Goal: Information Seeking & Learning: Learn about a topic

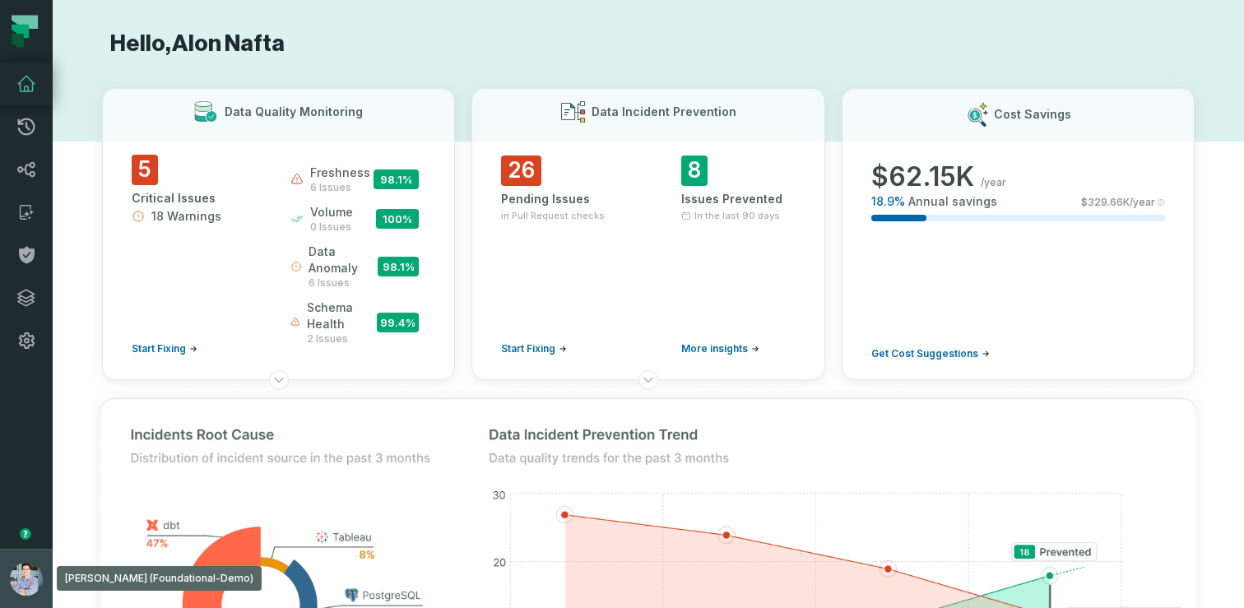
click at [8, 563] on button "Alon Nafta (Foundational-Demo) alon@foundational.io" at bounding box center [26, 578] width 53 height 59
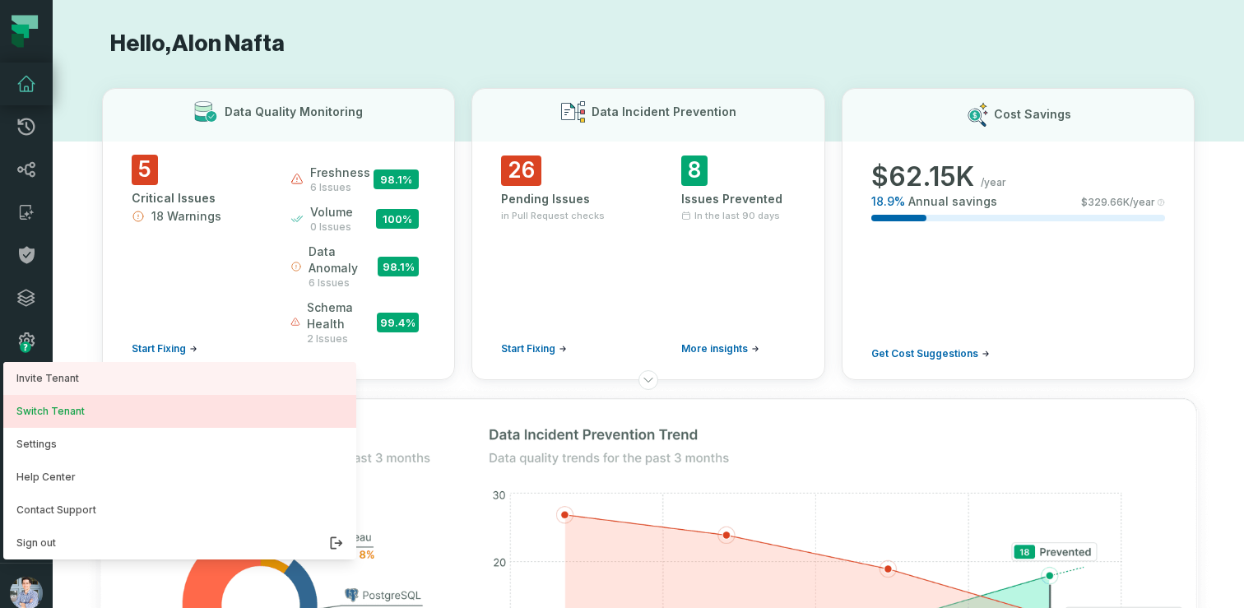
click at [67, 412] on button "Switch Tenant" at bounding box center [179, 411] width 353 height 33
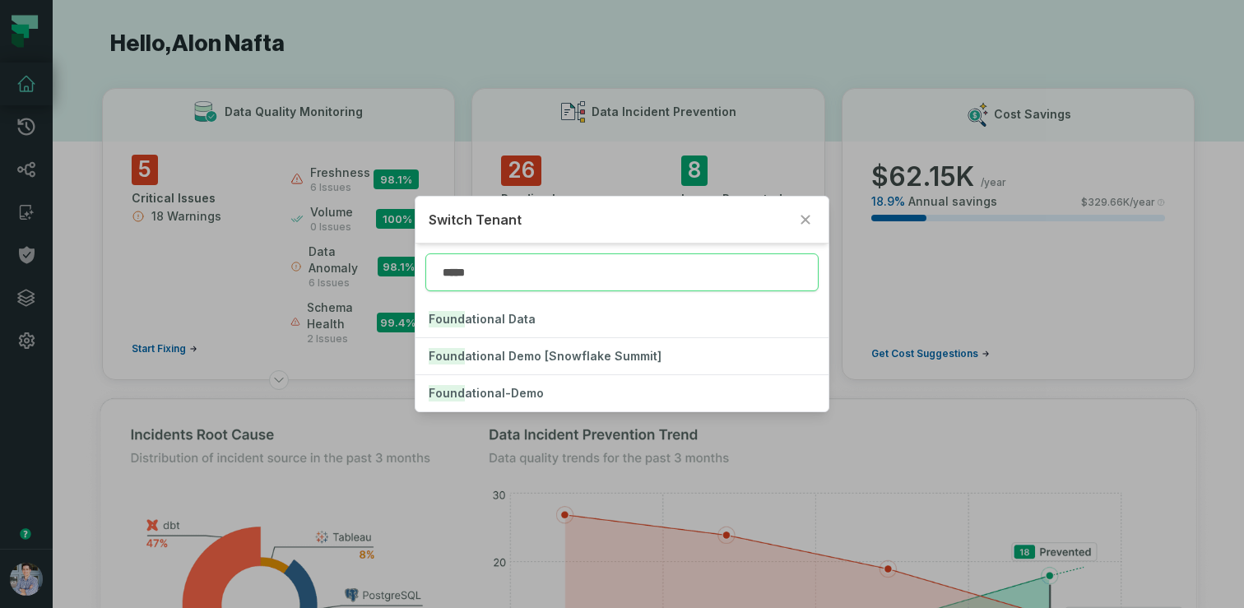
type input "******"
click at [459, 313] on mark "Founda" at bounding box center [451, 319] width 44 height 16
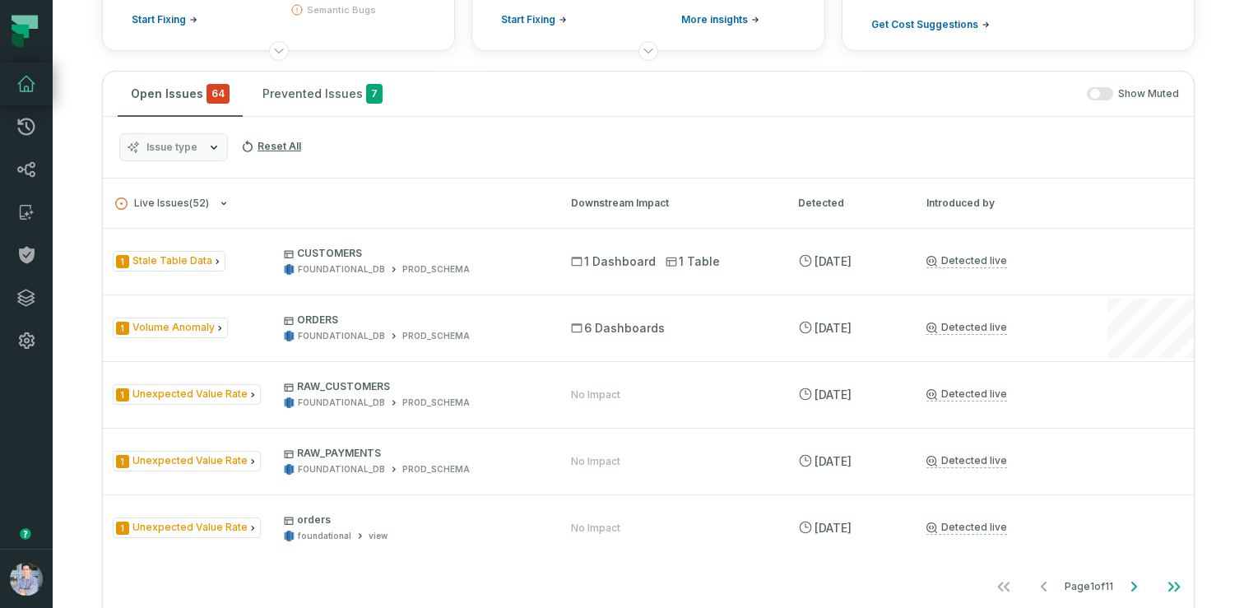
scroll to position [255, 0]
click at [28, 174] on icon at bounding box center [26, 170] width 18 height 16
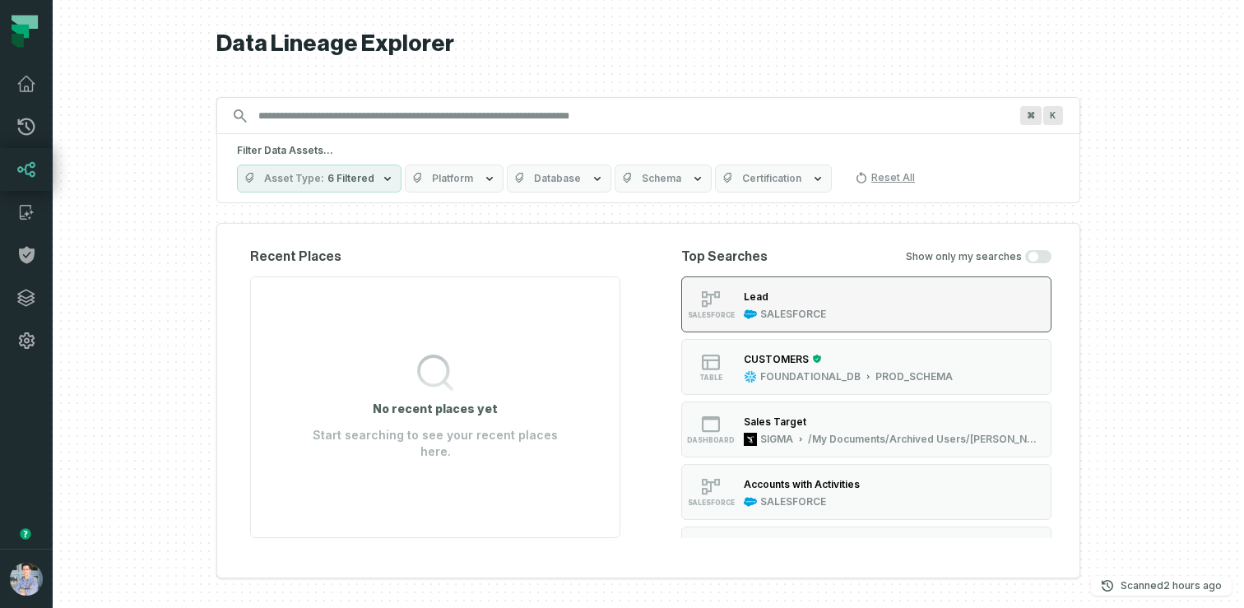
click at [830, 300] on div "Lead SALESFORCE" at bounding box center [784, 304] width 95 height 33
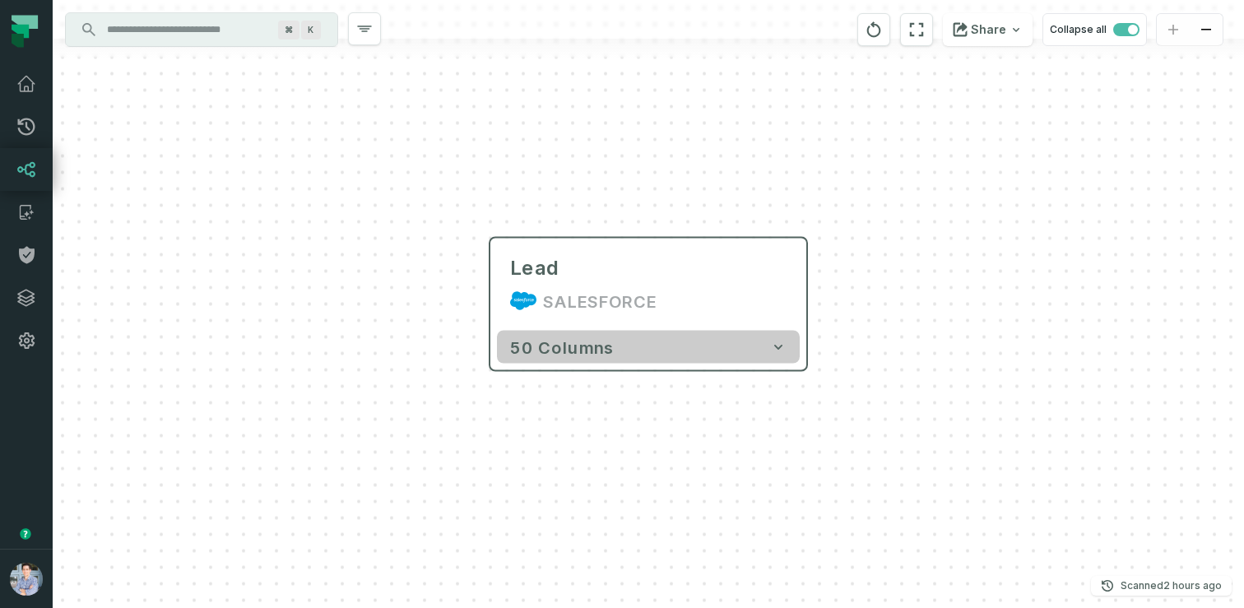
click at [754, 360] on button "50 columns" at bounding box center [648, 347] width 303 height 33
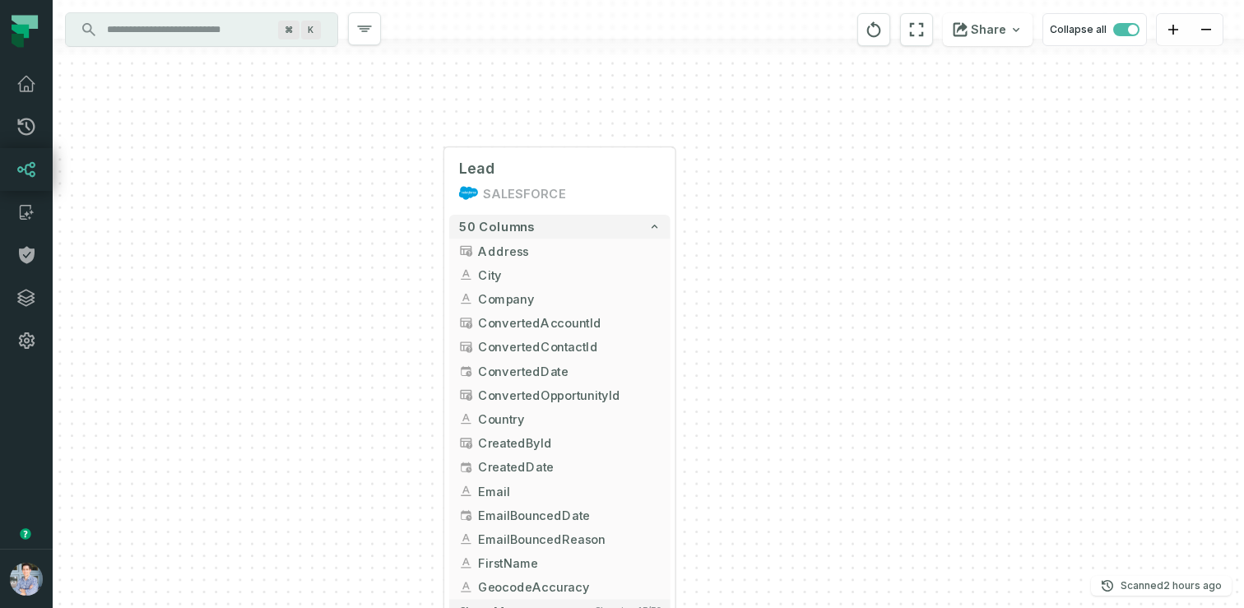
drag, startPoint x: 905, startPoint y: 427, endPoint x: 753, endPoint y: 302, distance: 197.0
click at [753, 302] on div "Lead SALESFORCE + 50 columns Address + City Company + ConvertedAccountId Conver…" at bounding box center [648, 304] width 1191 height 608
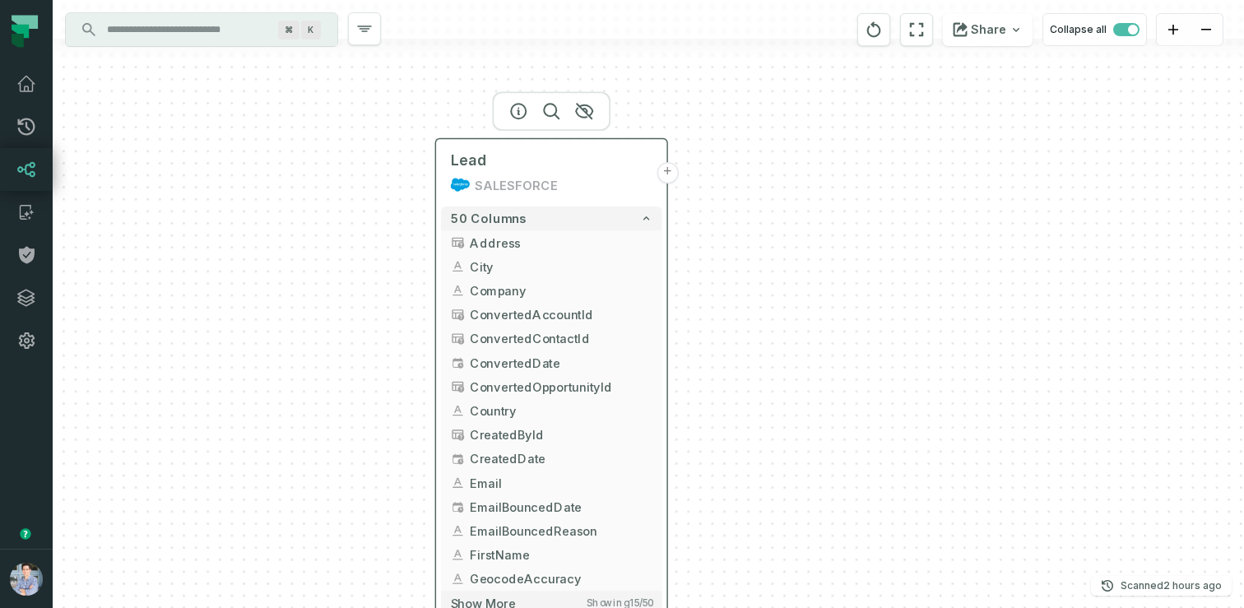
click at [665, 169] on button "+" at bounding box center [666, 172] width 21 height 21
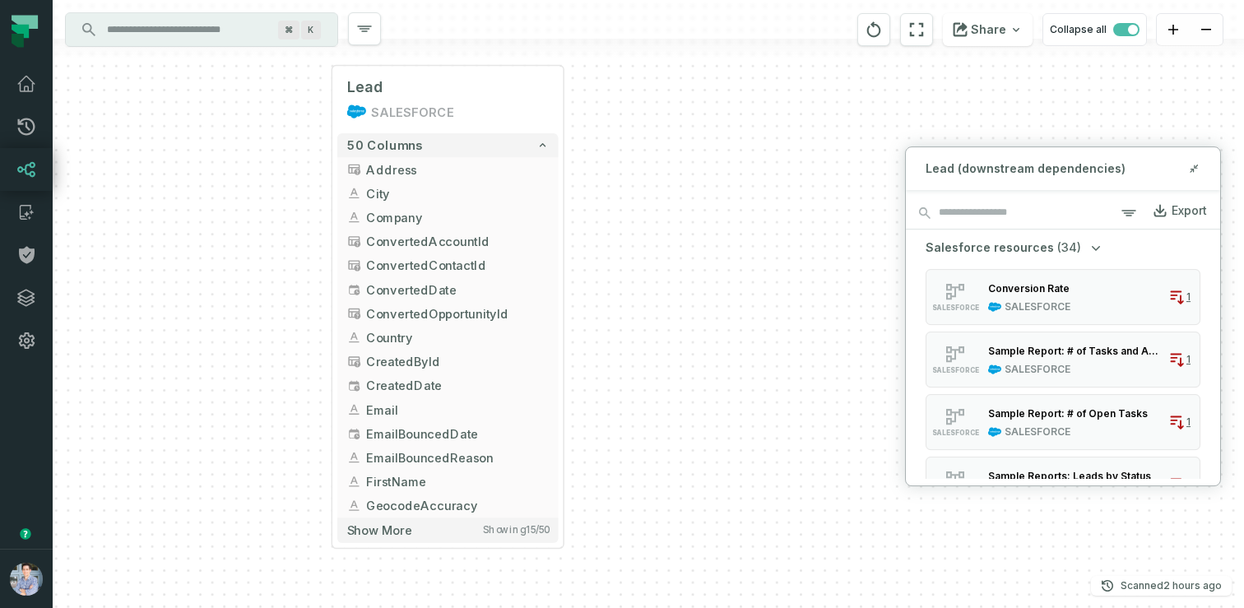
drag, startPoint x: 788, startPoint y: 333, endPoint x: 656, endPoint y: 230, distance: 167.0
click at [656, 230] on div "Lead SALESFORCE + 50 columns Address + City Company + ConvertedAccountId Conver…" at bounding box center [648, 304] width 1191 height 608
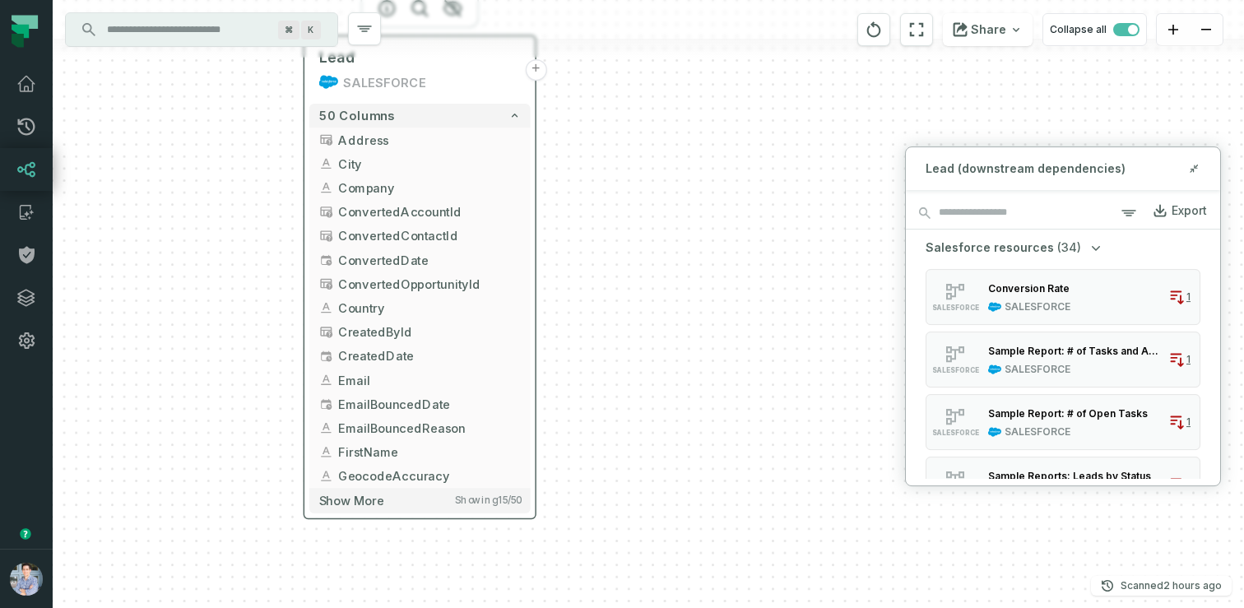
click at [535, 71] on button "+" at bounding box center [535, 69] width 21 height 21
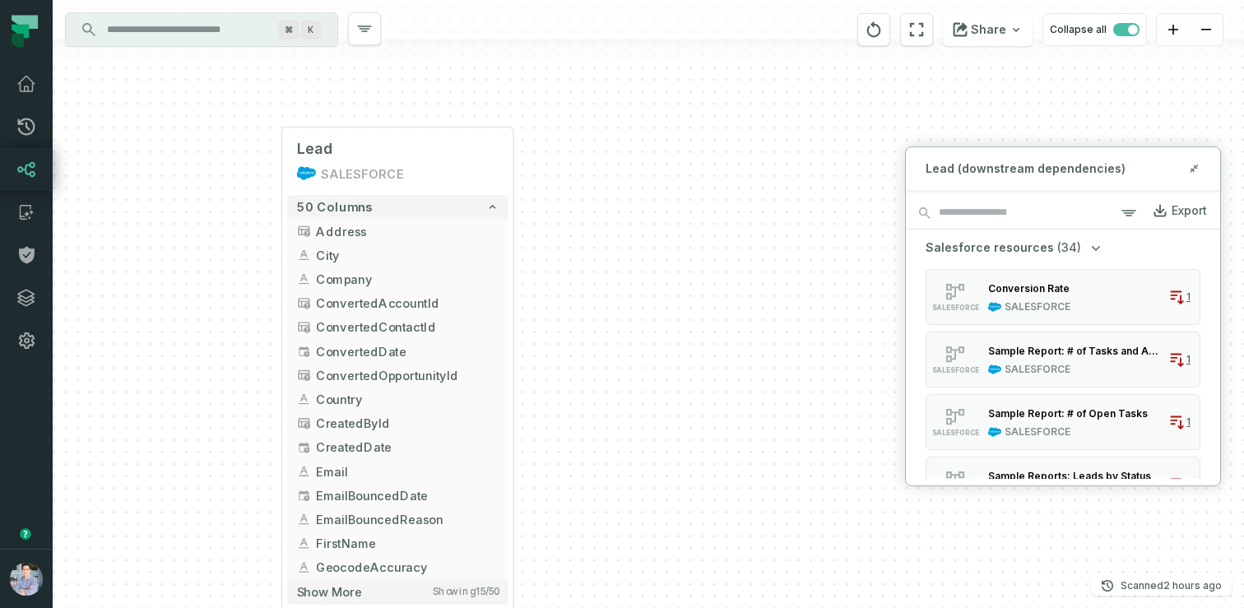
drag, startPoint x: 775, startPoint y: 268, endPoint x: 753, endPoint y: 361, distance: 95.6
click at [753, 361] on div "Lead SALESFORCE + 50 columns Address + City Company + ConvertedAccountId Conver…" at bounding box center [648, 304] width 1191 height 608
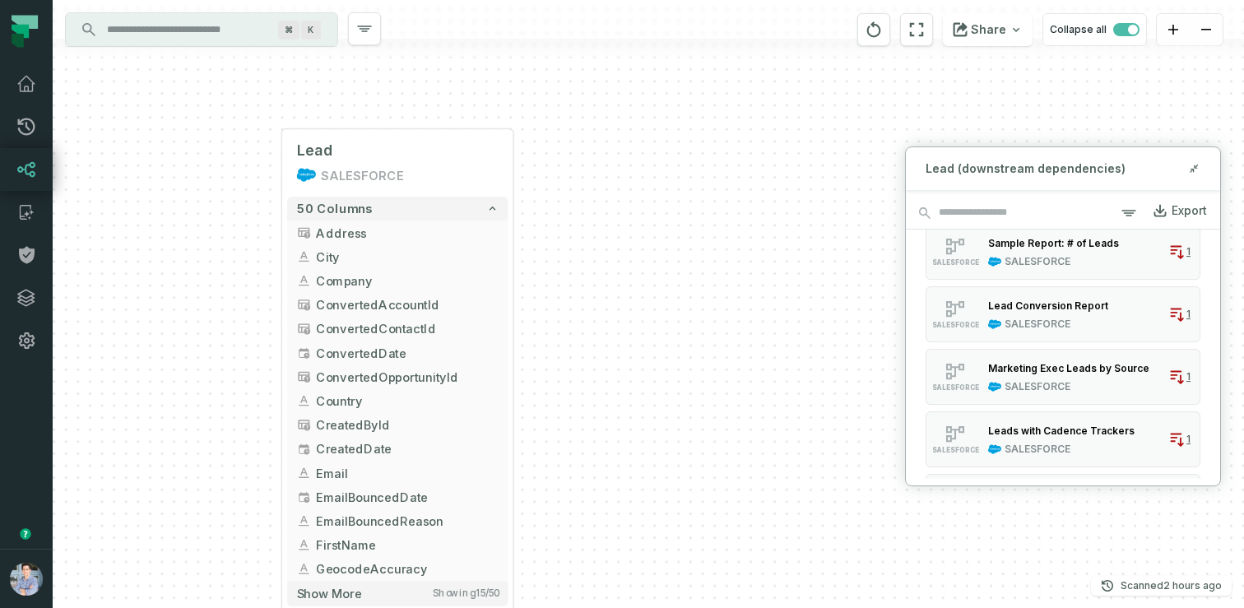
scroll to position [374, 0]
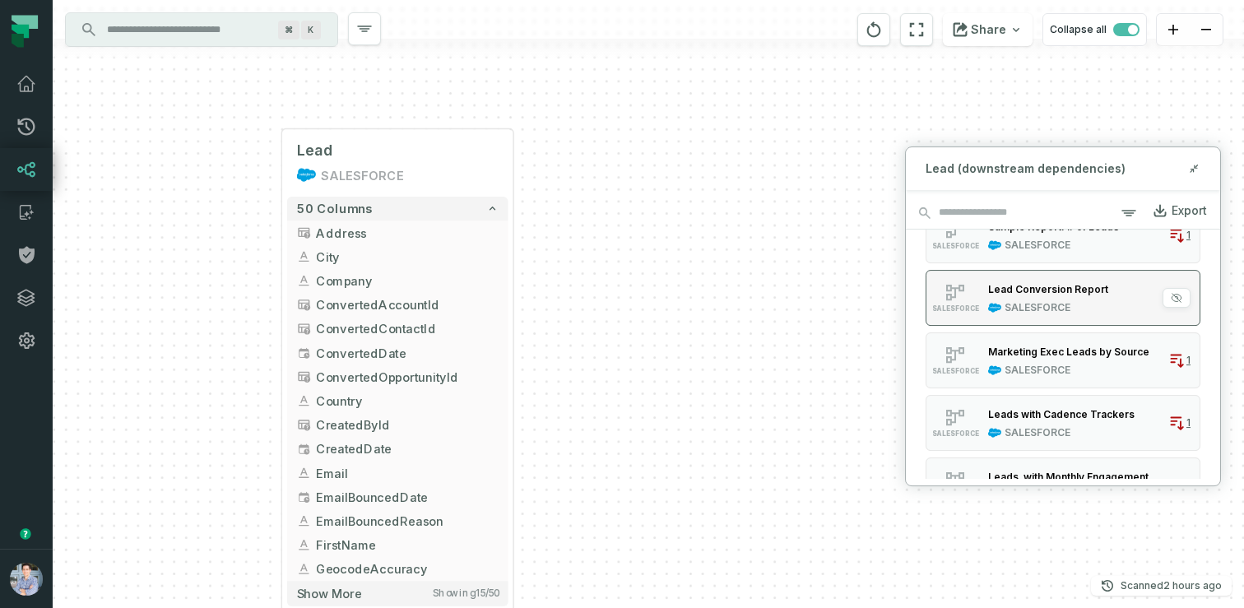
click at [1068, 288] on div "Lead Conversion Report" at bounding box center [1048, 289] width 120 height 12
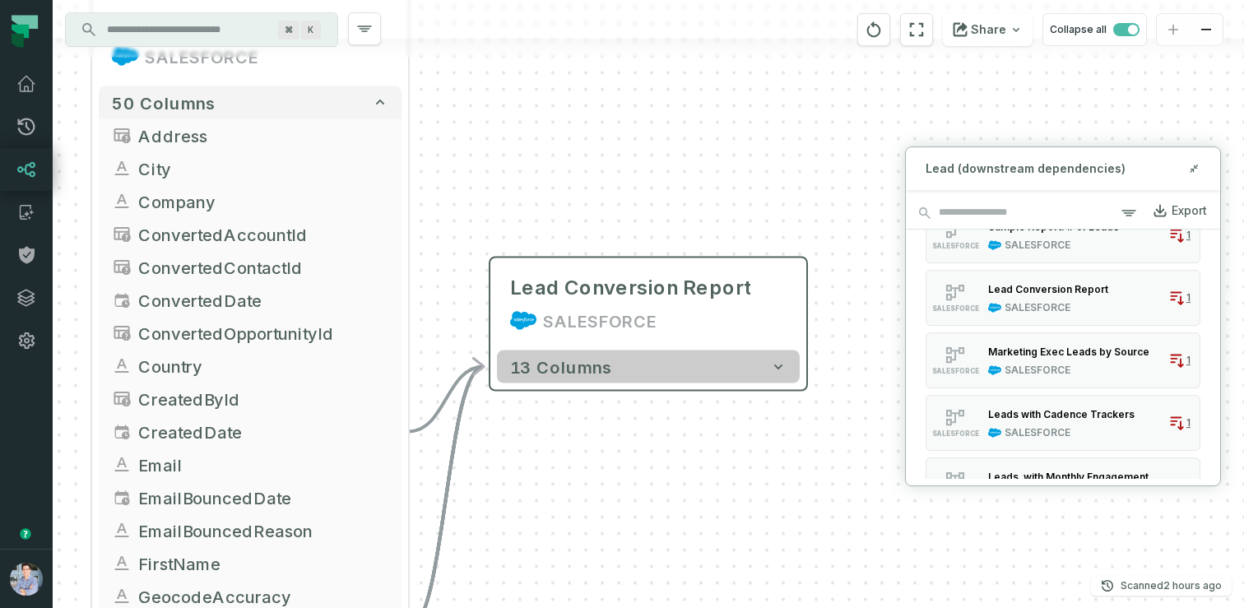
click at [668, 375] on button "13 columns" at bounding box center [648, 366] width 303 height 33
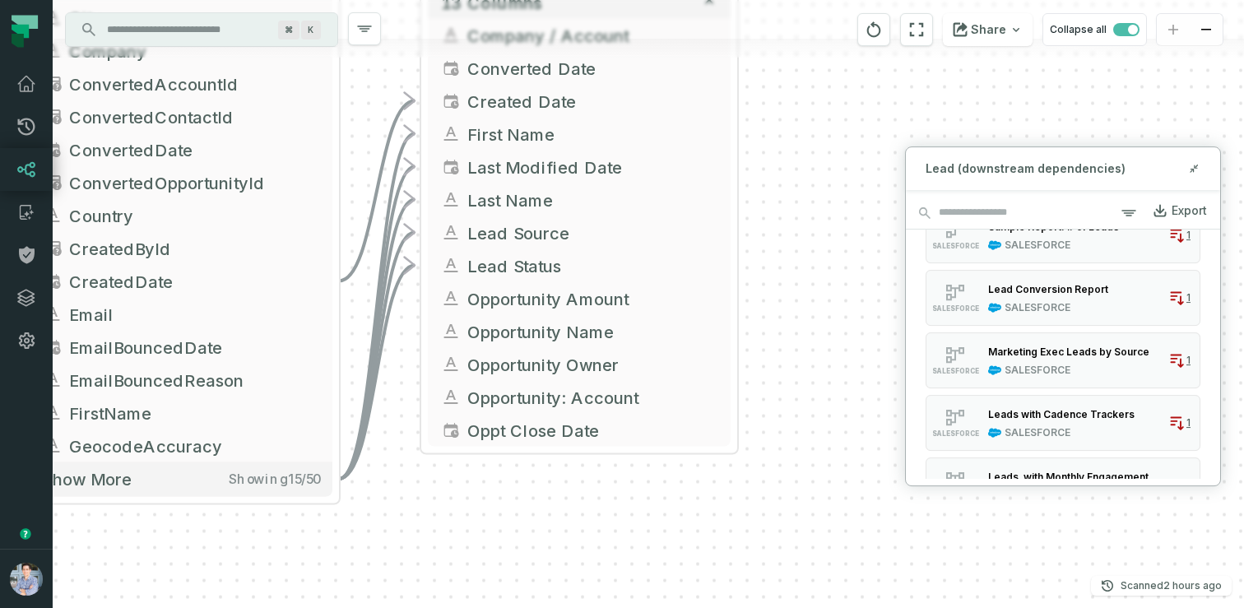
drag, startPoint x: 826, startPoint y: 534, endPoint x: 757, endPoint y: 169, distance: 370.9
click at [757, 169] on div "Lead SALESFORCE + 50 columns Address + City Company + ConvertedAccountId Conver…" at bounding box center [648, 304] width 1191 height 608
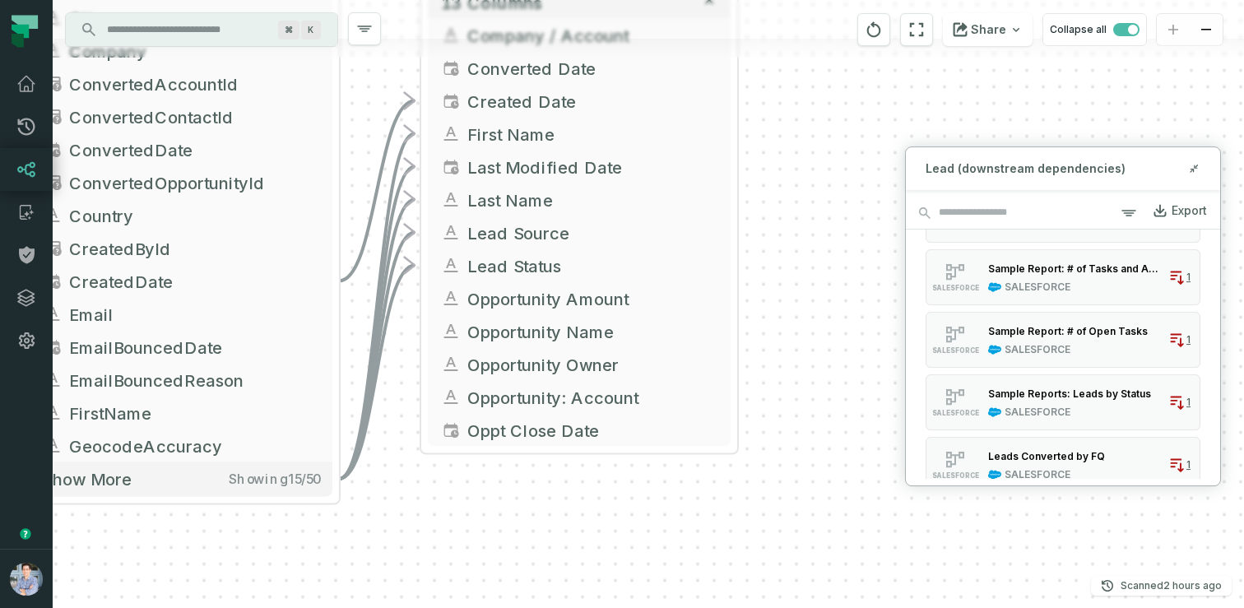
scroll to position [0, 0]
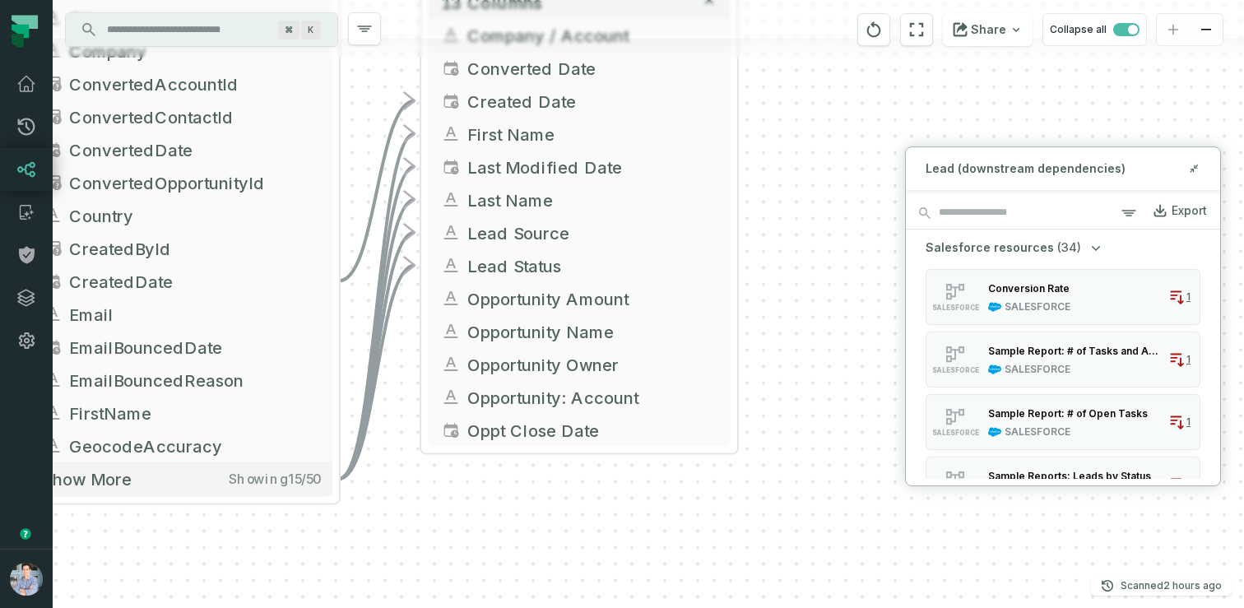
click at [1057, 245] on span "(34)" at bounding box center [1069, 247] width 24 height 16
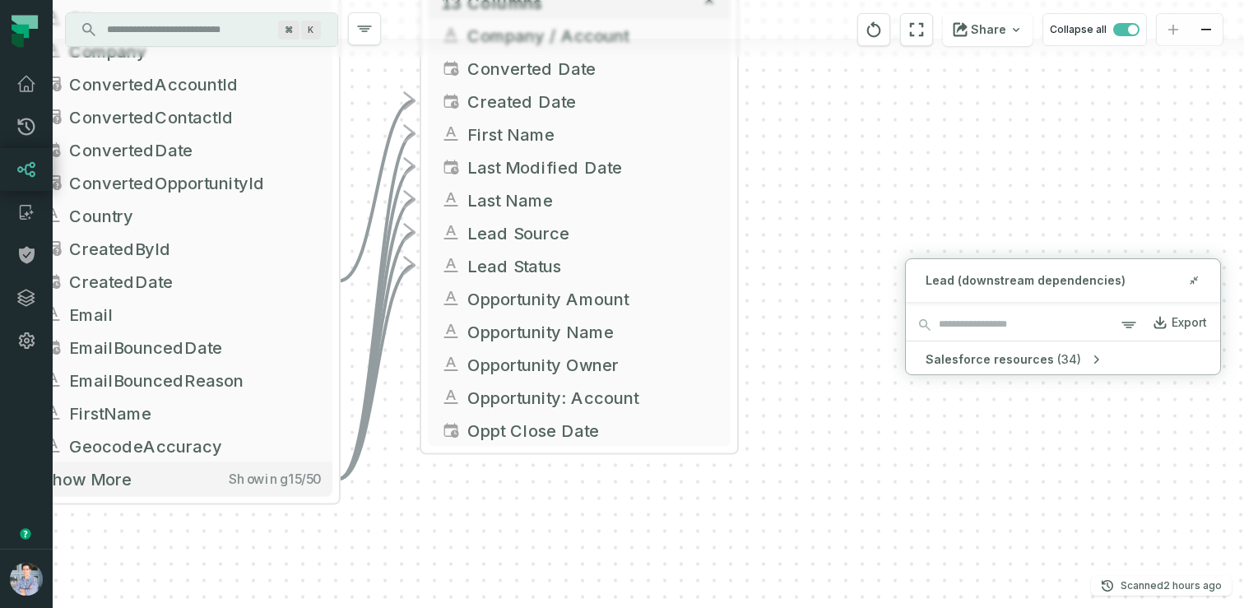
click at [1059, 361] on span "(34)" at bounding box center [1069, 359] width 24 height 16
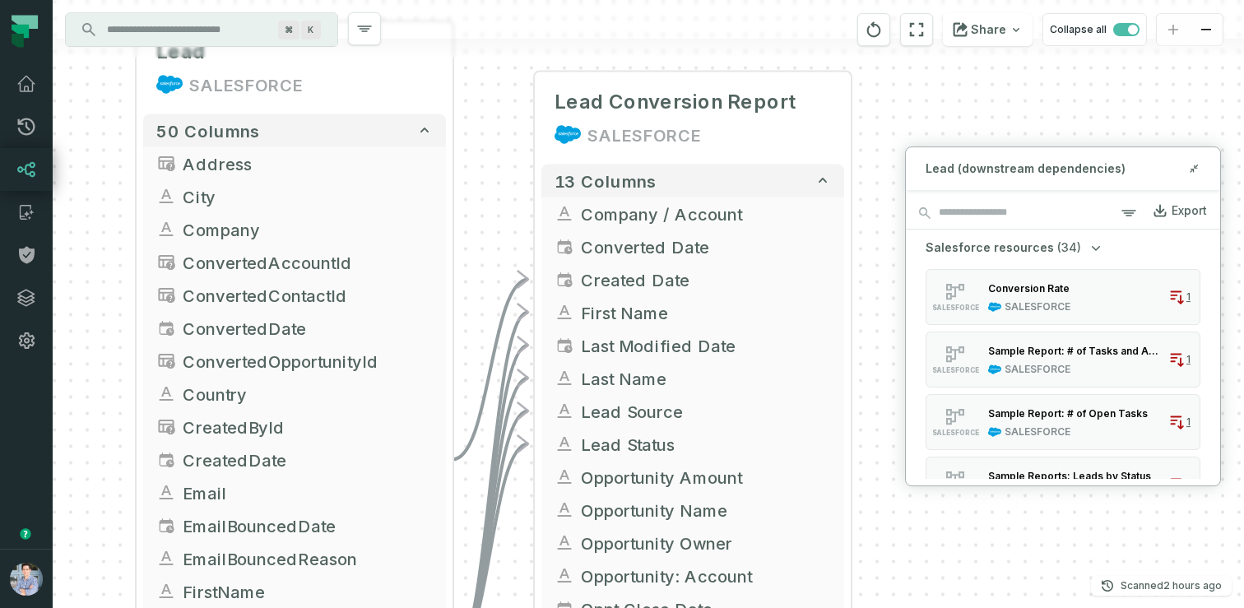
drag, startPoint x: 362, startPoint y: 84, endPoint x: 476, endPoint y: 262, distance: 211.6
click at [476, 262] on div "Lead SALESFORCE + 50 columns Address + City Company + ConvertedAccountId Conver…" at bounding box center [648, 304] width 1191 height 608
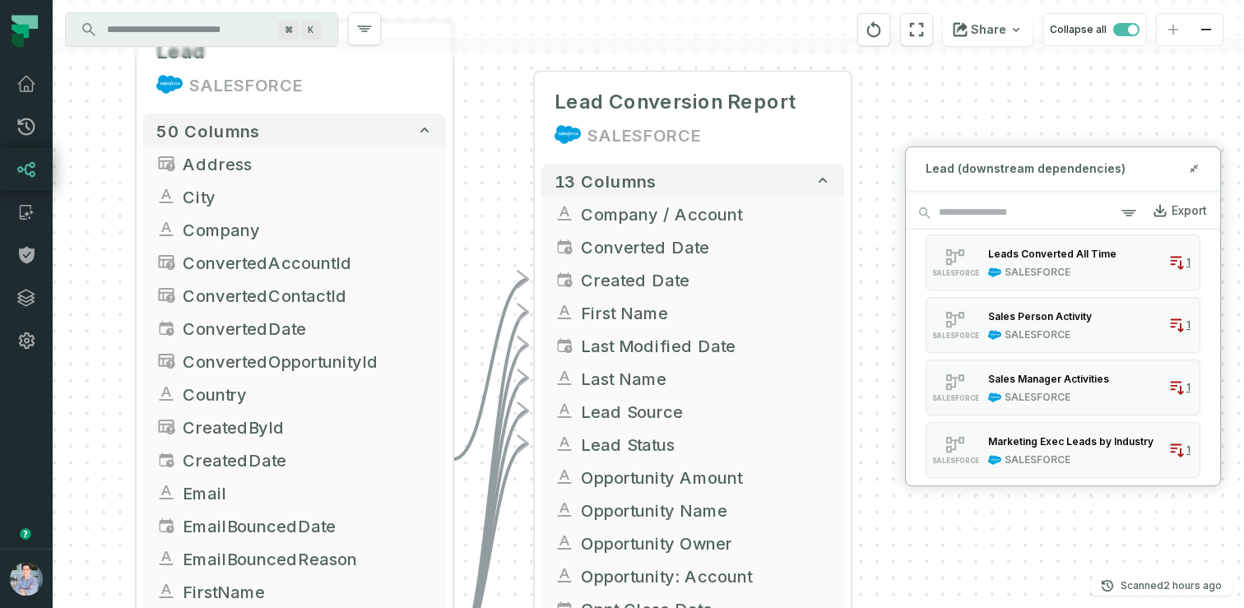
scroll to position [754, 0]
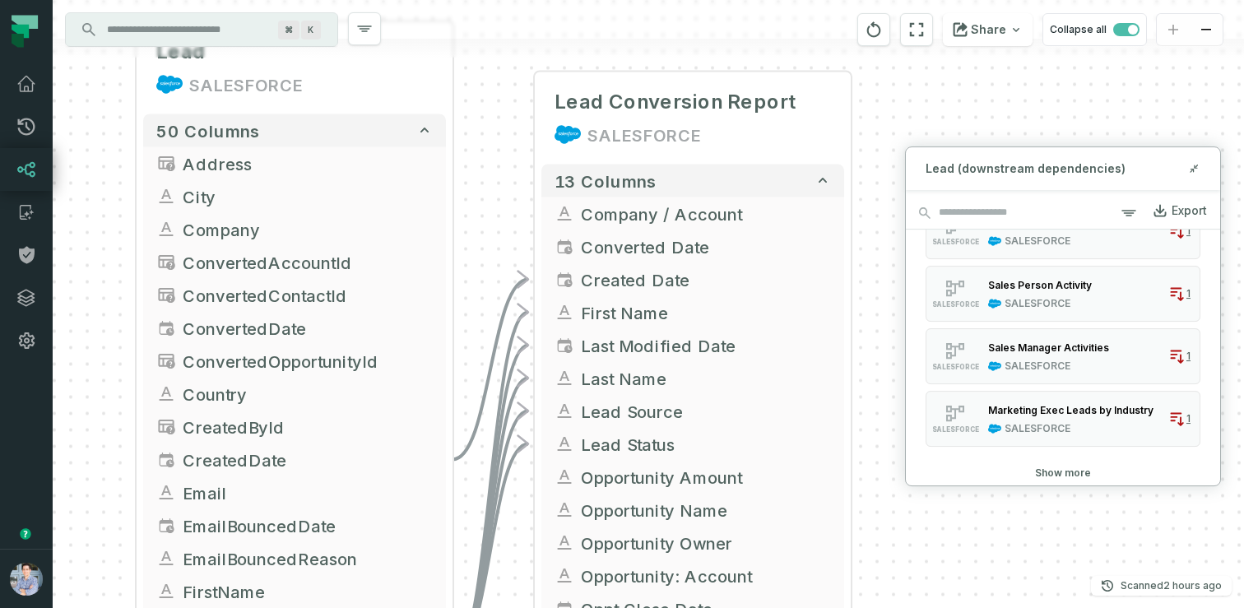
click at [1069, 470] on button "Show more" at bounding box center [1063, 472] width 56 height 13
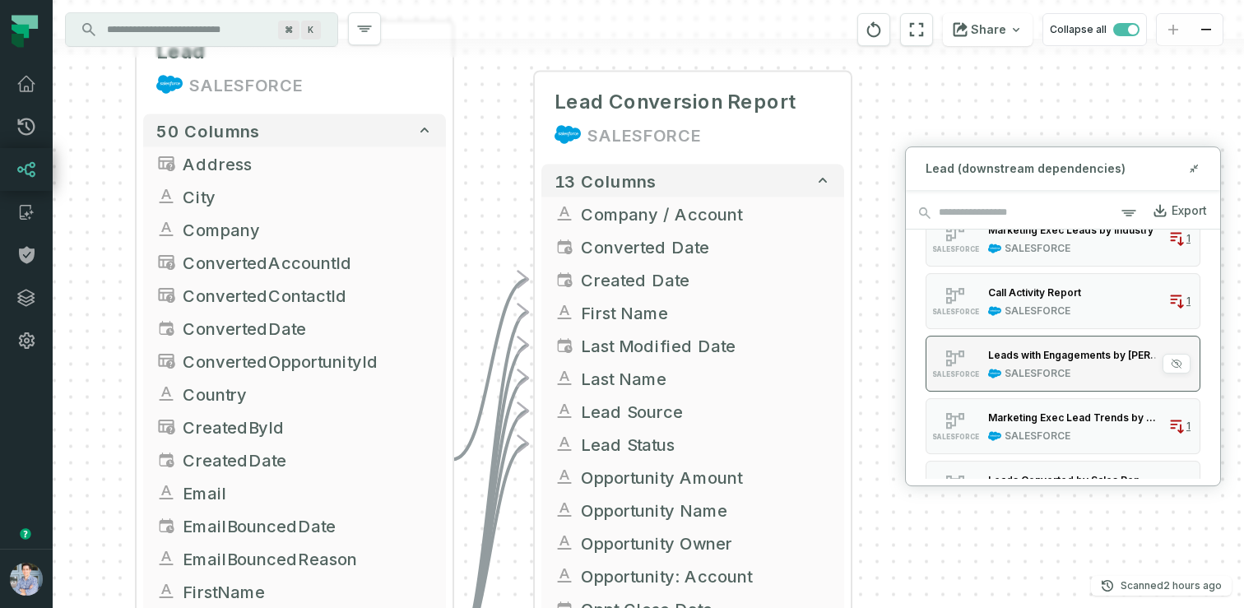
scroll to position [0, 0]
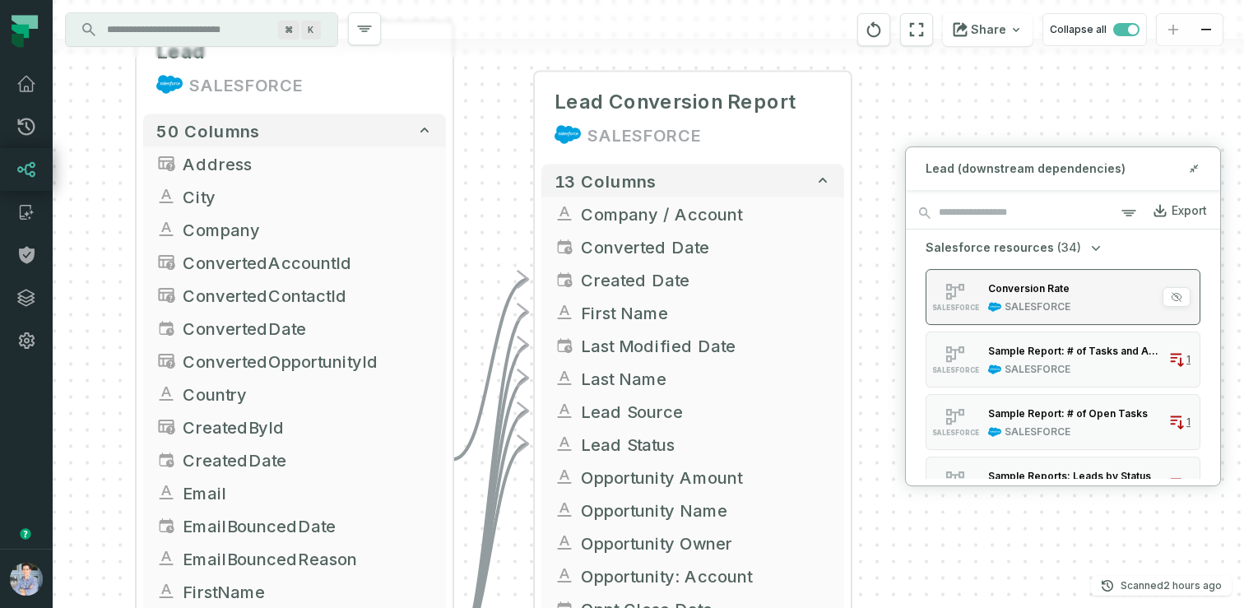
click at [1028, 290] on div "Conversion Rate" at bounding box center [1028, 288] width 81 height 12
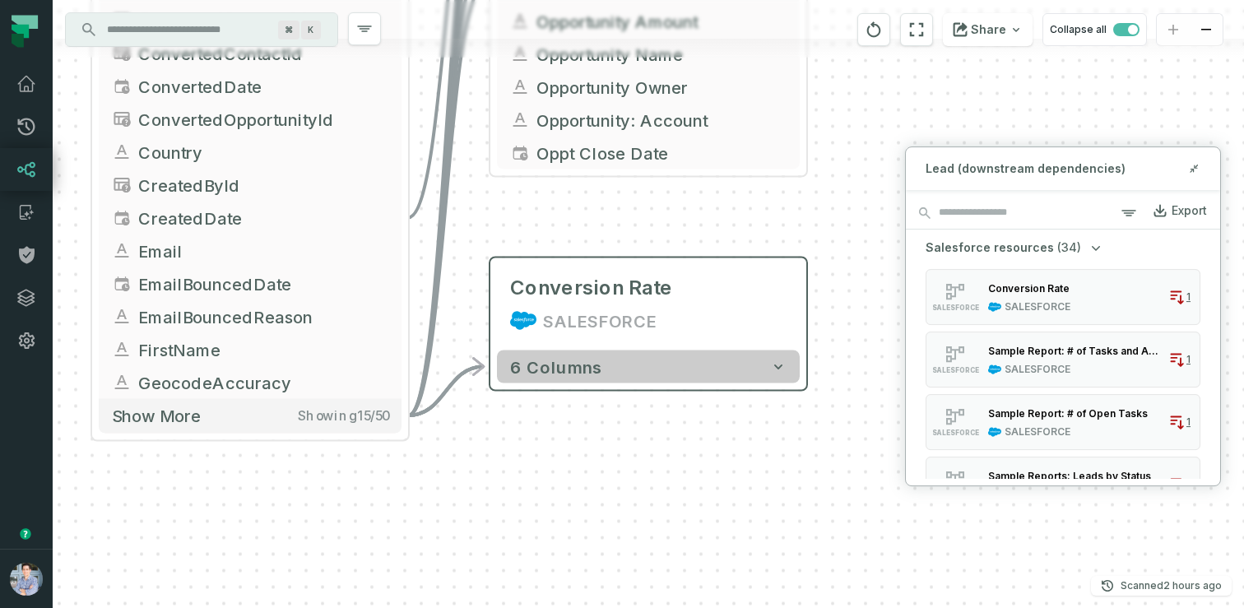
click at [754, 364] on button "6 columns" at bounding box center [648, 366] width 303 height 33
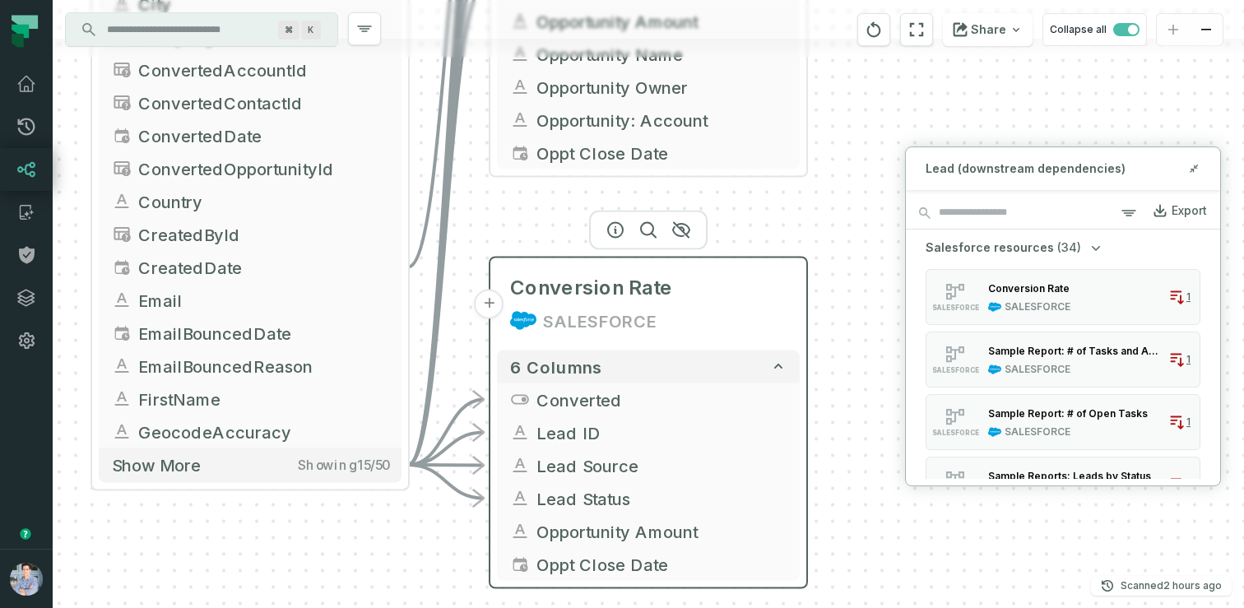
click at [613, 313] on div "SALESFORCE" at bounding box center [600, 321] width 114 height 26
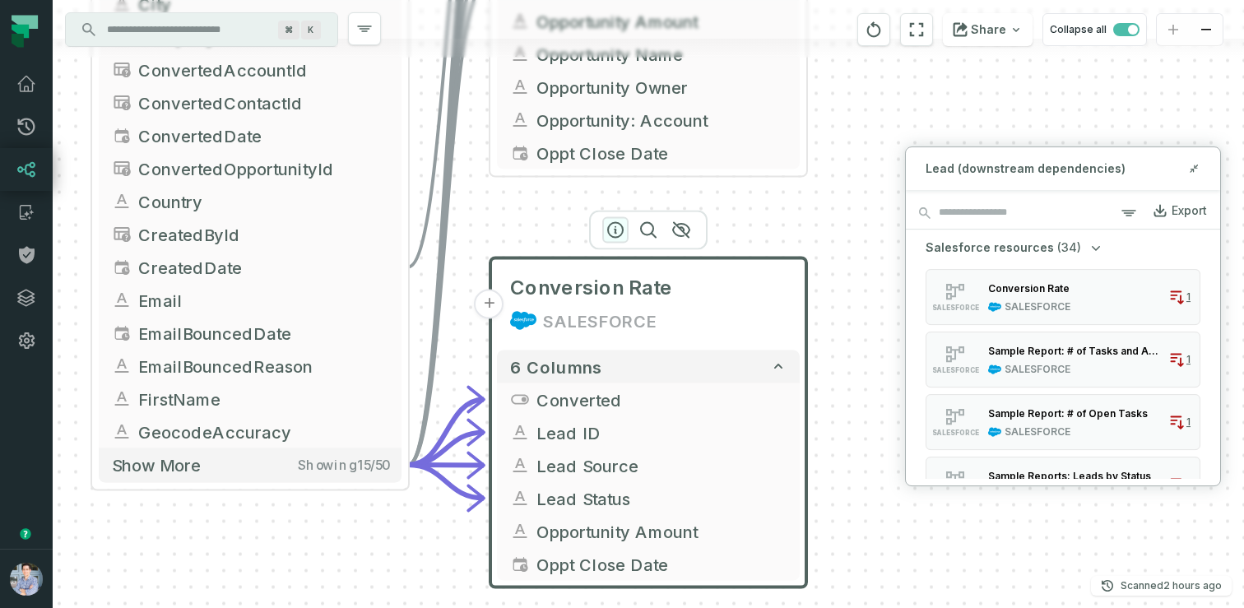
click at [620, 229] on icon "button" at bounding box center [615, 230] width 20 height 20
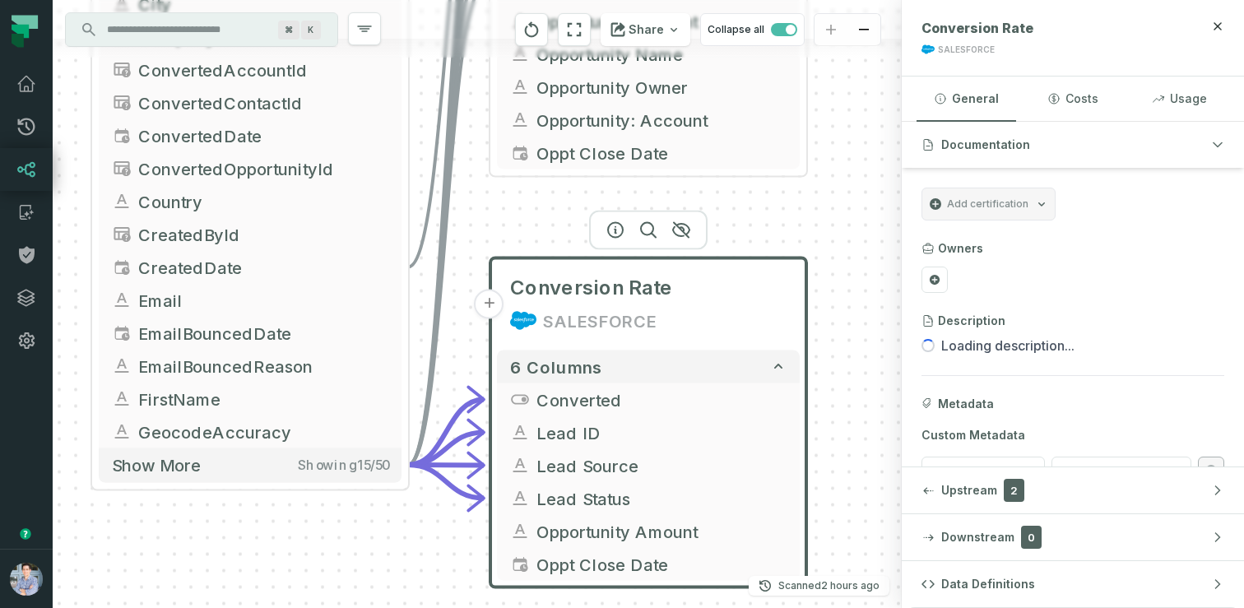
scroll to position [36, 0]
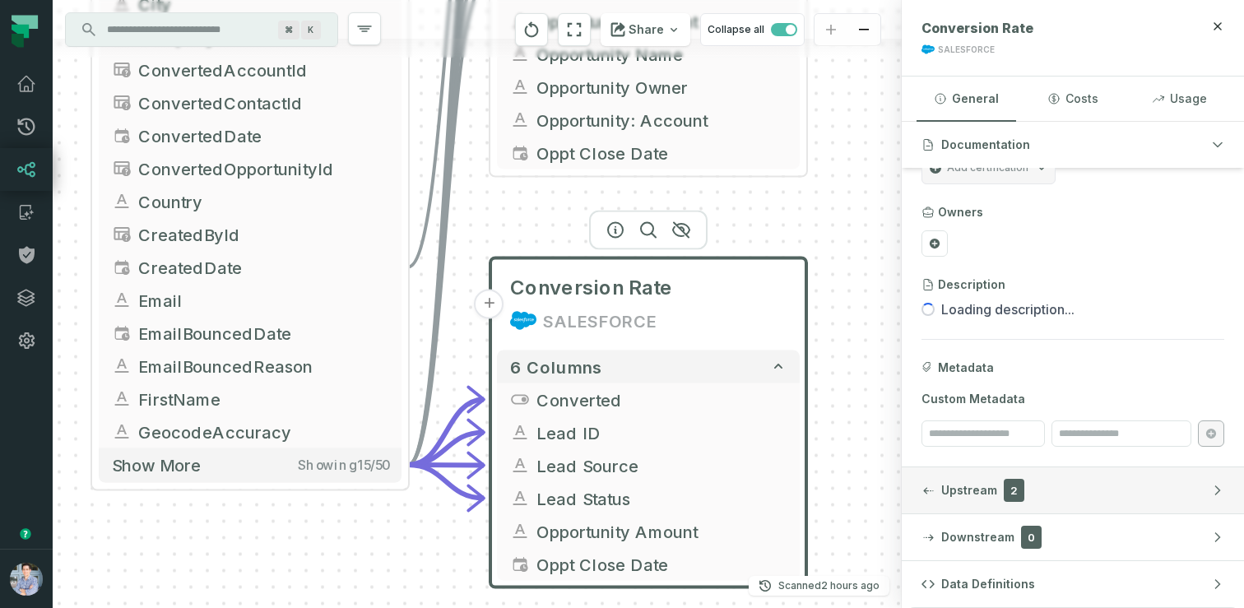
click at [1104, 488] on button "Upstream 2" at bounding box center [1073, 490] width 342 height 46
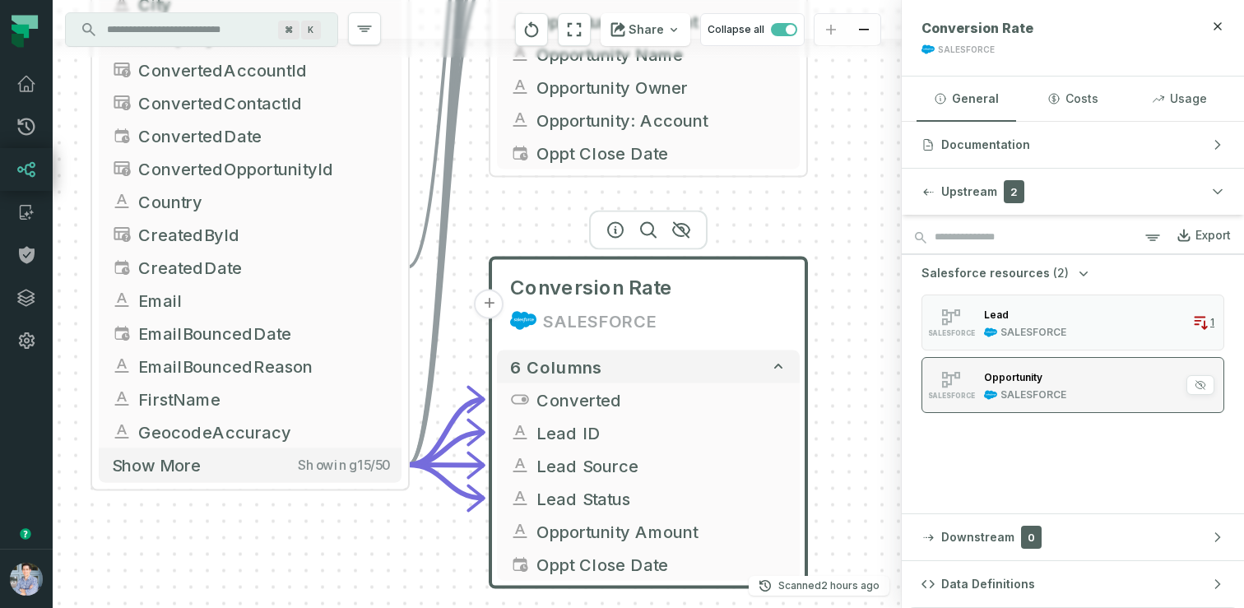
click at [1065, 384] on div "Opportunity" at bounding box center [1025, 377] width 82 height 16
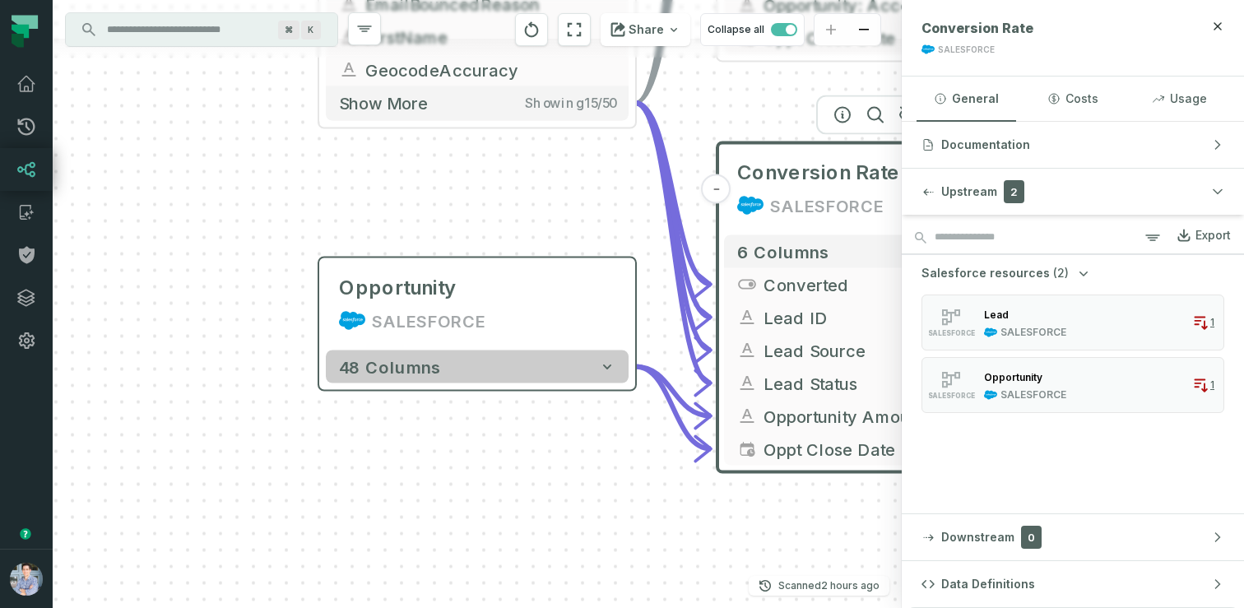
click at [594, 373] on button "48 columns" at bounding box center [477, 366] width 303 height 33
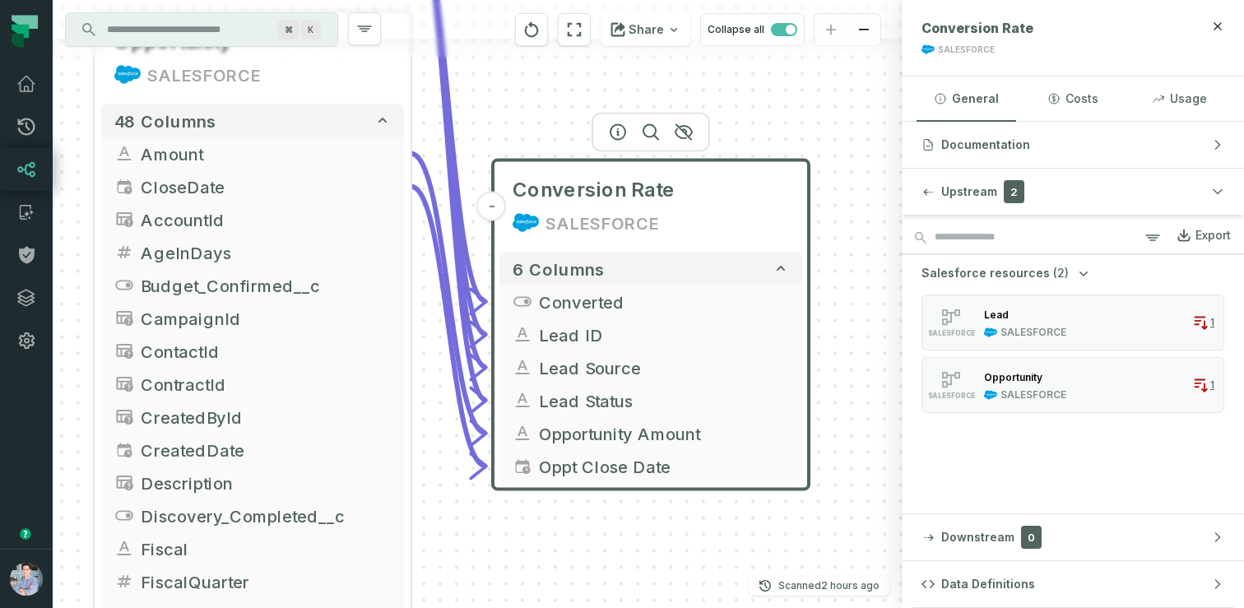
drag, startPoint x: 807, startPoint y: 327, endPoint x: 582, endPoint y: 80, distance: 334.3
click at [582, 80] on div "Lead SALESFORCE + 50 columns Address + City Company + ConvertedAccountId Conver…" at bounding box center [477, 304] width 849 height 608
click at [1029, 137] on button "Documentation" at bounding box center [1073, 145] width 342 height 46
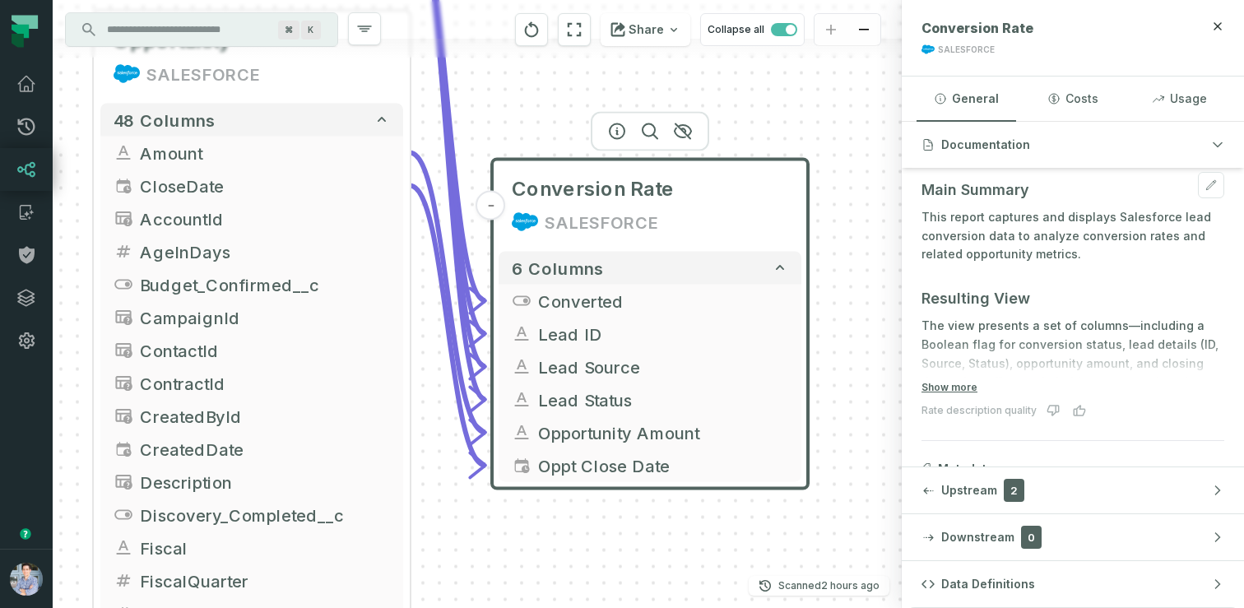
scroll to position [176, 0]
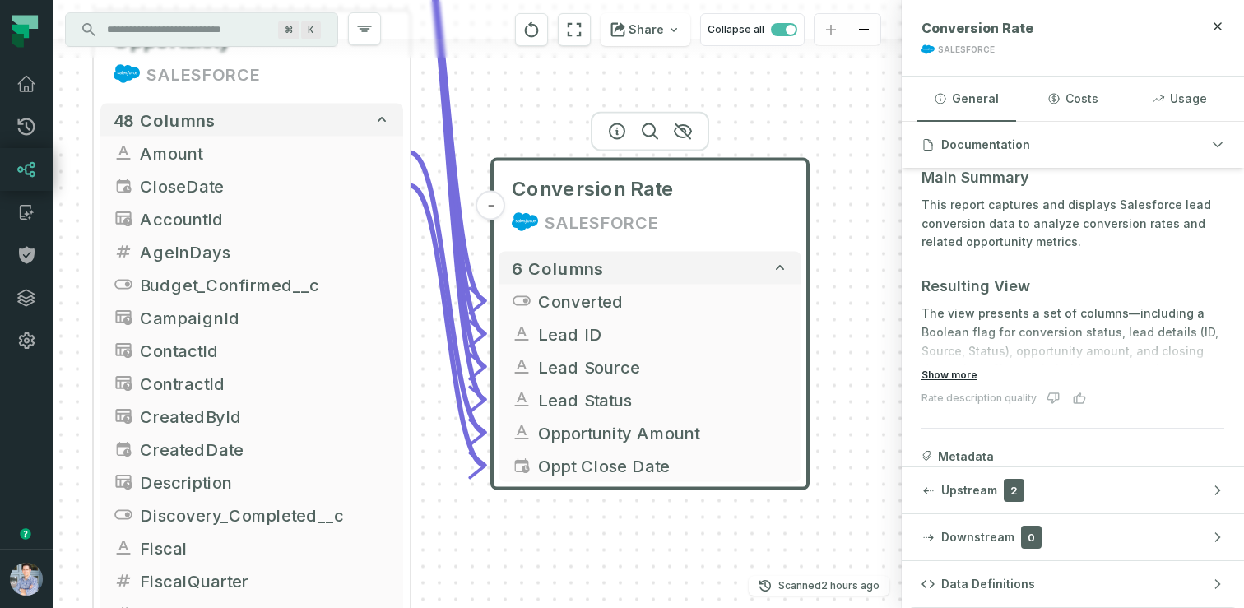
click at [958, 370] on button "Show more" at bounding box center [949, 375] width 56 height 13
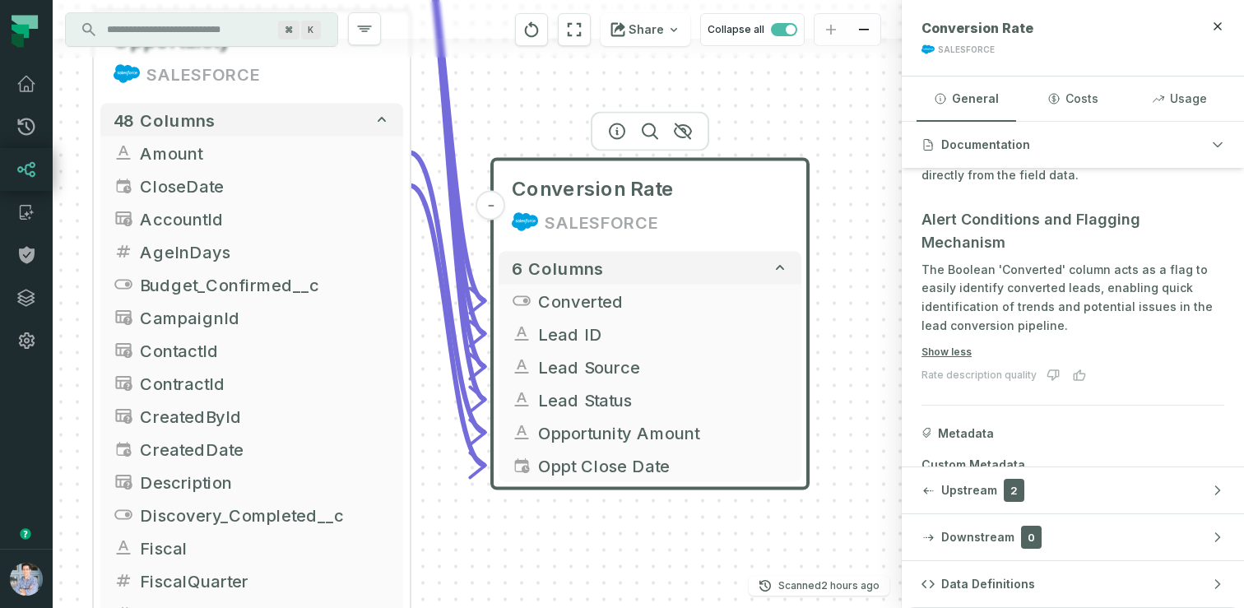
scroll to position [960, 0]
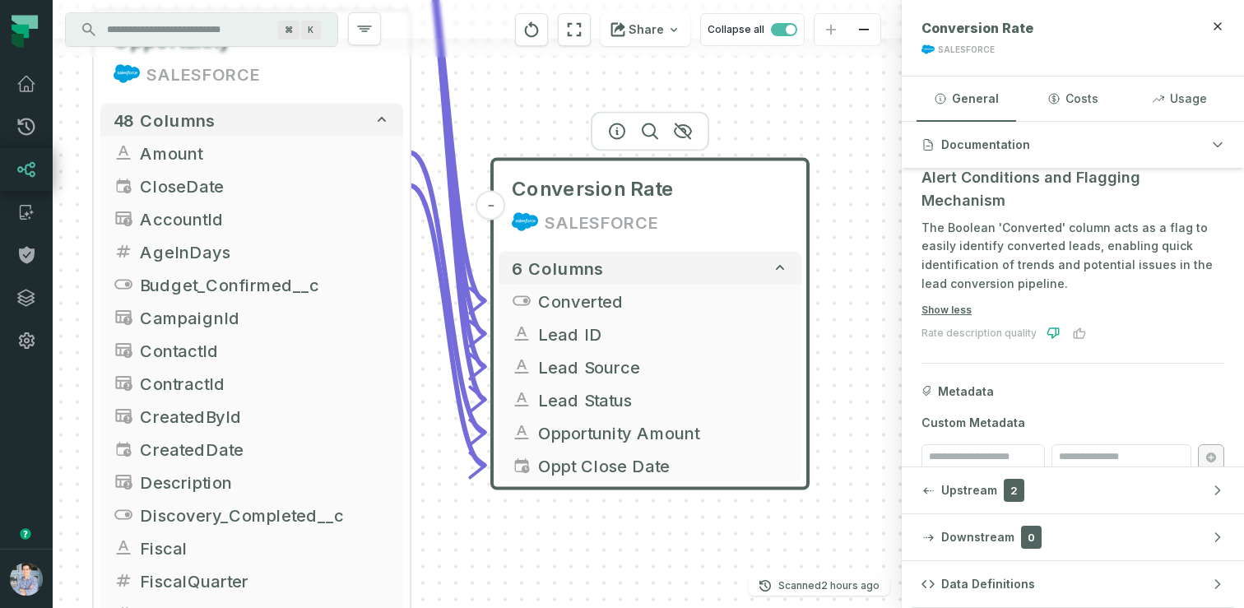
click at [1054, 327] on icon at bounding box center [1053, 332] width 12 height 11
click at [1068, 568] on button "Data Definitions" at bounding box center [1073, 584] width 342 height 46
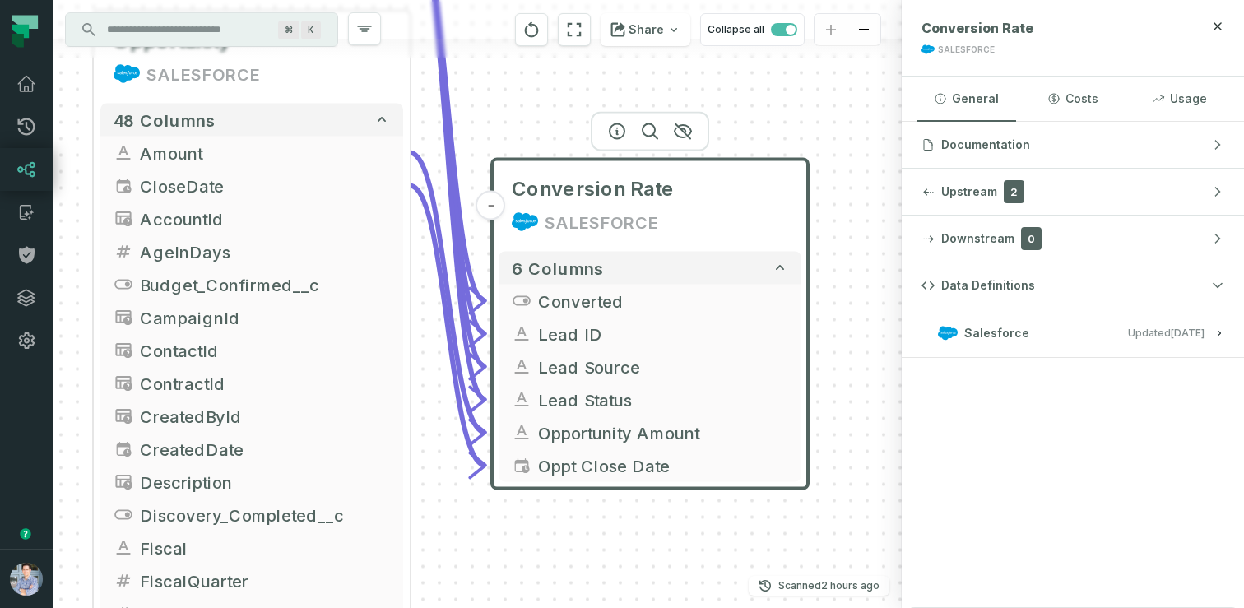
click at [1140, 336] on span "Updated 9/24/2025, 1:02:42 AM" at bounding box center [1166, 333] width 77 height 12
click at [1062, 387] on span "View this entity in source platform" at bounding box center [1008, 388] width 166 height 16
click at [852, 211] on div "Lead SALESFORCE + 50 columns Address + City Company + ConvertedAccountId Conver…" at bounding box center [477, 304] width 849 height 608
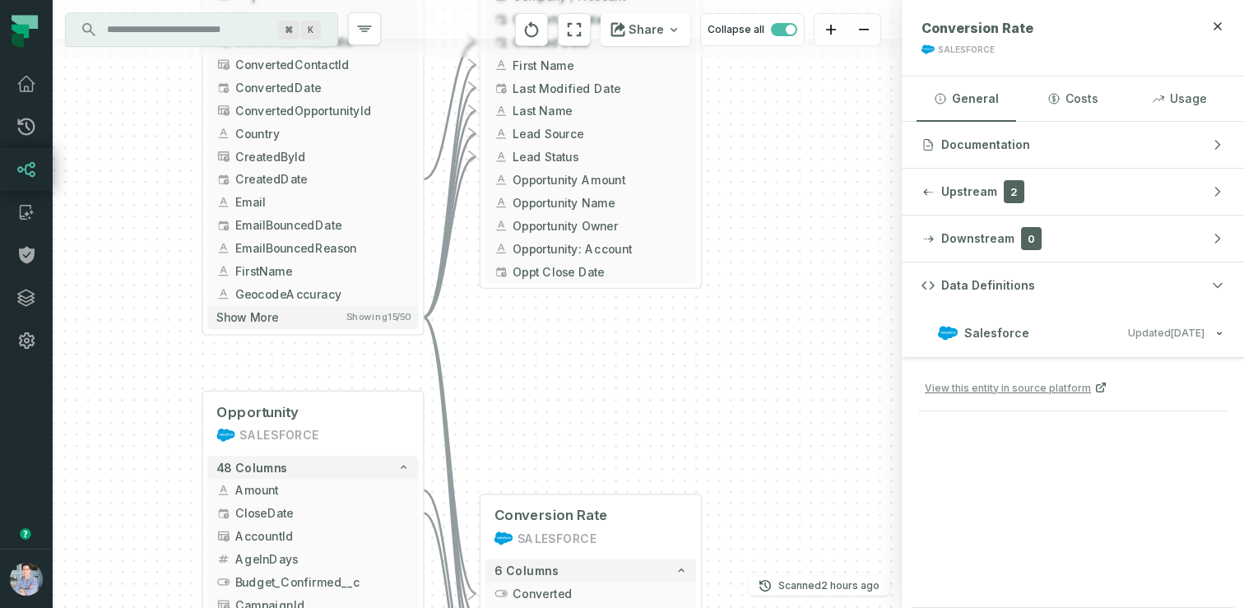
drag, startPoint x: 228, startPoint y: 205, endPoint x: 179, endPoint y: 429, distance: 229.0
click at [179, 429] on div "Lead SALESFORCE + 50 columns Address + City Company + ConvertedAccountId Conver…" at bounding box center [477, 304] width 849 height 608
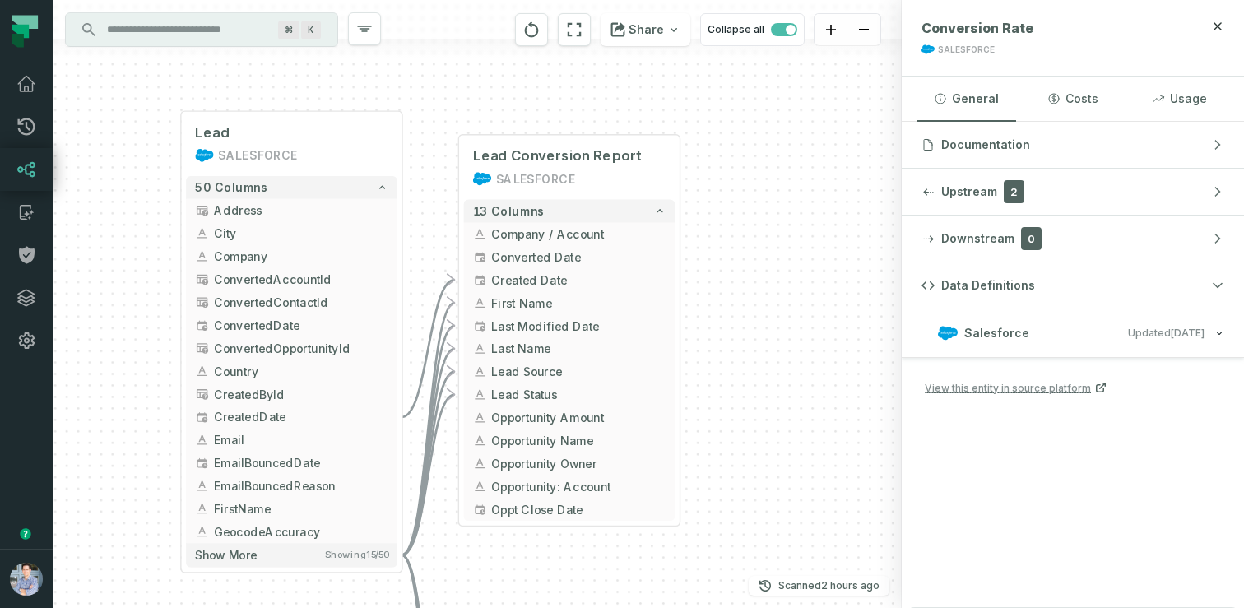
drag, startPoint x: 188, startPoint y: 129, endPoint x: 169, endPoint y: 369, distance: 240.1
click at [169, 369] on div "Lead SALESFORCE + 50 columns Address + City Company + ConvertedAccountId Conver…" at bounding box center [477, 304] width 849 height 608
click at [401, 145] on button "+" at bounding box center [402, 143] width 21 height 21
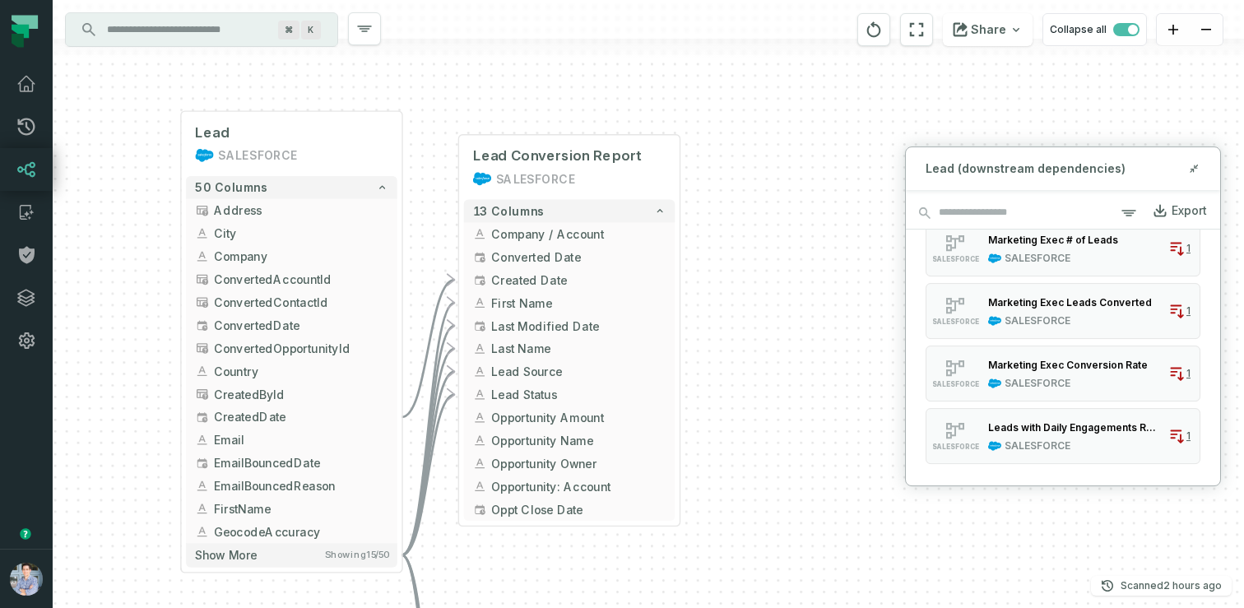
scroll to position [1691, 0]
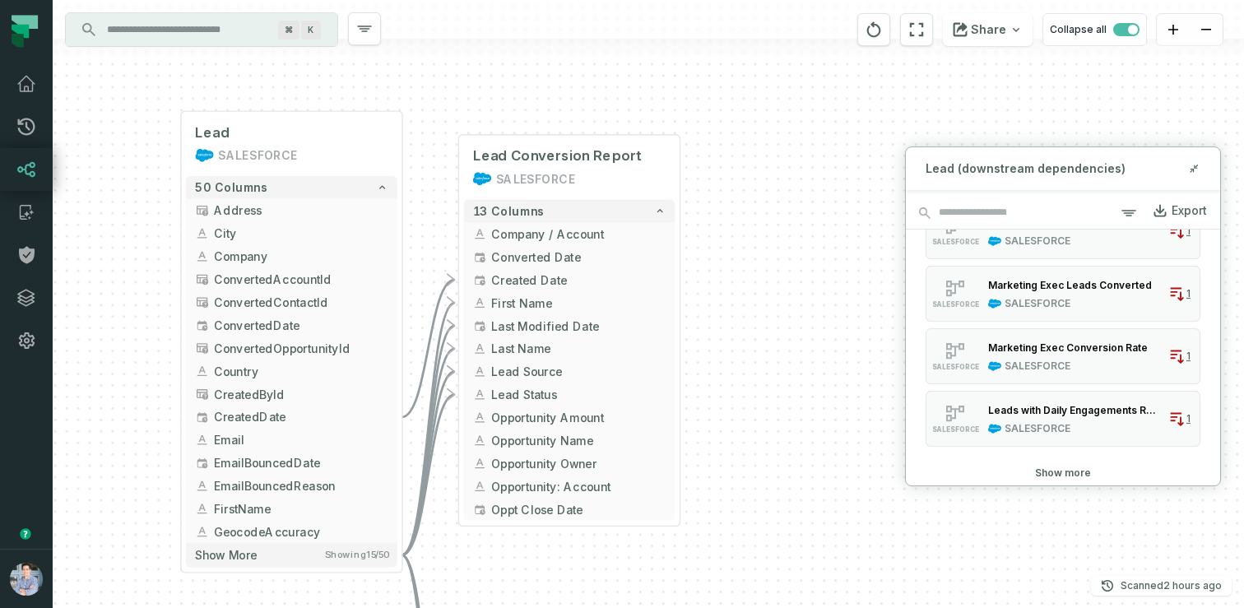
click at [1053, 467] on button "Show more" at bounding box center [1063, 472] width 56 height 13
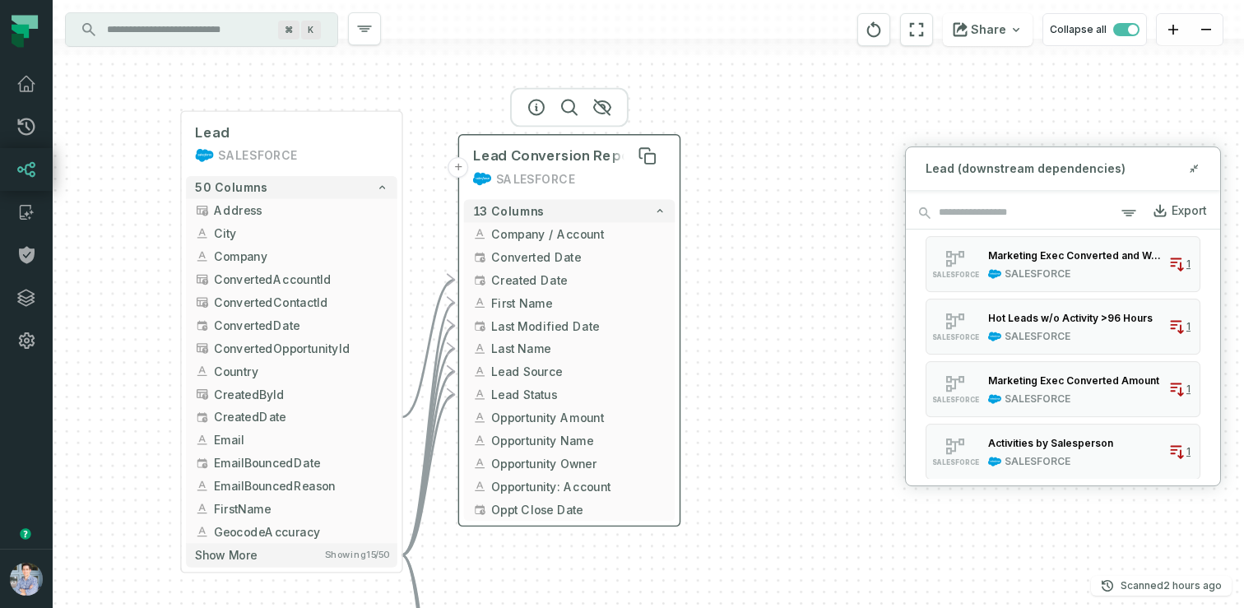
click at [545, 157] on span "Lead Conversion Report" at bounding box center [557, 155] width 168 height 18
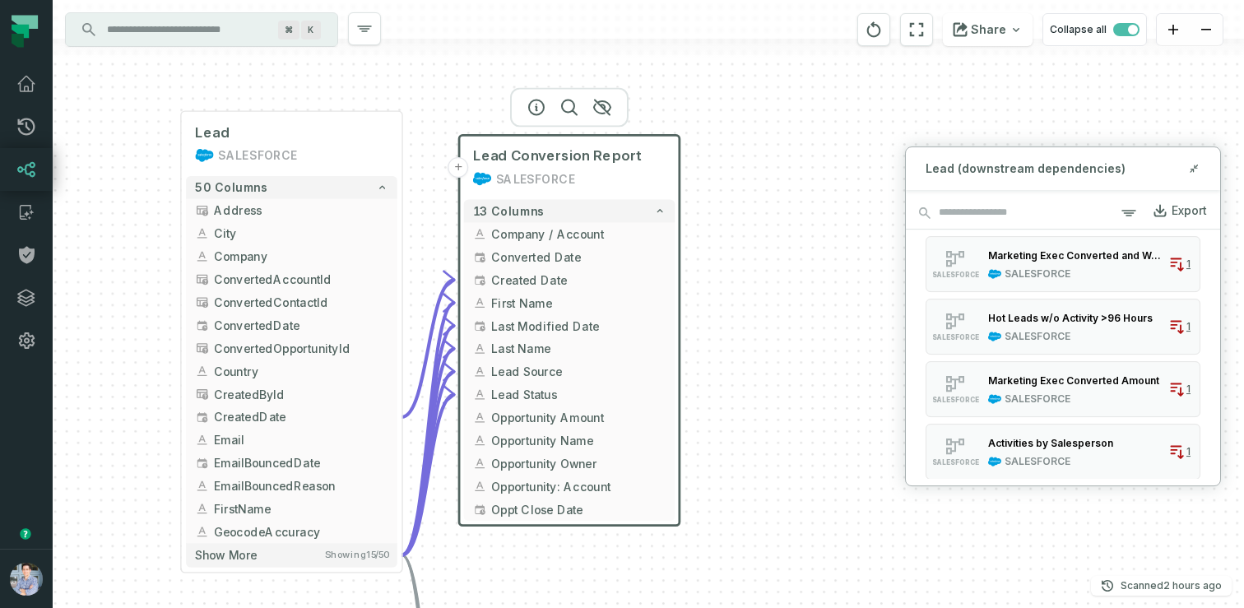
click at [540, 118] on div at bounding box center [569, 106] width 118 height 39
click at [537, 102] on icon "button" at bounding box center [537, 107] width 20 height 20
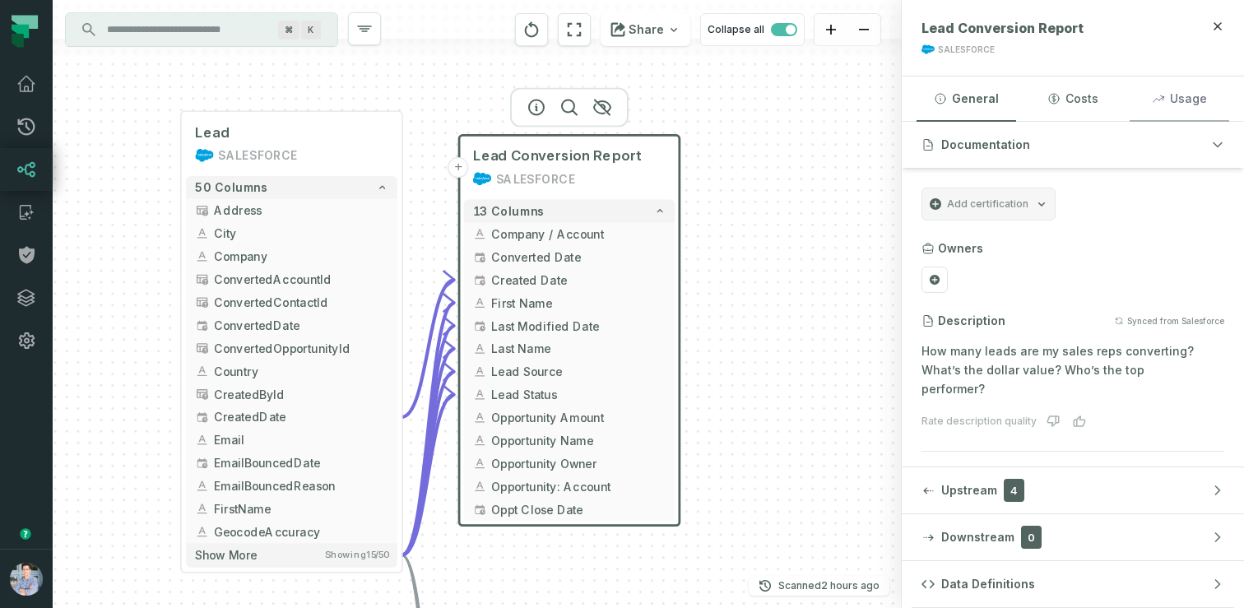
click at [1185, 93] on button "Usage" at bounding box center [1180, 99] width 100 height 44
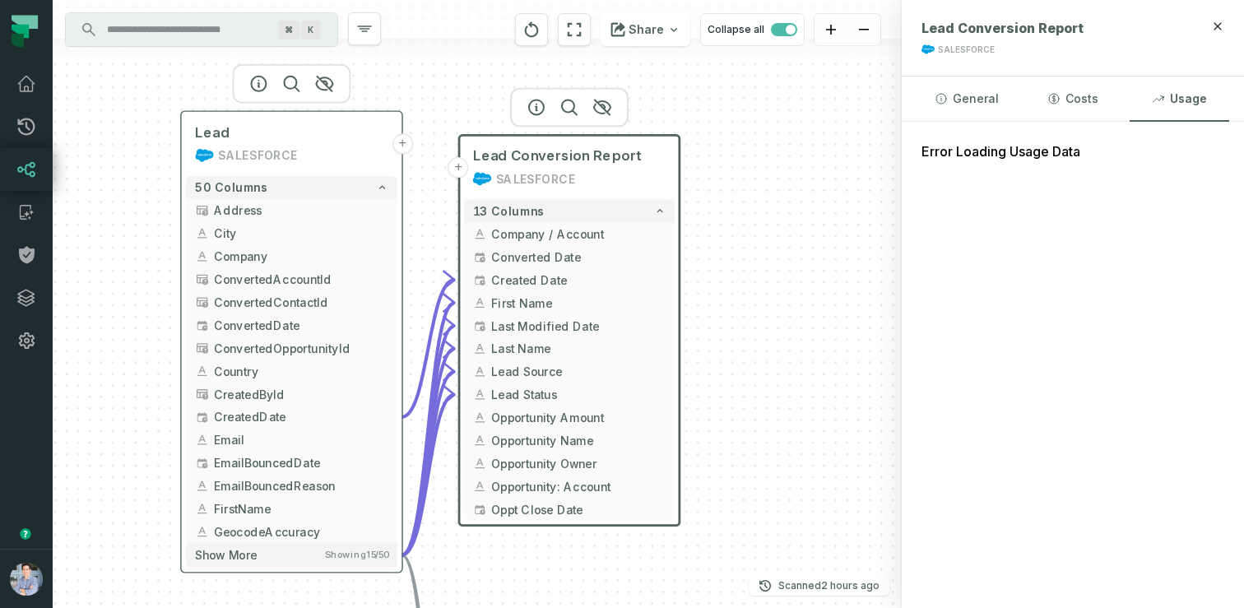
click at [248, 152] on div "SALESFORCE" at bounding box center [257, 155] width 79 height 18
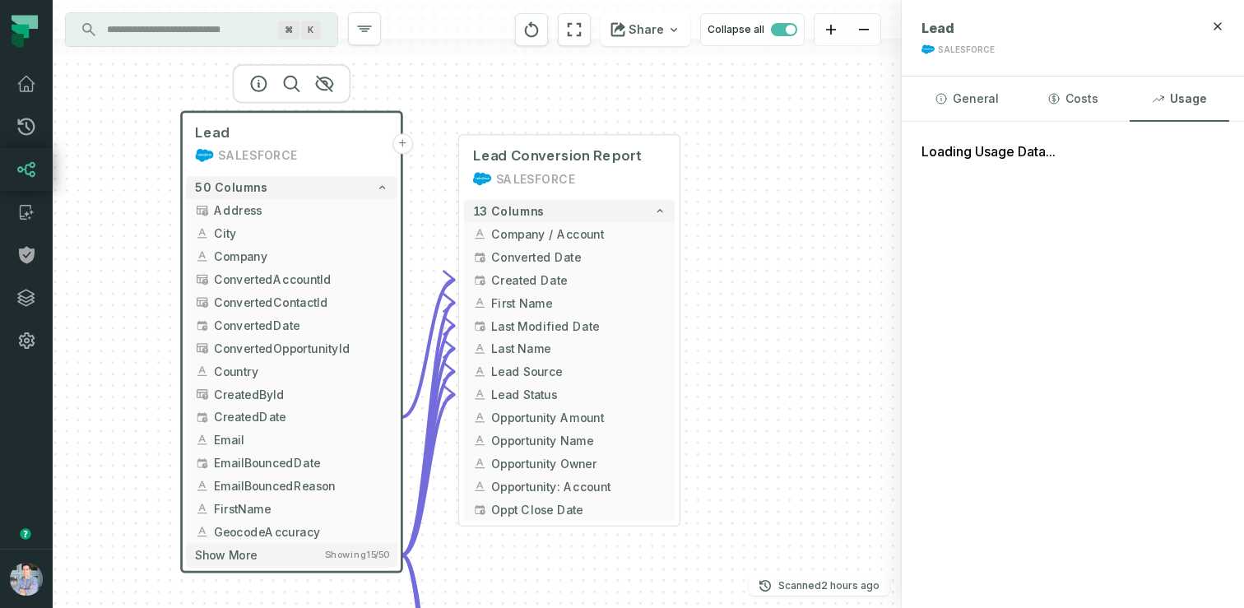
click at [256, 91] on div at bounding box center [291, 83] width 118 height 39
click at [261, 79] on icon "button" at bounding box center [258, 84] width 20 height 20
click at [947, 98] on icon "button" at bounding box center [941, 98] width 13 height 13
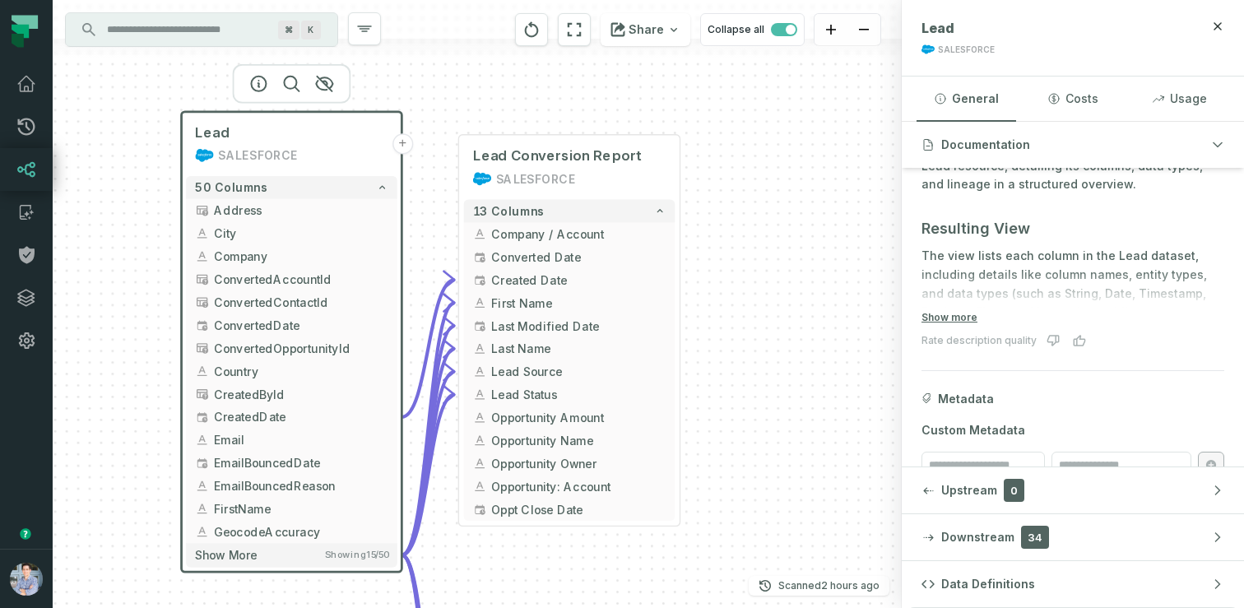
scroll to position [253, 0]
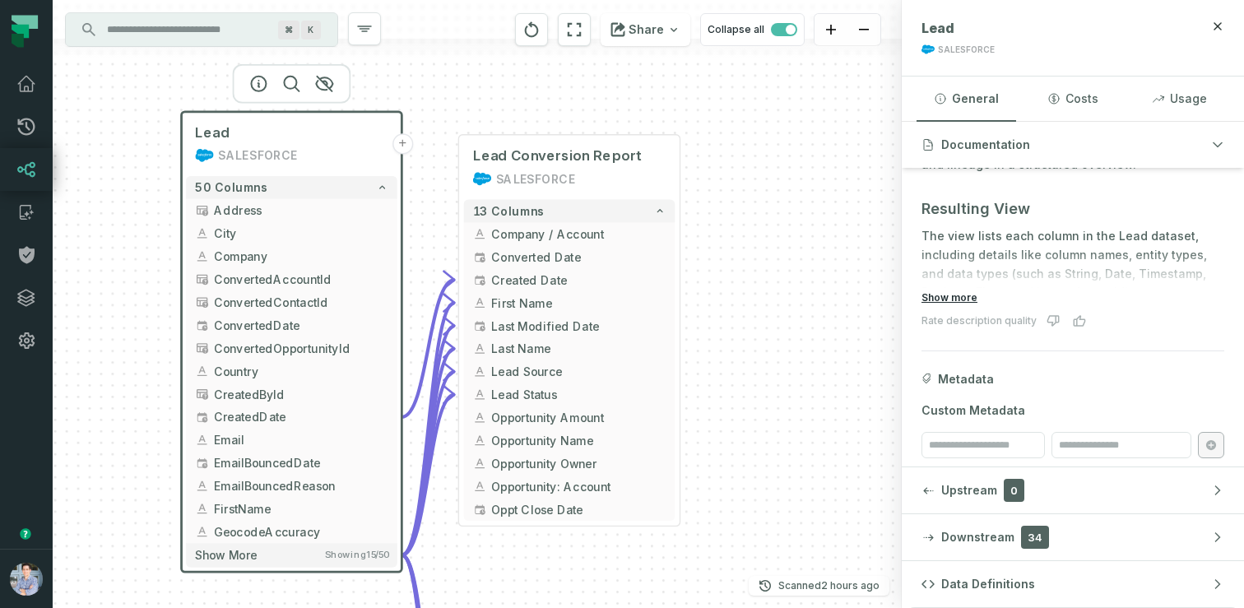
click at [963, 293] on button "Show more" at bounding box center [949, 297] width 56 height 13
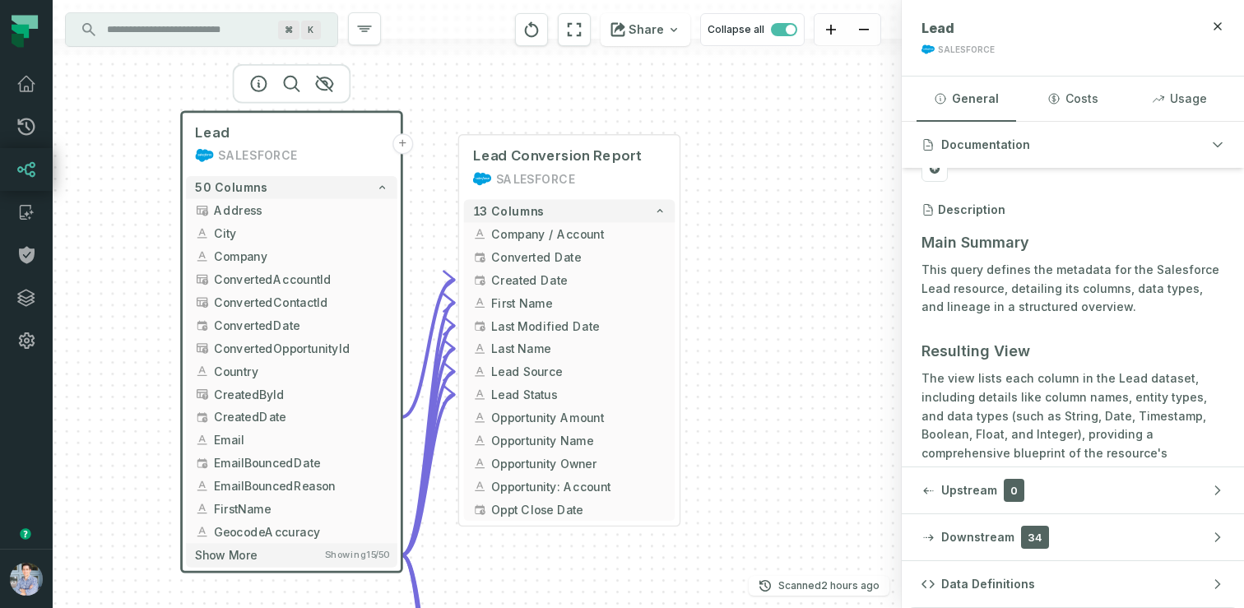
scroll to position [70, 0]
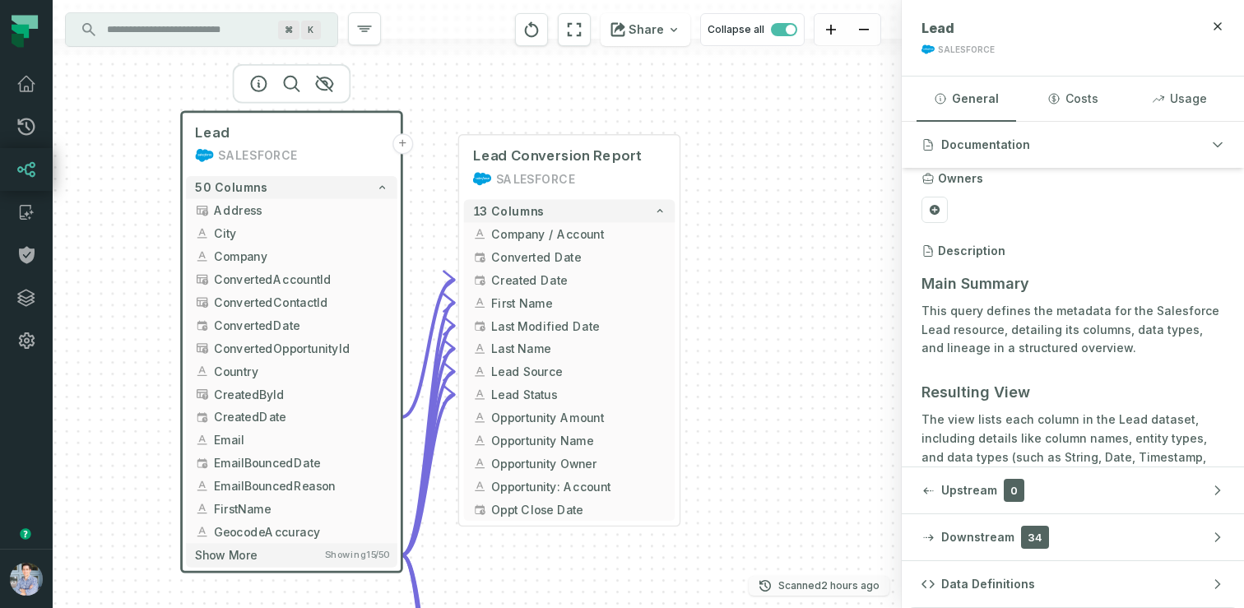
click at [802, 586] on p "Scanned 9/24/2025, 10:12:52 PM" at bounding box center [828, 586] width 101 height 16
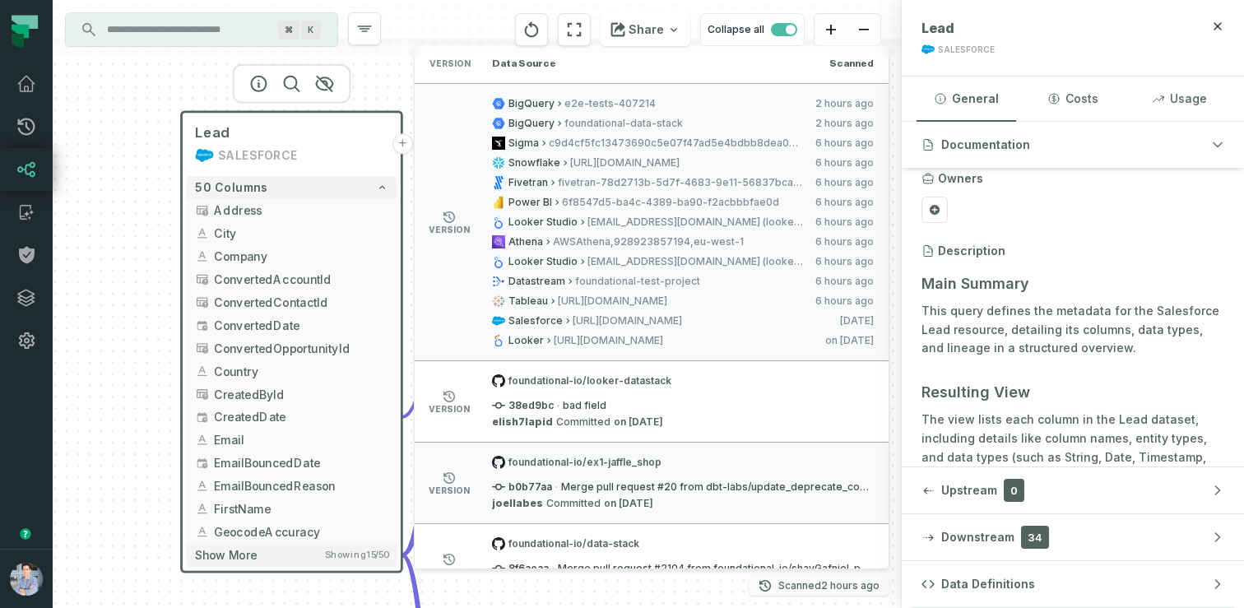
click at [802, 586] on p "Scanned 9/24/2025, 10:12:52 PM" at bounding box center [828, 586] width 101 height 16
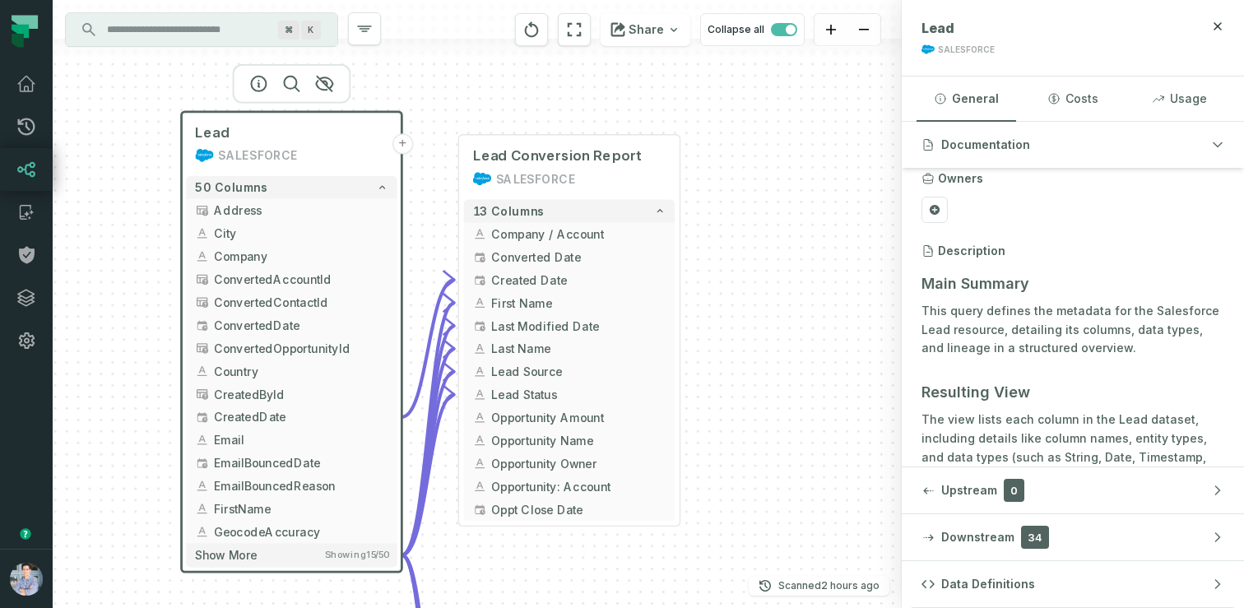
click at [797, 285] on div "Lead SALESFORCE + 50 columns Address + City Company + ConvertedAccountId Conver…" at bounding box center [477, 304] width 849 height 608
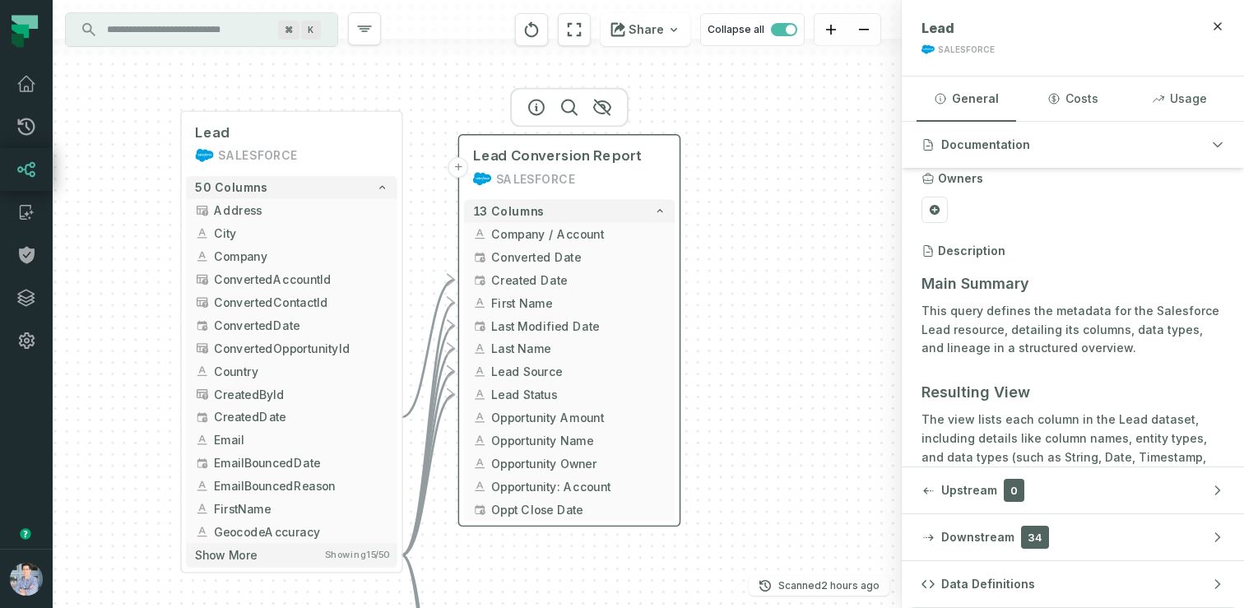
click at [463, 169] on button "+" at bounding box center [458, 167] width 21 height 21
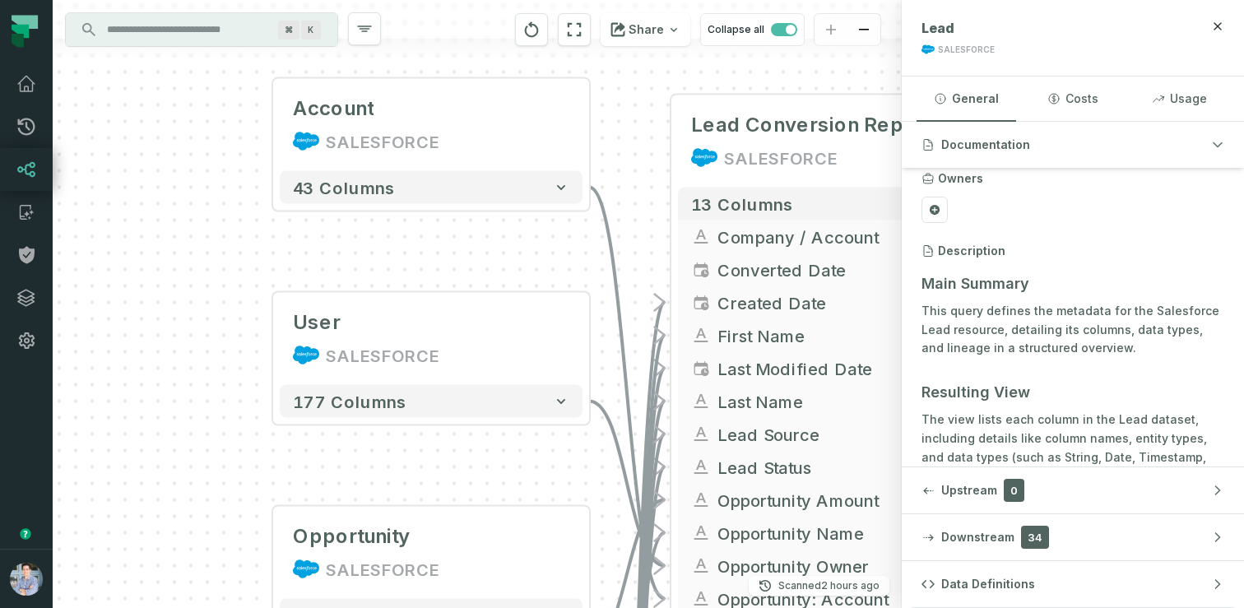
drag, startPoint x: 265, startPoint y: 327, endPoint x: 177, endPoint y: 224, distance: 136.0
click at [177, 224] on div "User SALESFORCE + 177 columns Account SALESFORCE + 43 columns Lead SALESFORCE +…" at bounding box center [477, 304] width 849 height 608
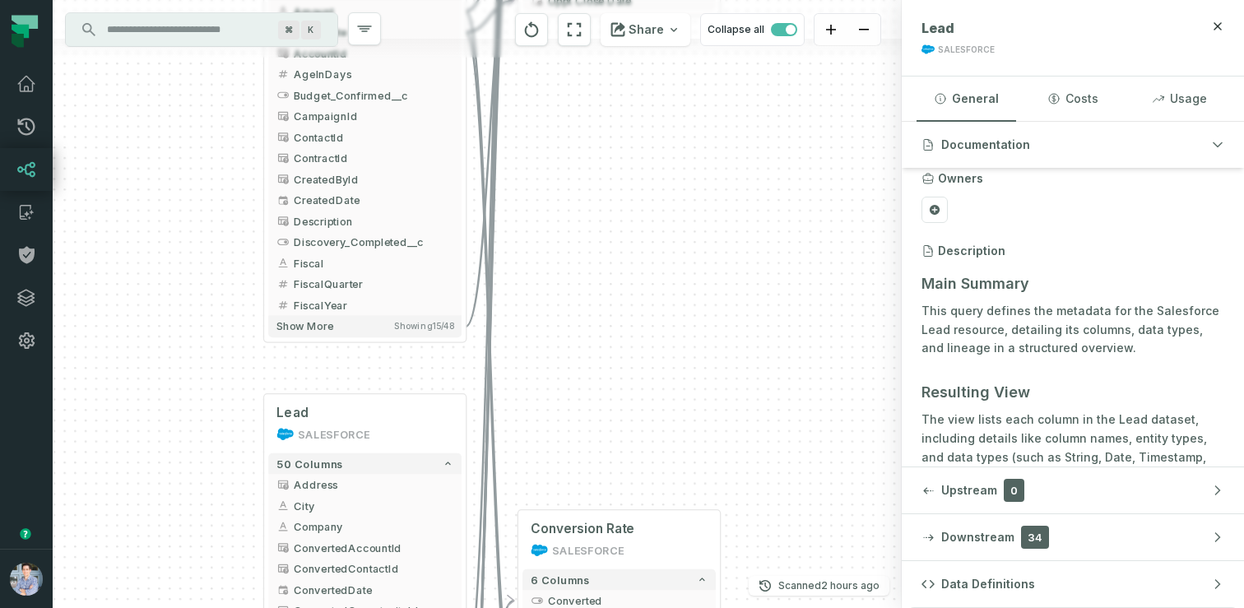
drag, startPoint x: 559, startPoint y: 544, endPoint x: 610, endPoint y: 91, distance: 455.4
click at [610, 91] on div "User SALESFORCE + 177 columns Account SALESFORCE + 43 columns Lead SALESFORCE +…" at bounding box center [477, 304] width 849 height 608
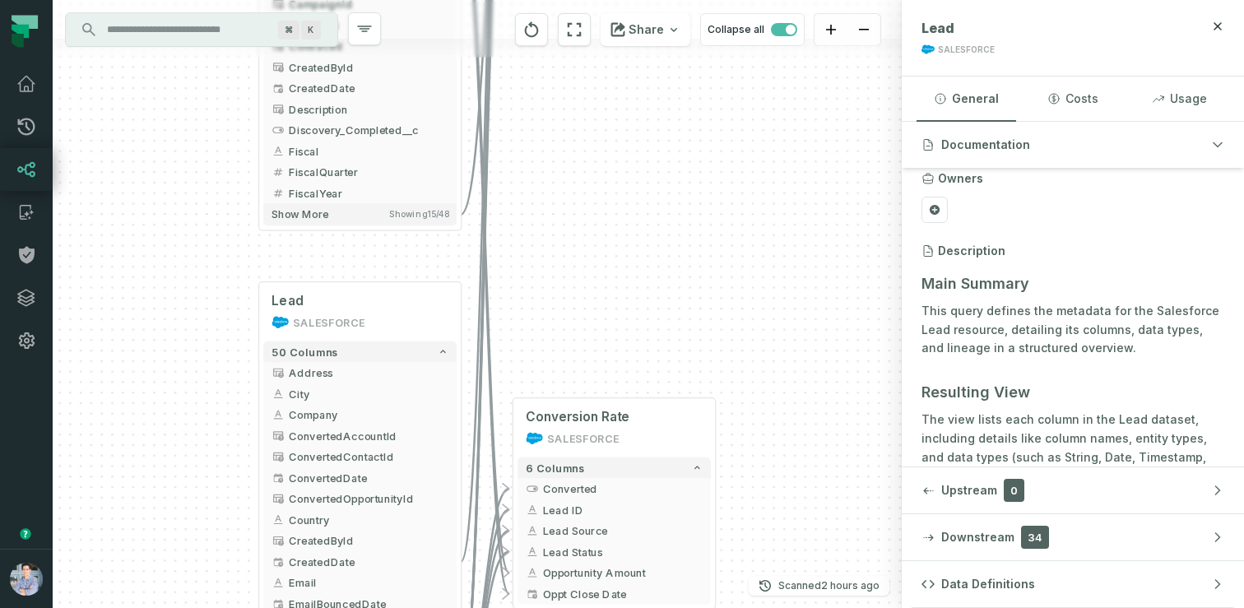
drag, startPoint x: 605, startPoint y: 193, endPoint x: 573, endPoint y: -91, distance: 286.4
click at [573, 0] on html "Pull Requests Dashboard Lineage Catalog Policies Integrations Settings Alon Naf…" at bounding box center [622, 304] width 1244 height 608
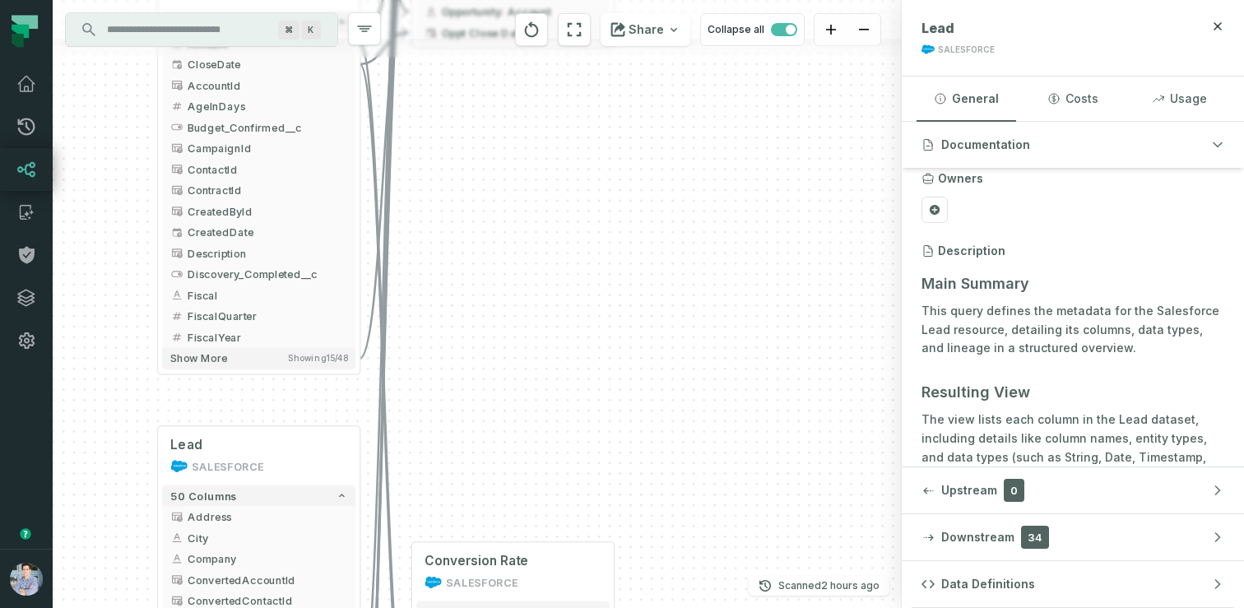
drag, startPoint x: 578, startPoint y: 117, endPoint x: 503, endPoint y: 463, distance: 354.3
click at [503, 463] on div "User SALESFORCE + 177 columns Account SALESFORCE + 43 columns Lead SALESFORCE +…" at bounding box center [477, 304] width 849 height 608
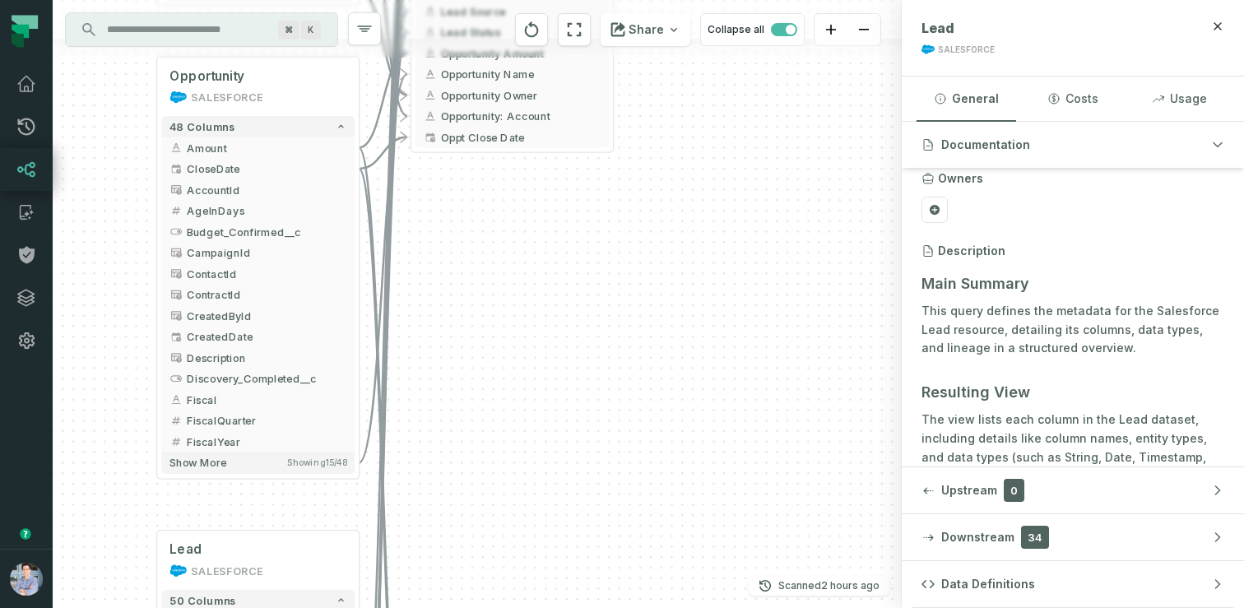
drag, startPoint x: 471, startPoint y: 213, endPoint x: 500, endPoint y: 676, distance: 464.1
click at [500, 607] on html "Pull Requests Dashboard Lineage Catalog Policies Integrations Settings Alon Naf…" at bounding box center [622, 304] width 1244 height 608
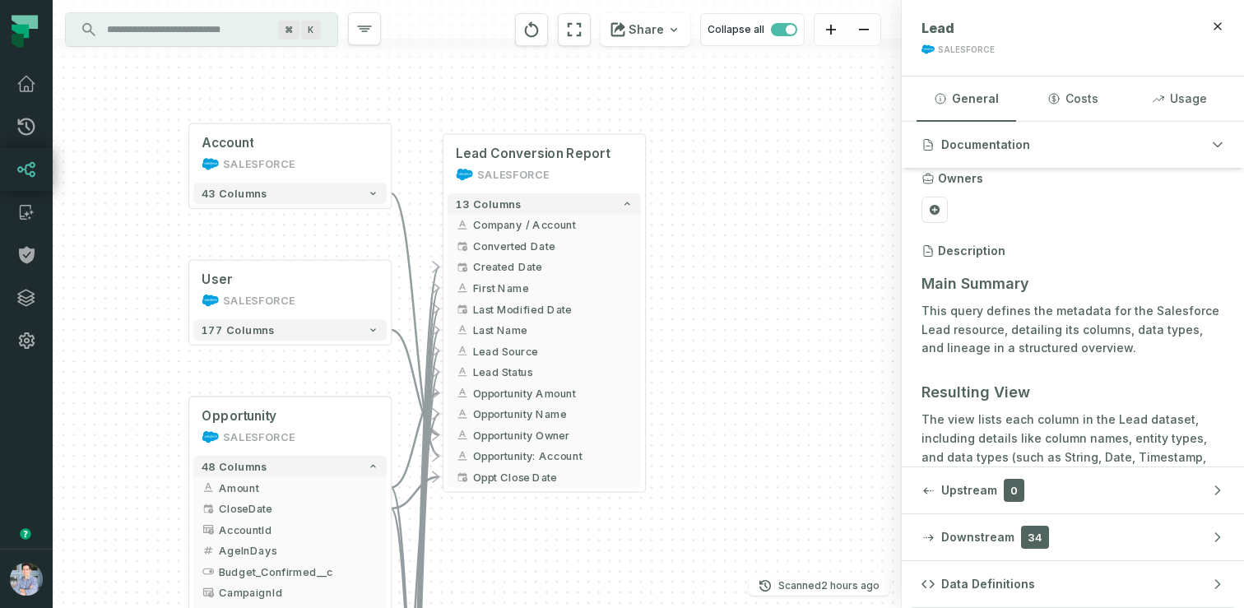
drag, startPoint x: 489, startPoint y: 561, endPoint x: 504, endPoint y: 149, distance: 412.5
click at [504, 149] on div "User SALESFORCE + 177 columns Account SALESFORCE + 43 columns Lead SALESFORCE +…" at bounding box center [477, 304] width 849 height 608
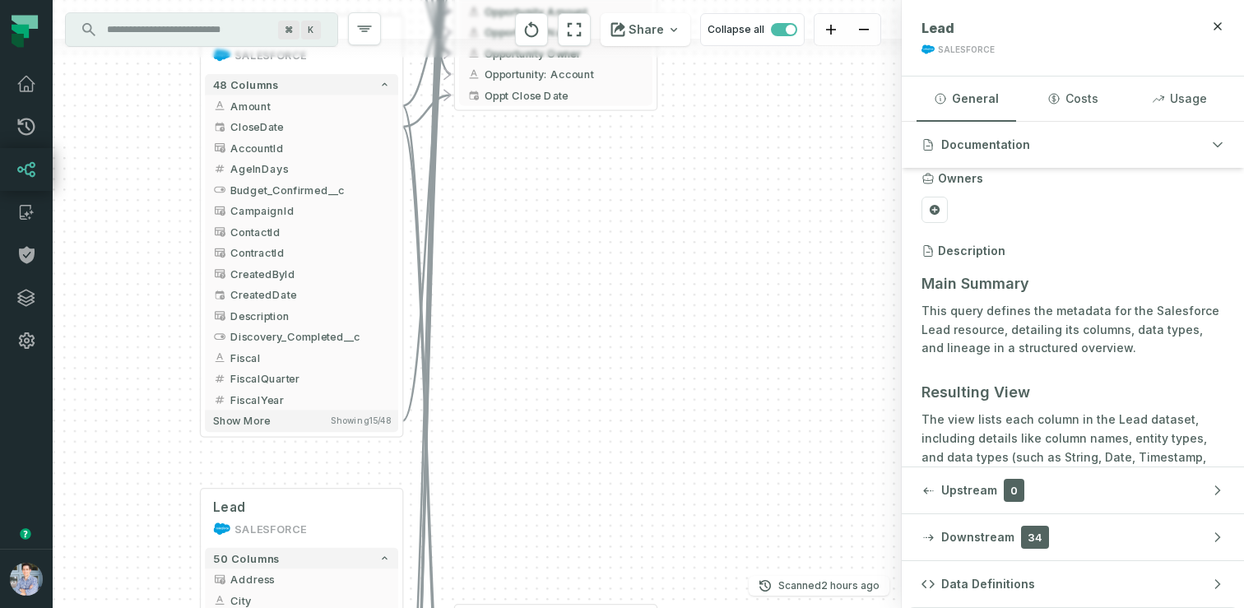
drag, startPoint x: 520, startPoint y: 457, endPoint x: 514, endPoint y: 108, distance: 349.7
click at [514, 108] on div "User SALESFORCE + 177 columns Account SALESFORCE + 43 columns Lead SALESFORCE +…" at bounding box center [477, 304] width 849 height 608
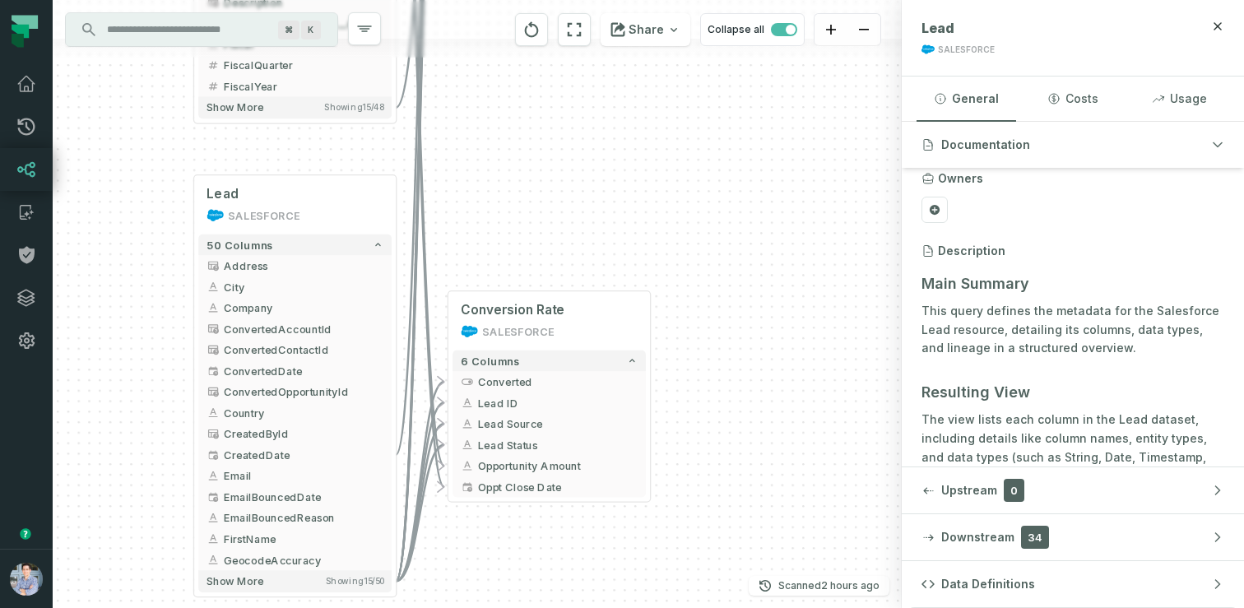
drag, startPoint x: 489, startPoint y: 156, endPoint x: 499, endPoint y: 676, distance: 520.0
click at [499, 607] on html "Pull Requests Dashboard Lineage Catalog Policies Integrations Settings Alon Naf…" at bounding box center [622, 304] width 1244 height 608
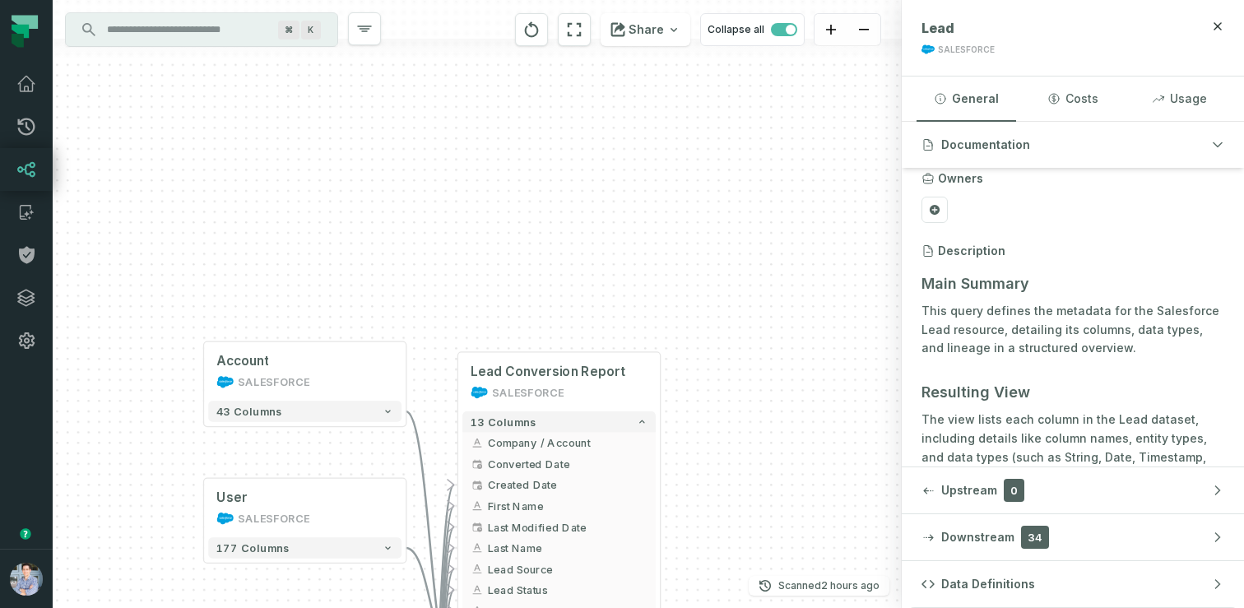
drag, startPoint x: 198, startPoint y: 123, endPoint x: 193, endPoint y: 563, distance: 439.3
click at [193, 563] on div "User SALESFORCE + 177 columns Account SALESFORCE + 43 columns Lead SALESFORCE +…" at bounding box center [477, 304] width 849 height 608
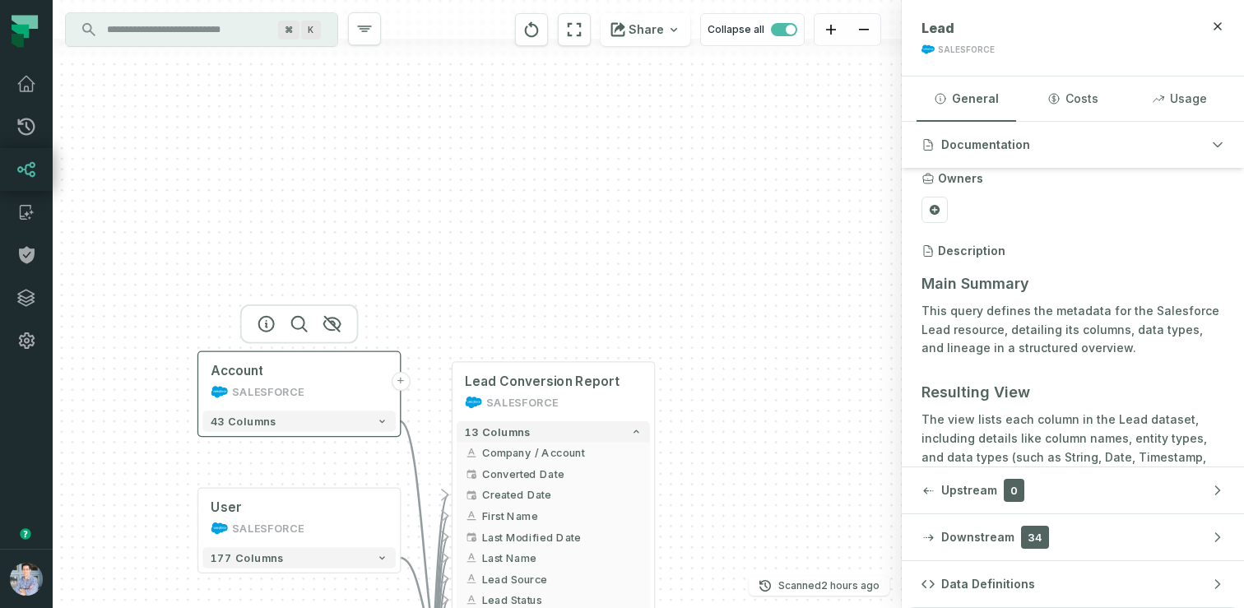
click at [398, 378] on button "+" at bounding box center [400, 381] width 19 height 19
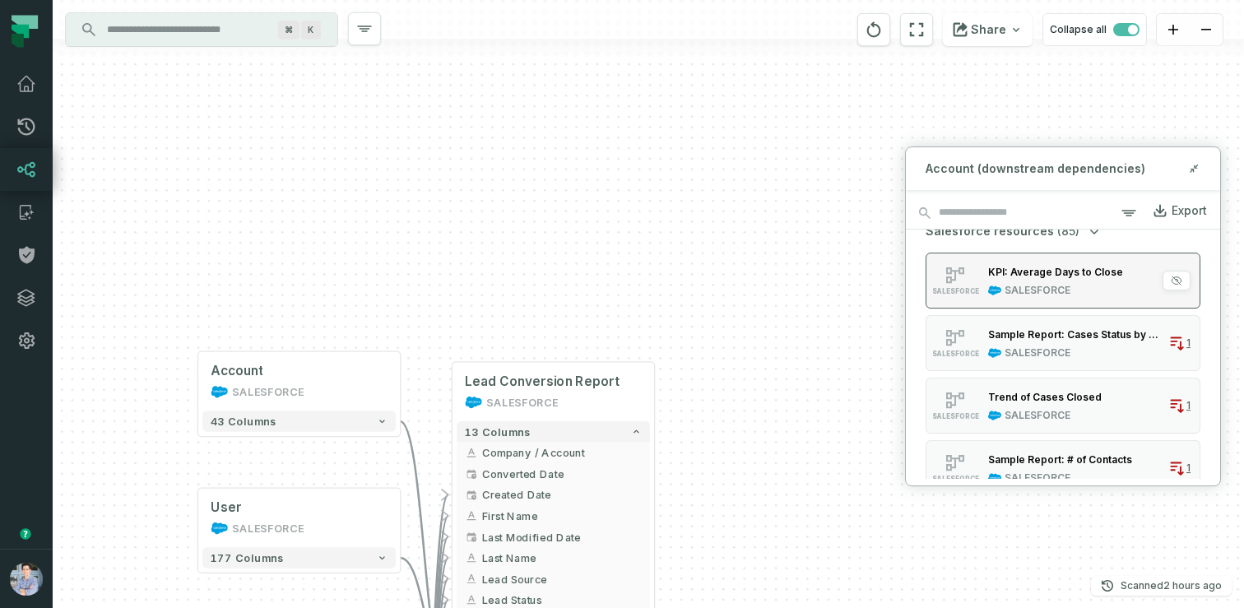
scroll to position [20, 0]
click at [1057, 276] on div "KPI: Average Days to Close" at bounding box center [1055, 269] width 135 height 16
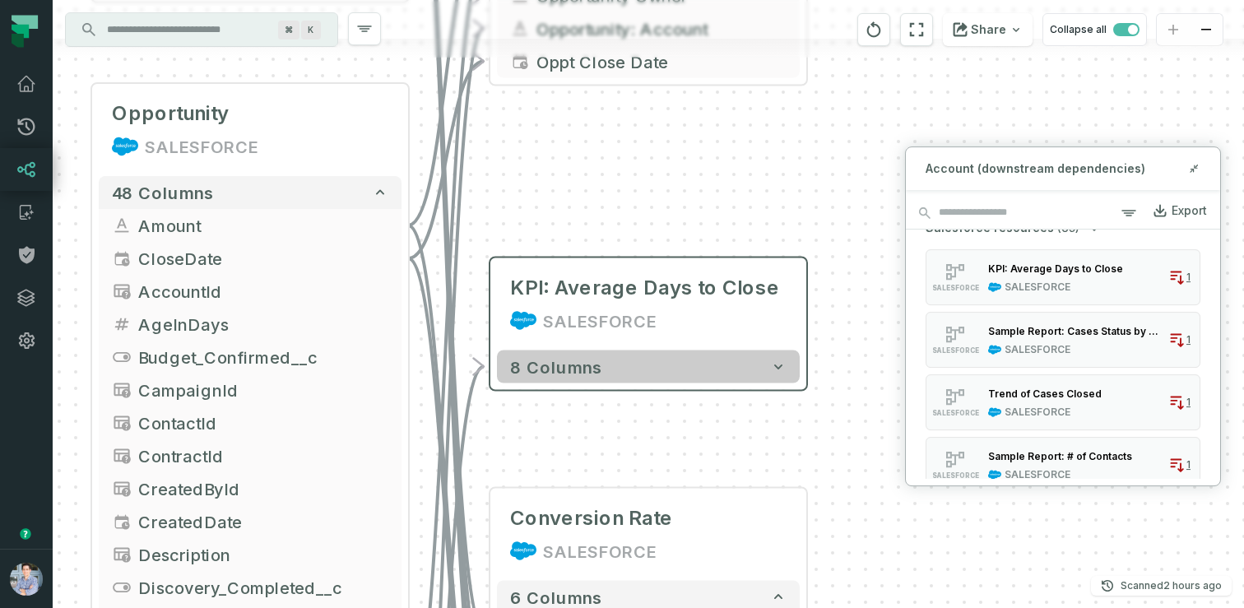
click at [629, 369] on button "8 columns" at bounding box center [648, 366] width 303 height 33
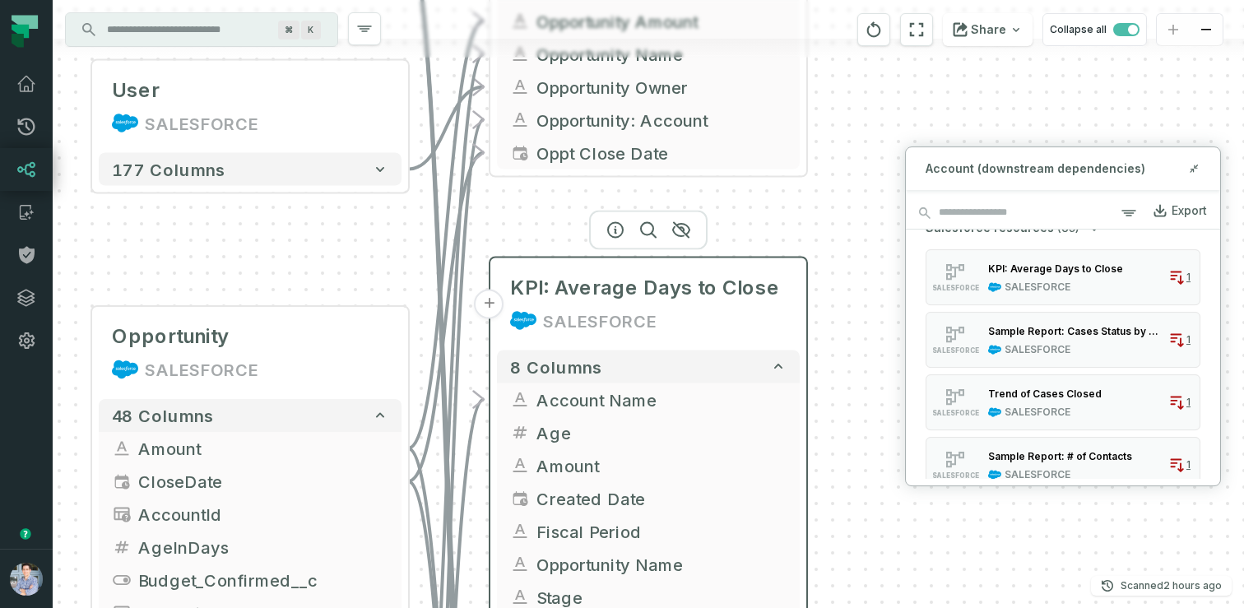
click at [489, 302] on button "+" at bounding box center [490, 305] width 30 height 30
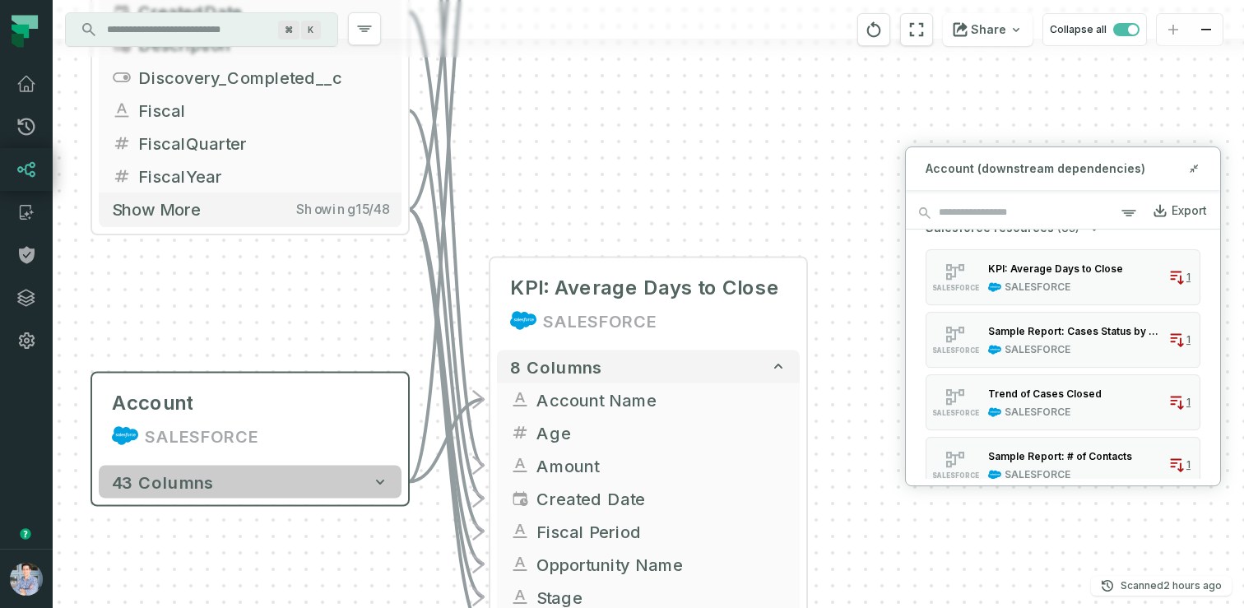
click at [332, 477] on button "43 columns" at bounding box center [250, 482] width 303 height 33
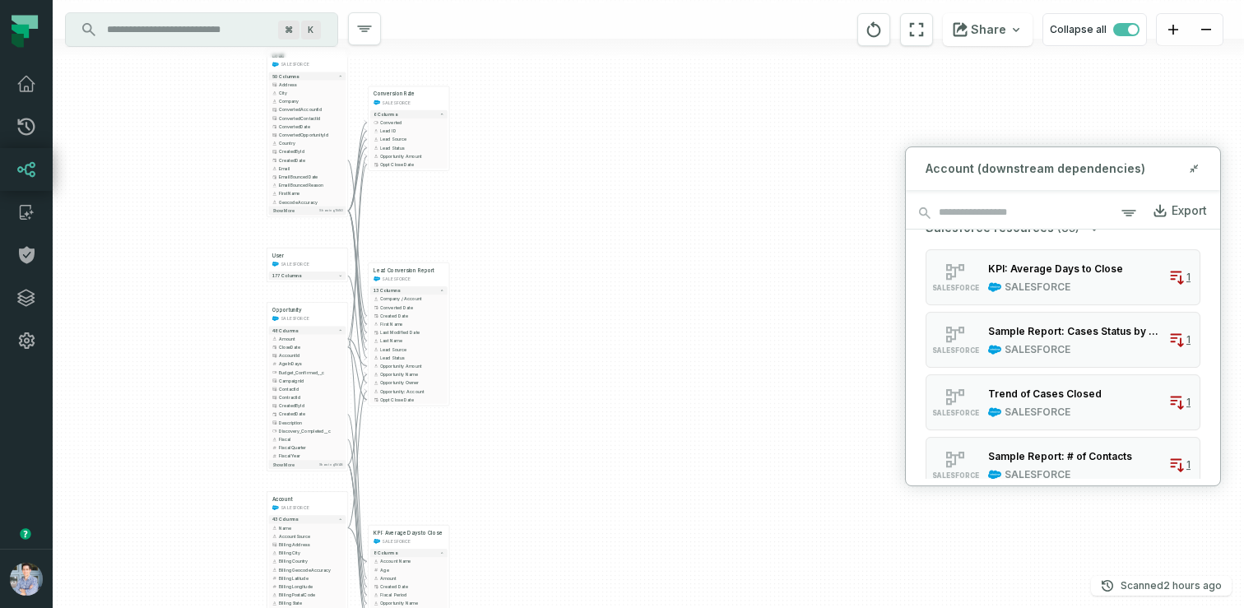
drag, startPoint x: 206, startPoint y: 224, endPoint x: 216, endPoint y: 123, distance: 100.8
click at [216, 123] on div "User SALESFORCE + 177 columns Account SALESFORCE + 43 columns Name + AccountSou…" at bounding box center [648, 304] width 1191 height 608
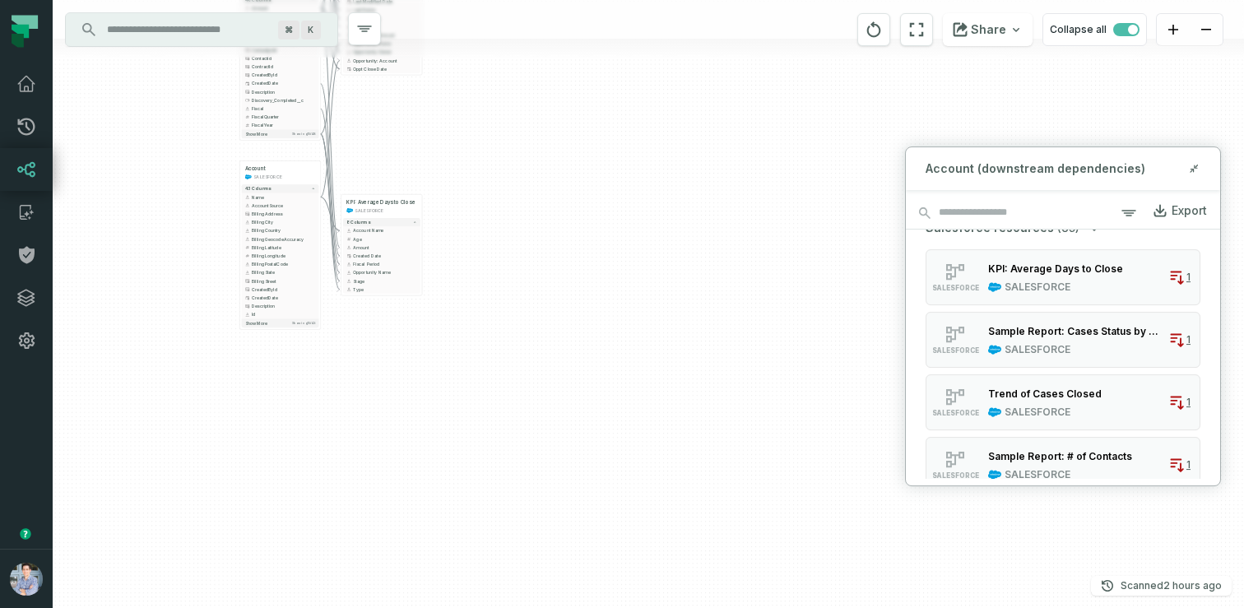
drag, startPoint x: 223, startPoint y: 342, endPoint x: 183, endPoint y: 153, distance: 193.5
click at [183, 153] on div "User SALESFORCE + 177 columns Account SALESFORCE + 43 columns Name + AccountSou…" at bounding box center [648, 304] width 1191 height 608
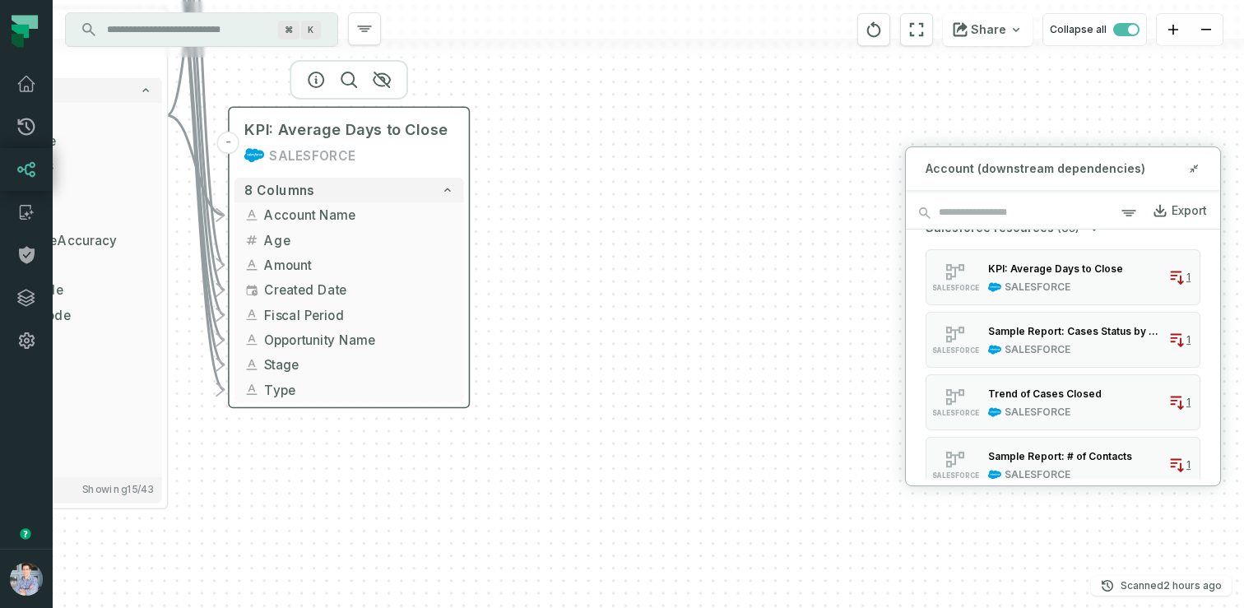
click at [423, 160] on div "SALESFORCE" at bounding box center [349, 156] width 210 height 20
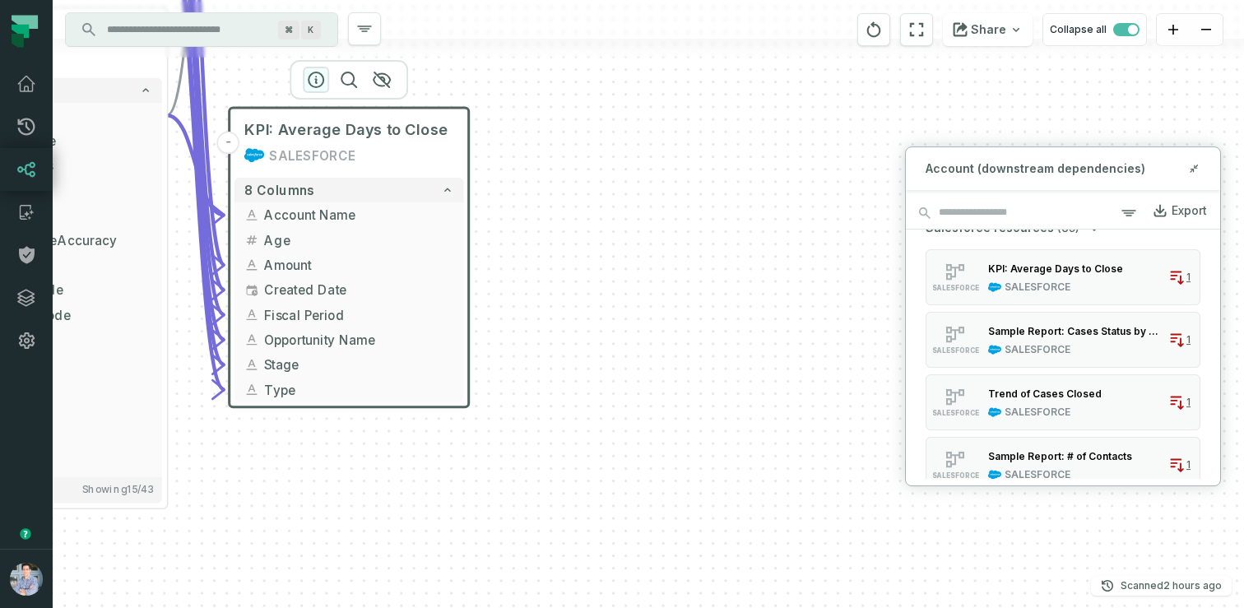
click at [319, 78] on icon "button" at bounding box center [316, 80] width 20 height 20
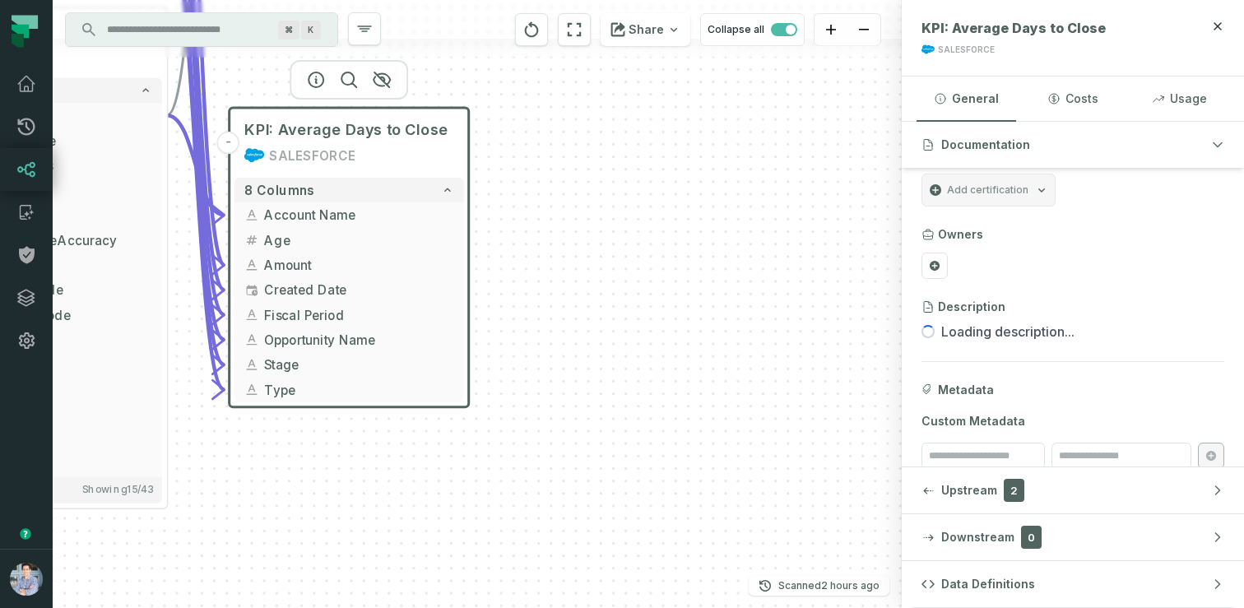
scroll to position [36, 0]
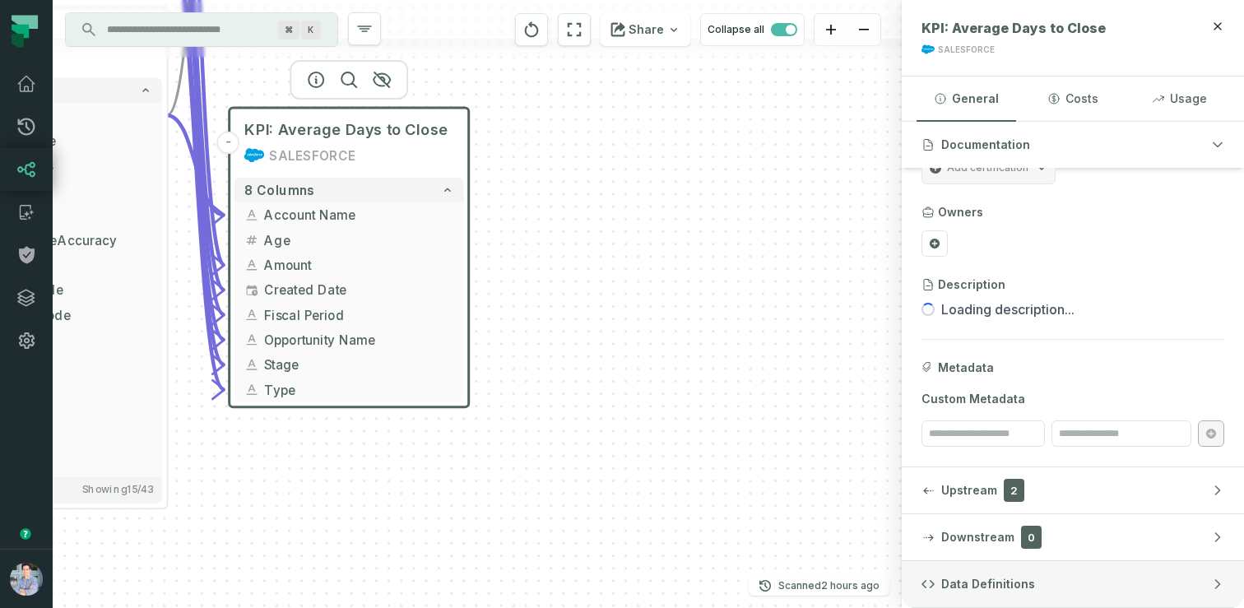
click at [1060, 586] on button "Data Definitions" at bounding box center [1073, 584] width 342 height 46
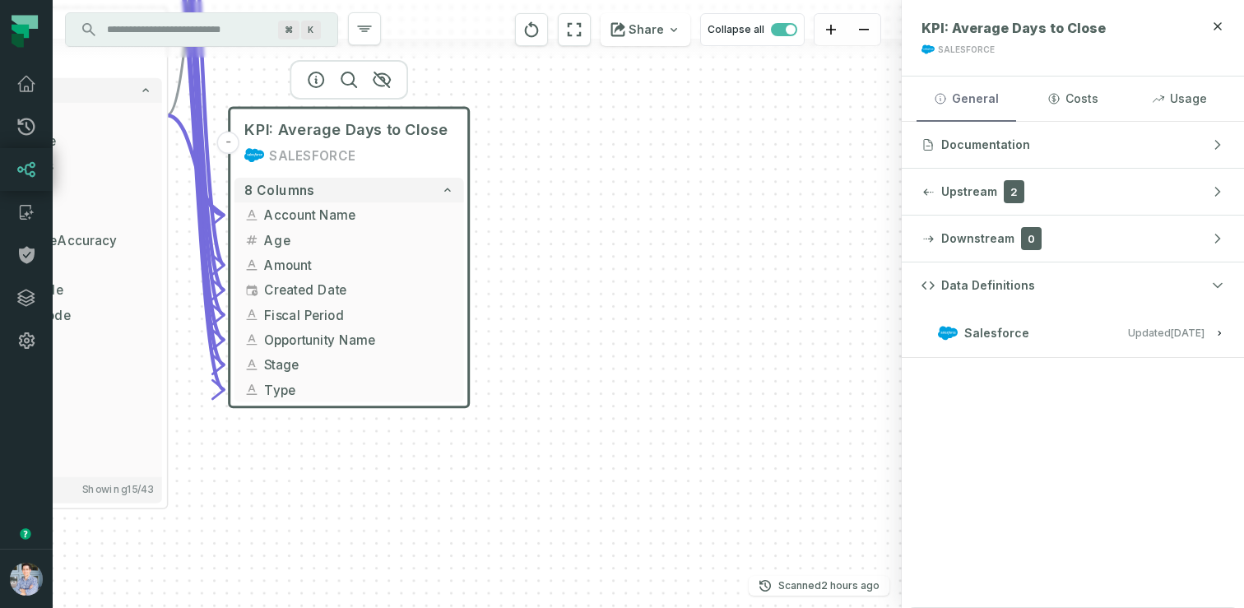
click at [968, 100] on button "General" at bounding box center [966, 99] width 100 height 44
click at [981, 157] on button "Documentation" at bounding box center [1073, 145] width 342 height 46
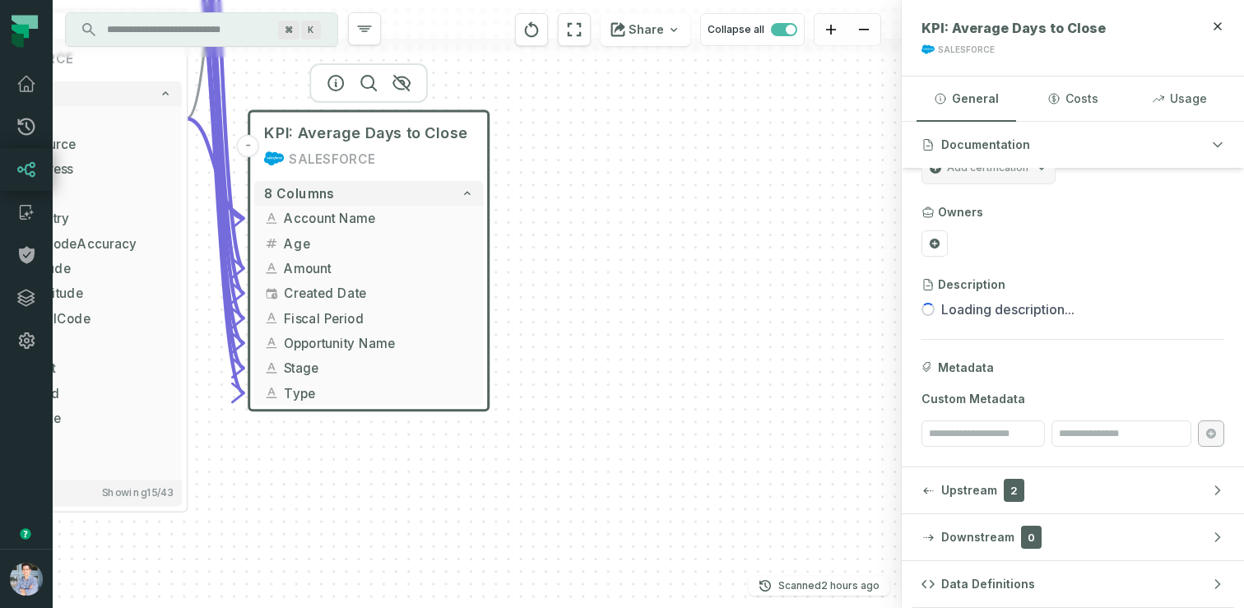
drag, startPoint x: 571, startPoint y: 241, endPoint x: 894, endPoint y: 406, distance: 363.1
click at [896, 406] on div "User SALESFORCE + 177 columns Account SALESFORCE + 43 columns Name + AccountSou…" at bounding box center [477, 304] width 849 height 608
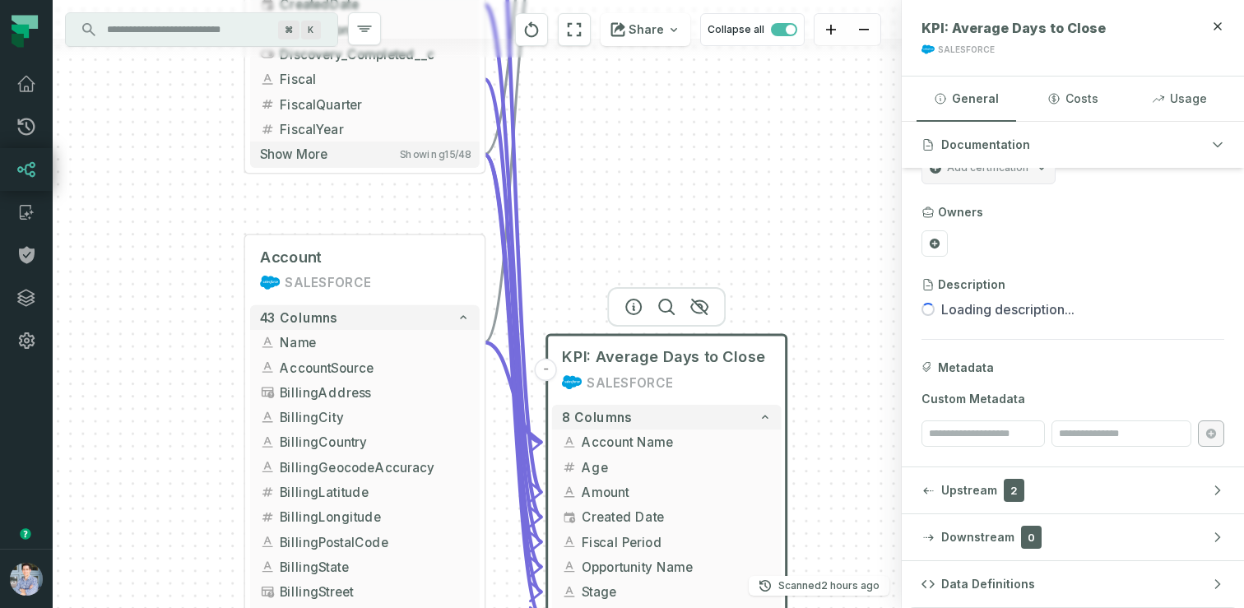
drag, startPoint x: 137, startPoint y: 100, endPoint x: 37, endPoint y: 481, distance: 393.7
click at [37, 481] on body "Pull Requests Dashboard Lineage Catalog Policies Integrations Settings Alon Naf…" at bounding box center [622, 304] width 1244 height 608
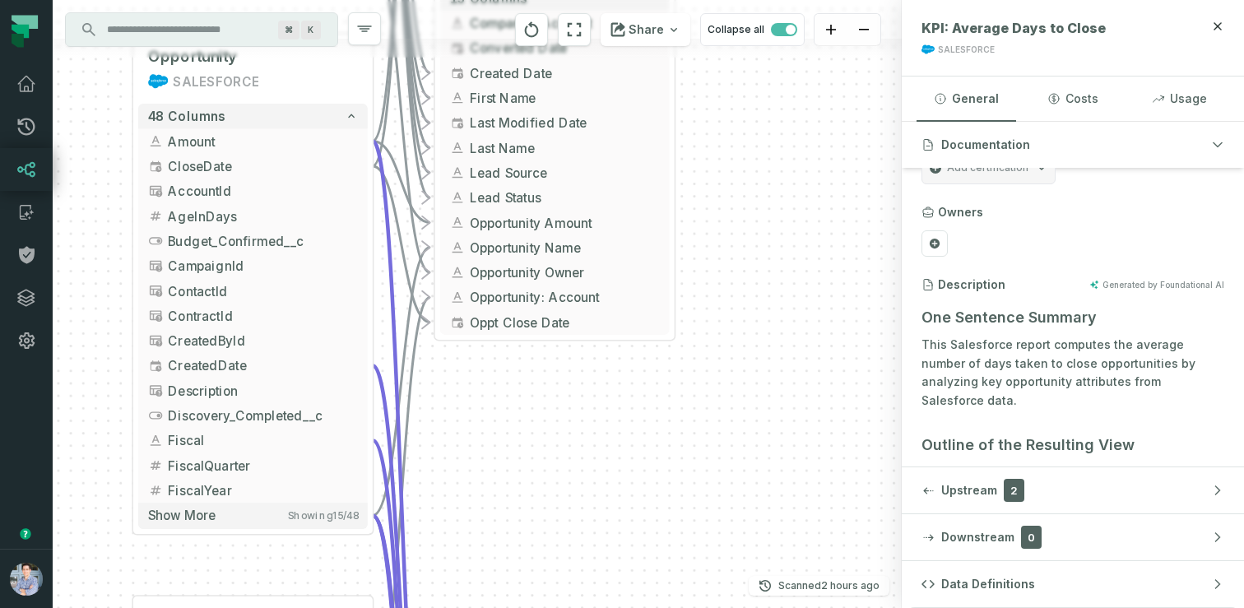
drag, startPoint x: 624, startPoint y: 392, endPoint x: 529, endPoint y: 647, distance: 271.5
click at [529, 607] on html "Pull Requests Dashboard Lineage Catalog Policies Integrations Settings Alon Naf…" at bounding box center [622, 304] width 1244 height 608
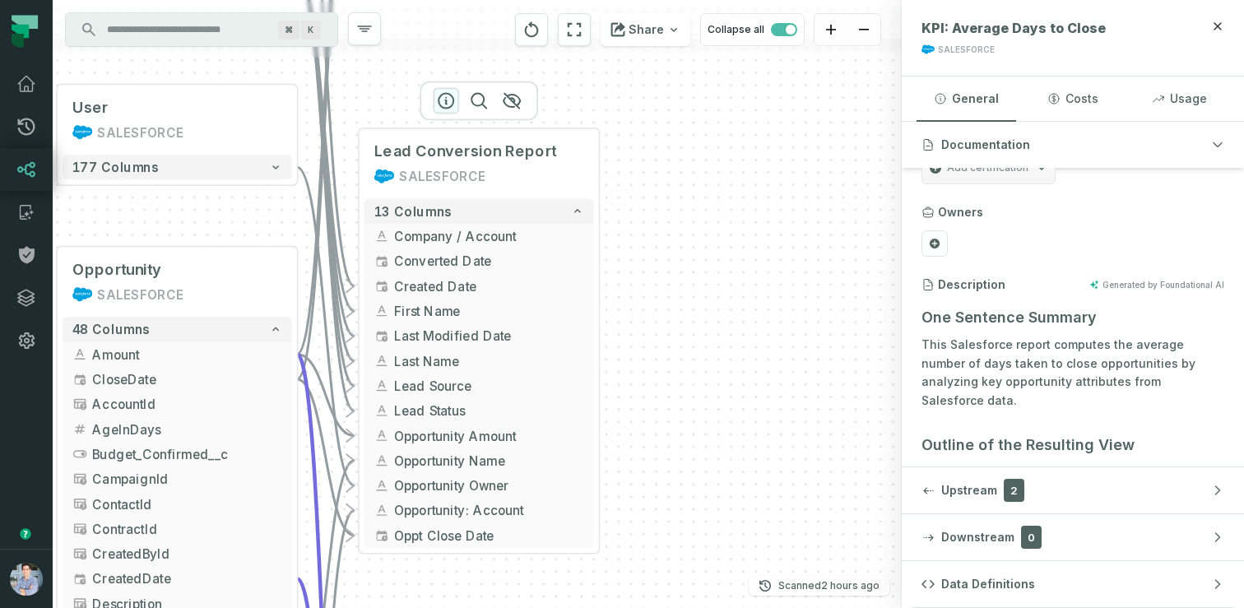
click at [444, 101] on icon "button" at bounding box center [446, 101] width 20 height 20
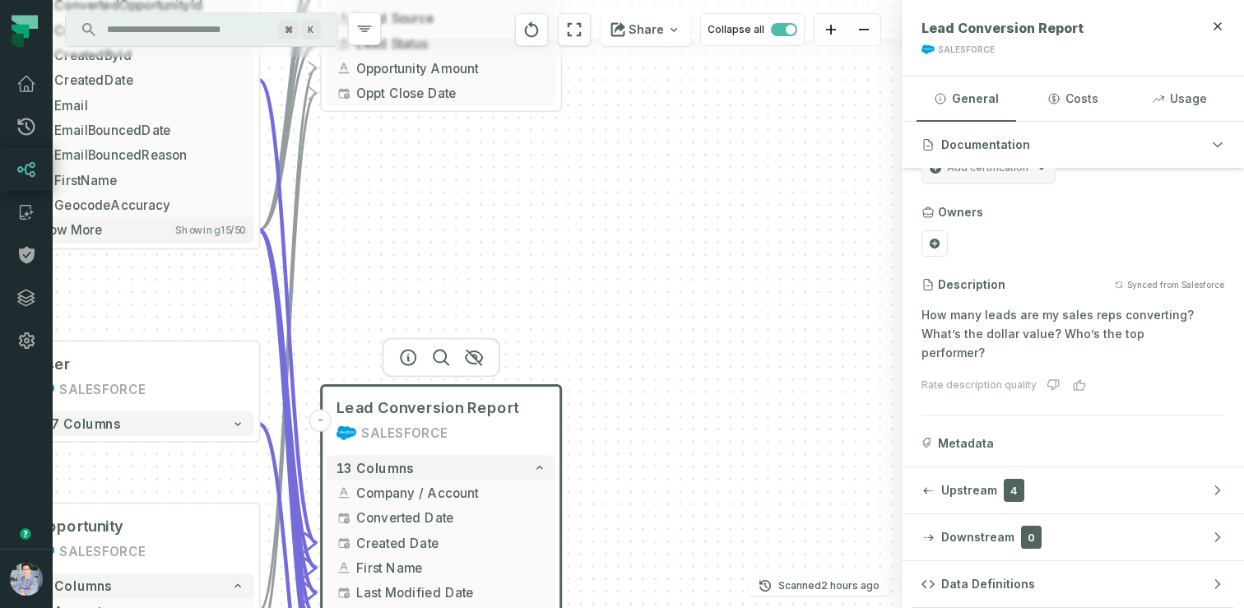
drag, startPoint x: 735, startPoint y: 183, endPoint x: 697, endPoint y: 441, distance: 260.3
click at [697, 441] on div "User SALESFORCE + 177 columns Account SALESFORCE + 43 columns Name + AccountSou…" at bounding box center [477, 304] width 849 height 608
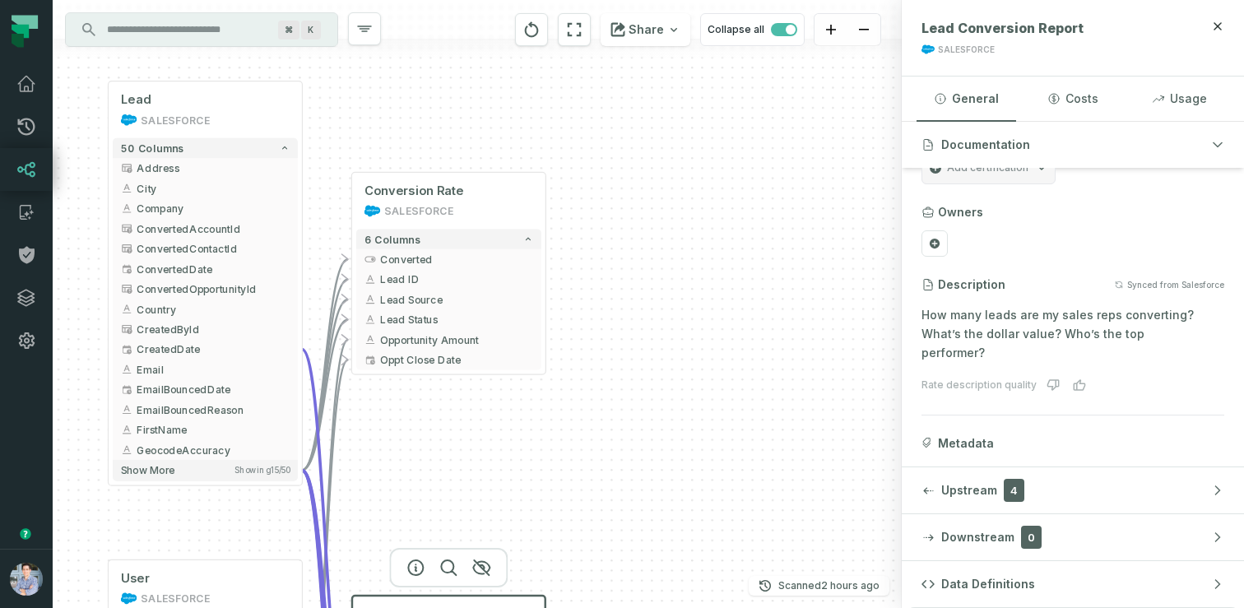
drag, startPoint x: 565, startPoint y: 174, endPoint x: 554, endPoint y: 416, distance: 243.0
click at [554, 416] on div "User SALESFORCE + 177 columns Account SALESFORCE + 43 columns Name + AccountSou…" at bounding box center [477, 304] width 849 height 608
click at [443, 203] on div "SALESFORCE" at bounding box center [418, 211] width 69 height 16
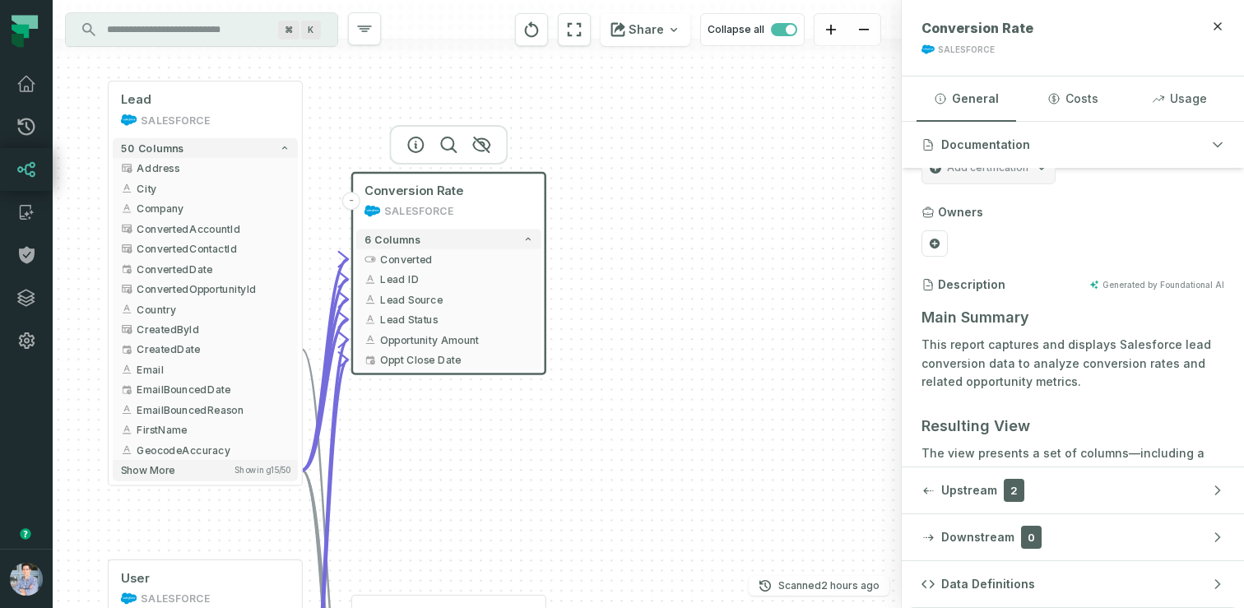
click at [949, 47] on div "SALESFORCE" at bounding box center [966, 50] width 57 height 12
click at [680, 259] on div "User SALESFORCE + 177 columns Account SALESFORCE + 43 columns Name + AccountSou…" at bounding box center [477, 304] width 849 height 608
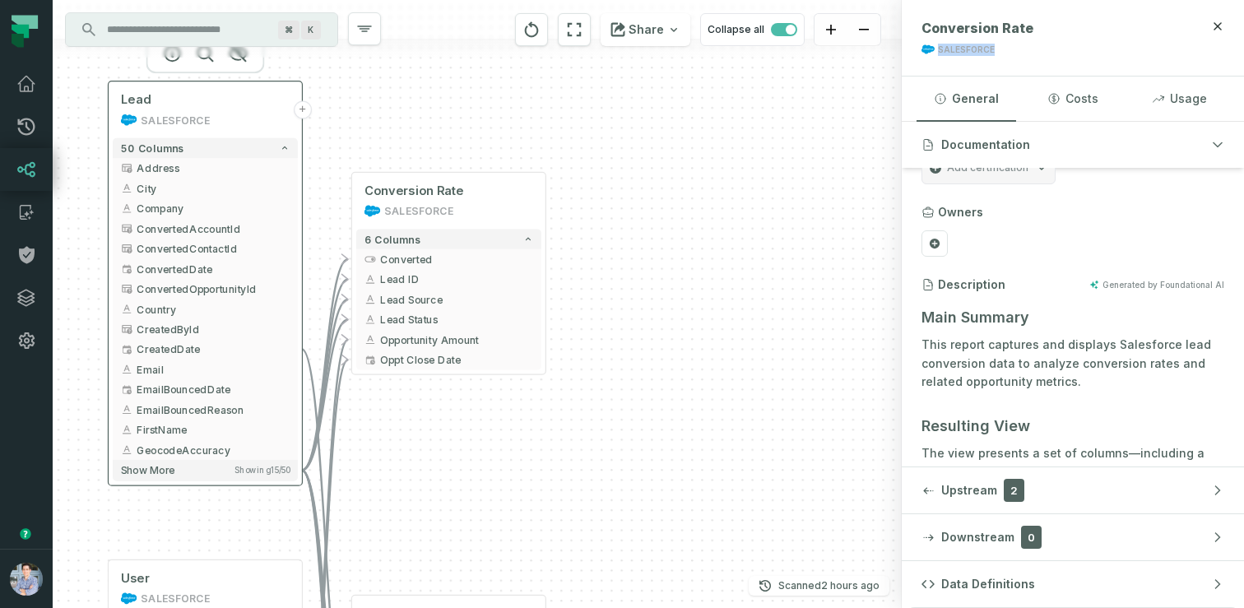
click at [300, 107] on button "+" at bounding box center [303, 110] width 18 height 18
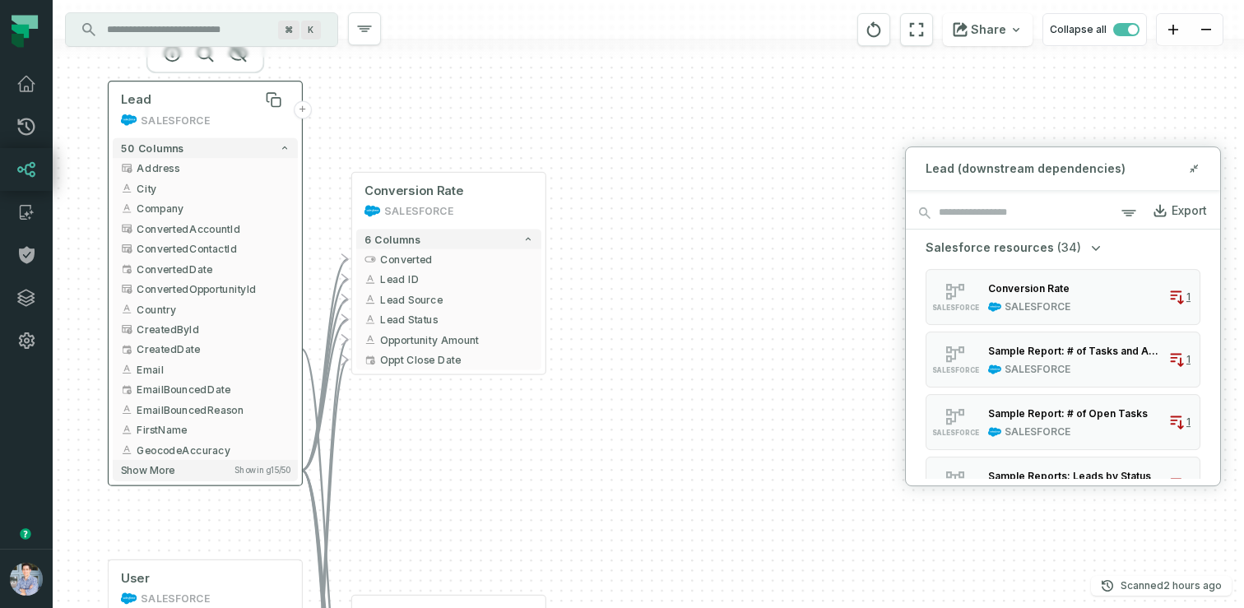
click at [165, 99] on div "Lead" at bounding box center [205, 100] width 169 height 16
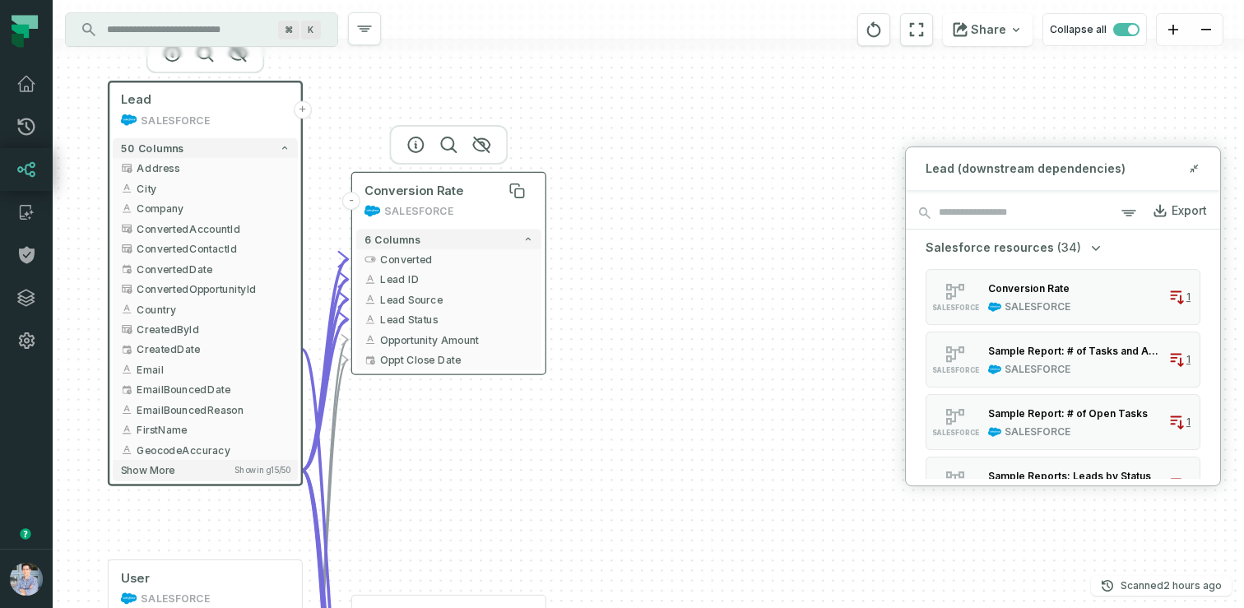
click at [405, 193] on span "Conversion Rate" at bounding box center [414, 191] width 100 height 16
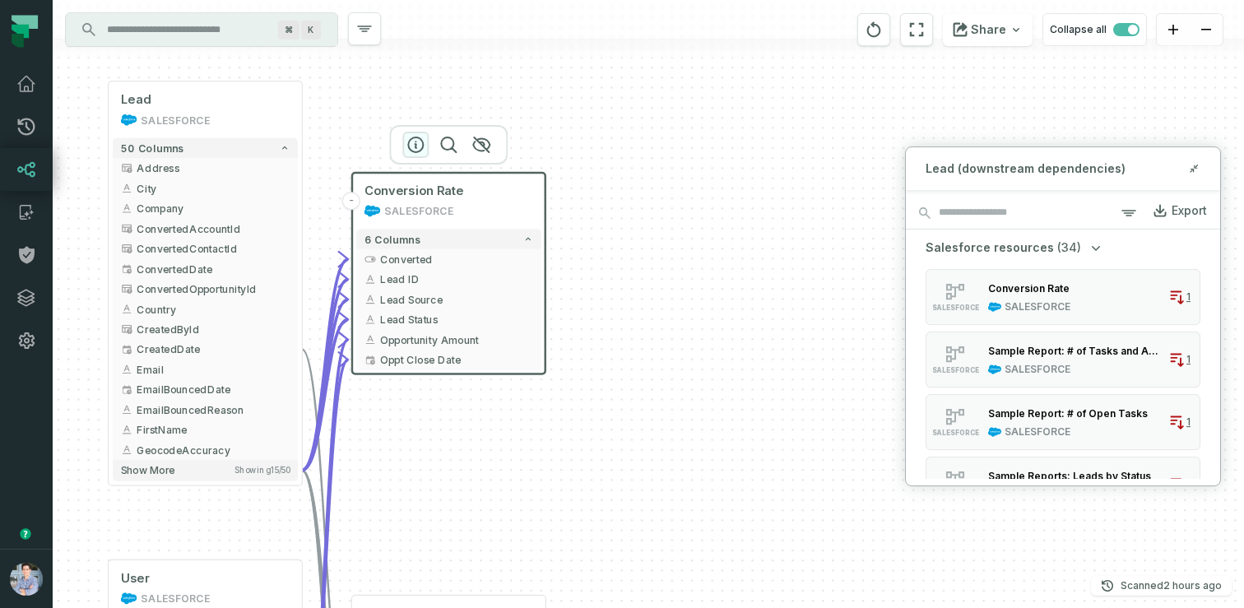
click at [413, 146] on icon "button" at bounding box center [416, 145] width 20 height 20
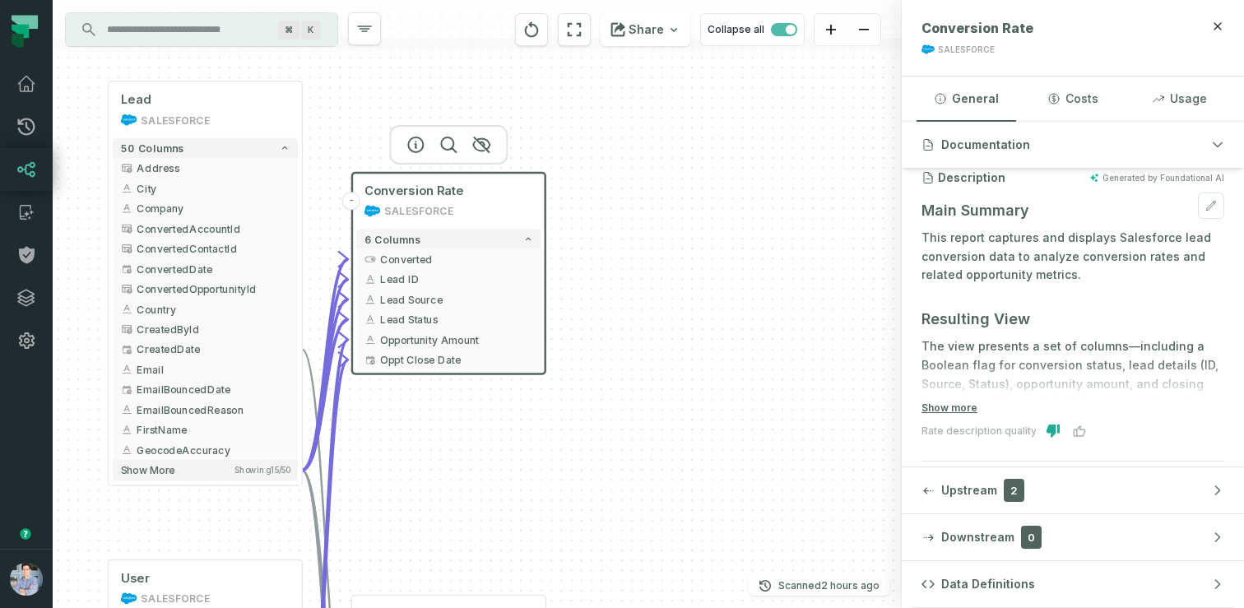
scroll to position [147, 0]
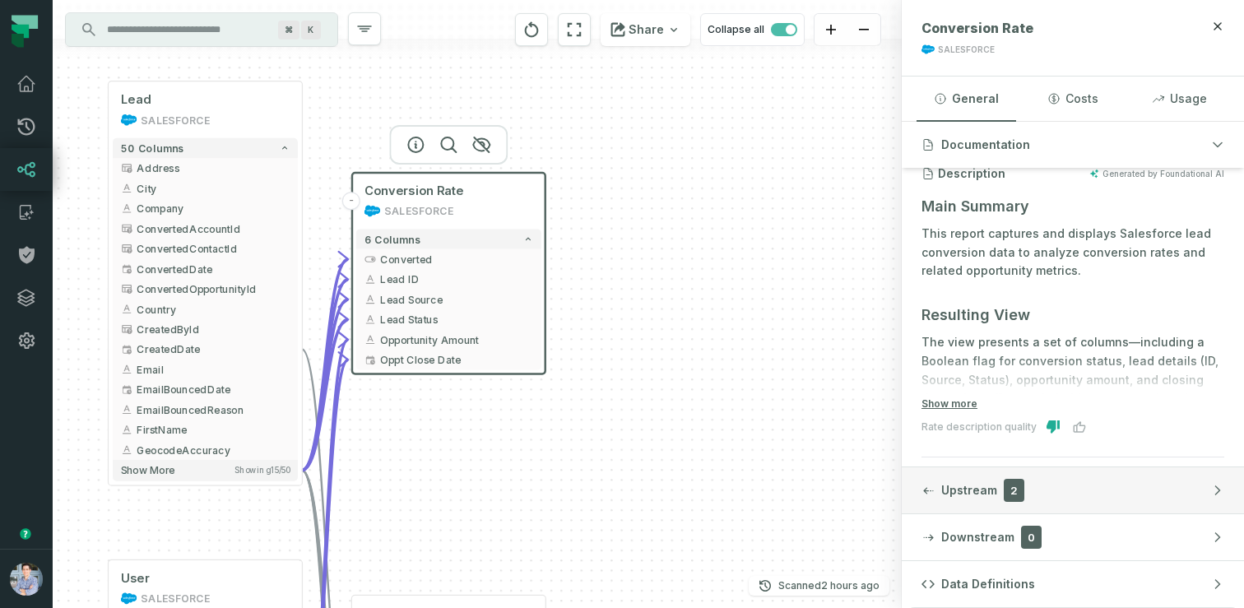
click at [1038, 485] on button "Upstream 2" at bounding box center [1073, 490] width 342 height 46
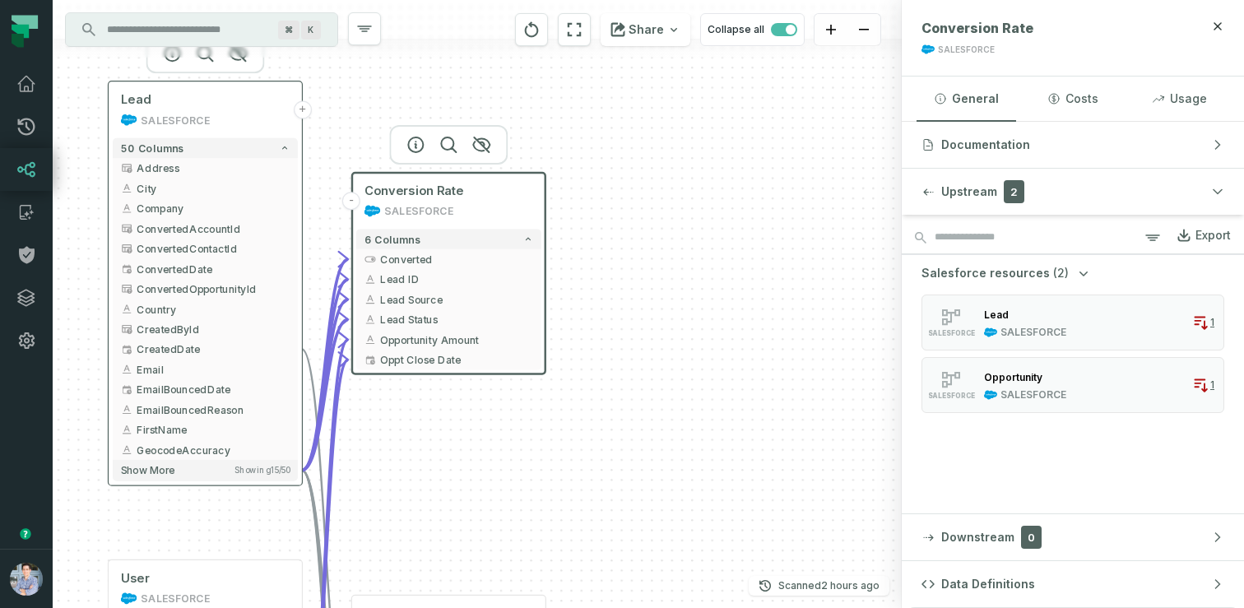
click at [300, 105] on button "+" at bounding box center [303, 110] width 18 height 18
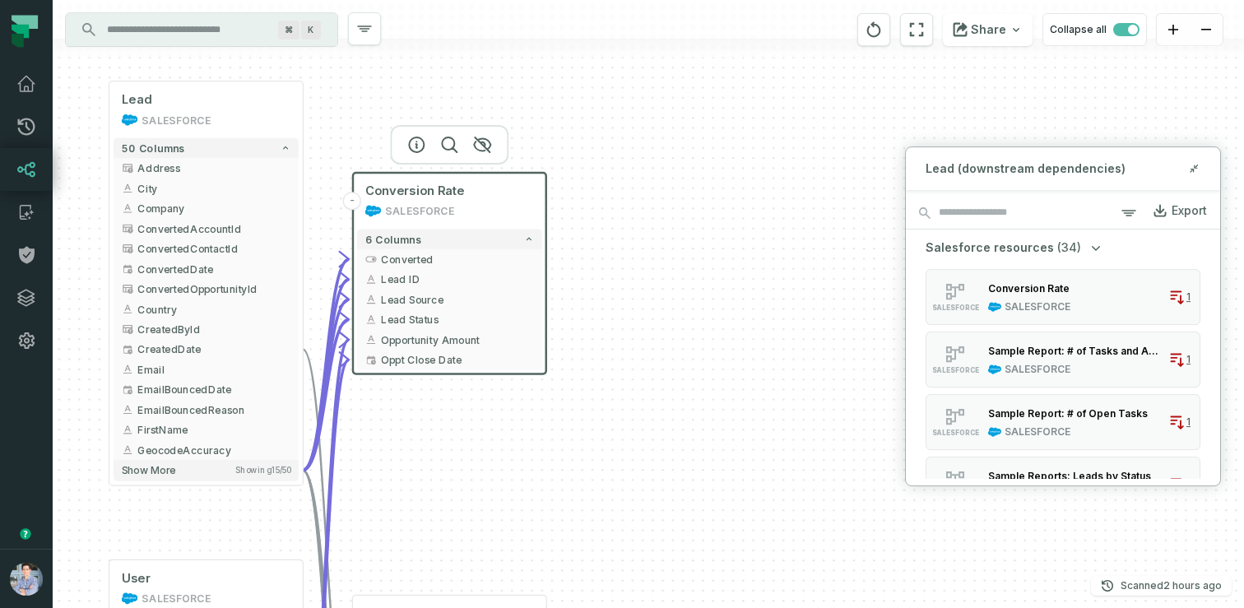
drag, startPoint x: 448, startPoint y: 400, endPoint x: 529, endPoint y: 429, distance: 86.4
click at [529, 429] on div "User SALESFORCE + 177 columns Account SALESFORCE + 43 columns Name + AccountSou…" at bounding box center [648, 304] width 1191 height 608
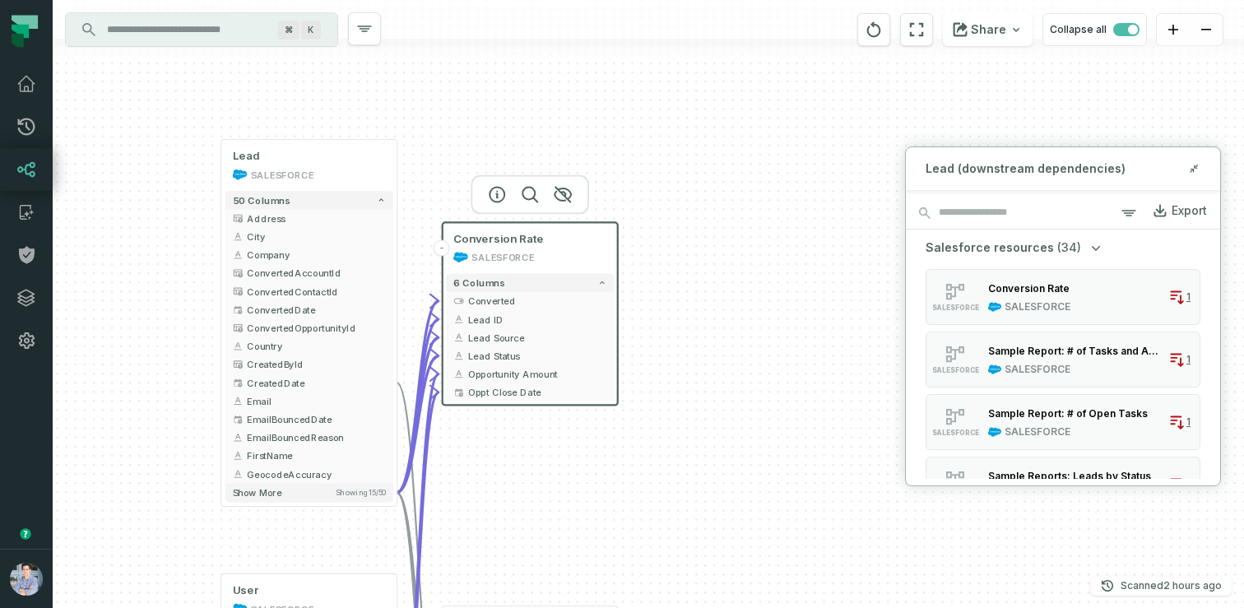
click at [191, 30] on input "Discovery Provider cmdk menu" at bounding box center [186, 29] width 179 height 26
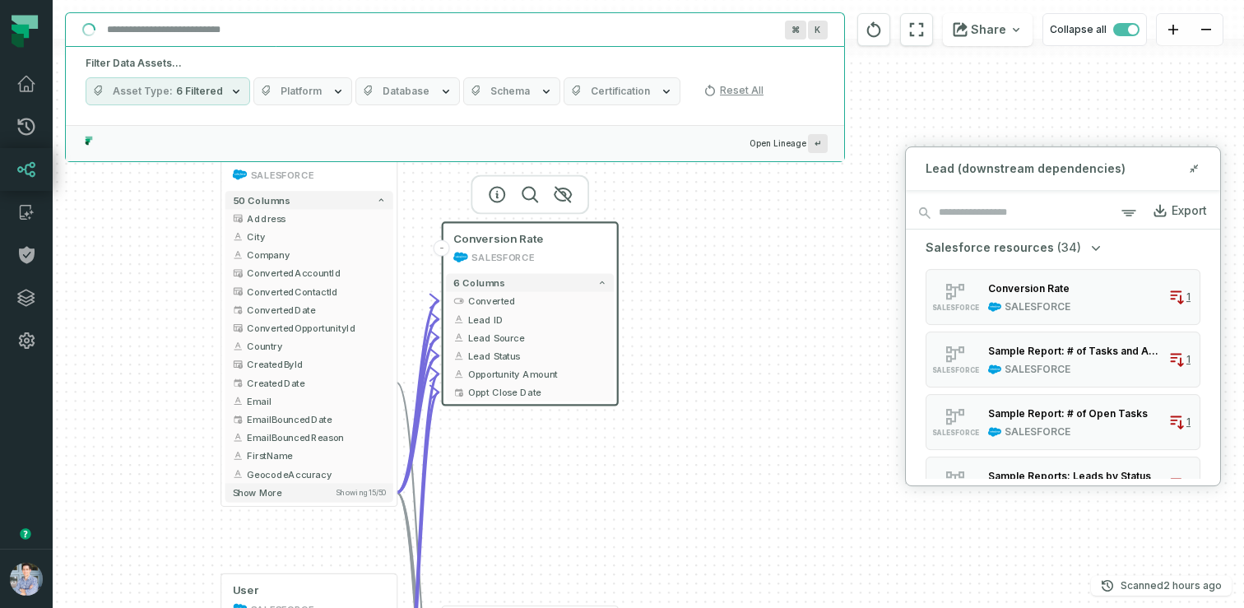
click at [328, 104] on button "Platform" at bounding box center [302, 91] width 99 height 28
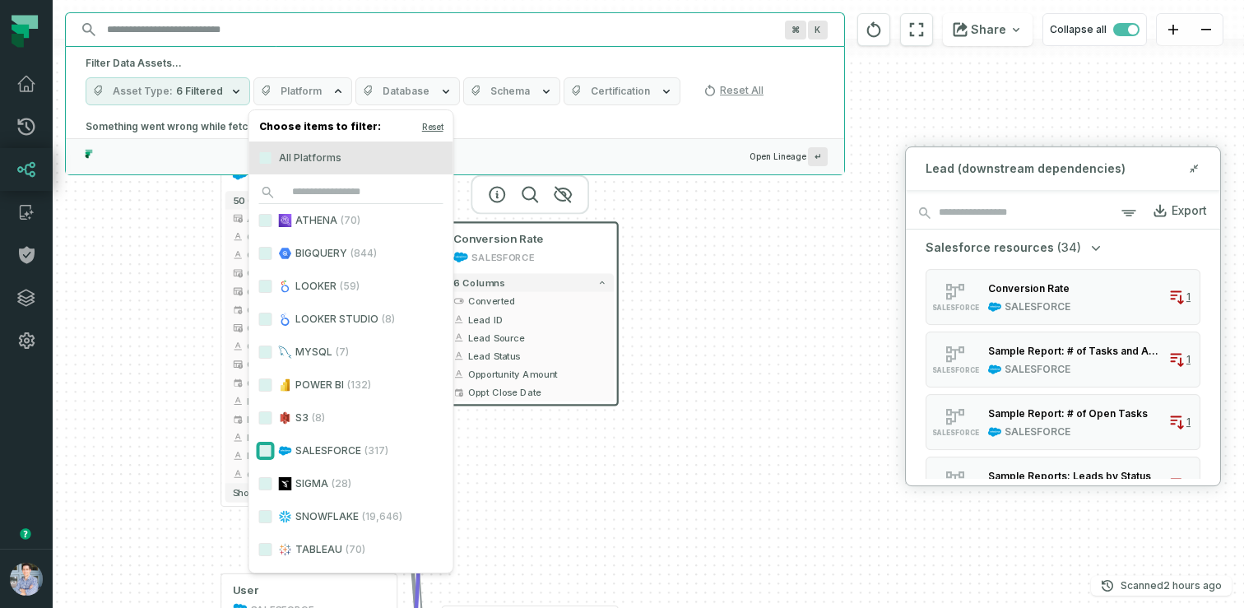
click at [262, 450] on button "SALESFORCE (317)" at bounding box center [265, 450] width 13 height 13
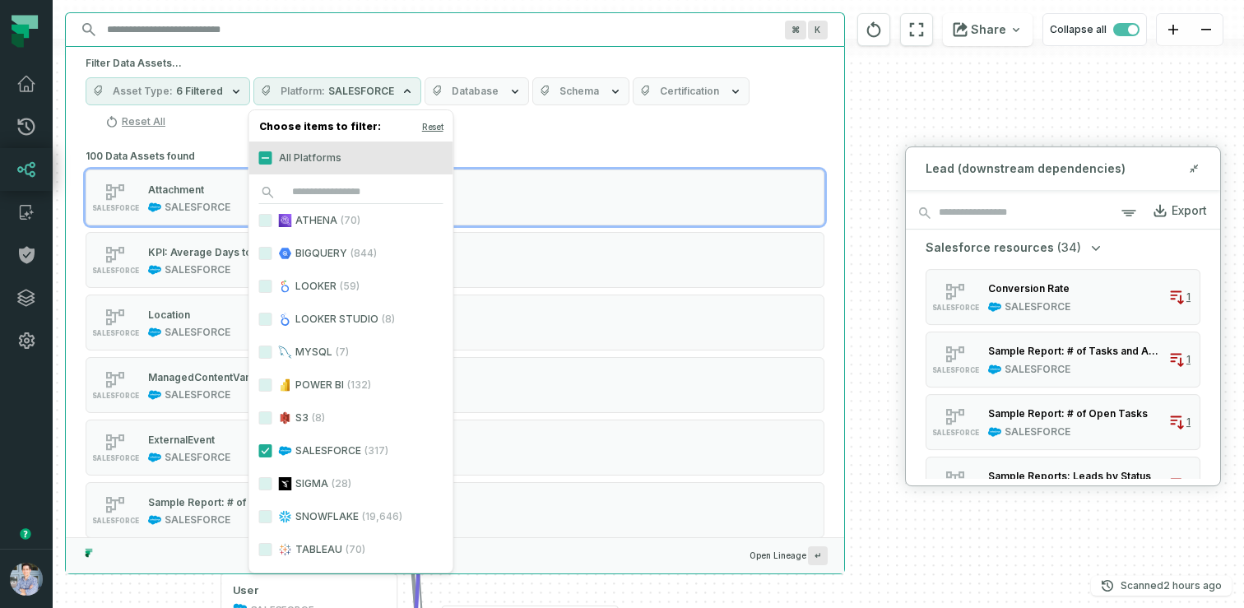
click at [208, 143] on div "Filter Data Assets... Asset Type 6 Filtered Platform SALESFORCE Database Schema…" at bounding box center [455, 96] width 778 height 98
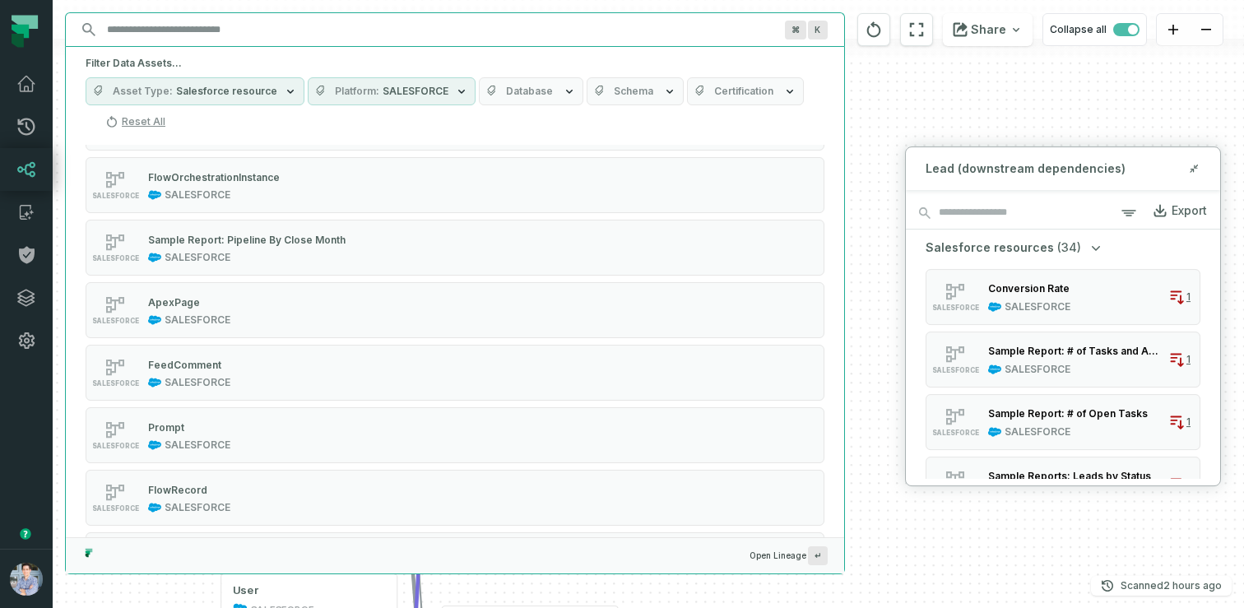
scroll to position [5580, 0]
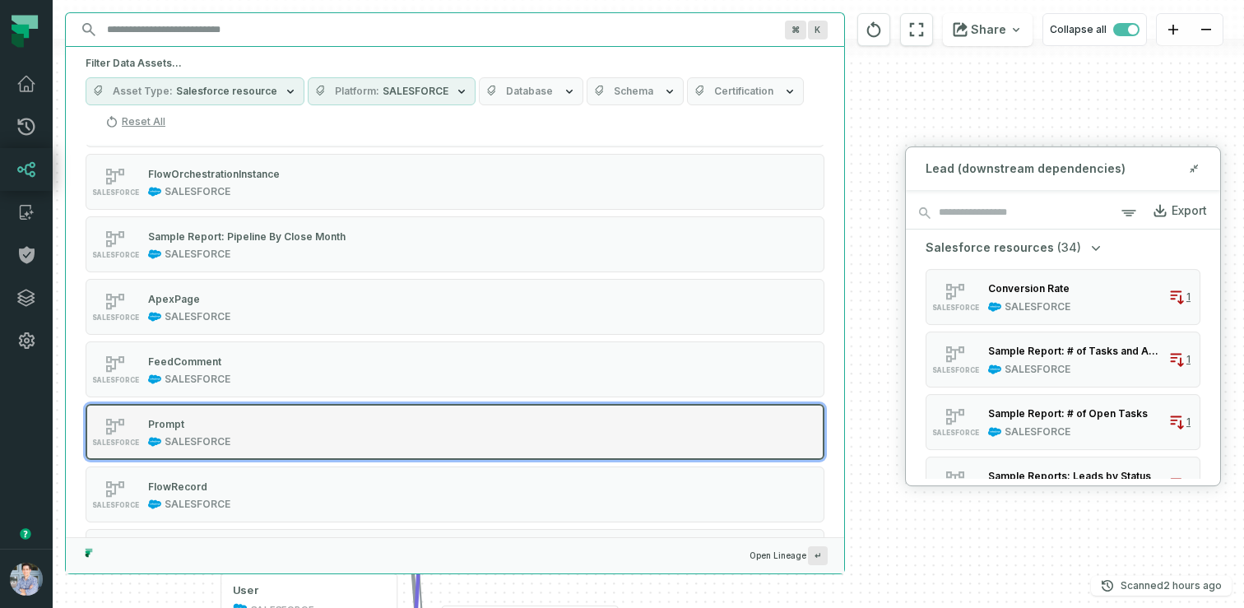
click at [265, 421] on div "SALESFORCE Prompt SALESFORCE" at bounding box center [294, 431] width 411 height 33
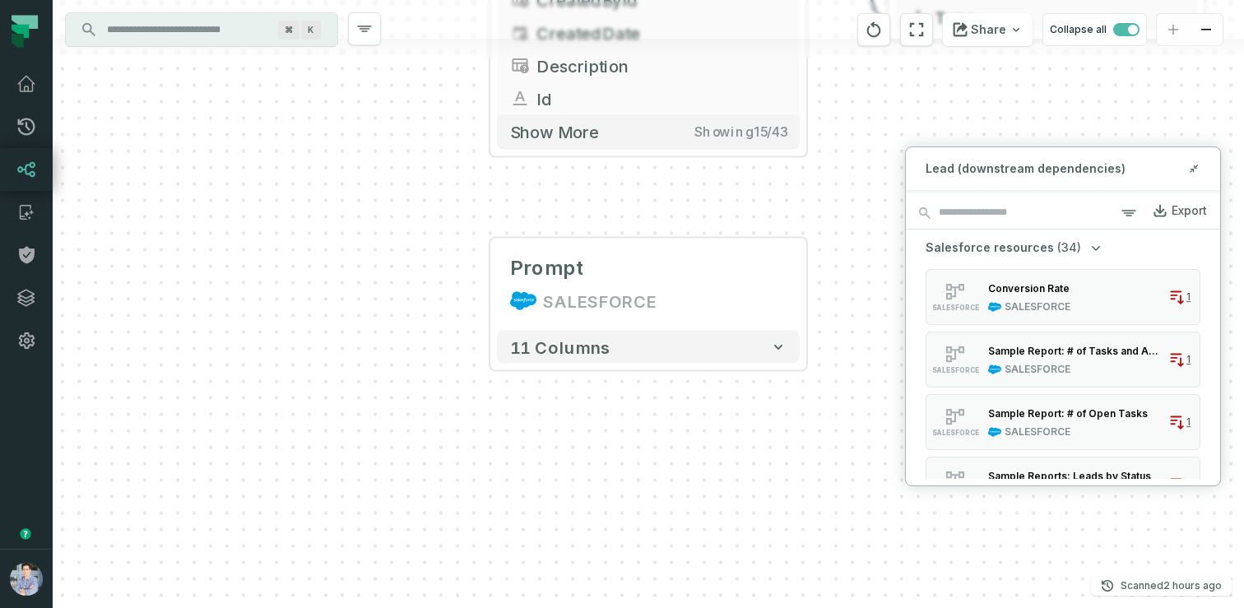
click at [175, 19] on input "Discovery Provider cmdk menu" at bounding box center [186, 29] width 179 height 26
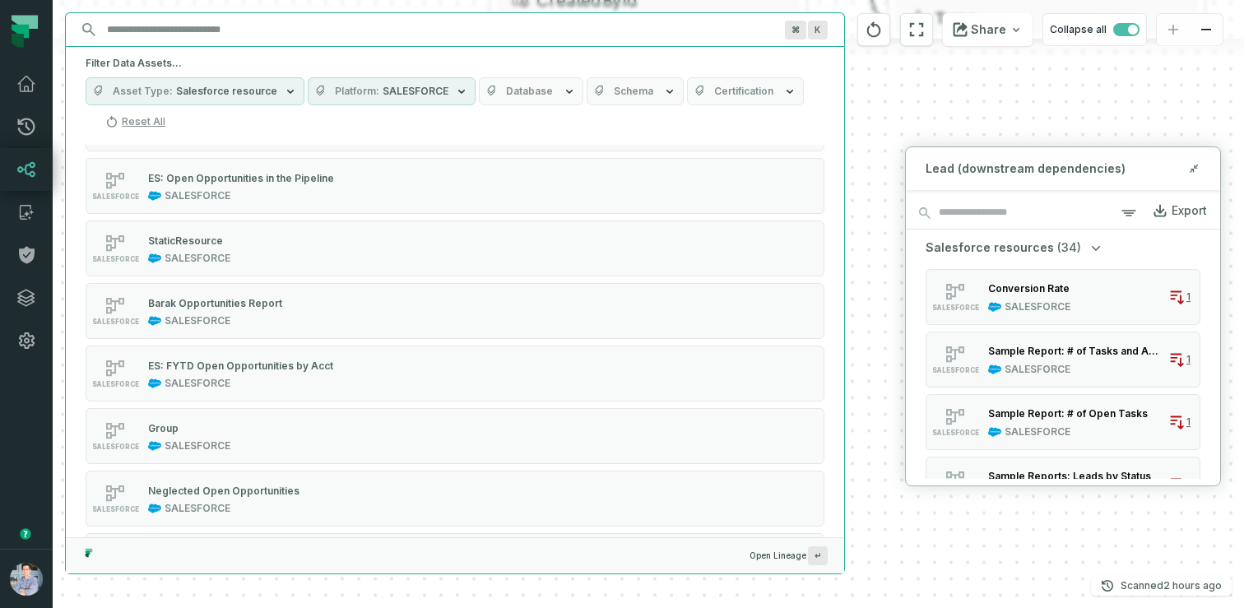
scroll to position [1774, 0]
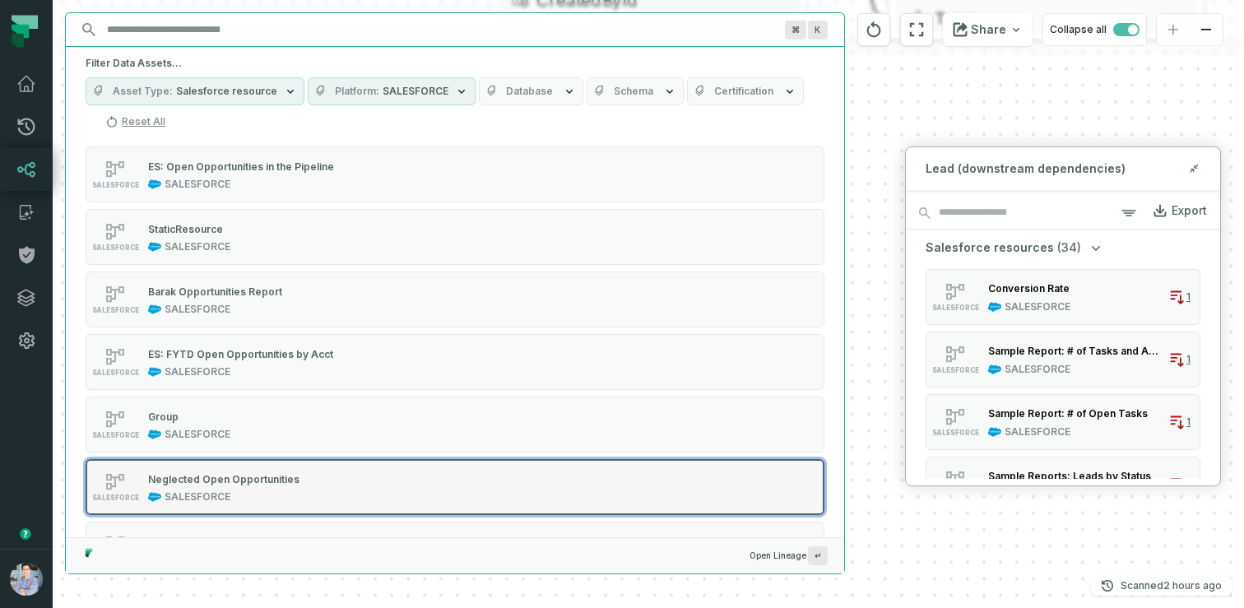
click at [304, 480] on div "SALESFORCE Neglected Open Opportunities SALESFORCE" at bounding box center [294, 487] width 411 height 33
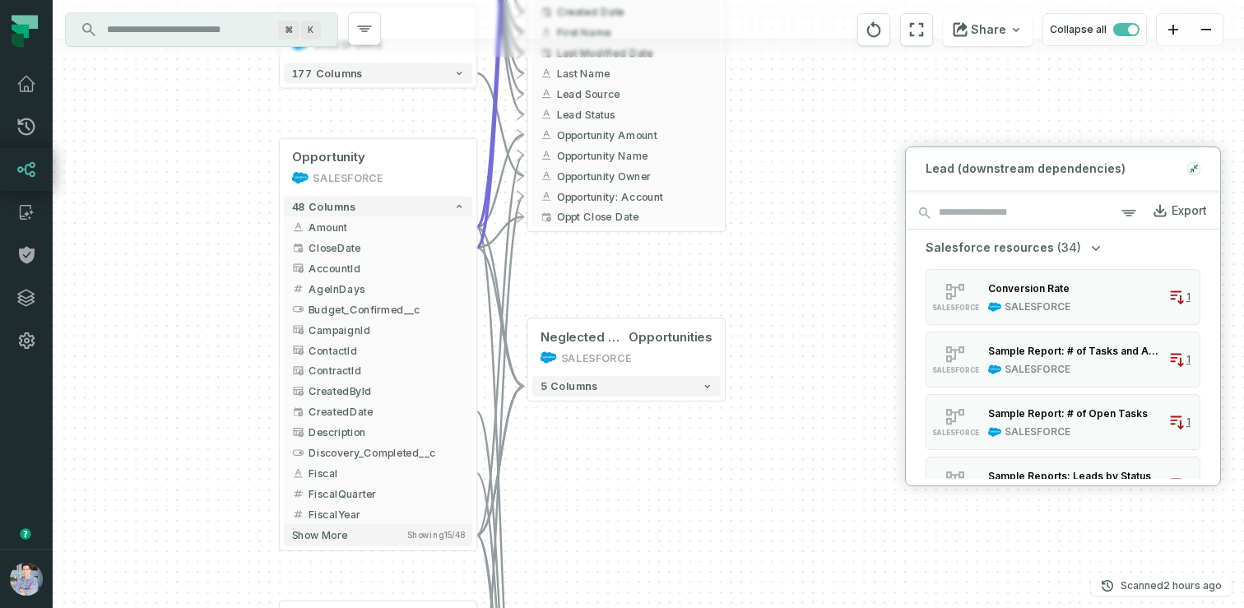
click at [1194, 169] on icon at bounding box center [1194, 168] width 12 height 13
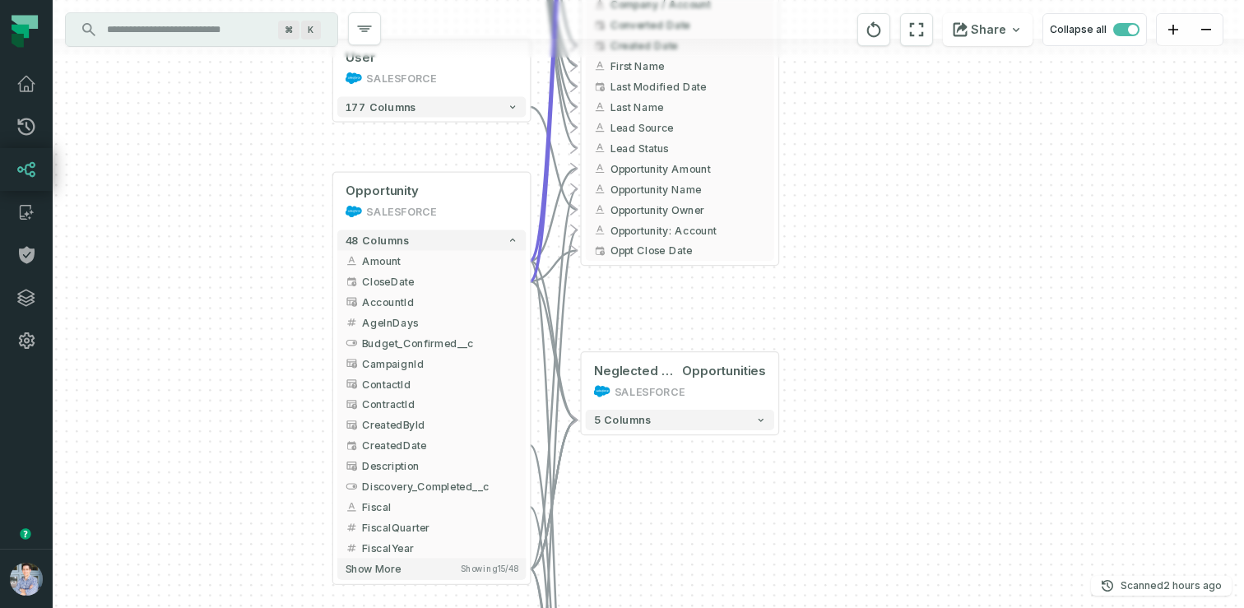
drag, startPoint x: 816, startPoint y: 246, endPoint x: 893, endPoint y: 300, distance: 93.8
click at [893, 300] on div "User SALESFORCE + 177 columns Account SALESFORCE + 43 columns Name + AccountSou…" at bounding box center [648, 304] width 1191 height 608
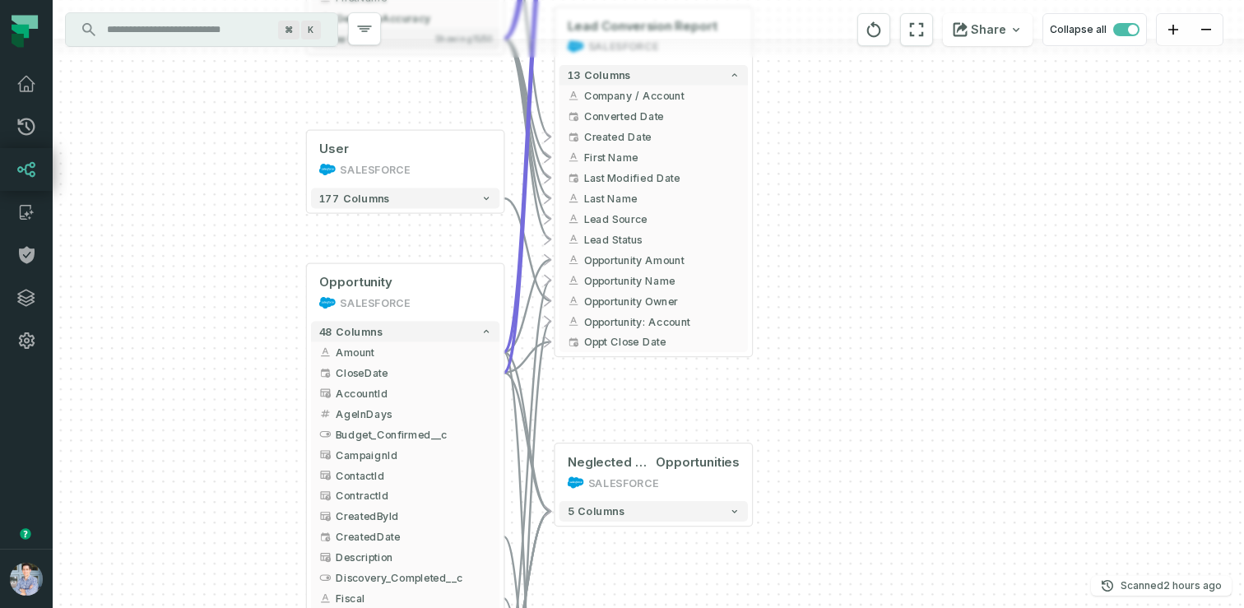
drag, startPoint x: 907, startPoint y: 169, endPoint x: 858, endPoint y: 239, distance: 86.3
click at [858, 239] on div "User SALESFORCE + 177 columns Account SALESFORCE + 43 columns Name + AccountSou…" at bounding box center [648, 304] width 1191 height 608
click at [479, 189] on button "177 columns" at bounding box center [405, 198] width 188 height 21
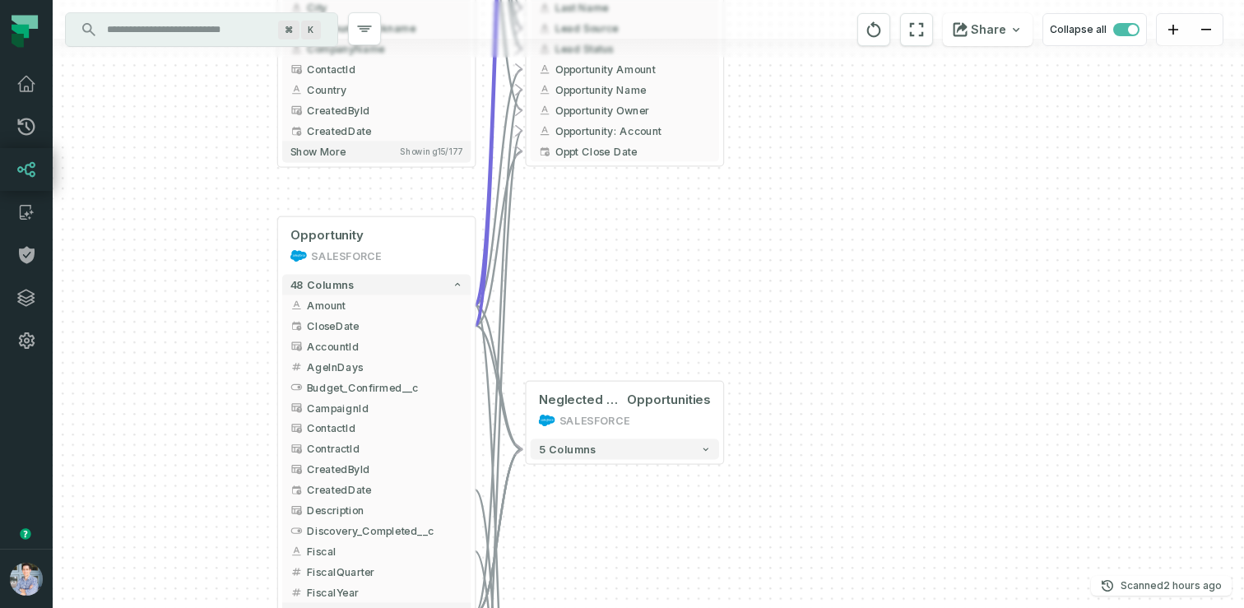
drag, startPoint x: 874, startPoint y: 438, endPoint x: 845, endPoint y: 63, distance: 376.2
click at [845, 63] on div "User SALESFORCE + 177 columns Name + AboutMe AccountId Address Alias + BadgeTex…" at bounding box center [648, 304] width 1191 height 608
click at [647, 454] on button "5 columns" at bounding box center [625, 449] width 188 height 21
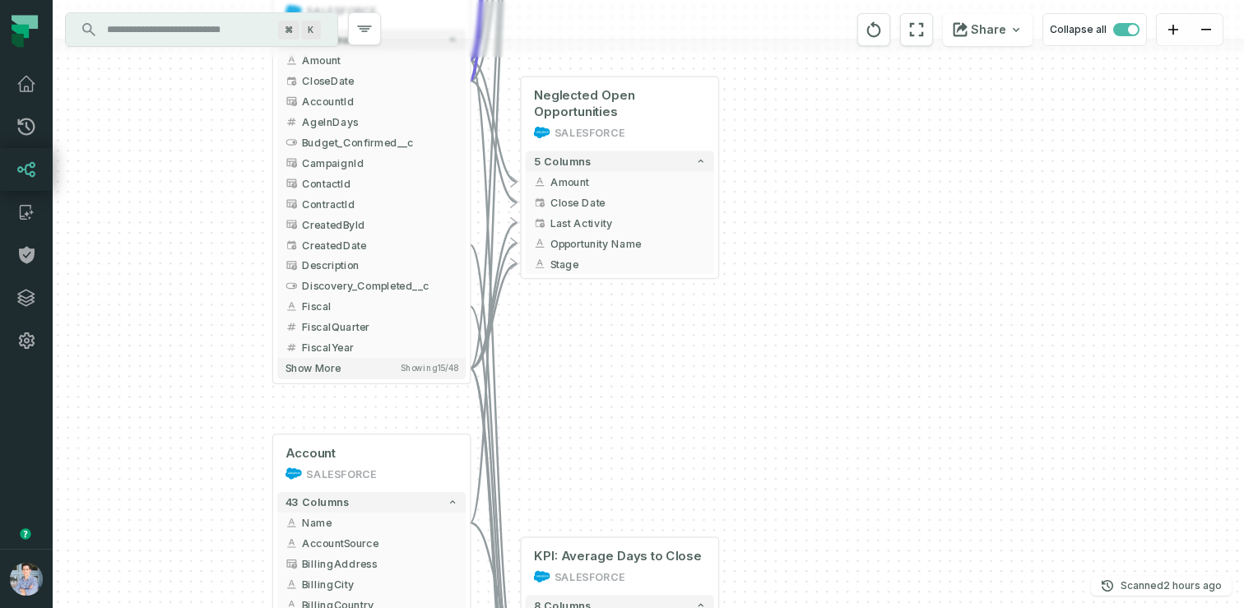
drag, startPoint x: 785, startPoint y: 420, endPoint x: 779, endPoint y: 112, distance: 308.6
click at [779, 112] on div "User SALESFORCE + 177 columns Name + AboutMe AccountId Address Alias + BadgeTex…" at bounding box center [648, 304] width 1191 height 608
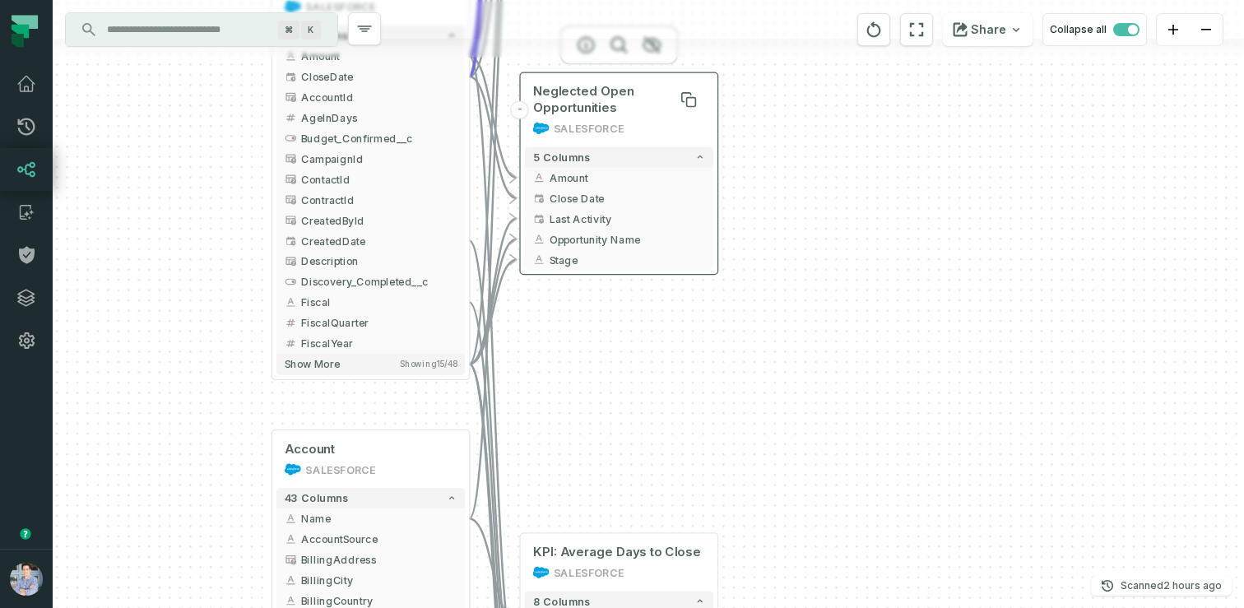
click at [601, 98] on span "Neglected Open Opportunities" at bounding box center [619, 99] width 172 height 33
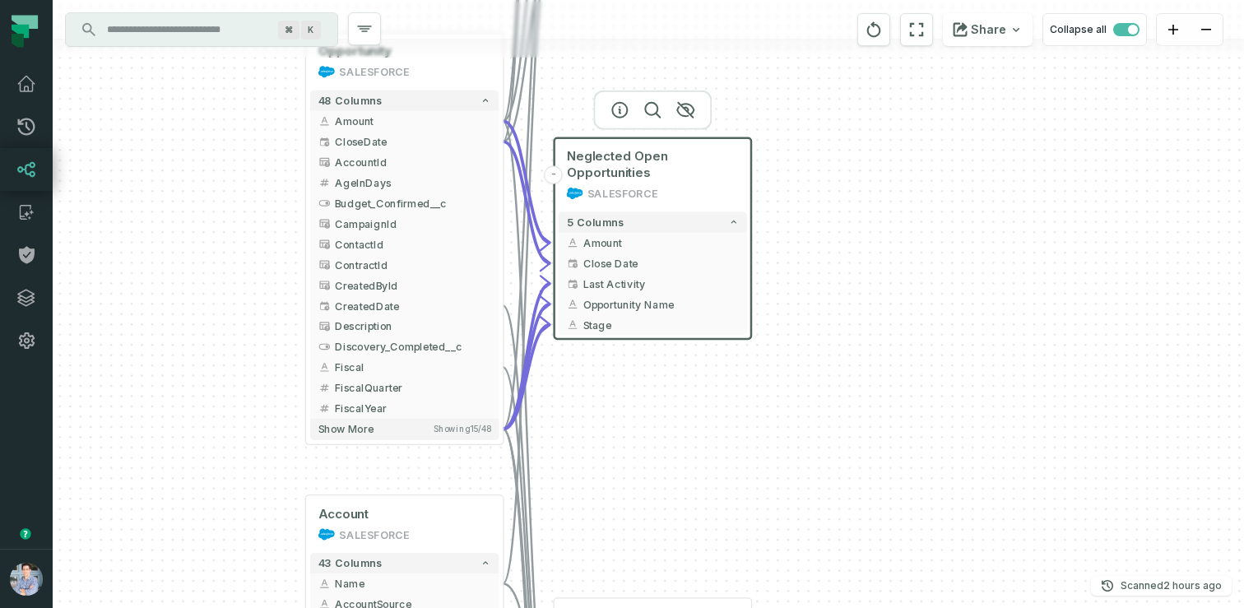
drag, startPoint x: 835, startPoint y: 169, endPoint x: 869, endPoint y: 234, distance: 73.2
click at [869, 234] on div "User SALESFORCE + 177 columns Name + AboutMe AccountId Address Alias + BadgeTex…" at bounding box center [648, 304] width 1191 height 608
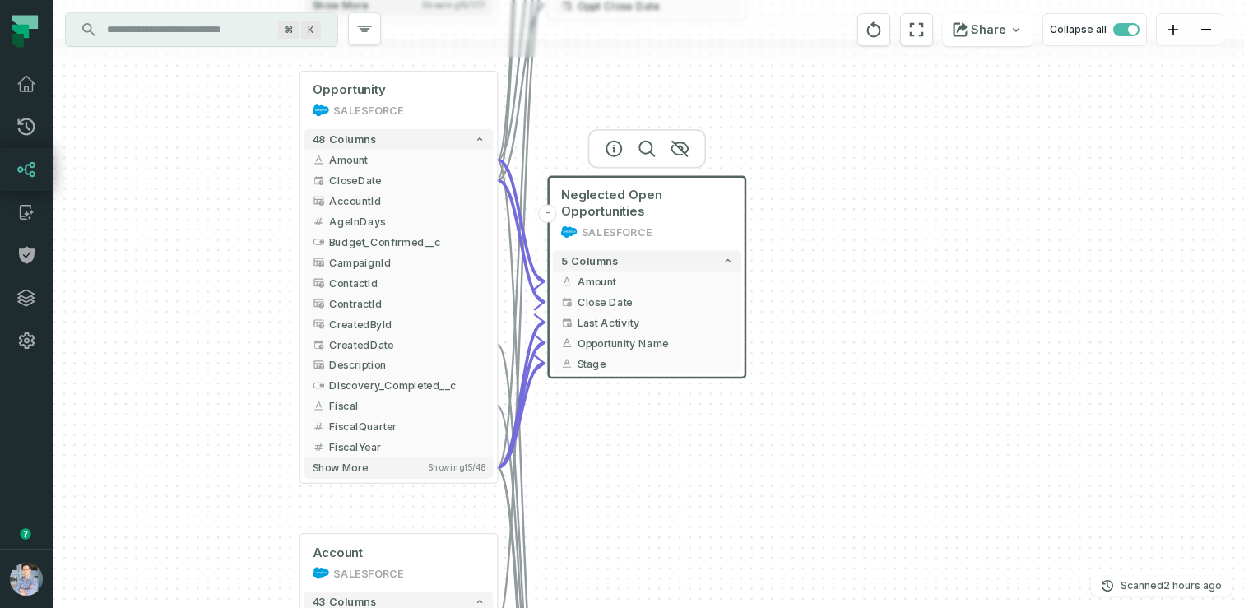
drag, startPoint x: 903, startPoint y: 193, endPoint x: 898, endPoint y: 231, distance: 39.1
click at [898, 231] on div "User SALESFORCE + 177 columns Name + AboutMe AccountId Address Alias + BadgeTex…" at bounding box center [648, 304] width 1191 height 608
click at [796, 288] on div "User SALESFORCE + 177 columns Name + AboutMe AccountId Address Alias + BadgeTex…" at bounding box center [648, 304] width 1191 height 608
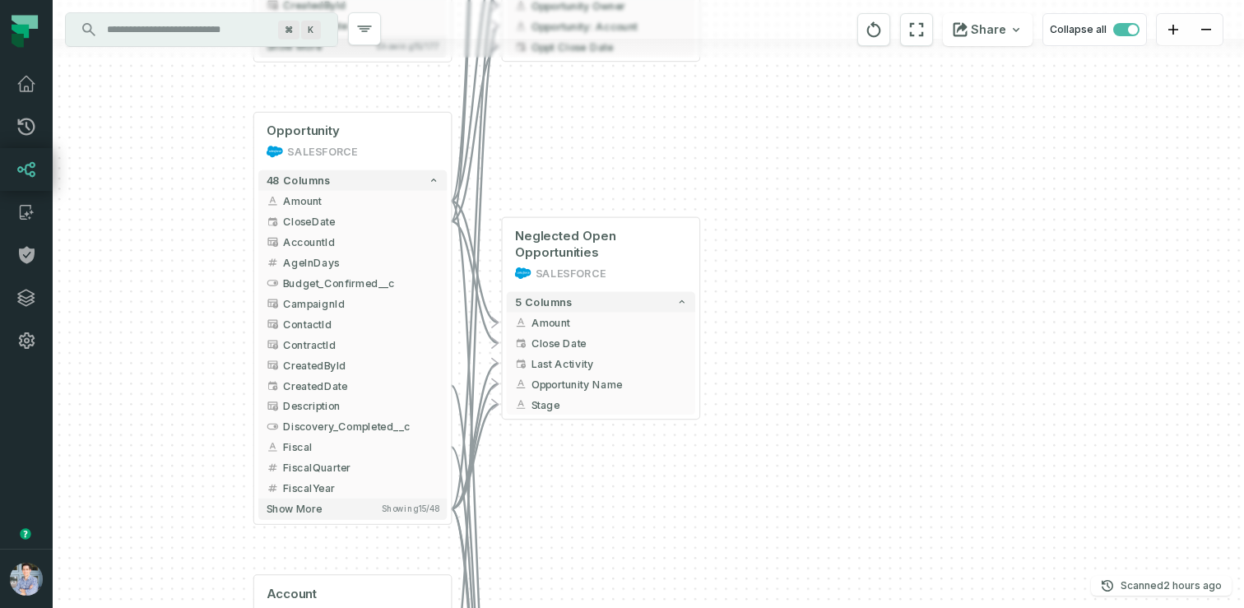
drag, startPoint x: 183, startPoint y: 189, endPoint x: 135, endPoint y: 232, distance: 64.1
click at [135, 232] on div "User SALESFORCE + 177 columns Name + AboutMe AccountId Address Alias + BadgeTex…" at bounding box center [648, 304] width 1191 height 608
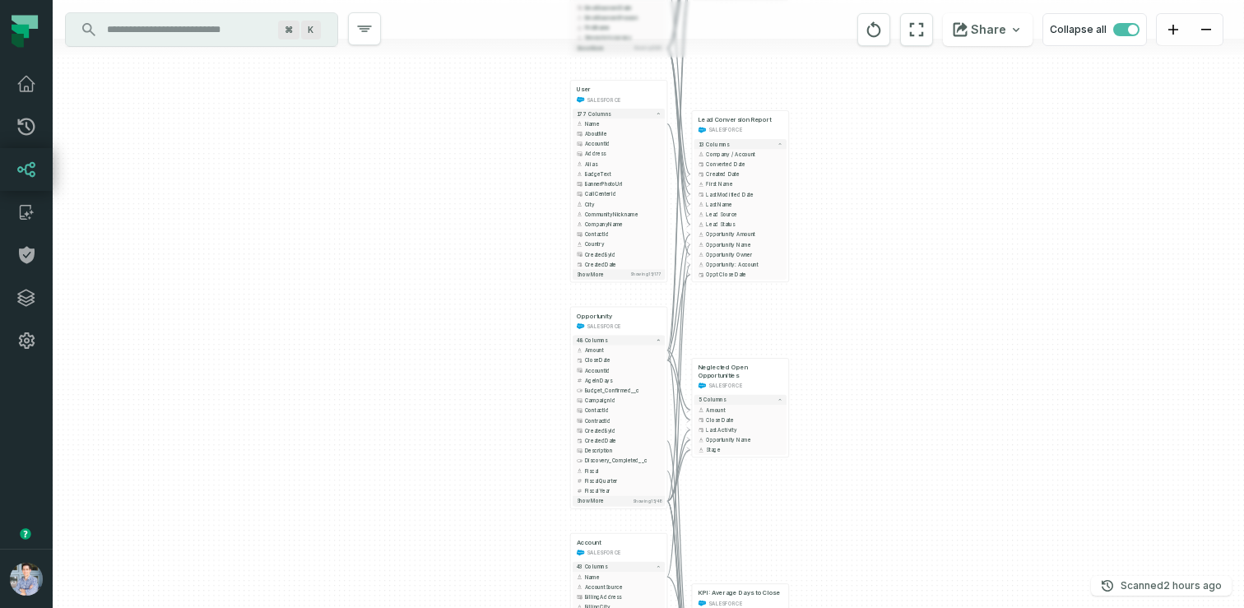
drag, startPoint x: 819, startPoint y: 91, endPoint x: 815, endPoint y: 149, distance: 57.7
click at [815, 149] on div "User SALESFORCE + 177 columns Name + AboutMe AccountId Address Alias + BadgeTex…" at bounding box center [648, 304] width 1191 height 608
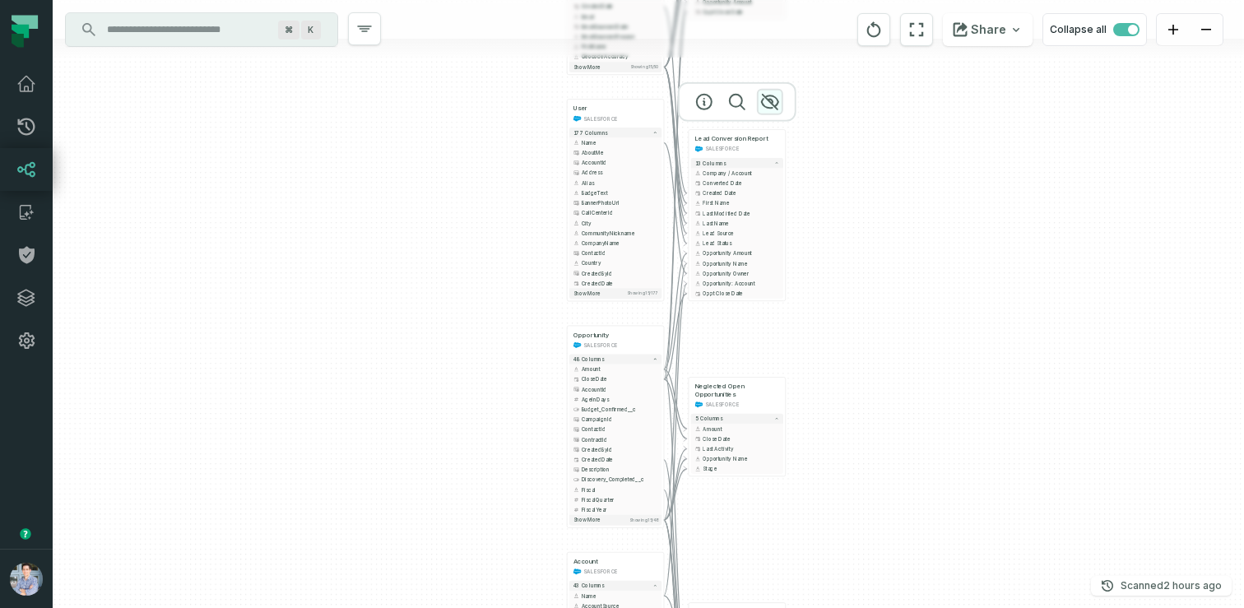
click at [773, 100] on icon "button" at bounding box center [770, 102] width 20 height 20
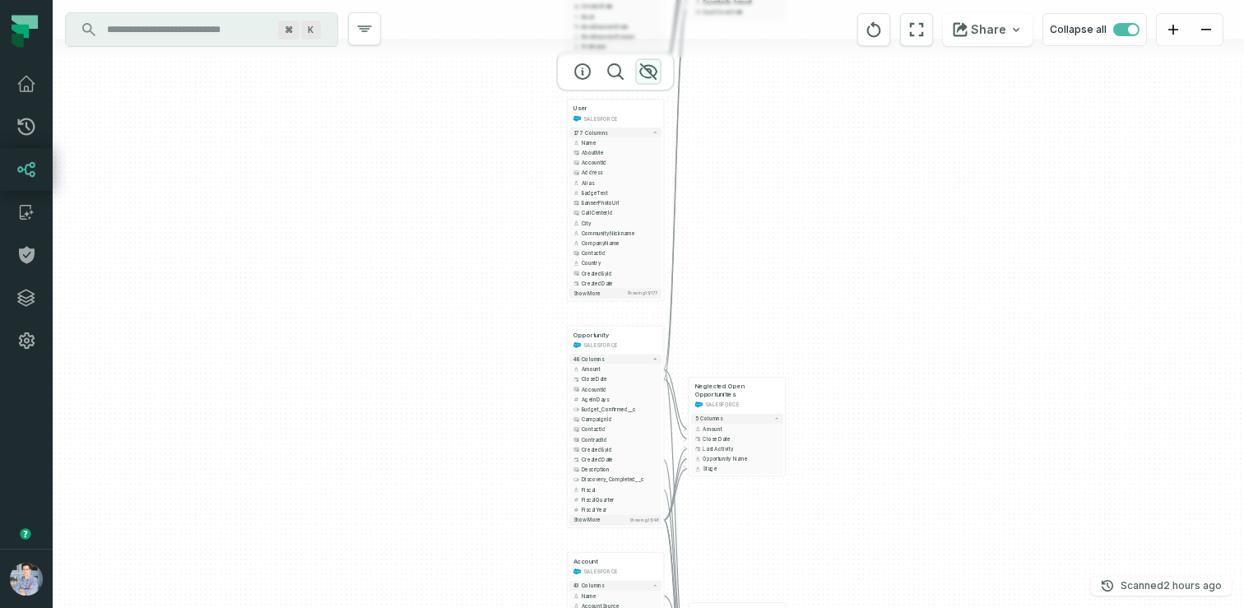
click at [649, 68] on icon "button" at bounding box center [648, 71] width 16 height 15
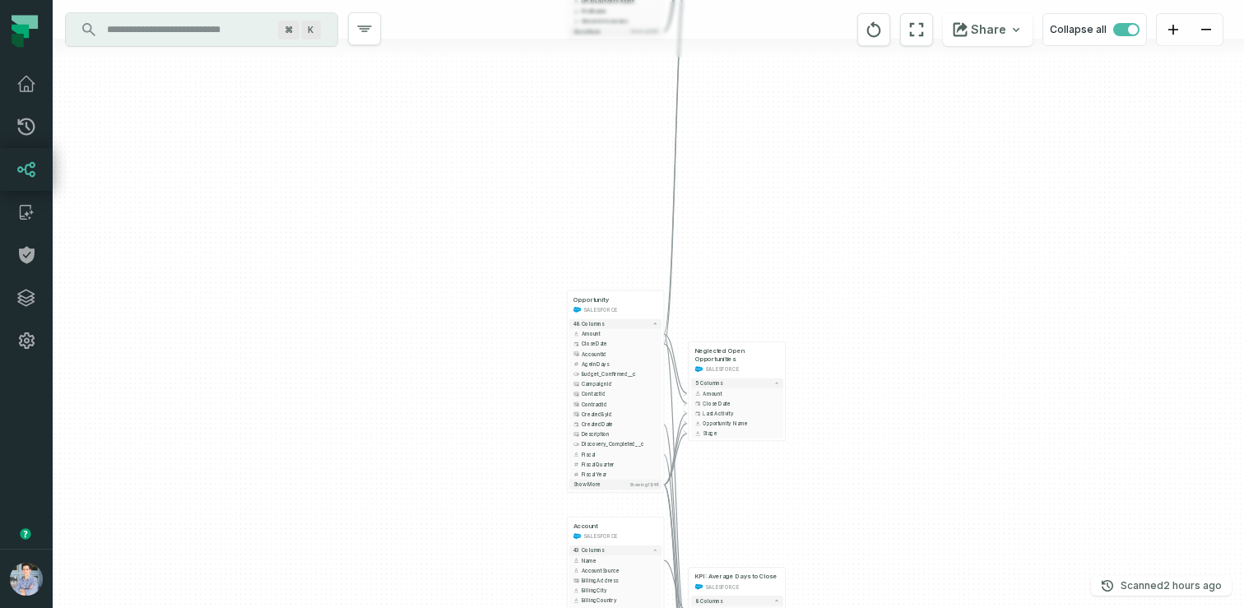
drag, startPoint x: 842, startPoint y: 452, endPoint x: 842, endPoint y: 262, distance: 190.0
click at [842, 262] on div "Account SALESFORCE + 43 columns Name + AccountSource BillingAddress + BillingCi…" at bounding box center [648, 304] width 1191 height 608
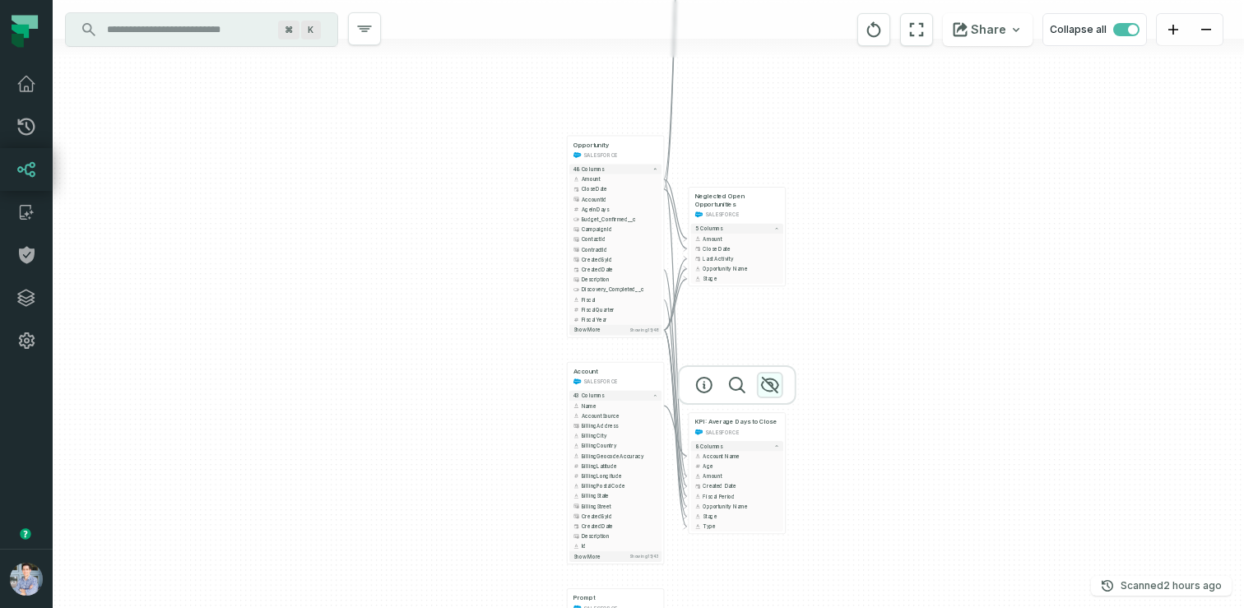
click at [777, 383] on icon "button" at bounding box center [770, 385] width 16 height 15
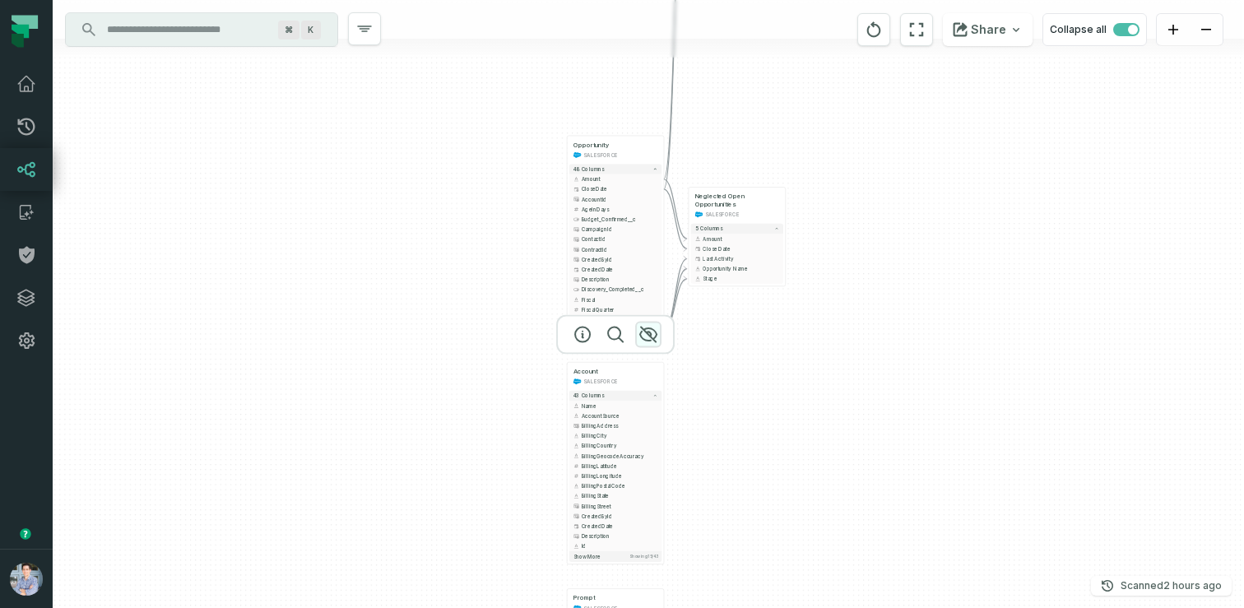
click at [647, 329] on icon "button" at bounding box center [648, 335] width 20 height 20
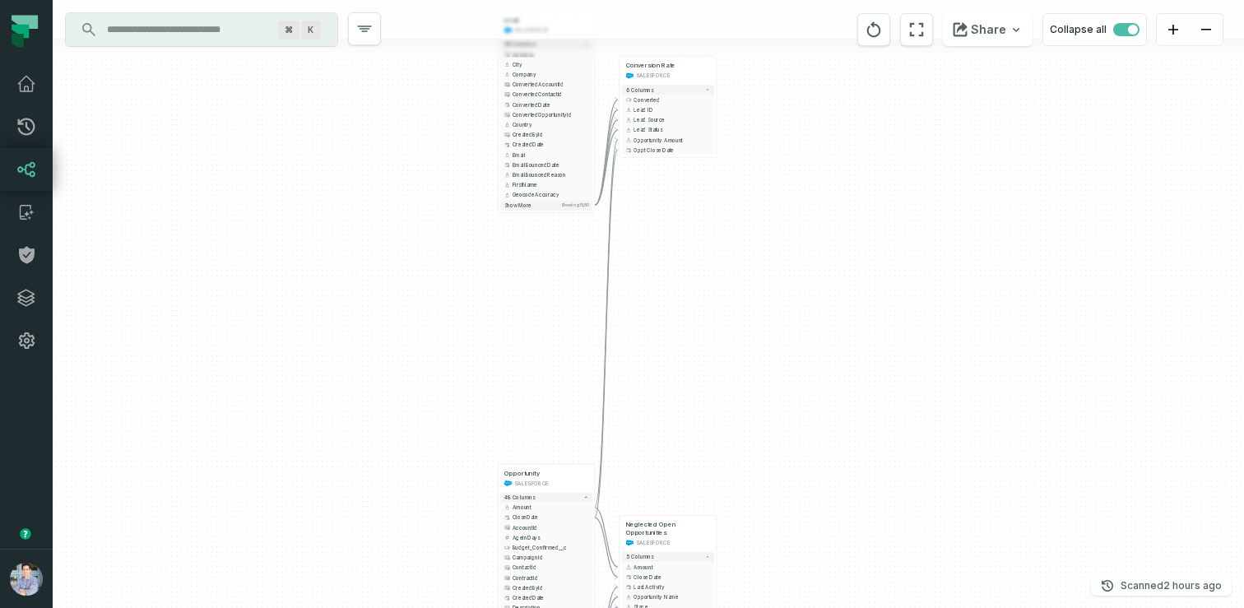
drag, startPoint x: 833, startPoint y: 113, endPoint x: 764, endPoint y: 442, distance: 336.2
click at [764, 442] on div "Lead SALESFORCE + 50 columns Address + City Company + ConvertedAccountId Conver…" at bounding box center [648, 304] width 1191 height 608
drag, startPoint x: 714, startPoint y: 212, endPoint x: 702, endPoint y: 280, distance: 68.6
click at [702, 280] on div "Lead SALESFORCE + 50 columns Address + City Company + ConvertedAccountId Conver…" at bounding box center [648, 304] width 1191 height 608
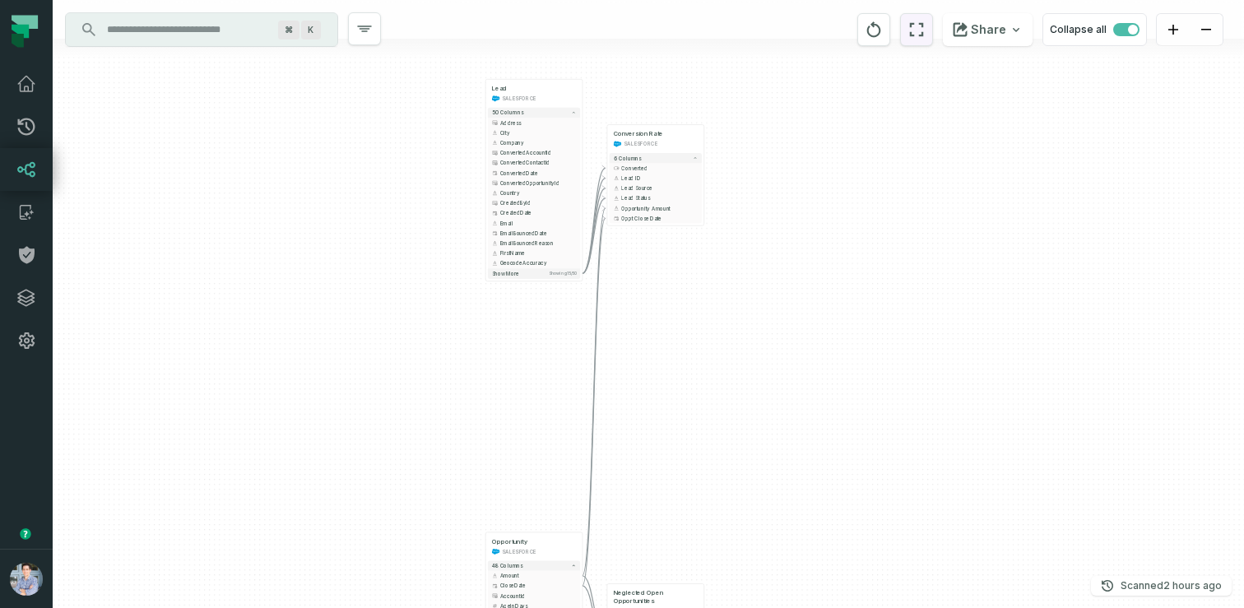
click at [926, 38] on icon "reset" at bounding box center [916, 30] width 18 height 20
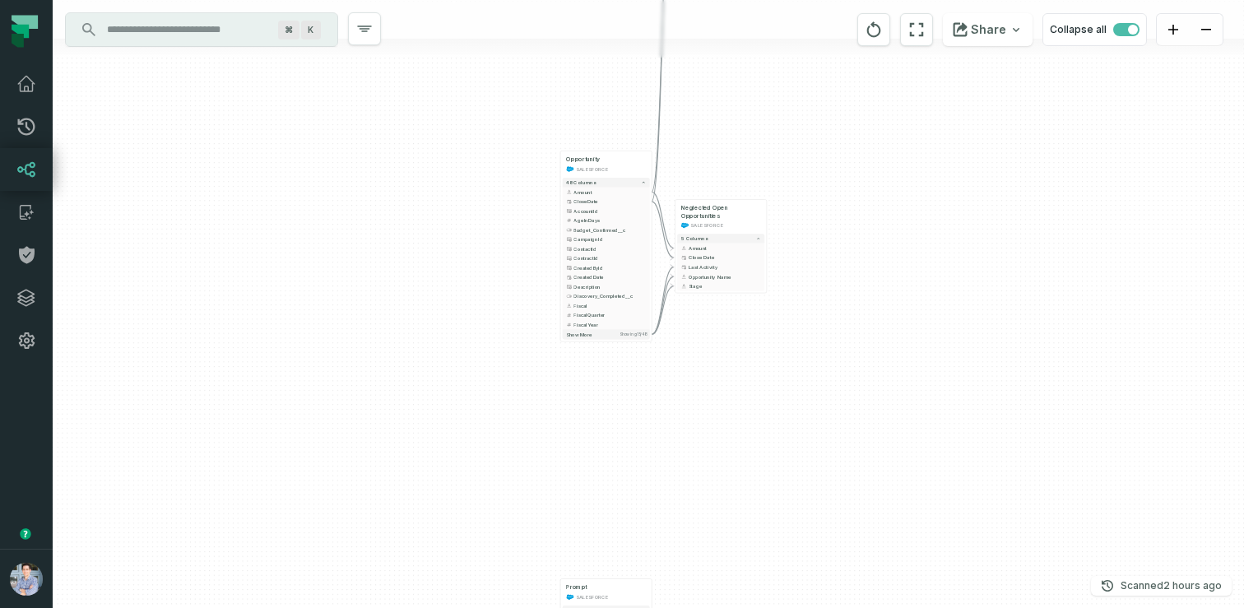
drag, startPoint x: 600, startPoint y: 341, endPoint x: 762, endPoint y: 41, distance: 340.5
click at [762, 41] on div "Lead SALESFORCE + 50 columns Address + City Company + ConvertedAccountId Conver…" at bounding box center [648, 304] width 1191 height 608
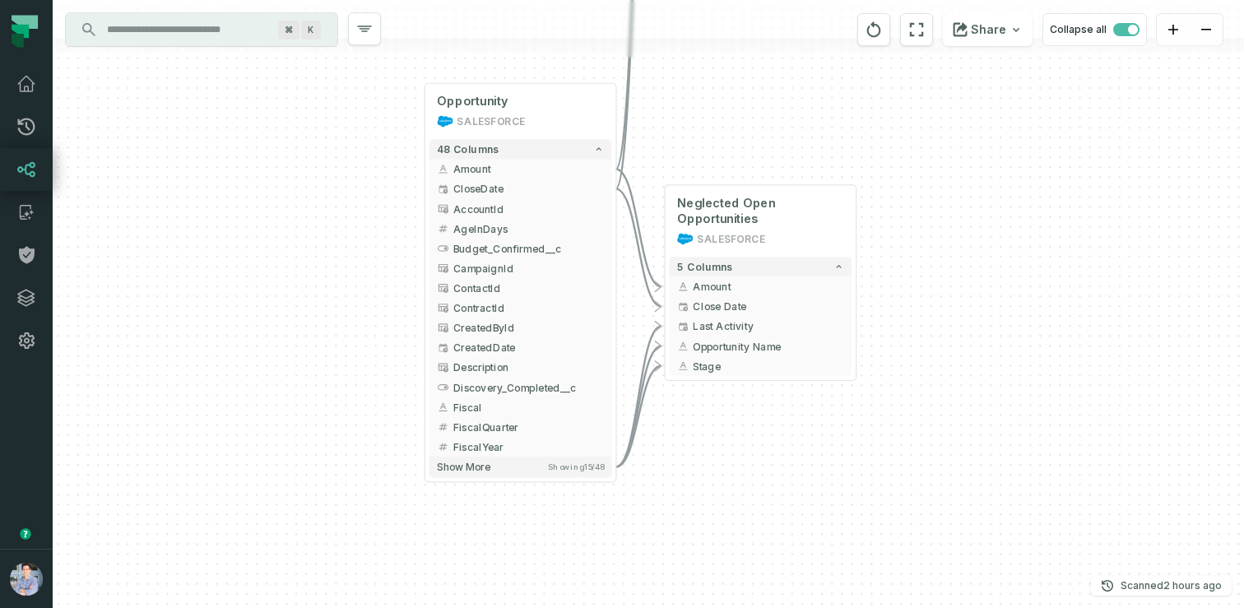
drag, startPoint x: 1021, startPoint y: 194, endPoint x: 989, endPoint y: 281, distance: 92.9
click at [989, 281] on div "Lead SALESFORCE + 50 columns Address + City Company + ConvertedAccountId Conver…" at bounding box center [648, 304] width 1191 height 608
click at [29, 133] on icon at bounding box center [26, 126] width 17 height 17
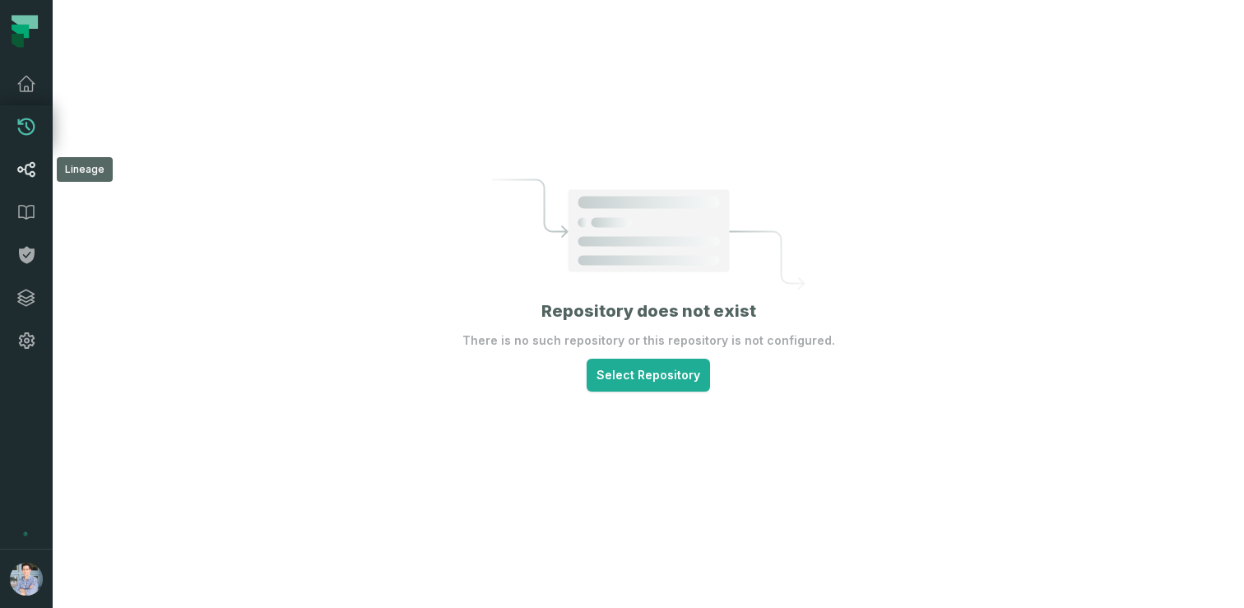
click at [28, 176] on icon at bounding box center [26, 170] width 20 height 20
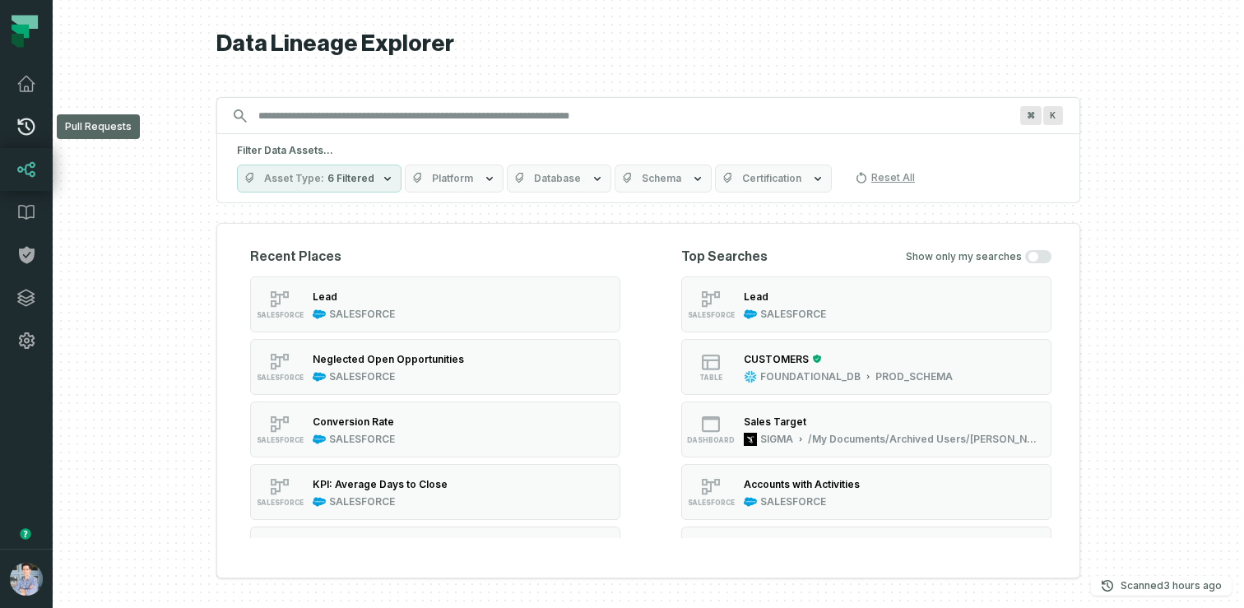
click at [30, 136] on icon at bounding box center [26, 127] width 20 height 20
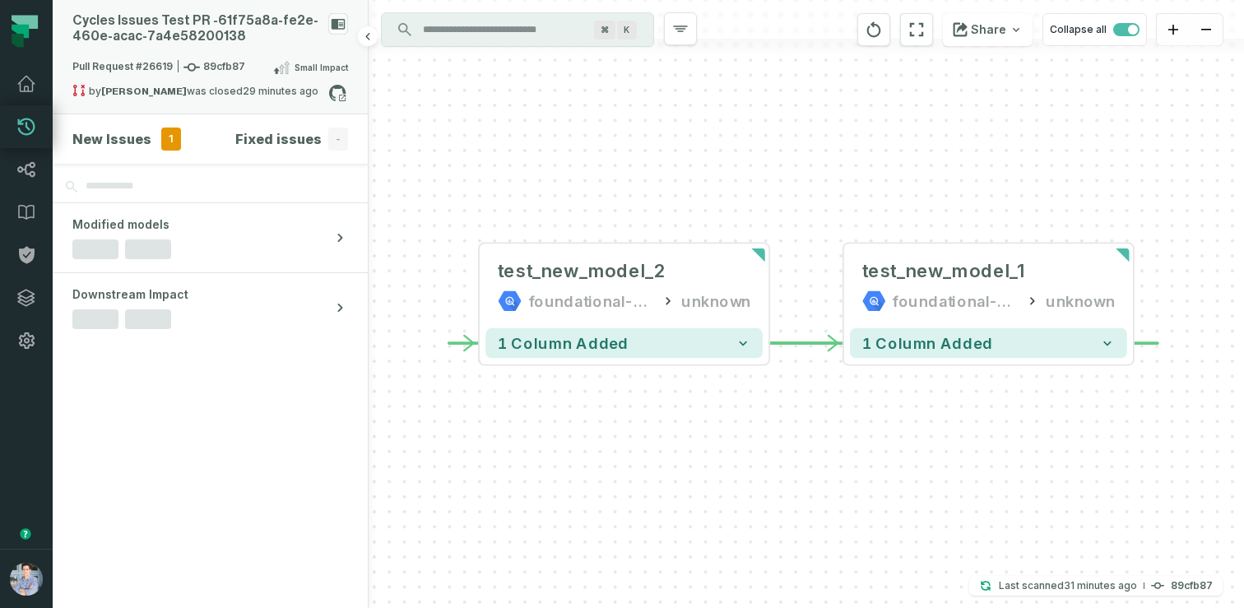
click at [229, 29] on div "Cycles Issues Test PR - 61f75a8a- fe2e- 460e- acac- 7a4e58200138" at bounding box center [196, 28] width 249 height 31
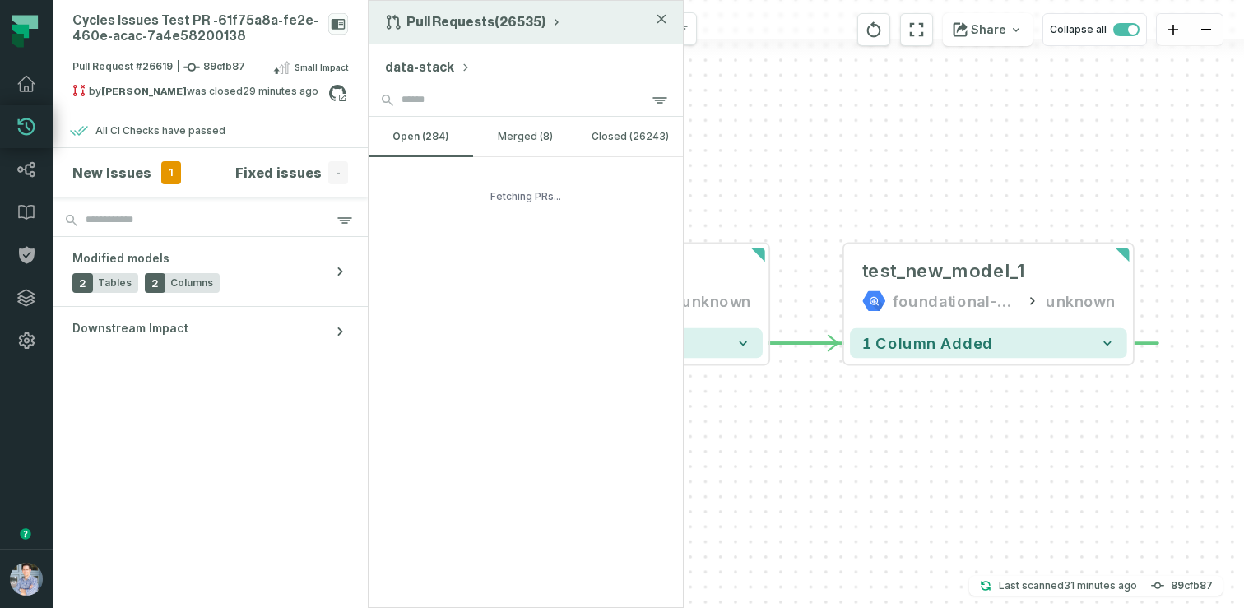
click at [453, 21] on button "Pull Requests (26535)" at bounding box center [474, 22] width 178 height 16
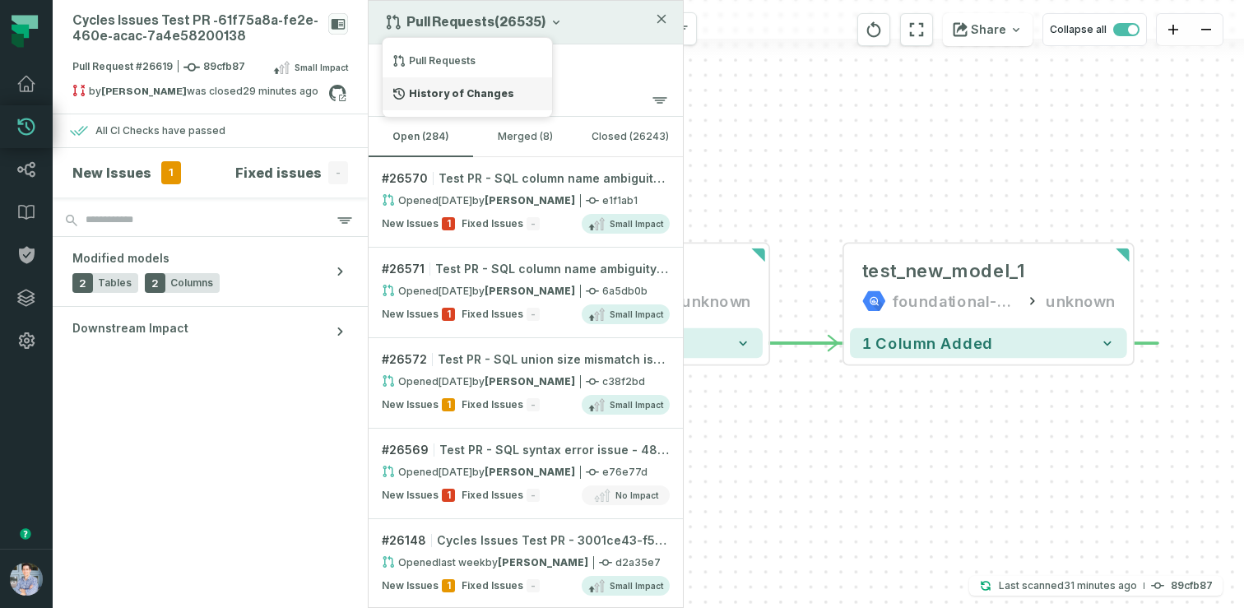
click at [438, 88] on div "History of Changes" at bounding box center [467, 93] width 169 height 33
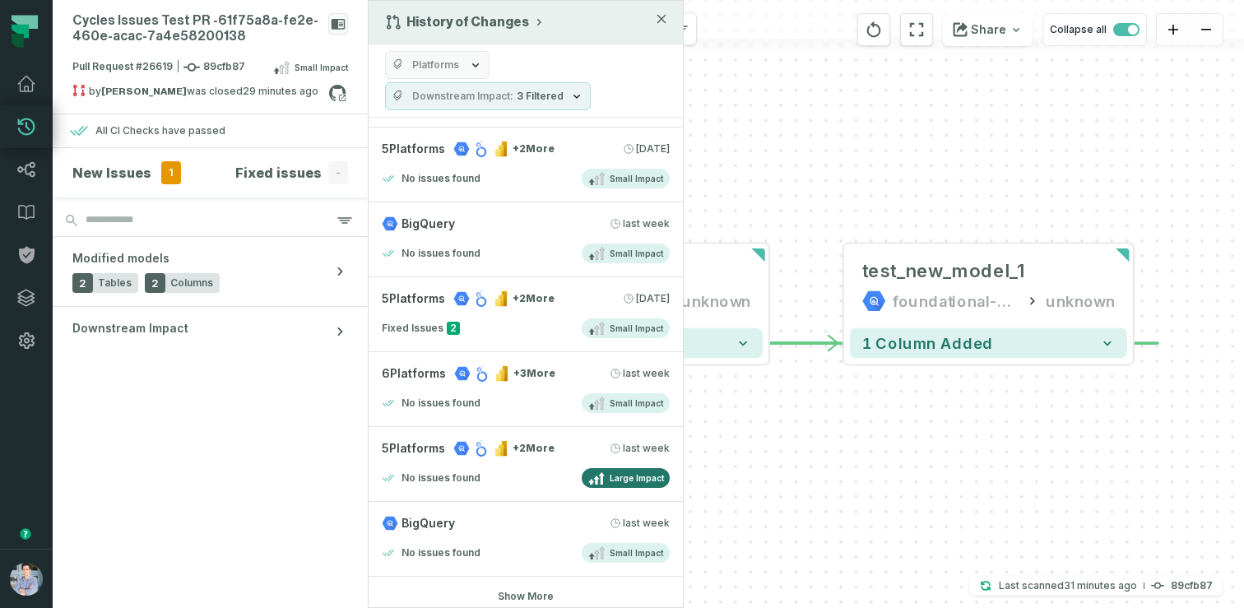
scroll to position [673, 0]
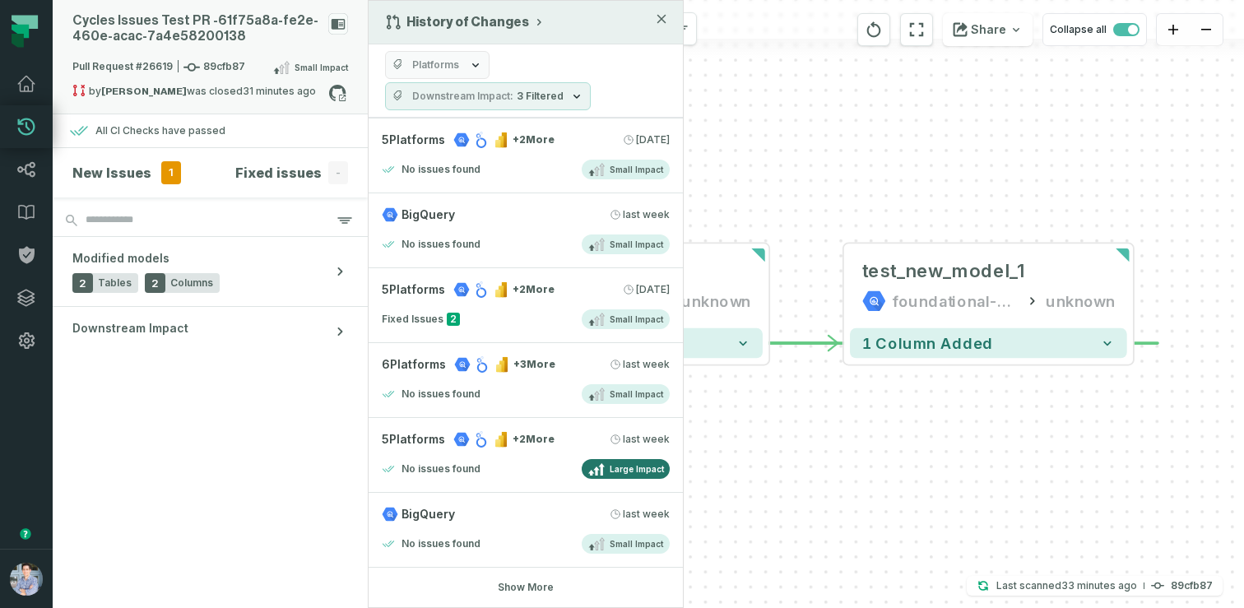
click at [249, 44] on div "Cycles Issues Test PR - 61f75a8a- fe2e- 460e- acac- 7a4e58200138" at bounding box center [210, 35] width 276 height 44
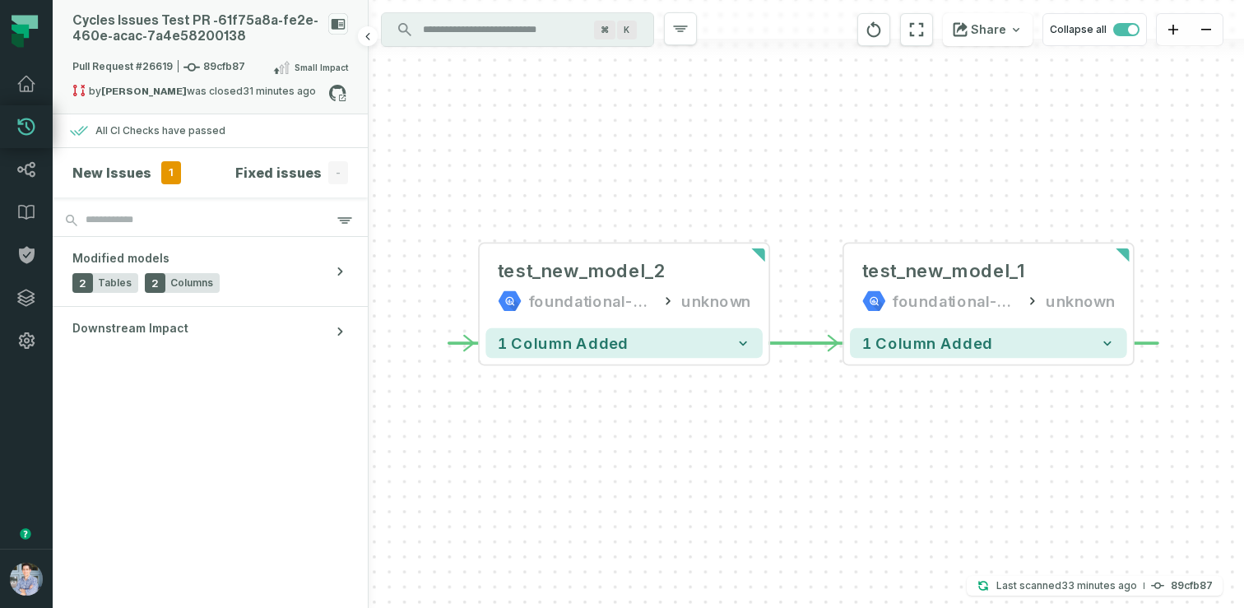
click at [249, 44] on div "Cycles Issues Test PR - 61f75a8a- fe2e- 460e- acac- 7a4e58200138" at bounding box center [210, 35] width 276 height 44
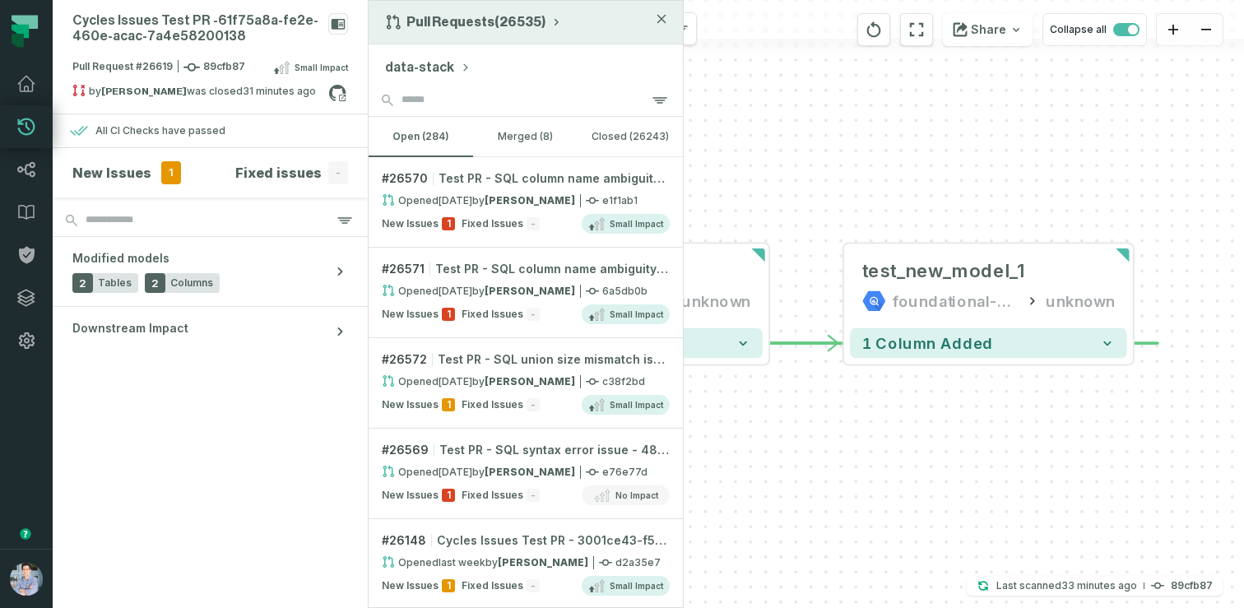
click at [457, 23] on button "Pull Requests (26535)" at bounding box center [474, 22] width 178 height 16
click at [440, 93] on div "History of Changes" at bounding box center [467, 93] width 169 height 33
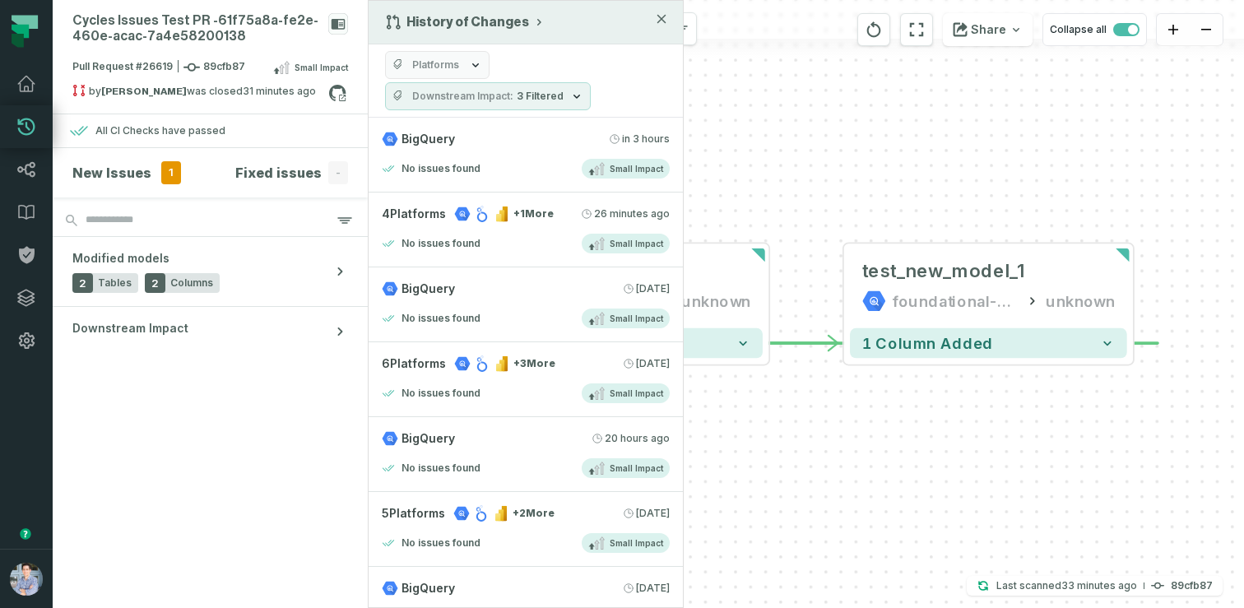
click at [460, 67] on button "Platforms" at bounding box center [437, 65] width 104 height 28
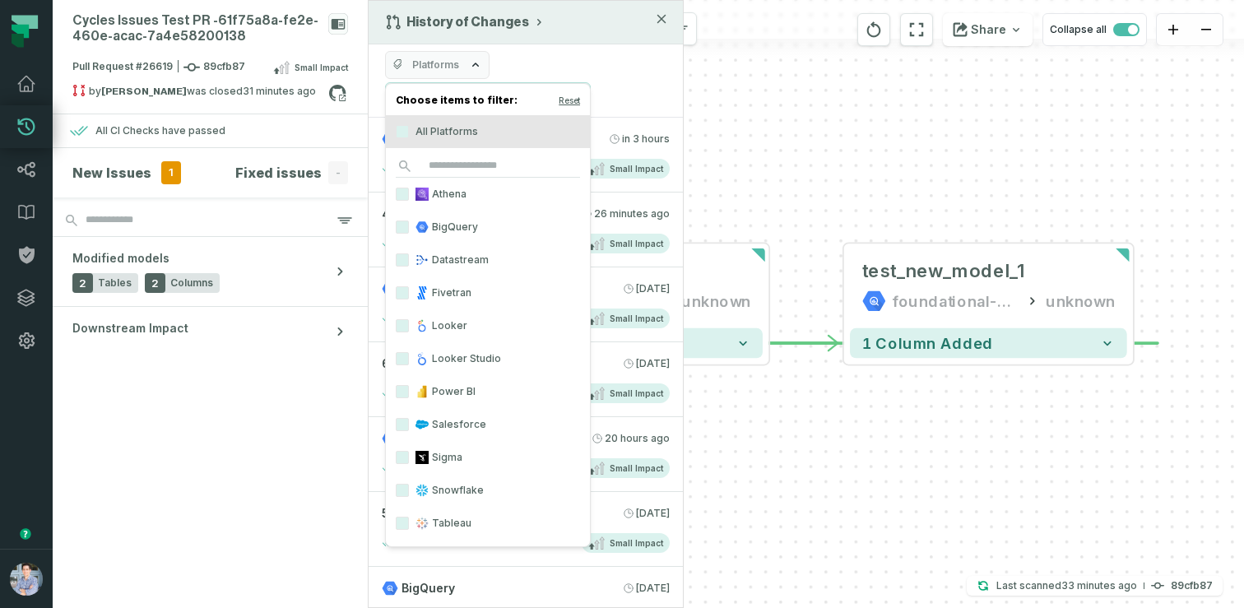
click at [443, 421] on label "Salesforce" at bounding box center [488, 424] width 204 height 33
click at [409, 421] on button "Salesforce" at bounding box center [402, 424] width 13 height 13
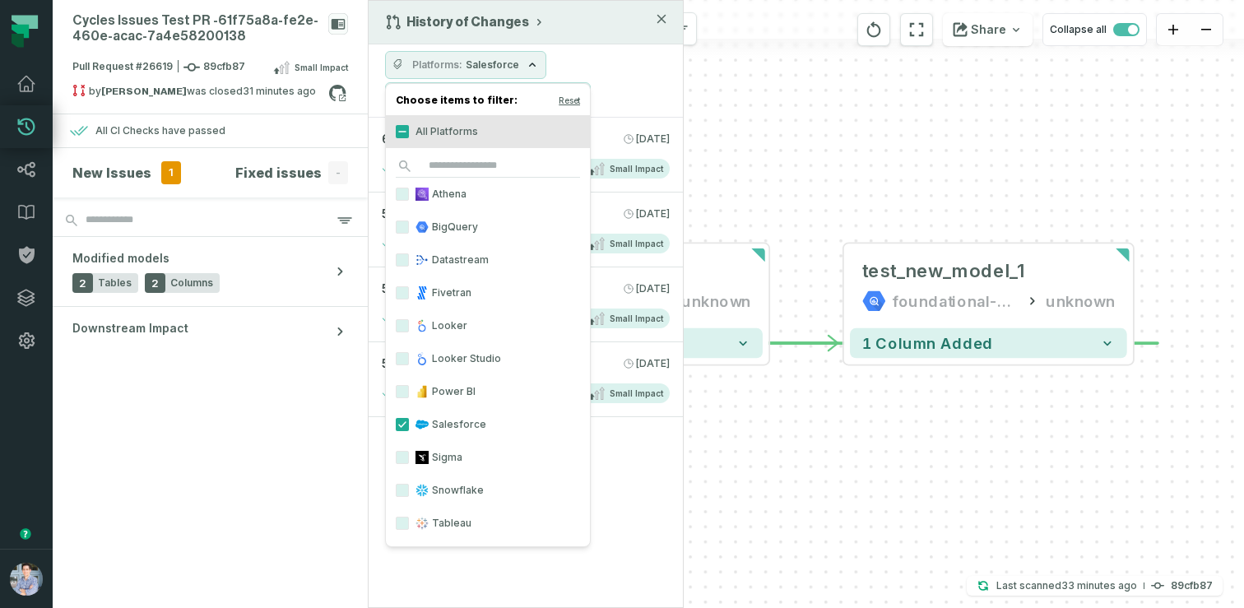
click at [578, 53] on div "Platforms Salesforce Downstream Impact 3 Filtered" at bounding box center [526, 80] width 314 height 73
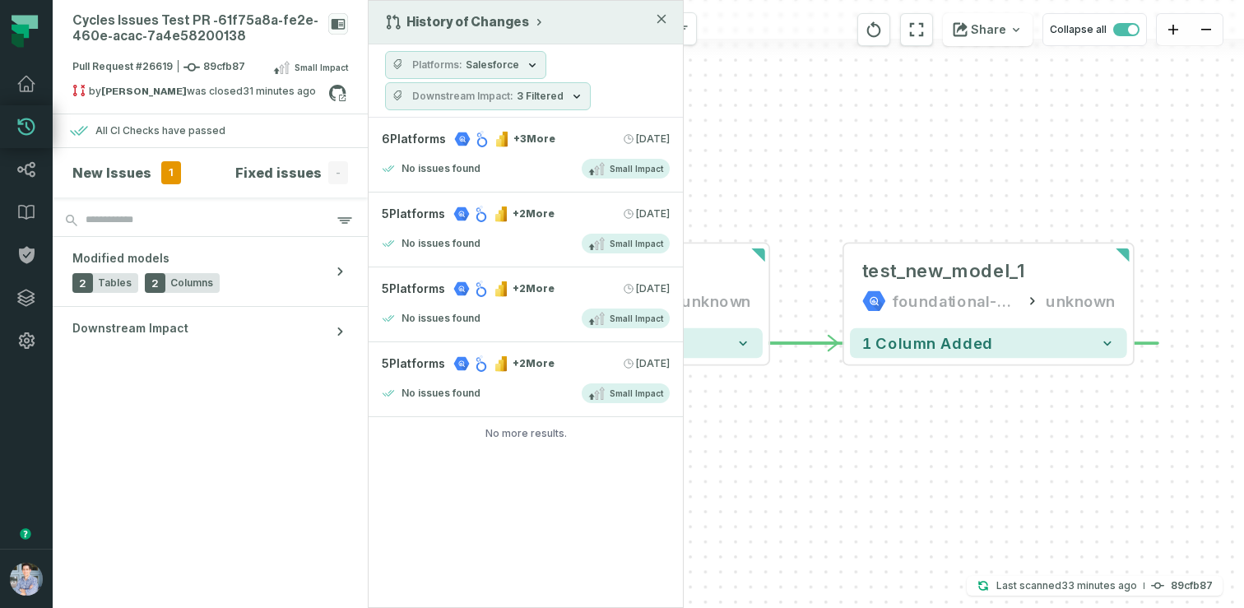
click at [504, 95] on span "Downstream Impact" at bounding box center [462, 96] width 101 height 13
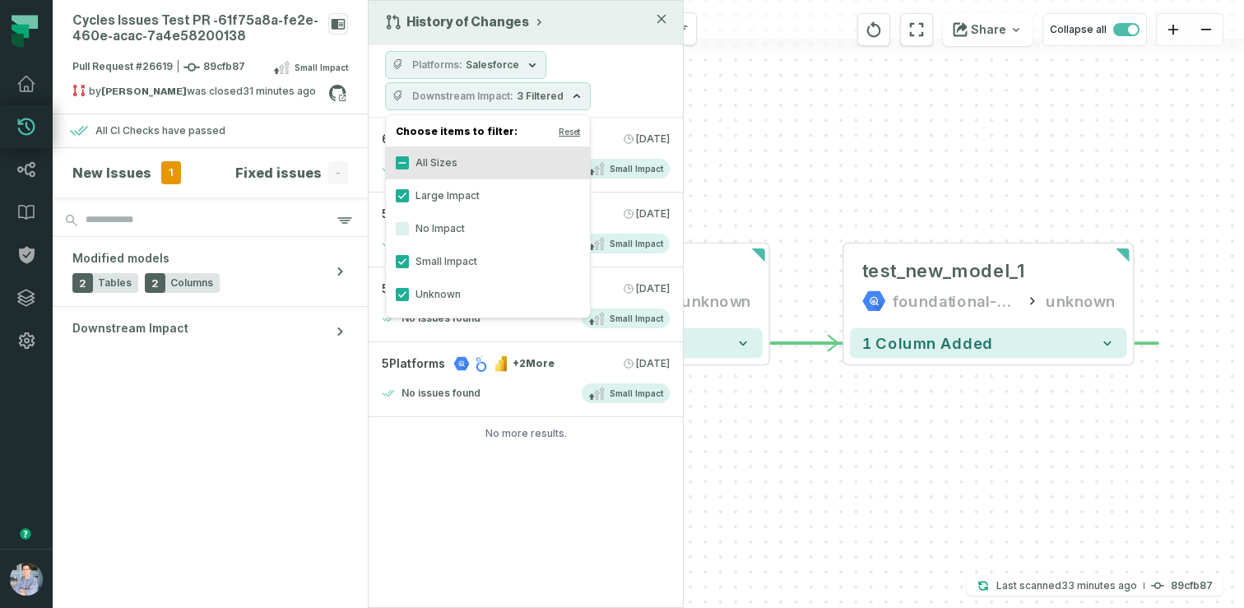
click at [504, 95] on span "Downstream Impact" at bounding box center [462, 96] width 101 height 13
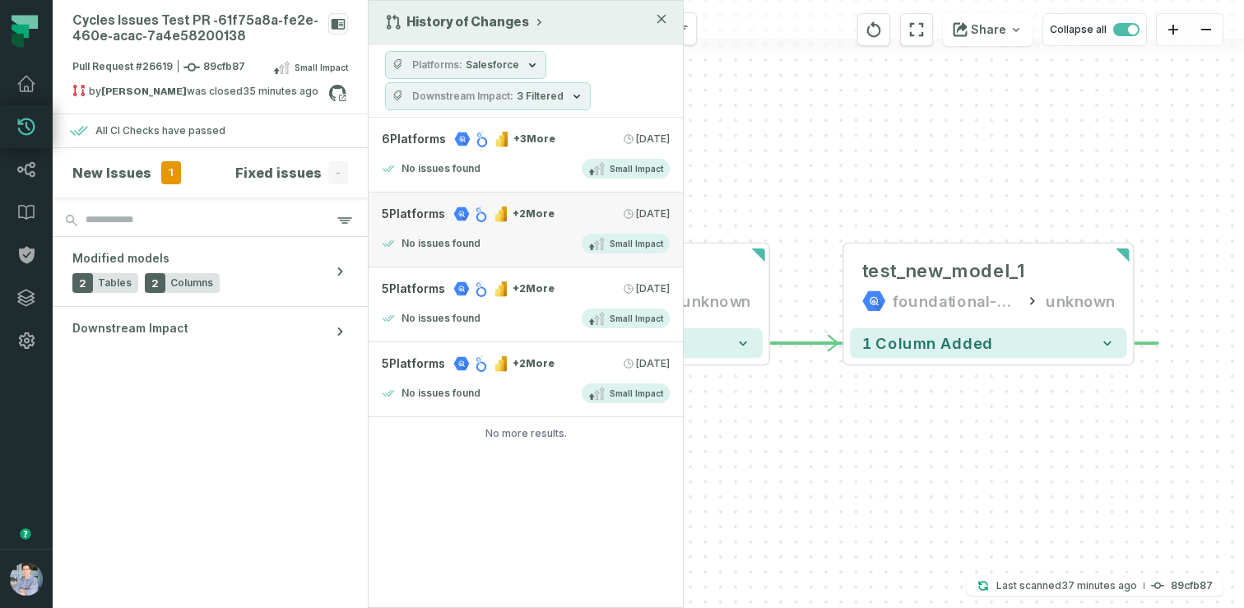
click at [557, 221] on div "5 Platforms + 2 More 9/23/2025, 1:02:39 AM" at bounding box center [526, 214] width 288 height 16
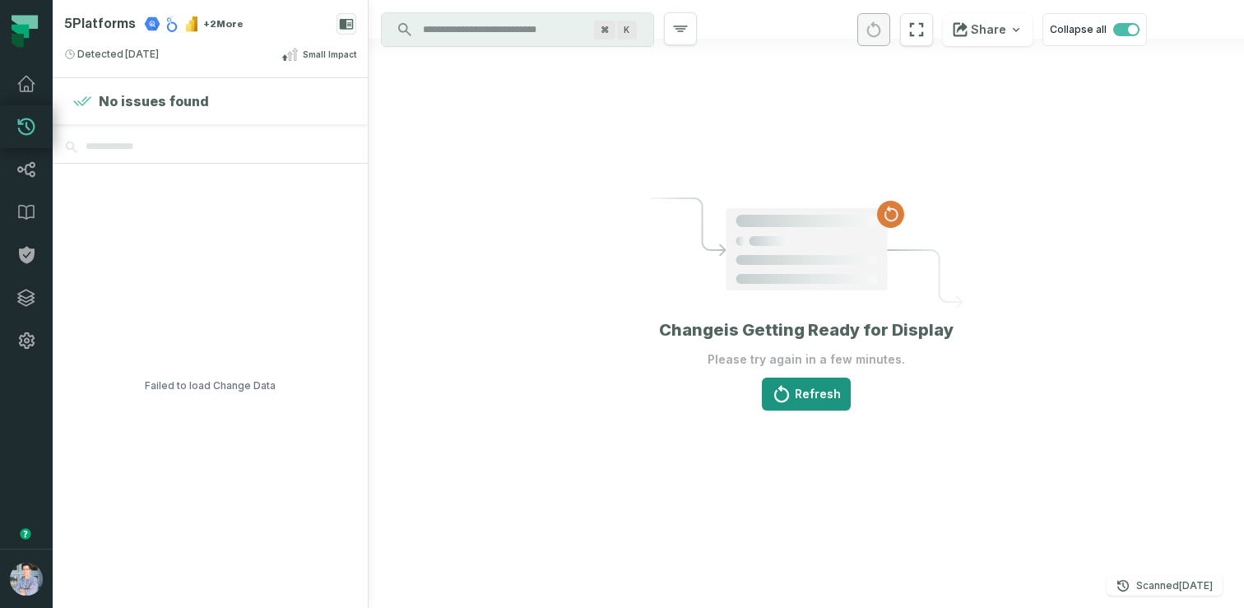
click at [794, 404] on button "Refresh" at bounding box center [806, 394] width 89 height 33
click at [790, 399] on icon "reset" at bounding box center [782, 394] width 20 height 20
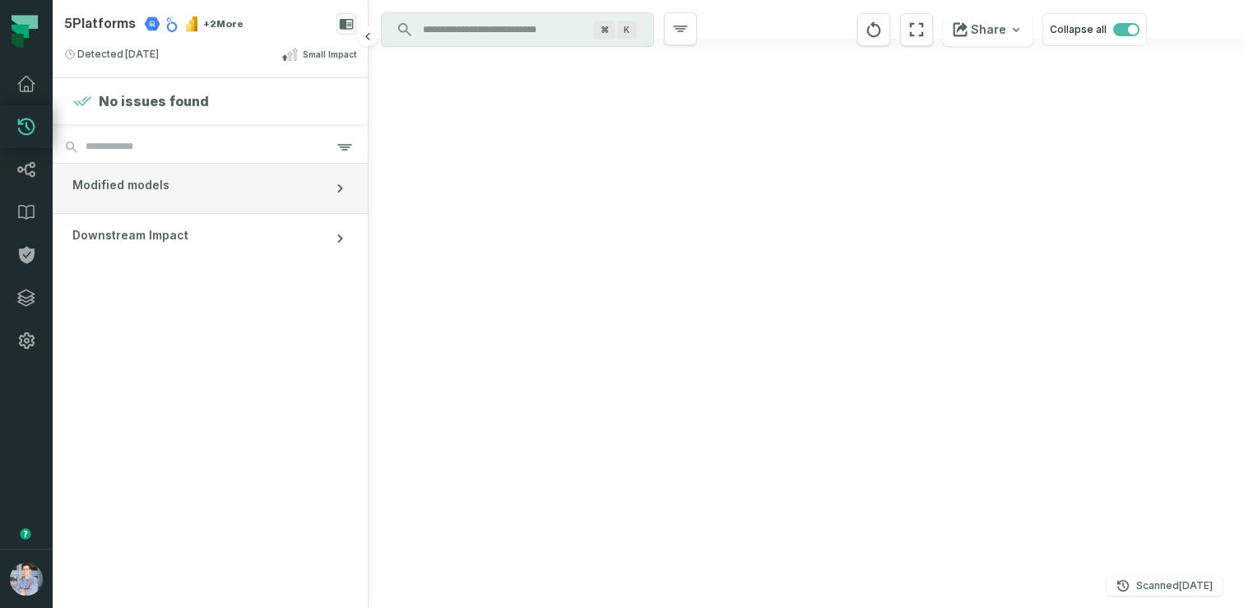
click at [282, 181] on button "Modified models" at bounding box center [210, 188] width 315 height 49
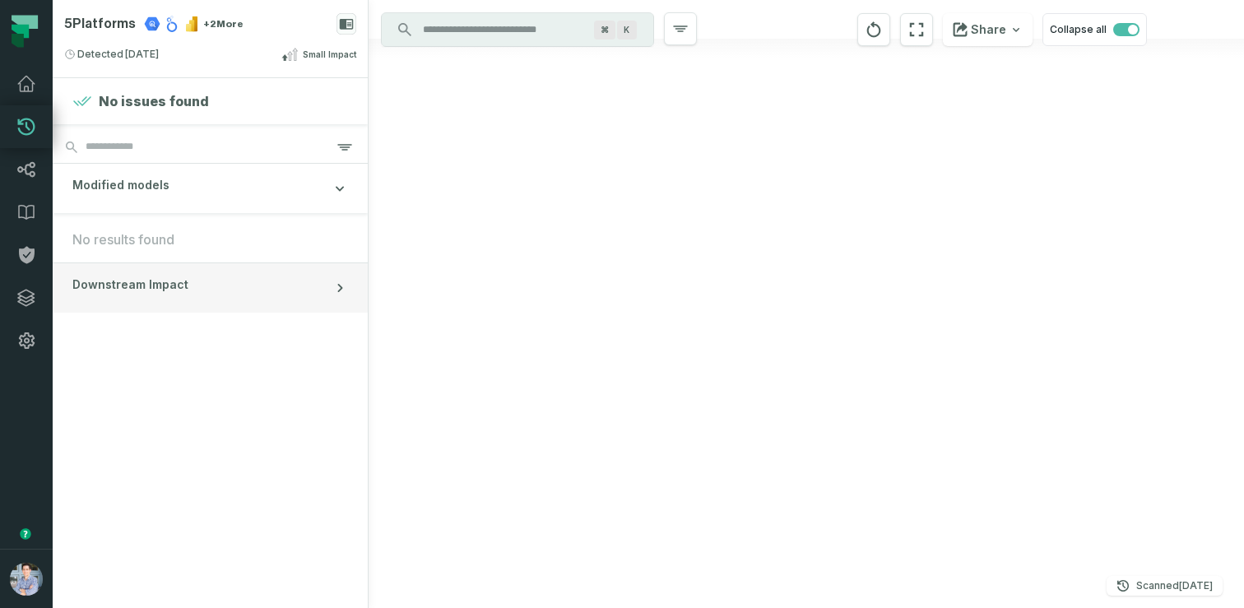
click at [248, 289] on button "Downstream Impact" at bounding box center [210, 287] width 315 height 49
click at [670, 475] on div at bounding box center [806, 304] width 875 height 608
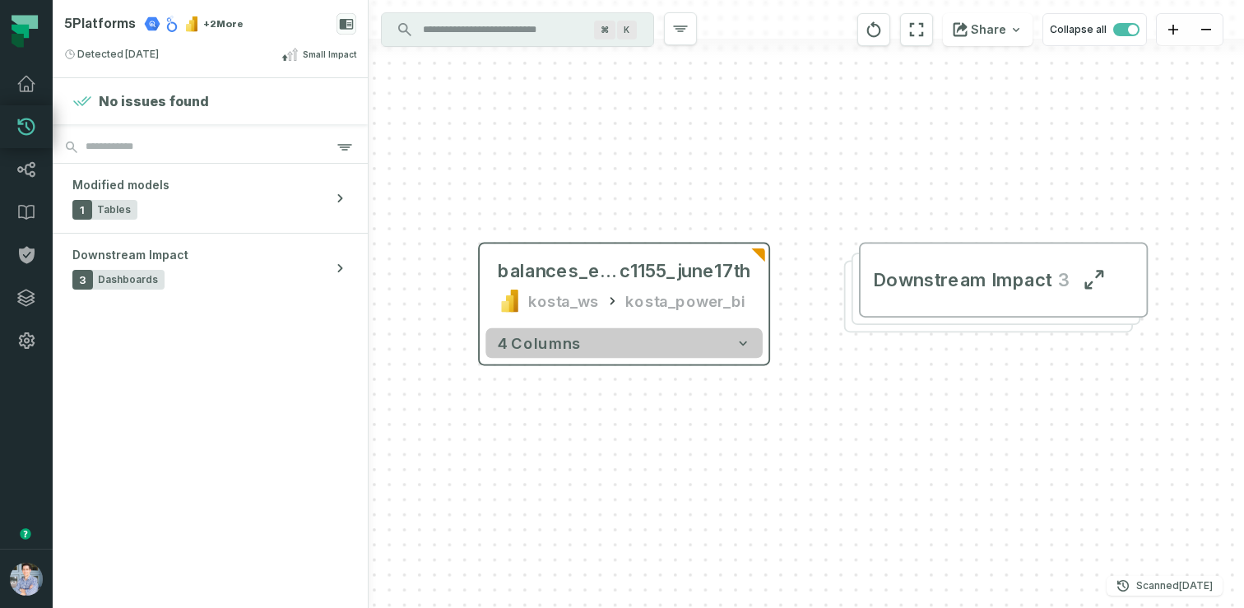
click at [624, 352] on button "4 columns" at bounding box center [623, 343] width 277 height 30
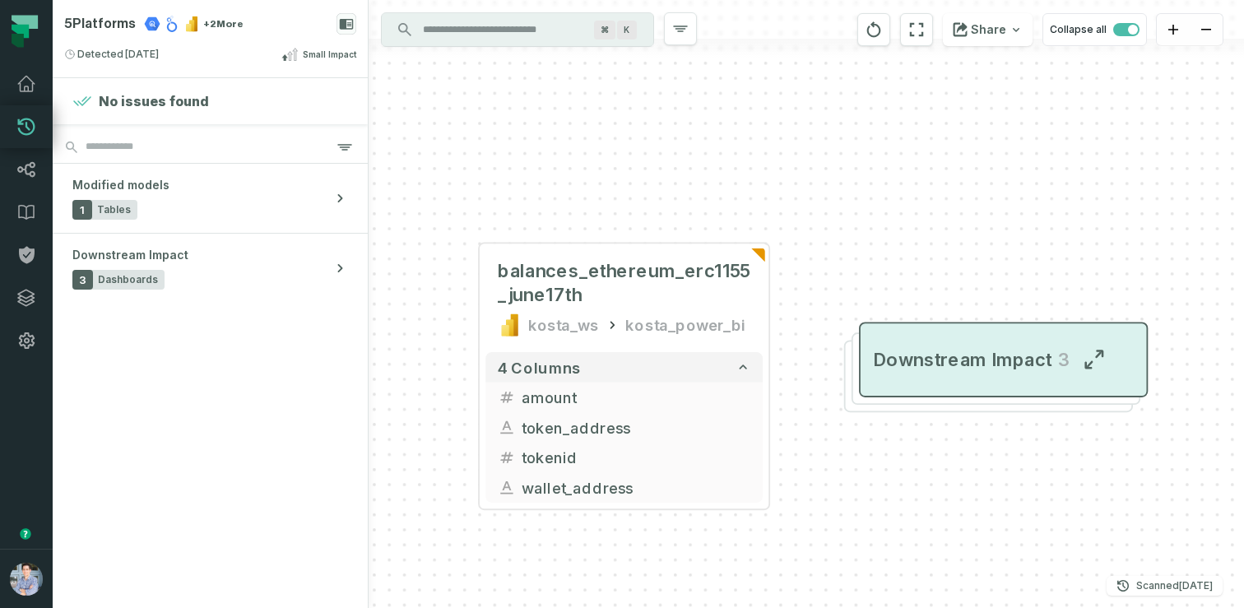
click at [921, 366] on span "Downstream Impact" at bounding box center [962, 360] width 179 height 24
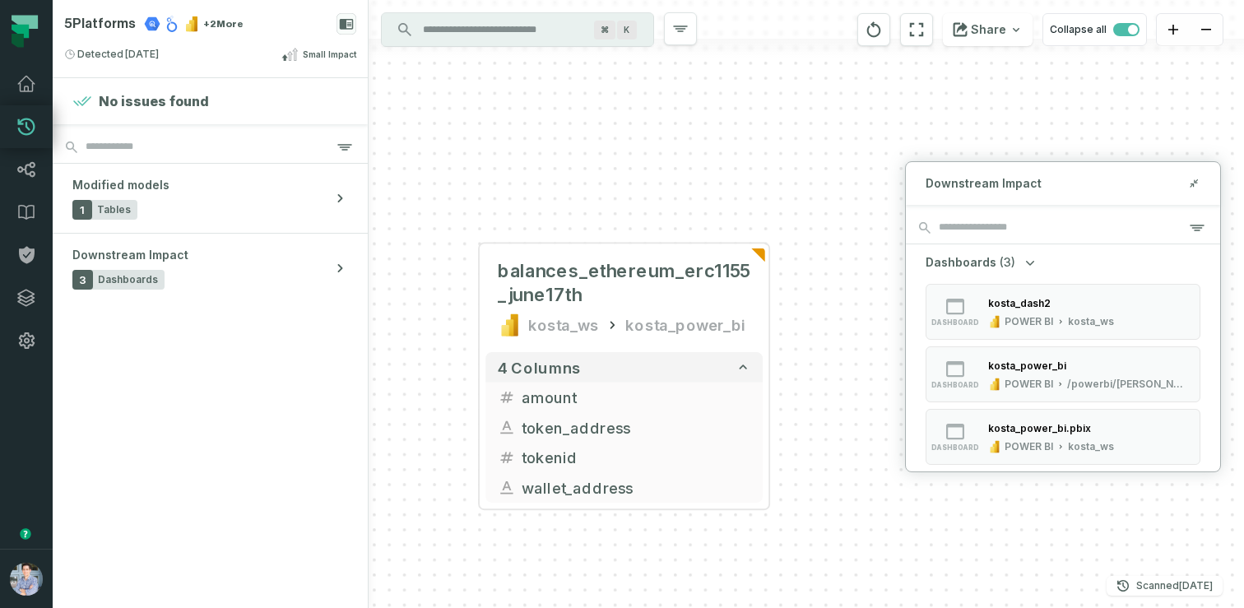
click at [444, 209] on div "balances_ethereum_erc1155_june17th kosta_ws kosta_power_bi + 4 columns amount t…" at bounding box center [806, 304] width 875 height 608
click at [348, 22] on icon at bounding box center [347, 24] width 14 height 11
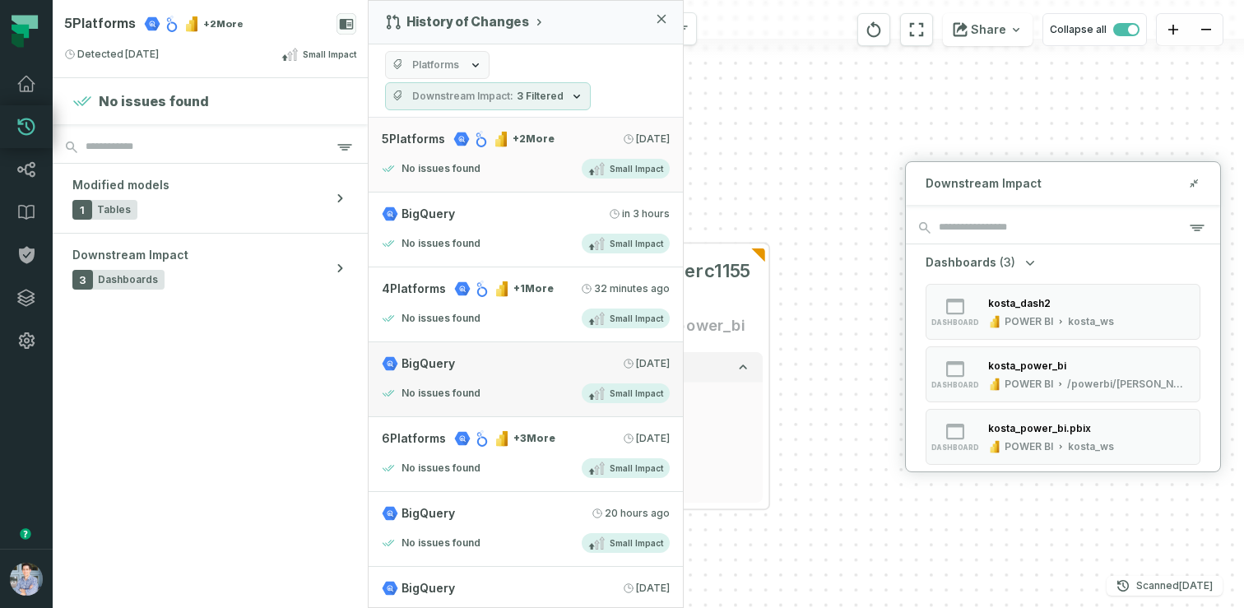
click at [489, 355] on link "BigQuery 9/23/2025, 5:11:34 AM No issues found Small Impact" at bounding box center [526, 379] width 314 height 75
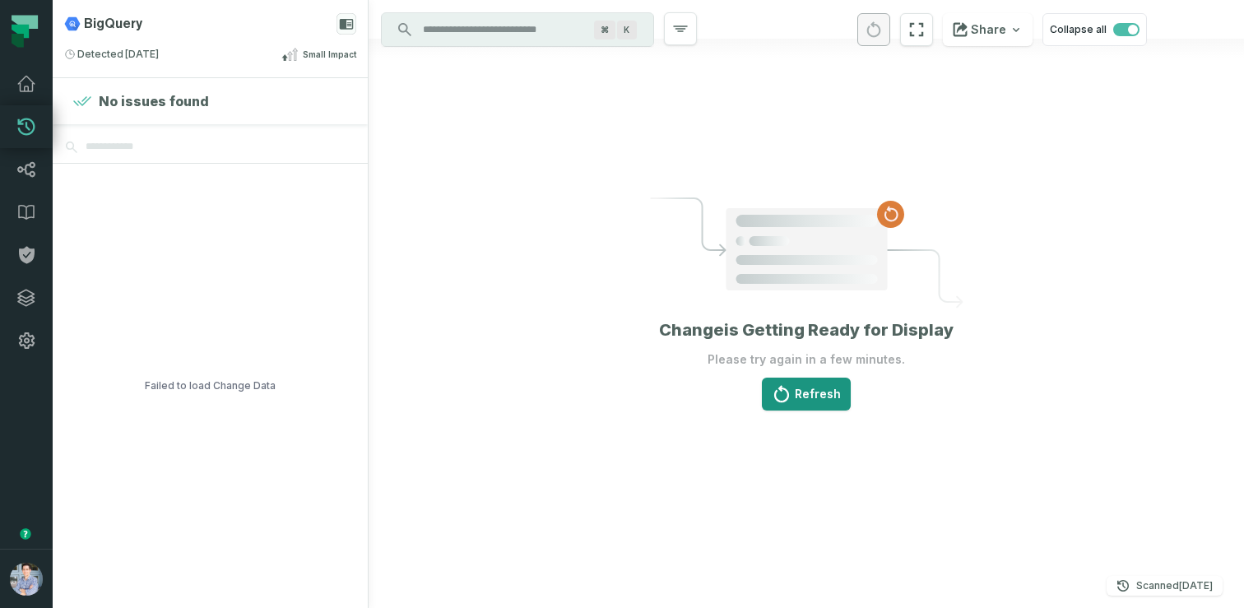
click at [818, 404] on button "Refresh" at bounding box center [806, 394] width 89 height 33
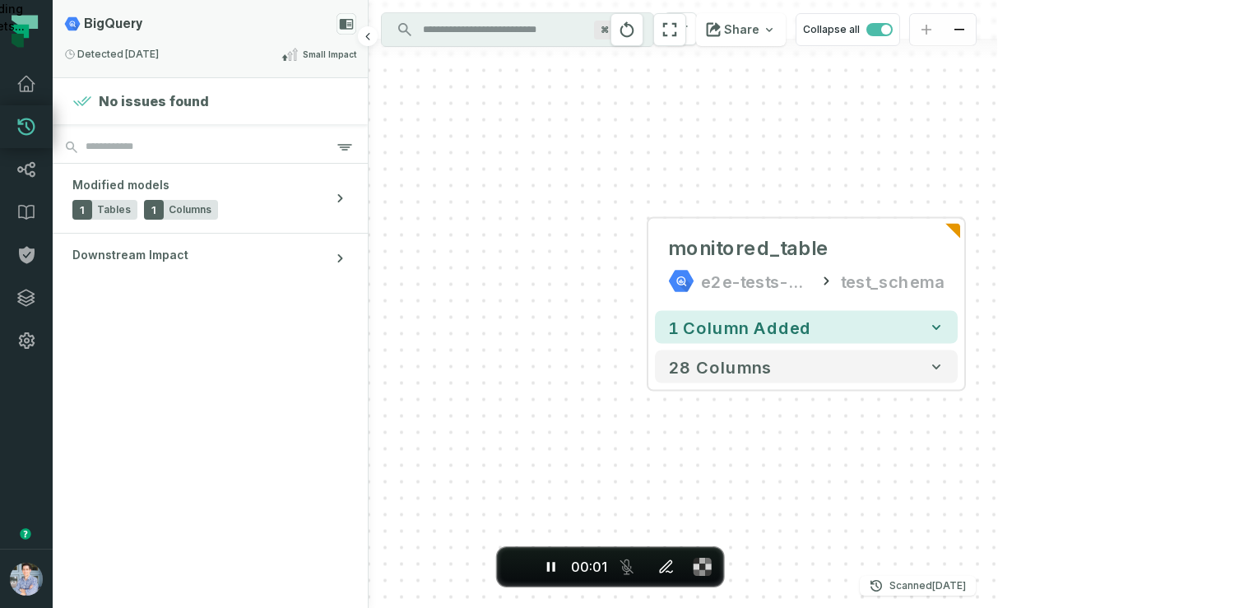
click at [207, 42] on div "BigQuery Detected 9/23/2025, 5:11:34 AM Small Impact" at bounding box center [210, 38] width 315 height 77
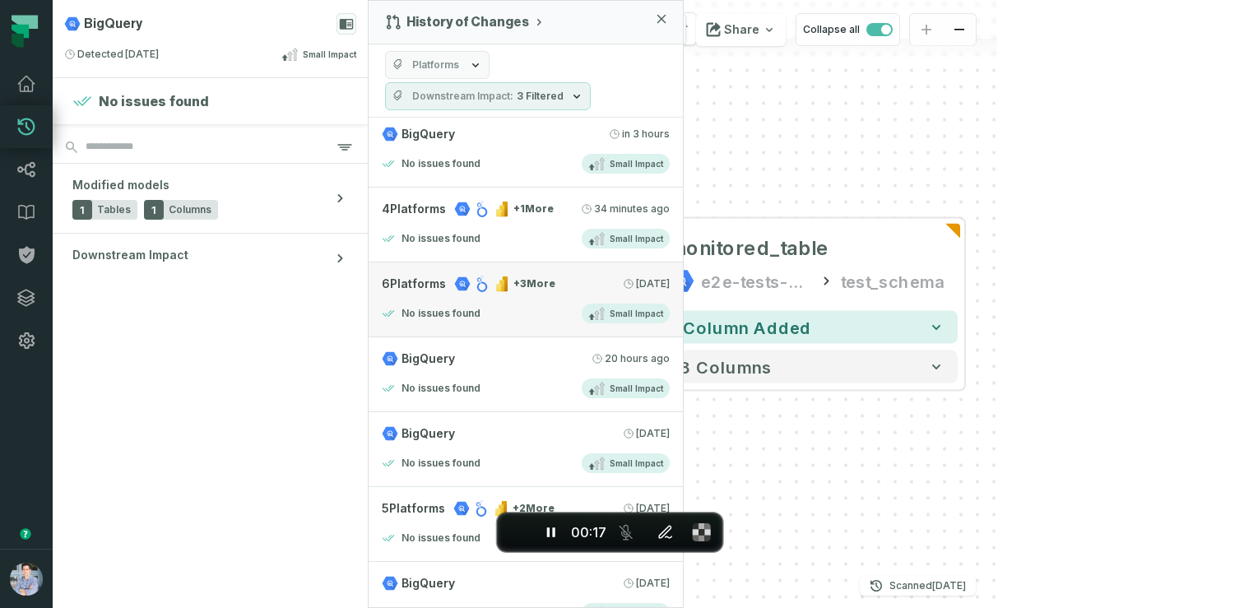
scroll to position [156, 0]
click at [552, 295] on link "6 Platforms + 3 More 9/24/2025, 1:03:20 AM No issues found Small Impact" at bounding box center [526, 298] width 314 height 75
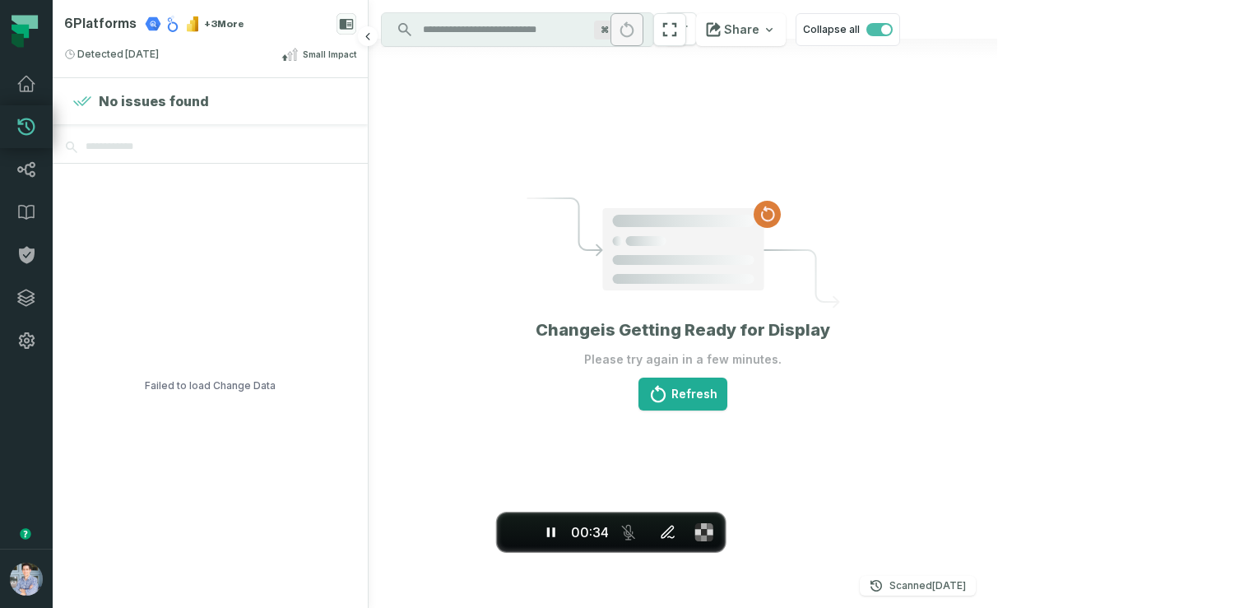
click at [173, 385] on div "Failed to load Change Data" at bounding box center [210, 386] width 131 height 444
click at [197, 388] on div "Failed to load Change Data" at bounding box center [210, 386] width 131 height 444
click at [727, 396] on button "Refresh" at bounding box center [682, 394] width 89 height 33
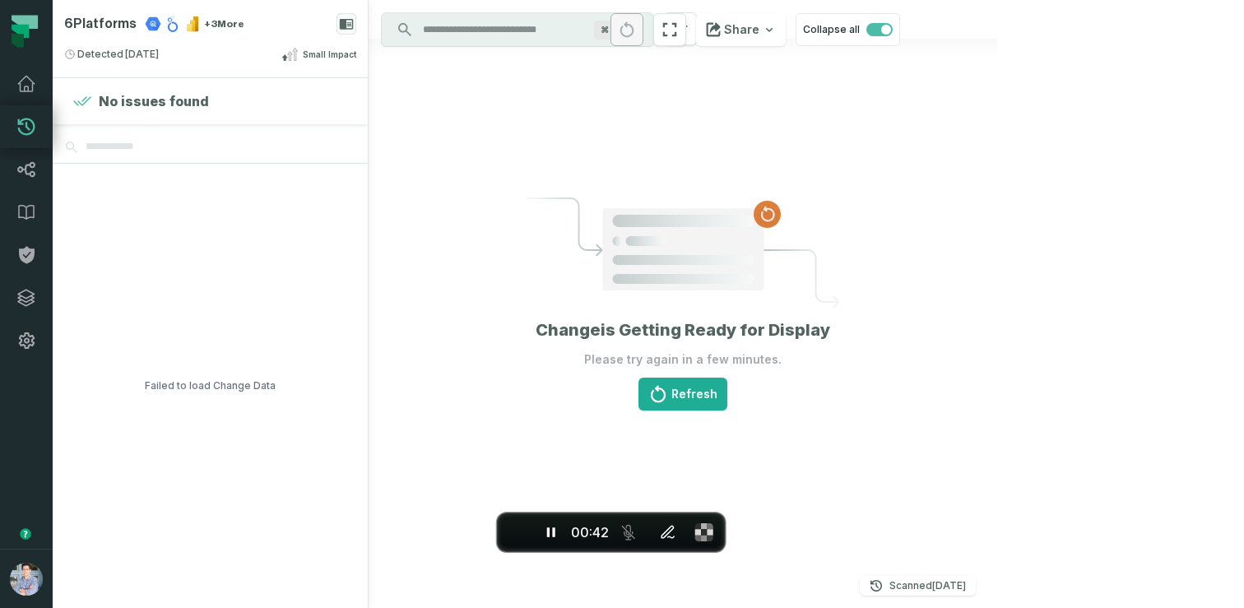
click at [727, 396] on button "Refresh" at bounding box center [682, 394] width 89 height 33
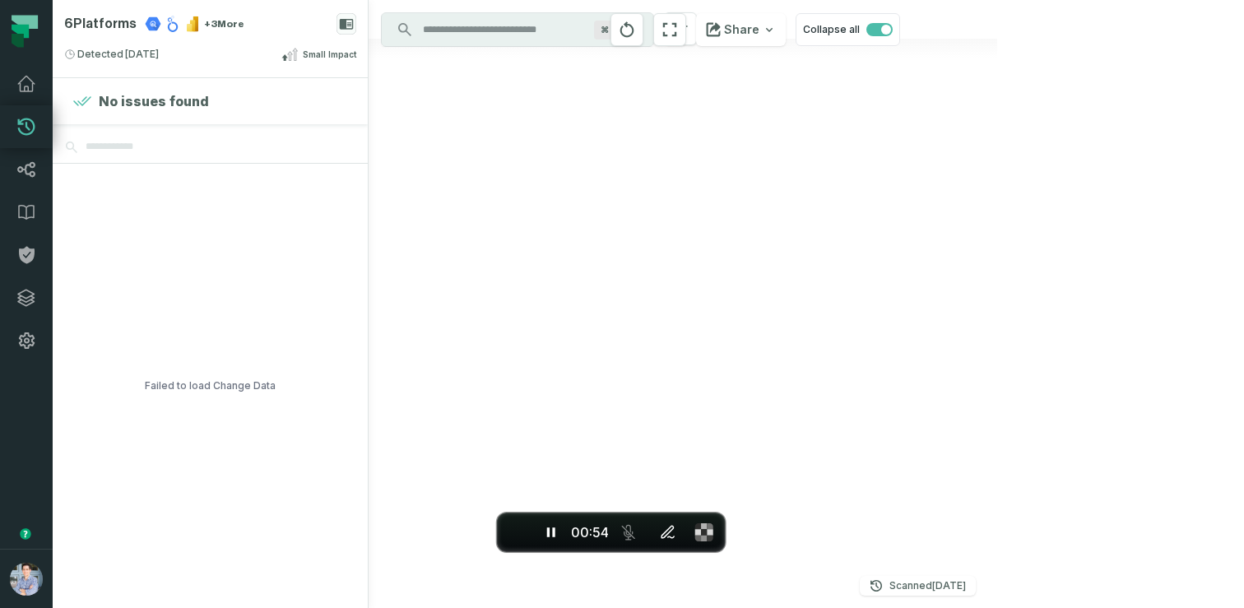
drag, startPoint x: 825, startPoint y: 402, endPoint x: 819, endPoint y: 302, distance: 100.5
click at [819, 302] on div at bounding box center [683, 304] width 629 height 608
click at [677, 35] on icon "reset" at bounding box center [670, 30] width 14 height 14
click at [643, 40] on button "reset" at bounding box center [626, 29] width 33 height 33
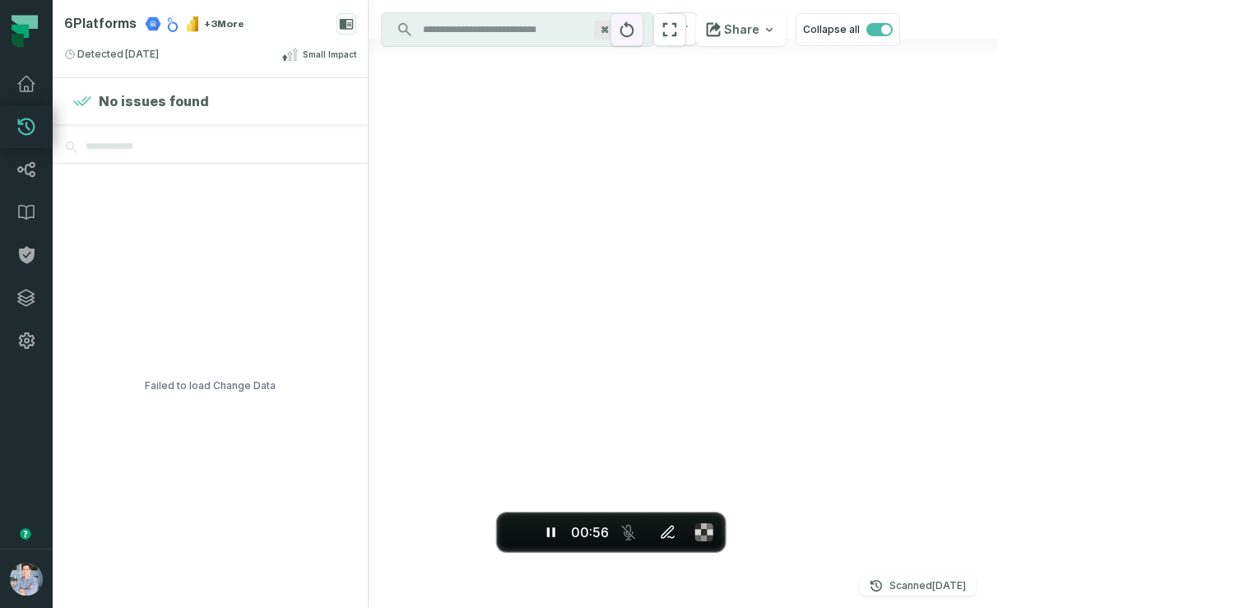
click at [643, 40] on button "reset" at bounding box center [626, 29] width 33 height 33
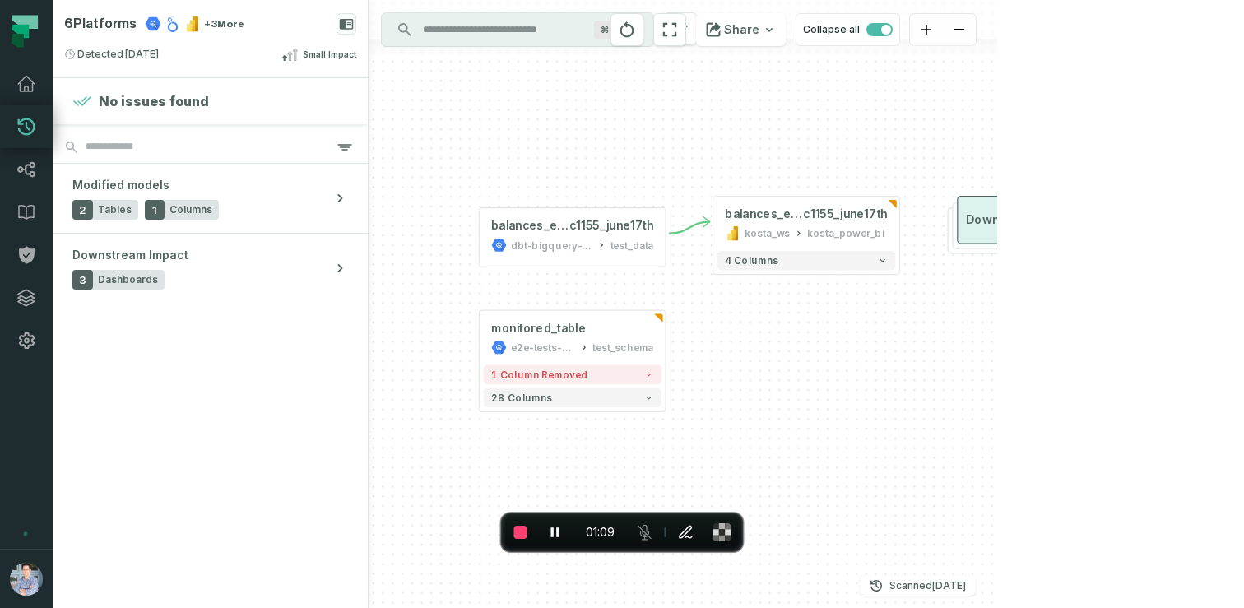
click at [977, 225] on span "Downstream Impact" at bounding box center [1023, 220] width 115 height 16
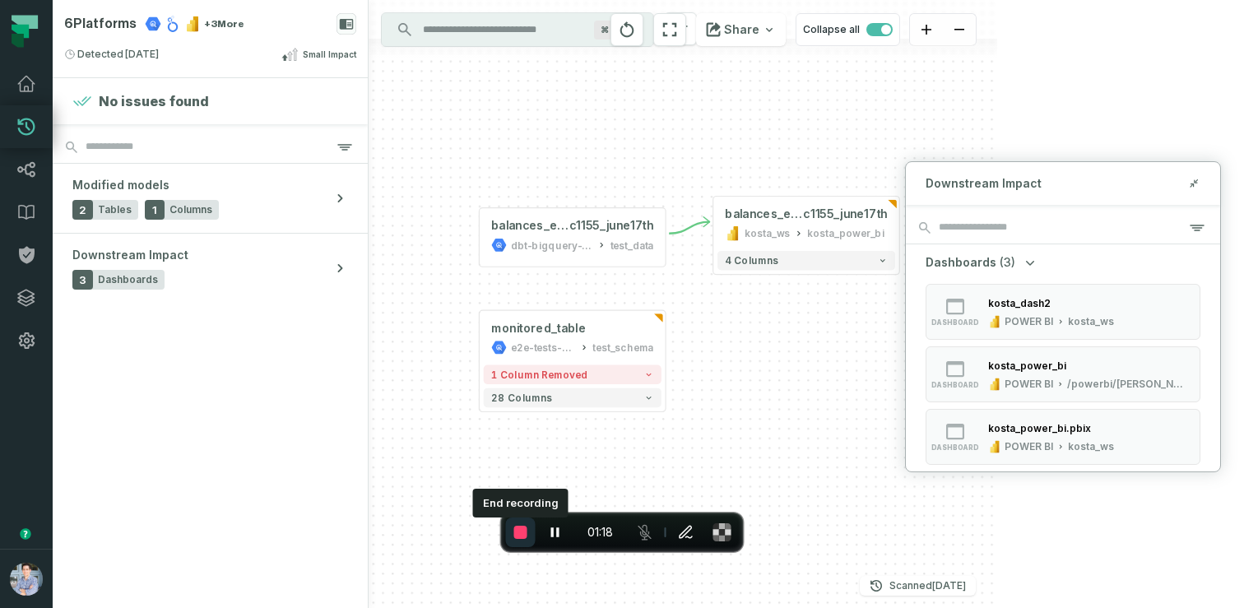
click at [520, 529] on span "End recording" at bounding box center [520, 532] width 13 height 13
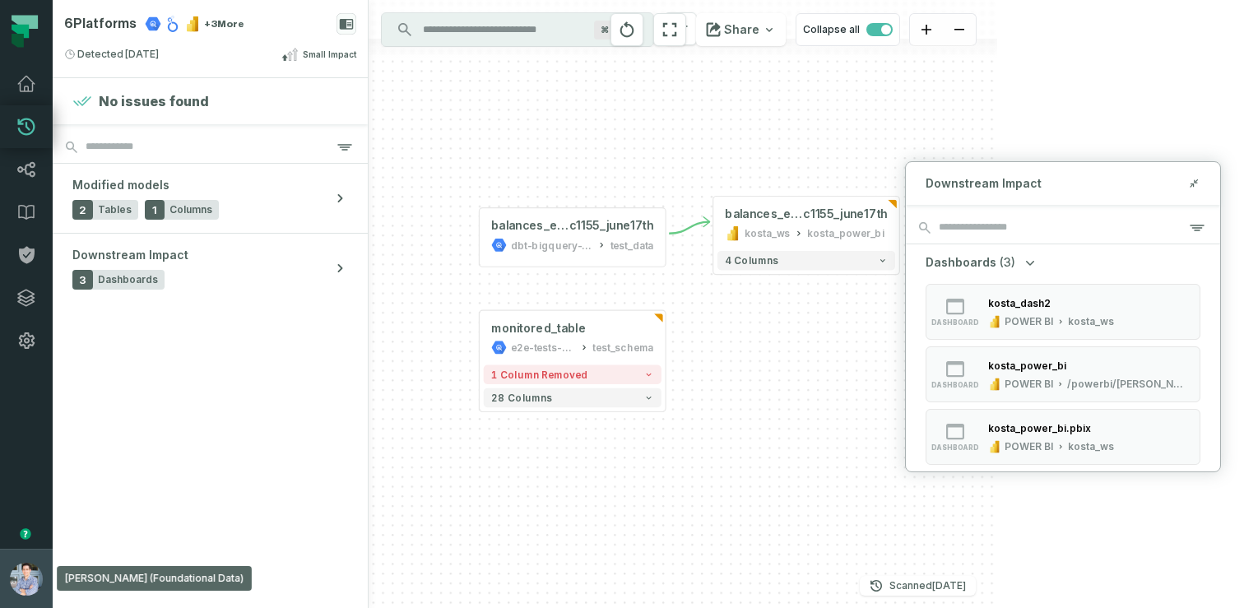
click at [2, 555] on button "[PERSON_NAME] (Foundational Data) [EMAIL_ADDRESS][DOMAIN_NAME]" at bounding box center [26, 578] width 53 height 59
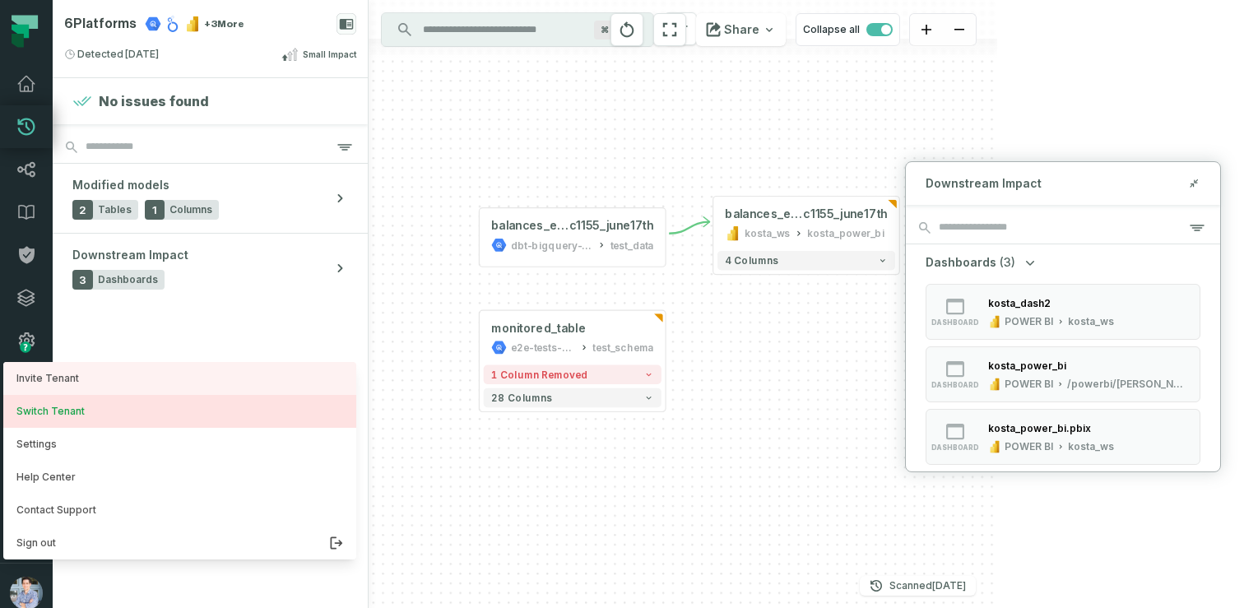
click at [82, 412] on button "Switch Tenant" at bounding box center [179, 411] width 353 height 33
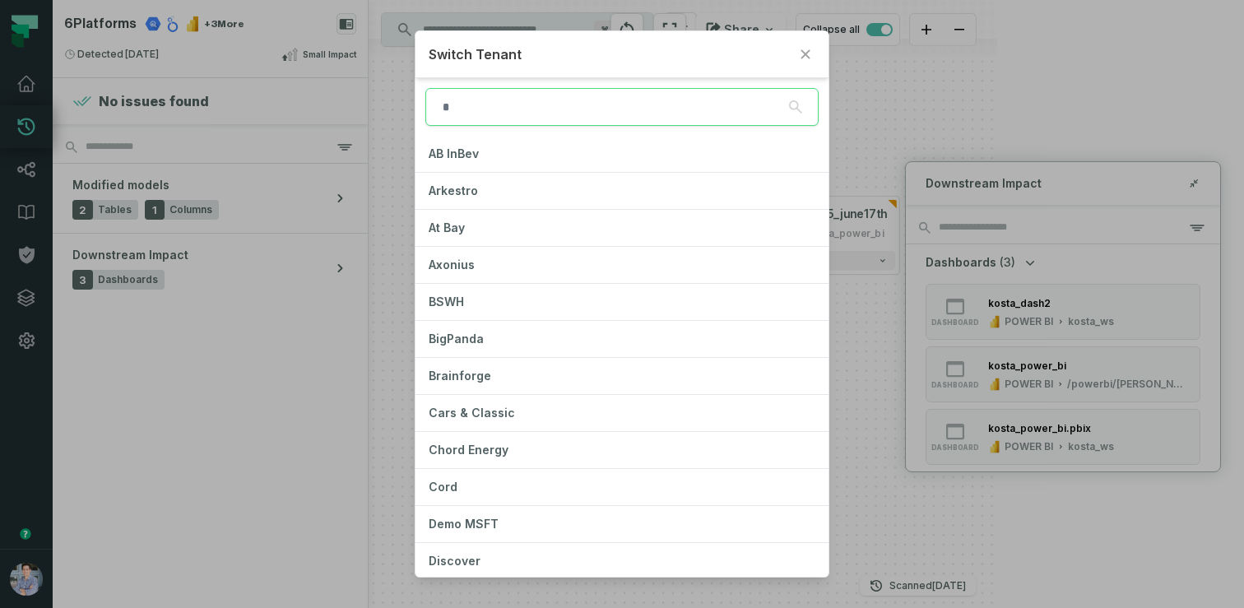
click at [521, 115] on input "search" at bounding box center [621, 107] width 393 height 38
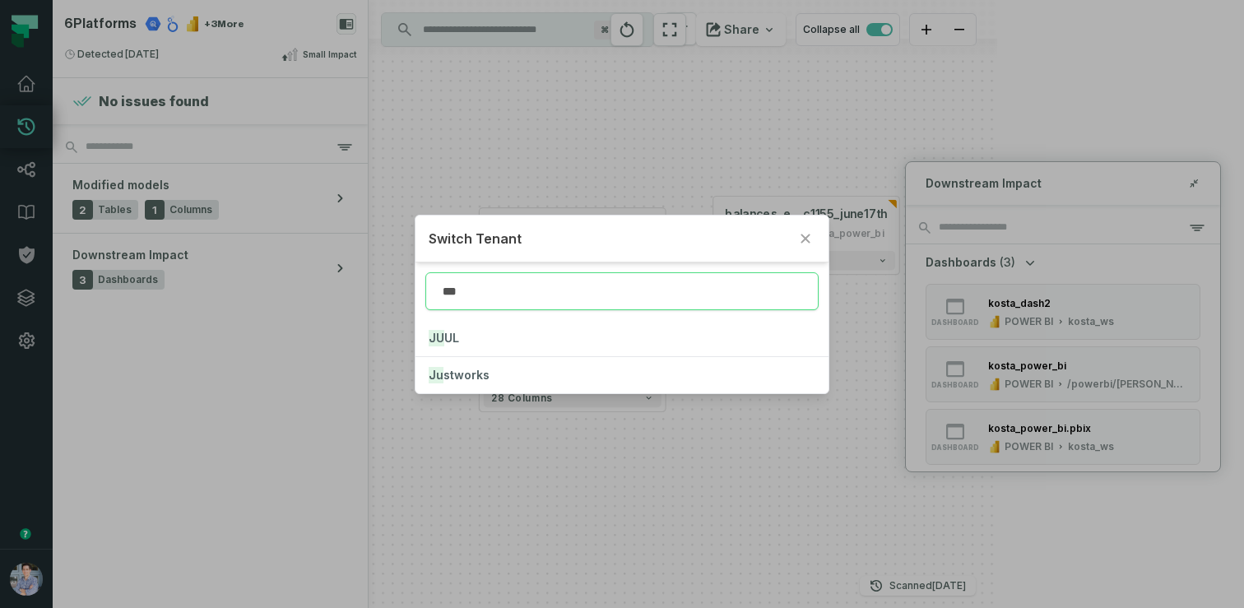
type input "****"
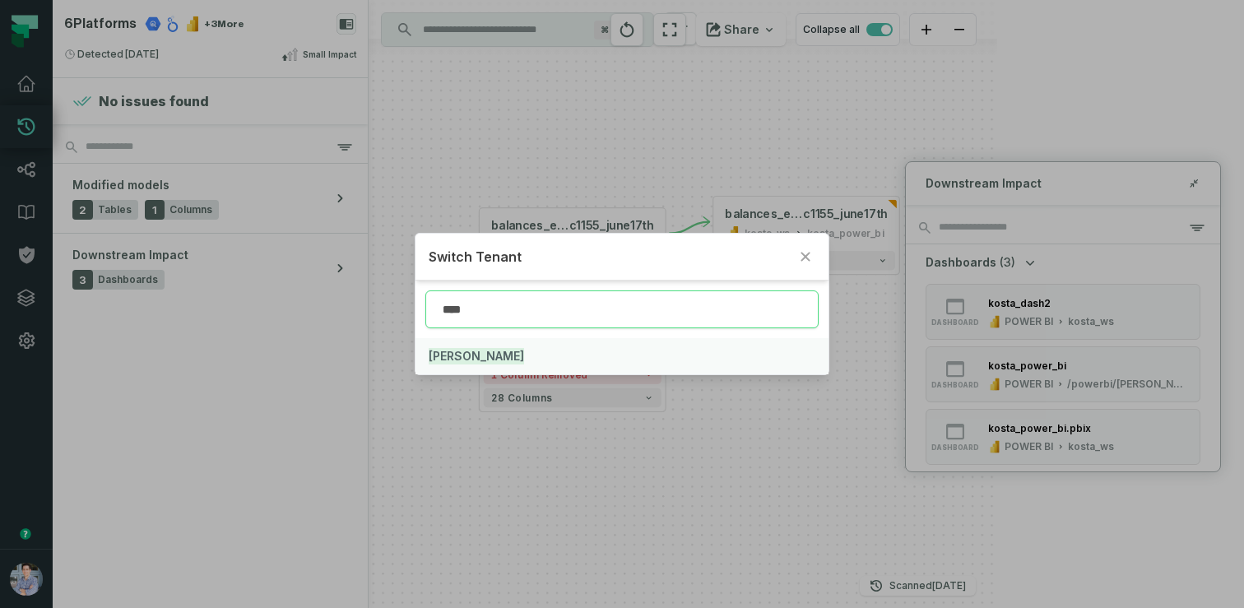
click at [440, 355] on mark "[PERSON_NAME]" at bounding box center [476, 356] width 95 height 16
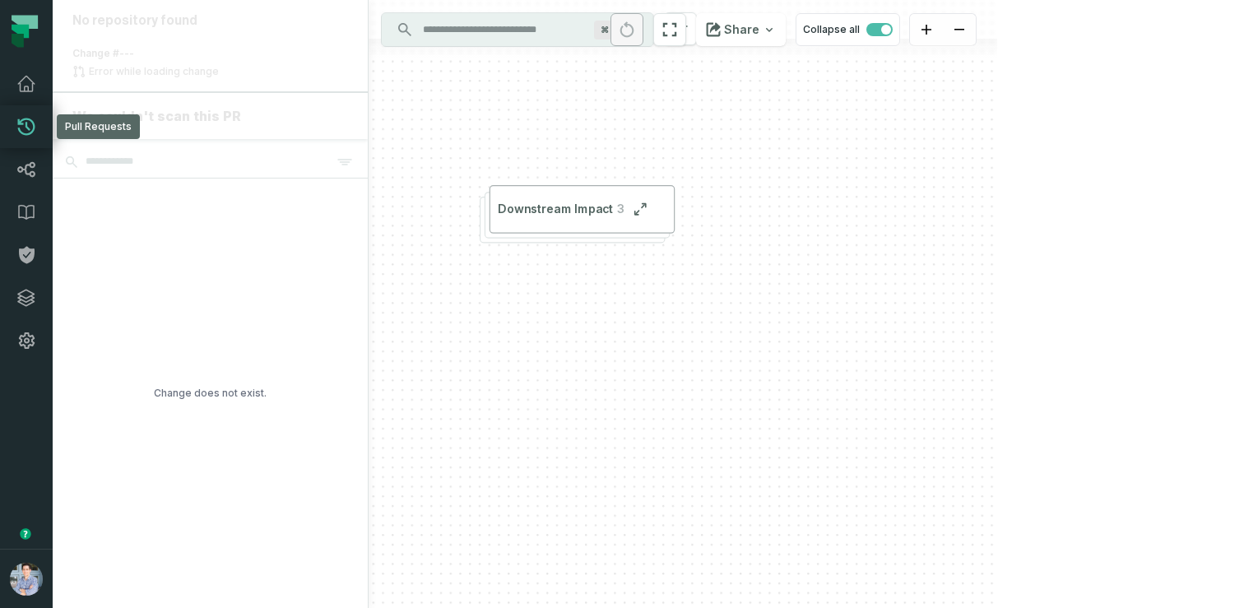
click at [22, 129] on icon at bounding box center [26, 127] width 20 height 20
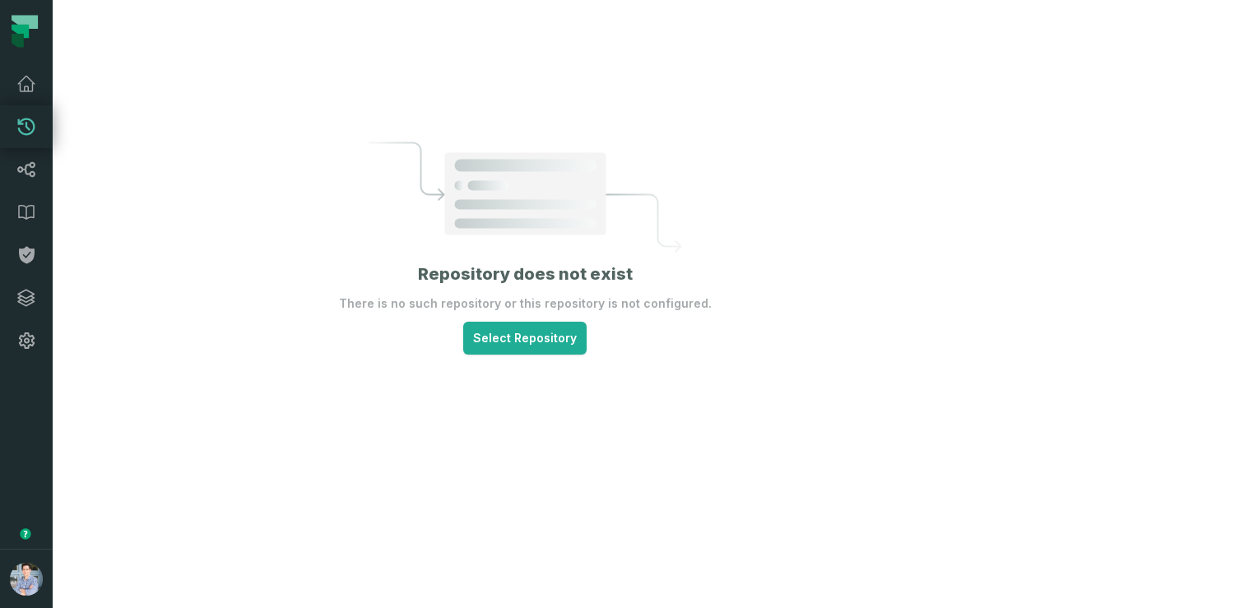
click at [22, 132] on icon at bounding box center [26, 126] width 17 height 17
click at [25, 86] on icon at bounding box center [26, 84] width 16 height 15
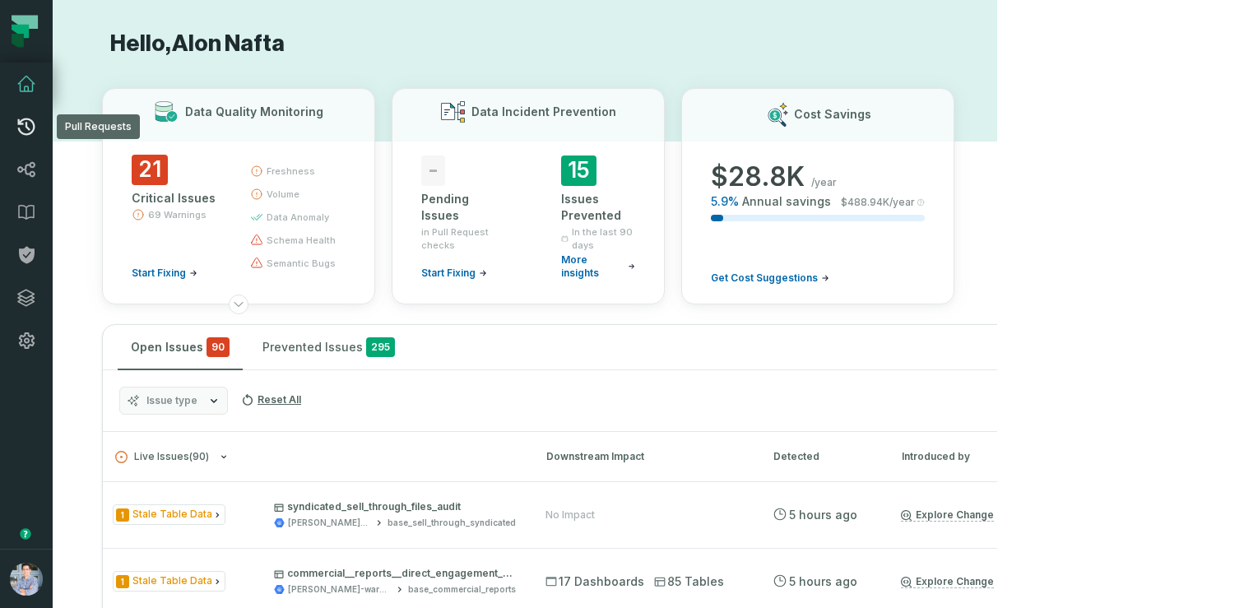
click at [32, 118] on icon at bounding box center [26, 127] width 20 height 20
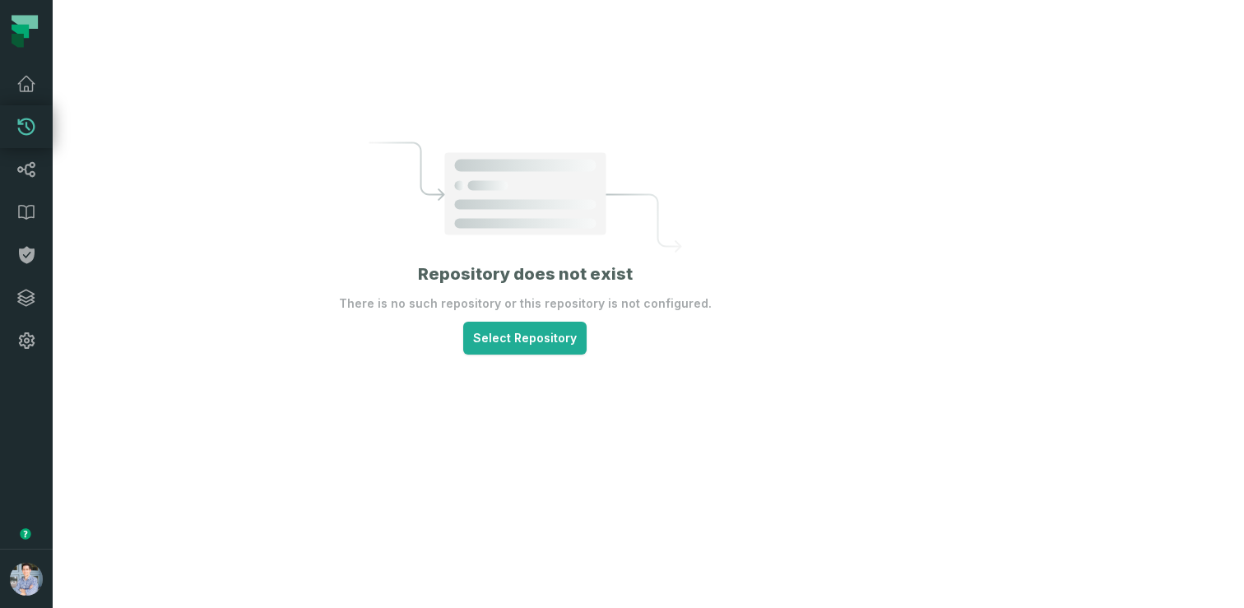
click at [32, 118] on icon at bounding box center [26, 127] width 20 height 20
click at [22, 85] on icon at bounding box center [26, 84] width 20 height 20
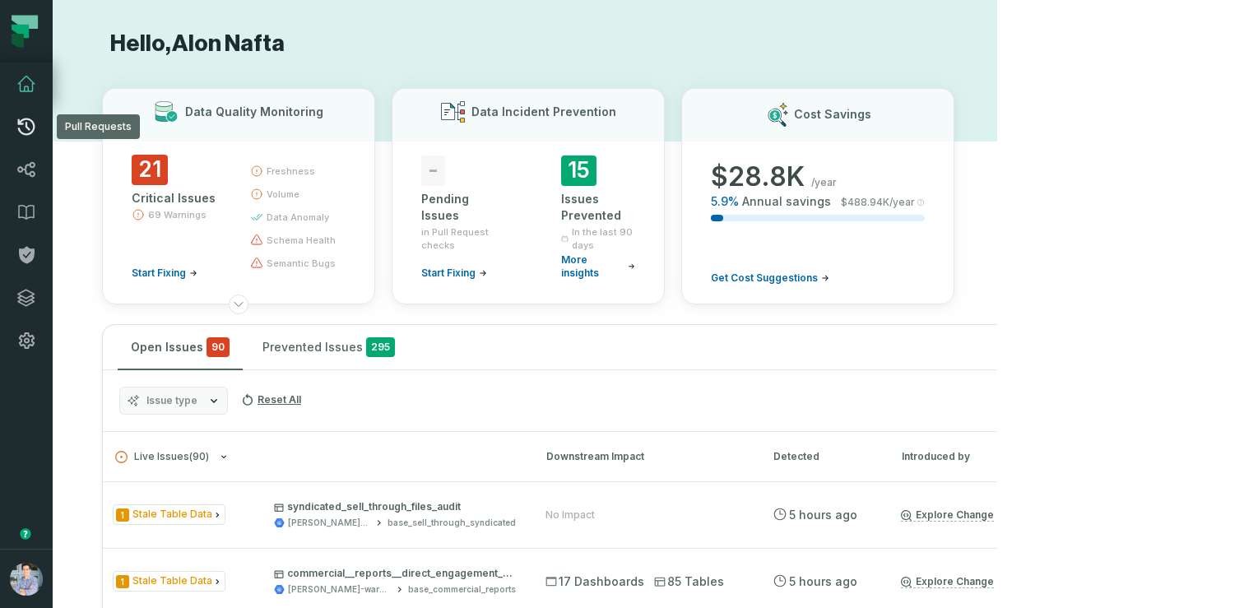
click at [31, 120] on icon at bounding box center [26, 126] width 17 height 17
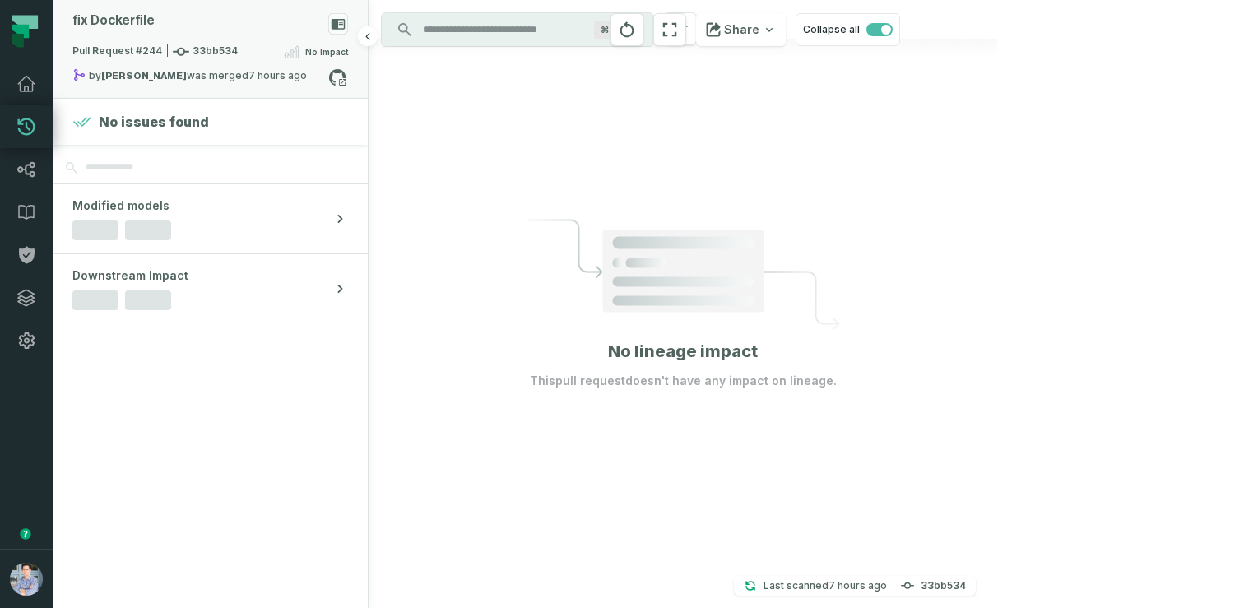
click at [207, 44] on span "Pull Request #244 33bb534" at bounding box center [154, 52] width 165 height 16
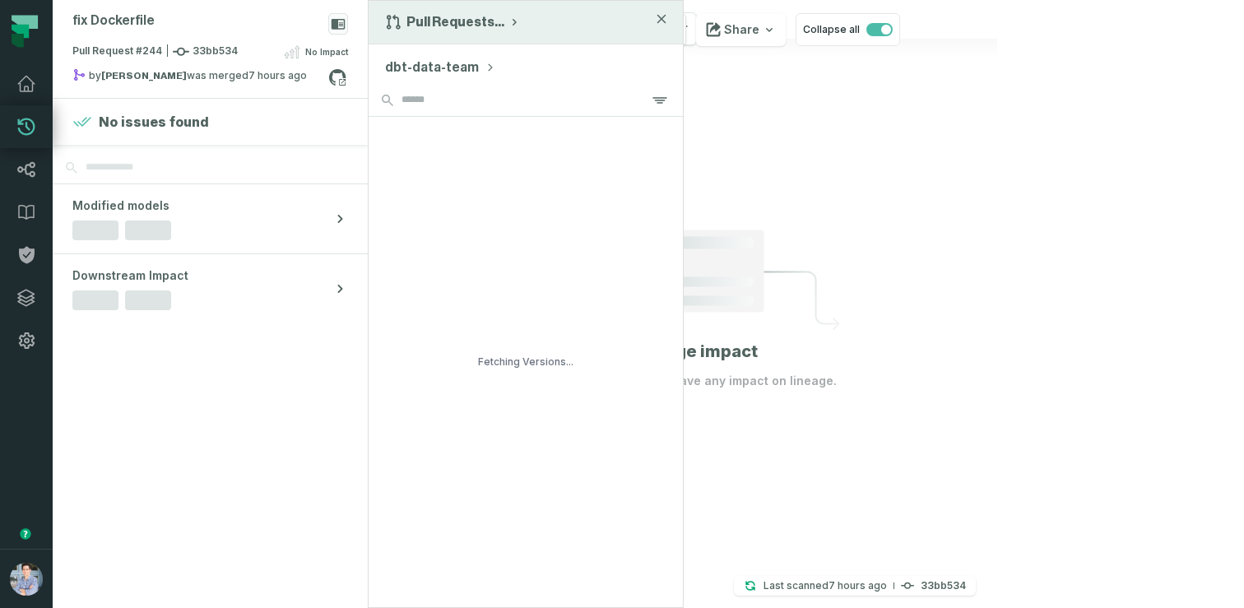
click at [441, 14] on button "Pull Requests ..." at bounding box center [453, 22] width 136 height 16
click at [439, 91] on div "History of Changes" at bounding box center [467, 93] width 169 height 33
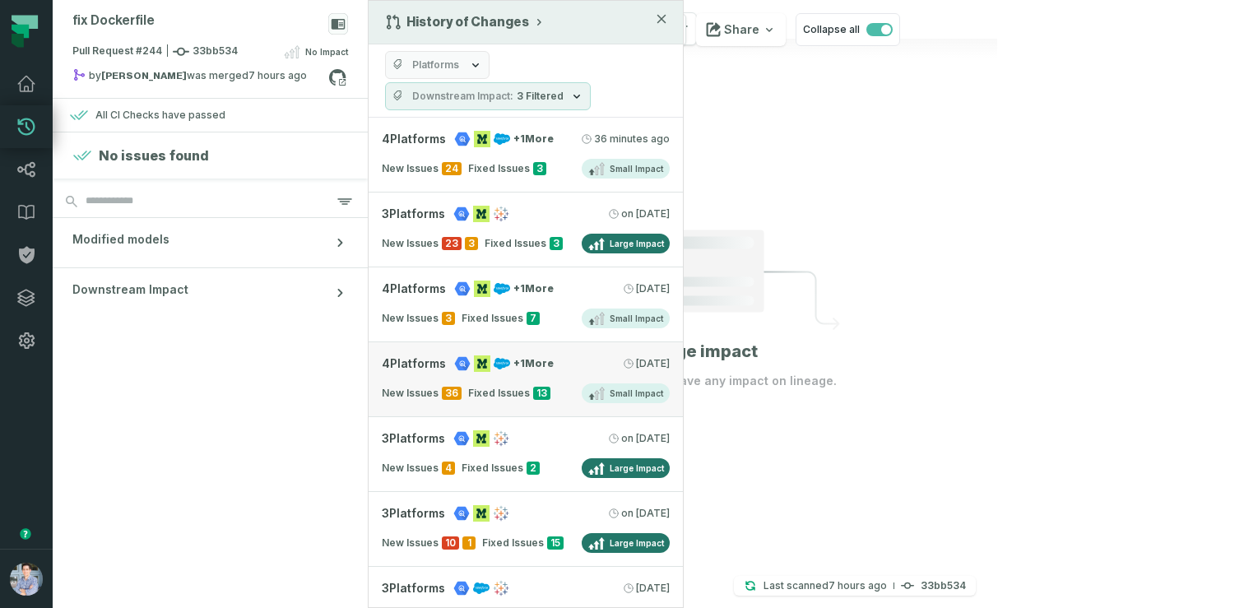
click at [549, 356] on div "4 Platforms + 1 More" at bounding box center [468, 363] width 172 height 16
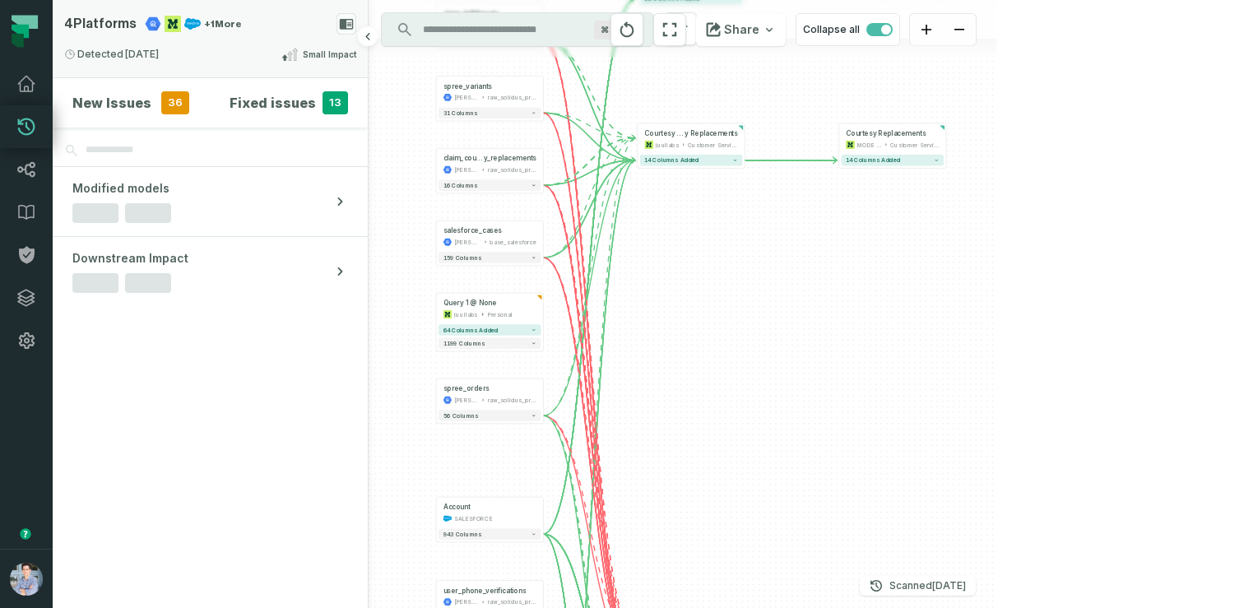
click at [151, 20] on icon at bounding box center [154, 24] width 16 height 14
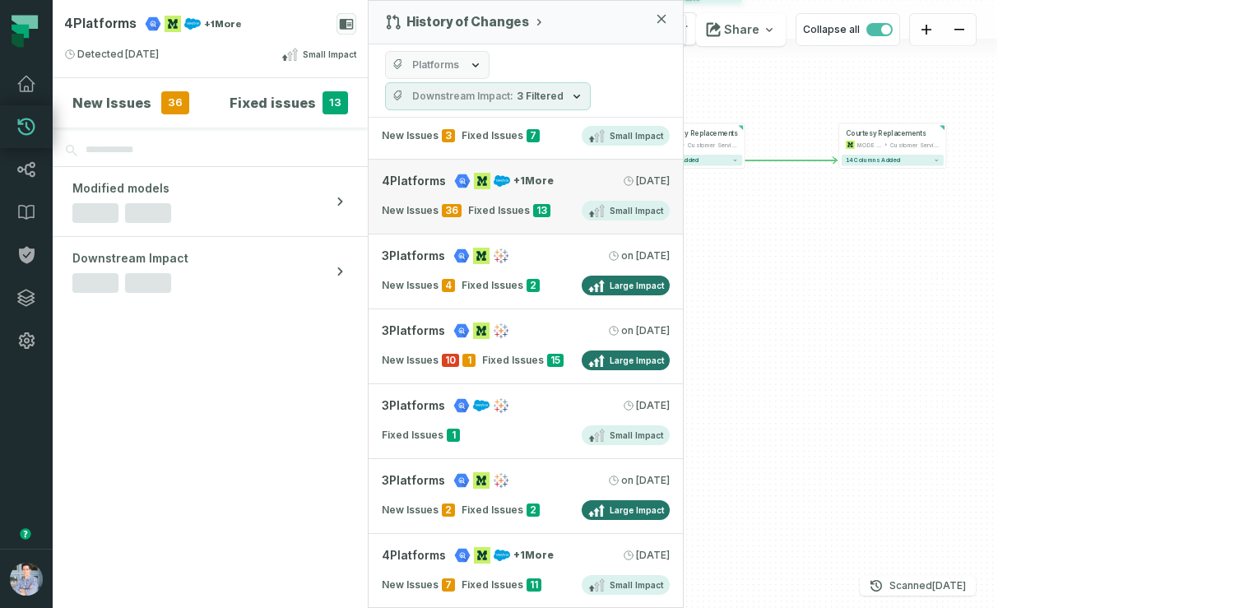
scroll to position [187, 0]
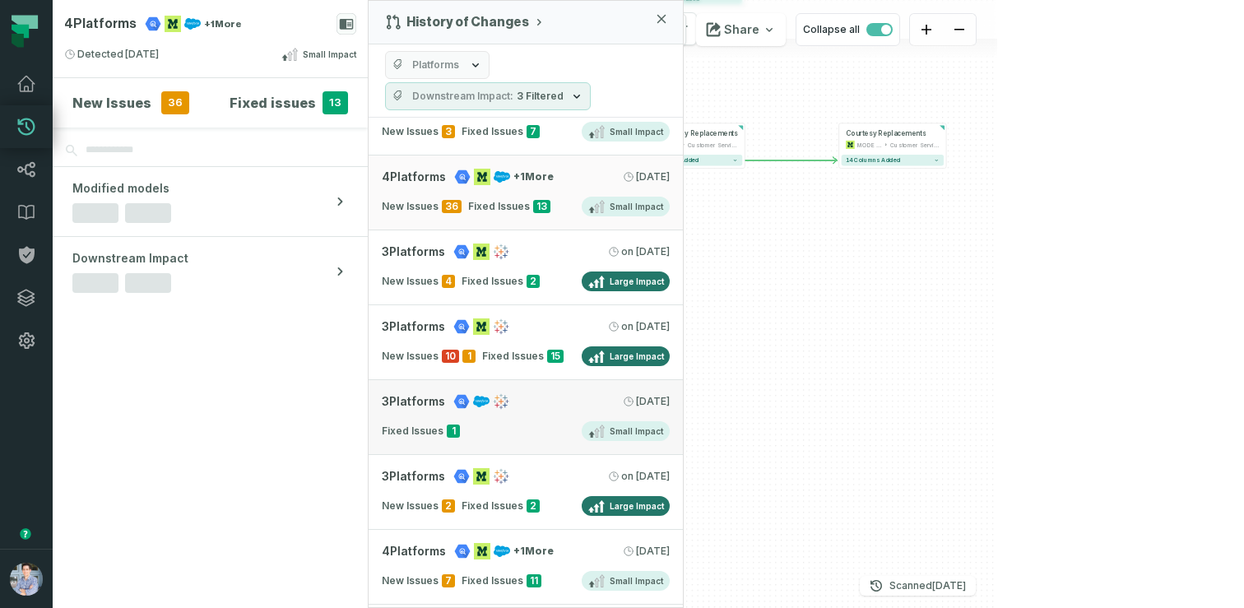
click at [484, 429] on div "Fixed Issues 1 Small Impact" at bounding box center [526, 431] width 288 height 20
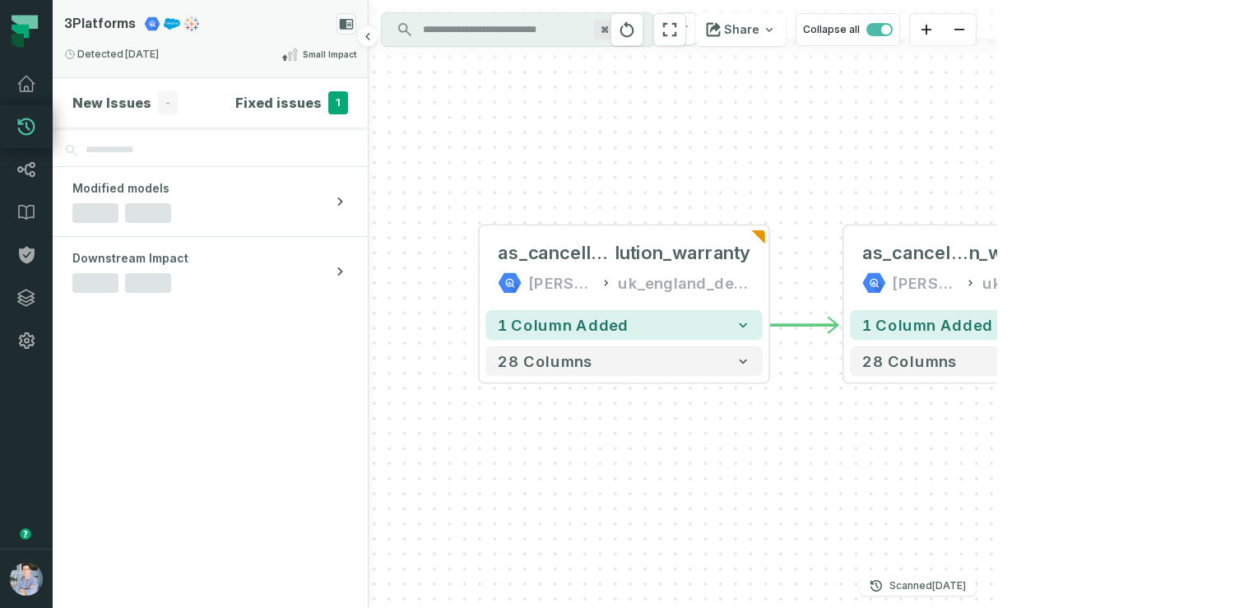
click at [190, 22] on icon at bounding box center [191, 24] width 16 height 16
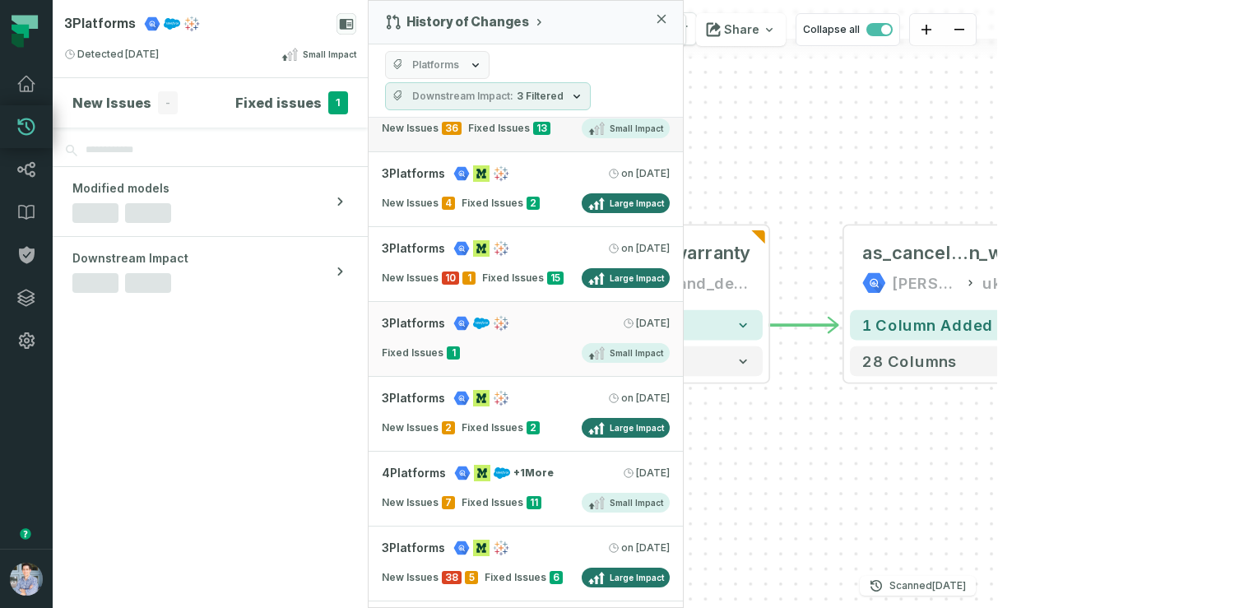
scroll to position [279, 0]
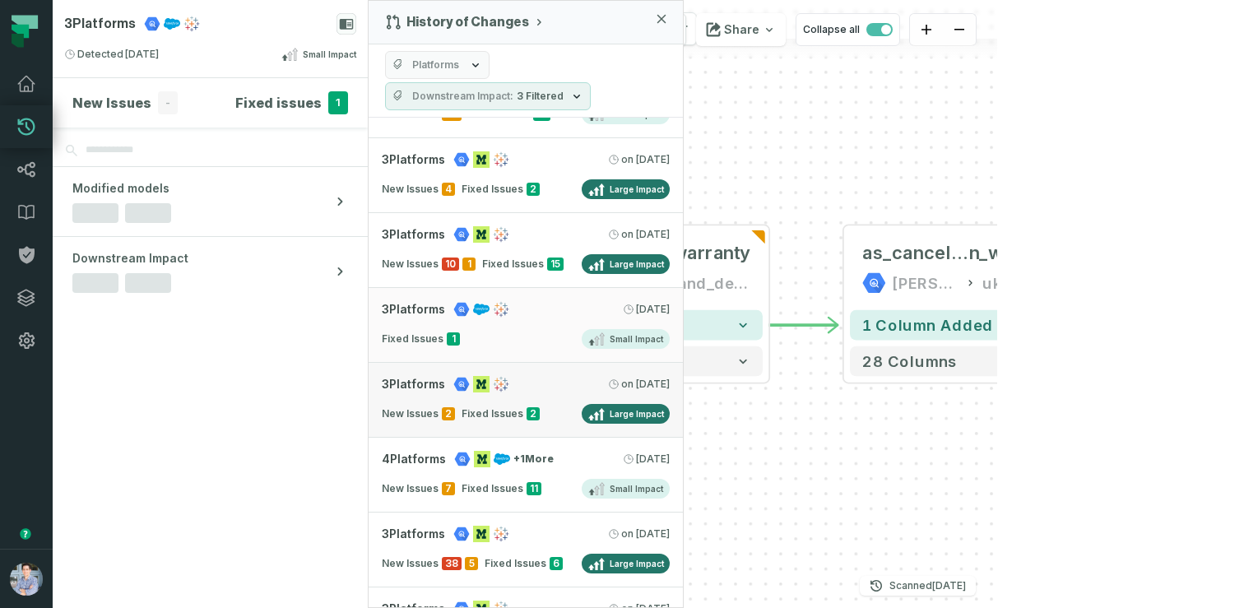
click at [476, 404] on div "New Issues 2 Fixed Issues 2 Large Impact" at bounding box center [526, 414] width 288 height 20
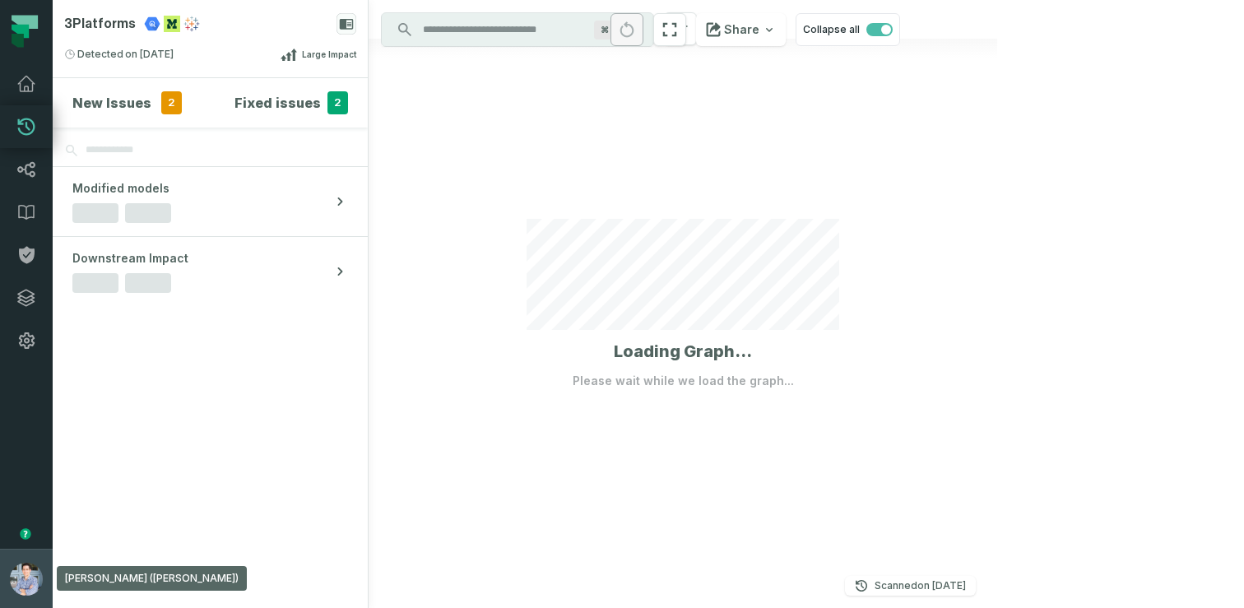
click at [16, 550] on button "[PERSON_NAME] ([PERSON_NAME]) [EMAIL_ADDRESS][DOMAIN_NAME]" at bounding box center [26, 578] width 53 height 59
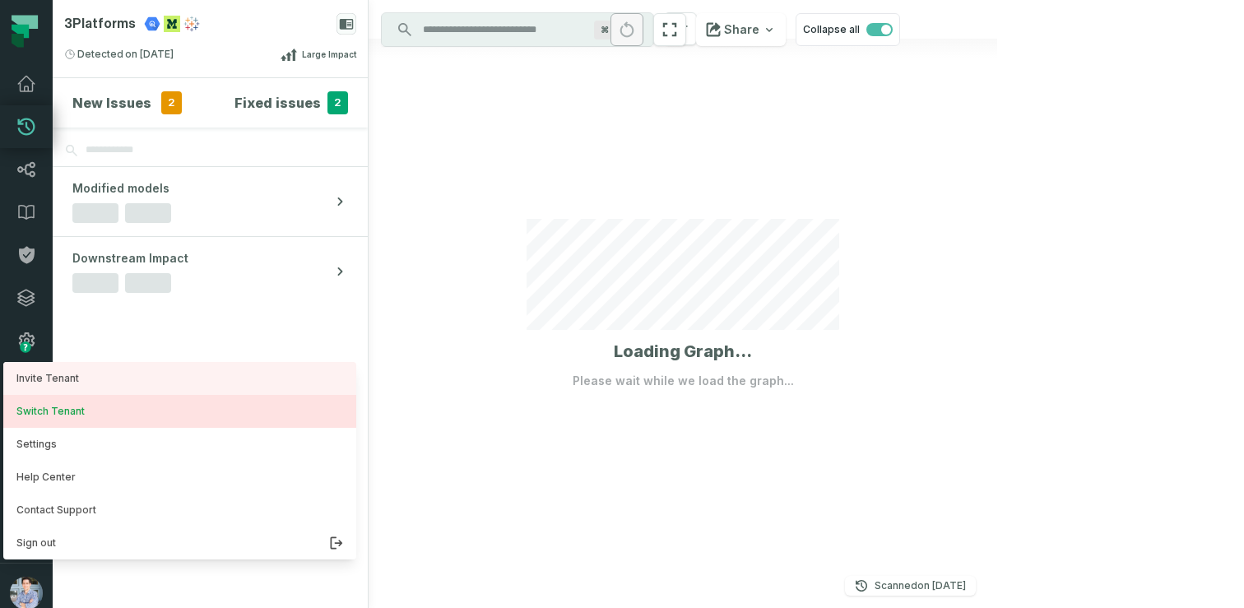
click at [87, 418] on button "Switch Tenant" at bounding box center [179, 411] width 353 height 33
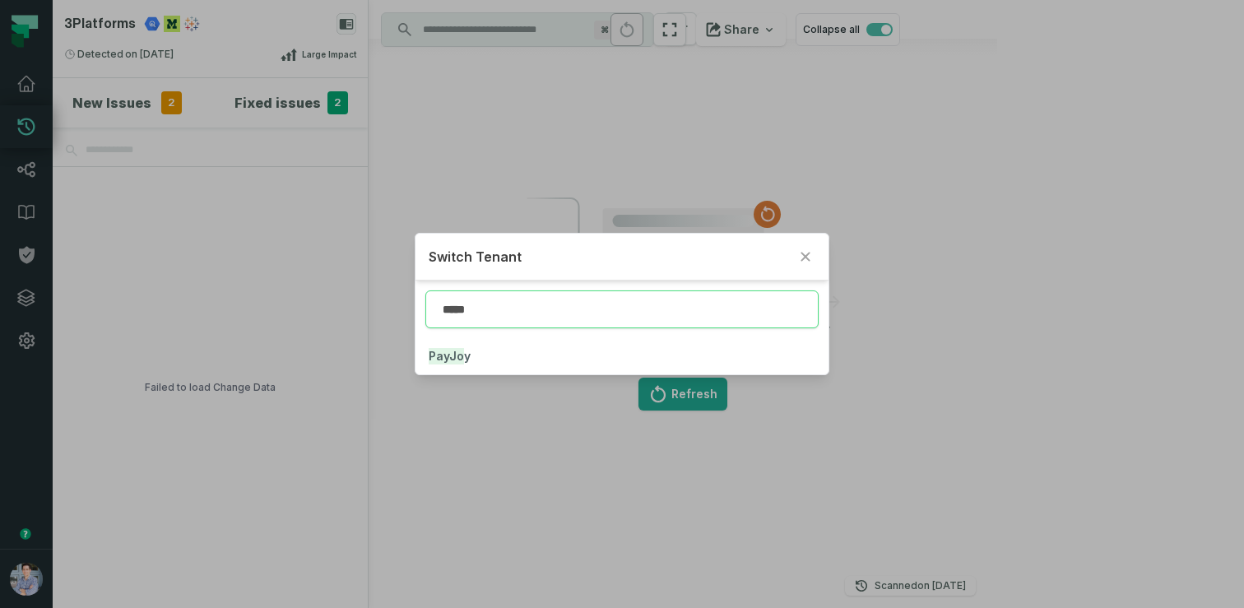
type input "******"
click at [809, 253] on icon "Close" at bounding box center [804, 256] width 9 height 9
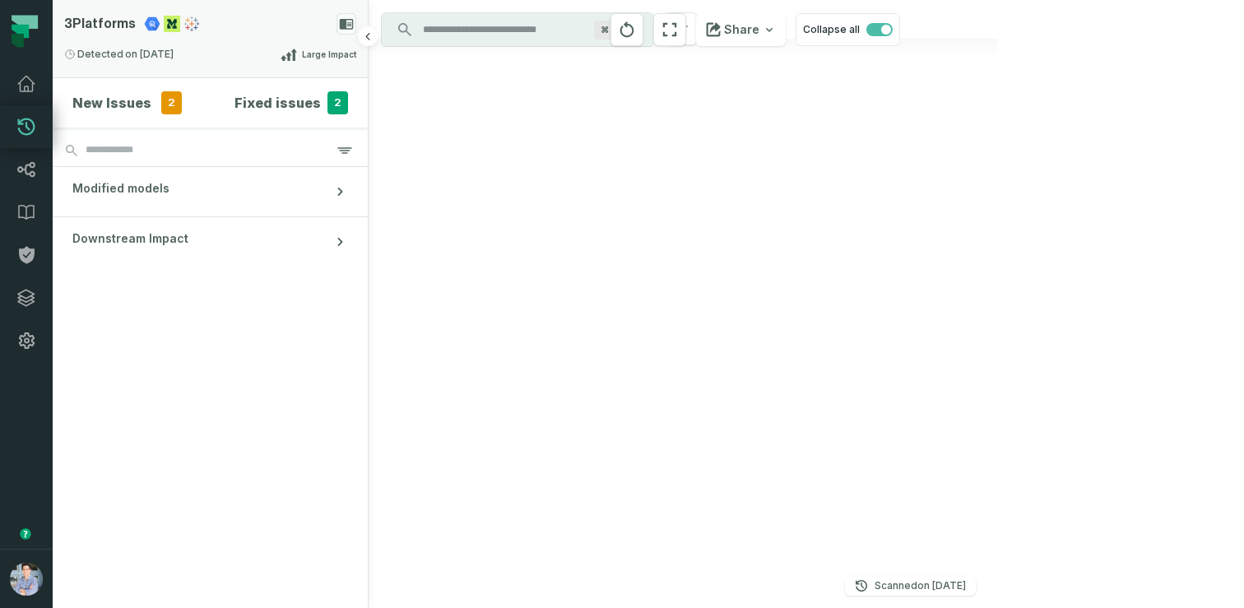
click at [142, 52] on relative-time "[DATE] 1:06:11 AM" at bounding box center [149, 54] width 49 height 13
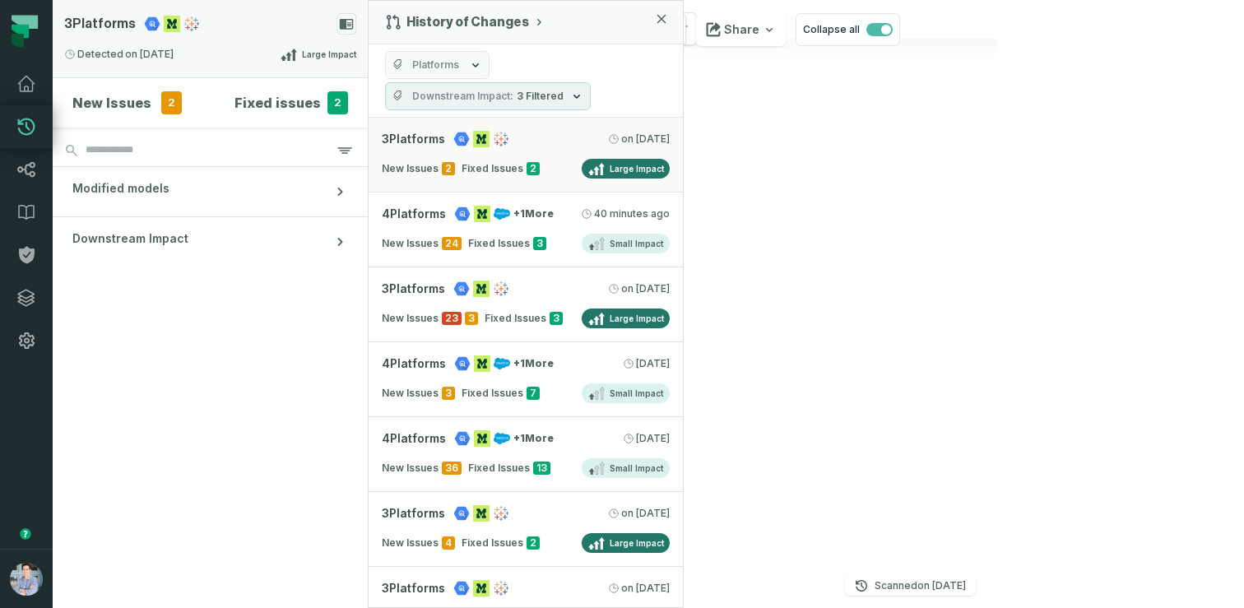
click at [251, 35] on div "3 Platforms Detected [DATE] 1:06:11 AM Large Impact" at bounding box center [210, 38] width 315 height 77
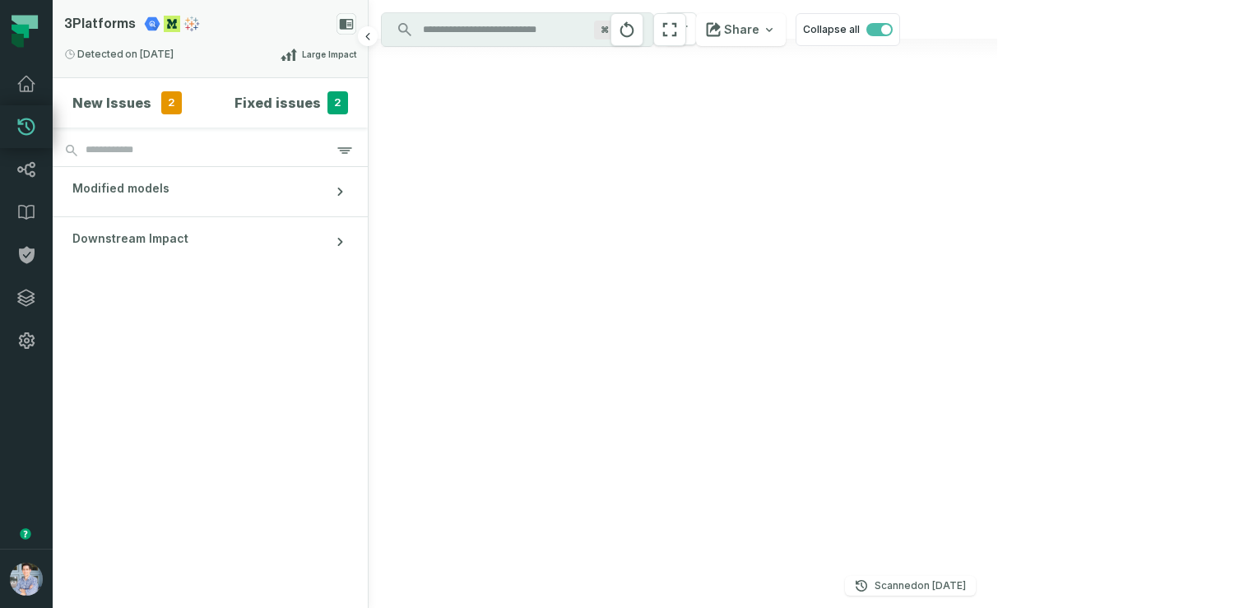
click at [251, 35] on div "3 Platforms Detected [DATE] 1:06:11 AM Large Impact" at bounding box center [210, 38] width 315 height 77
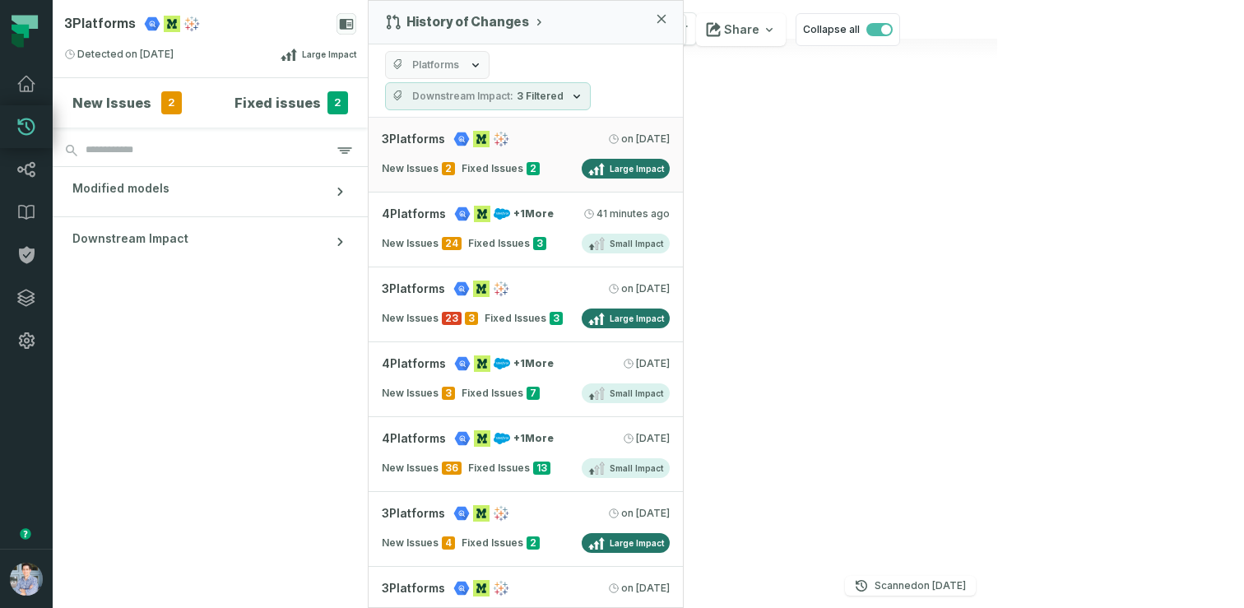
click at [481, 88] on button "Downstream Impact 3 Filtered" at bounding box center [488, 96] width 206 height 28
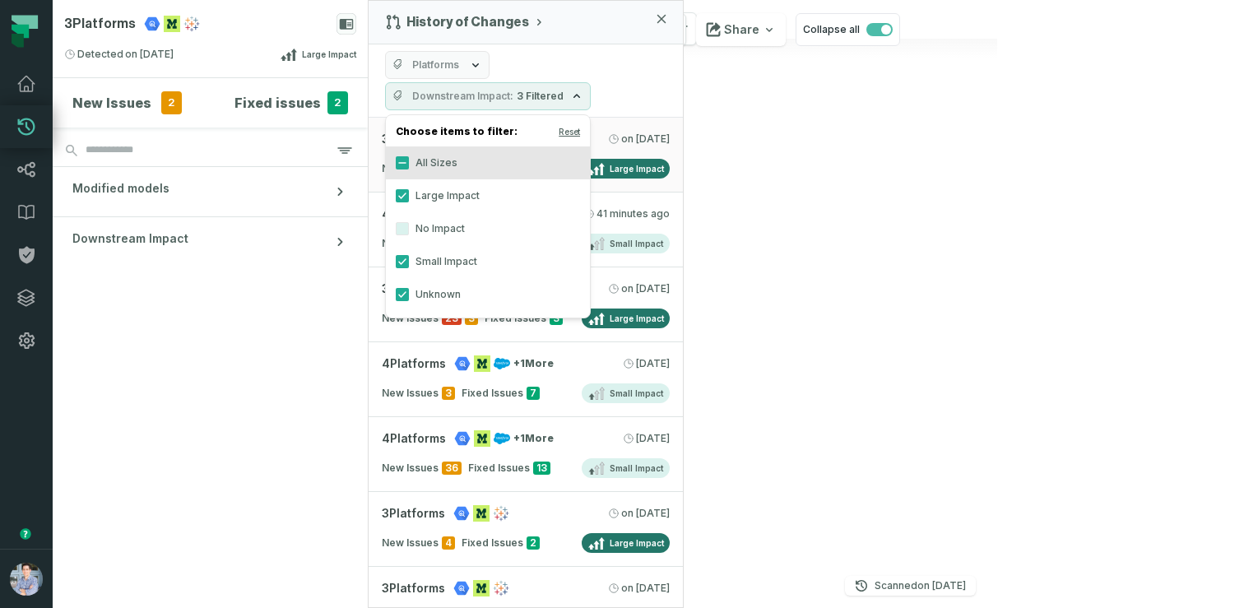
click at [481, 88] on button "Downstream Impact 3 Filtered" at bounding box center [488, 96] width 206 height 28
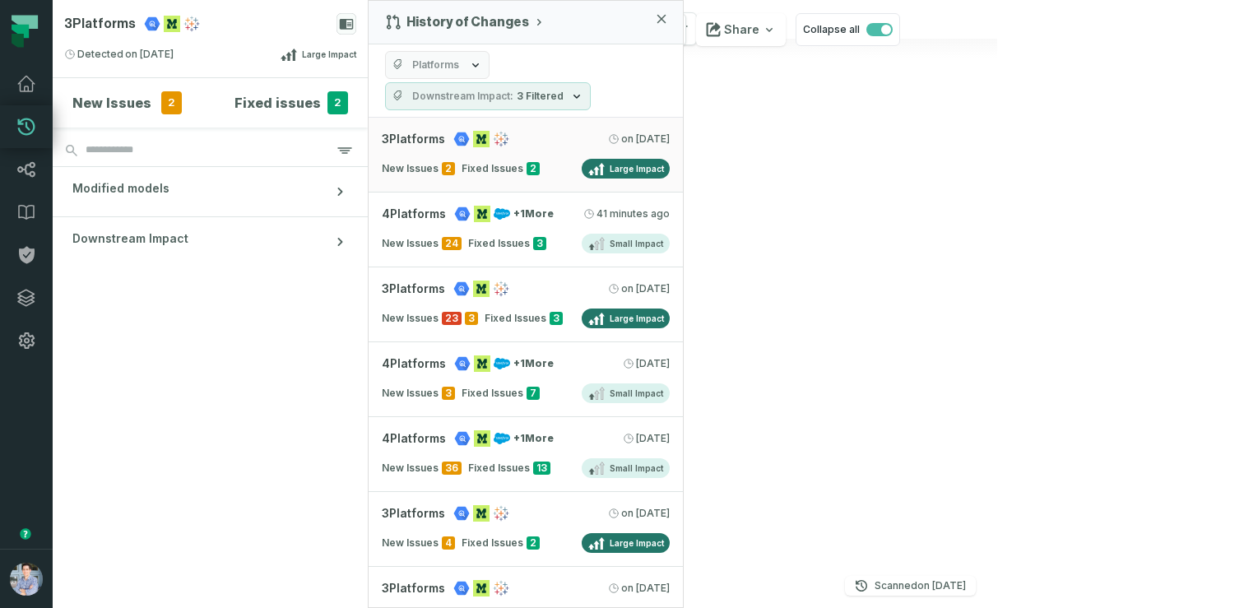
click at [458, 62] on button "Platforms" at bounding box center [437, 65] width 104 height 28
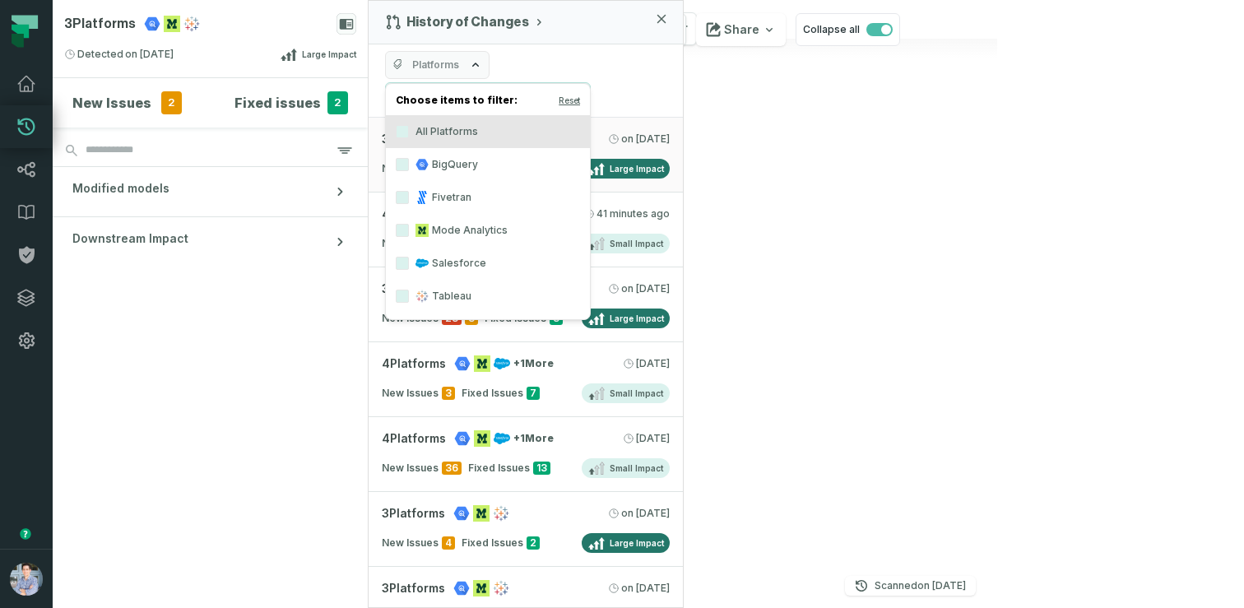
click at [458, 62] on button "Platforms" at bounding box center [437, 65] width 104 height 28
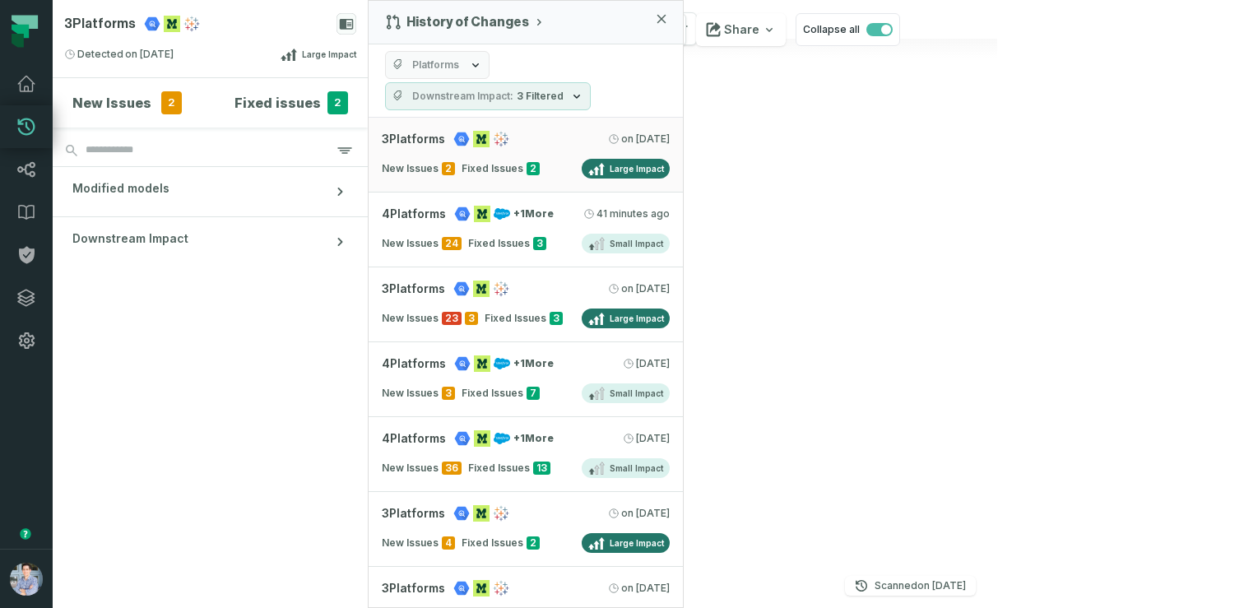
click at [195, 458] on section "New Issues 2 Fixed issues 2 Modified models Downstream Impact" at bounding box center [210, 343] width 315 height 530
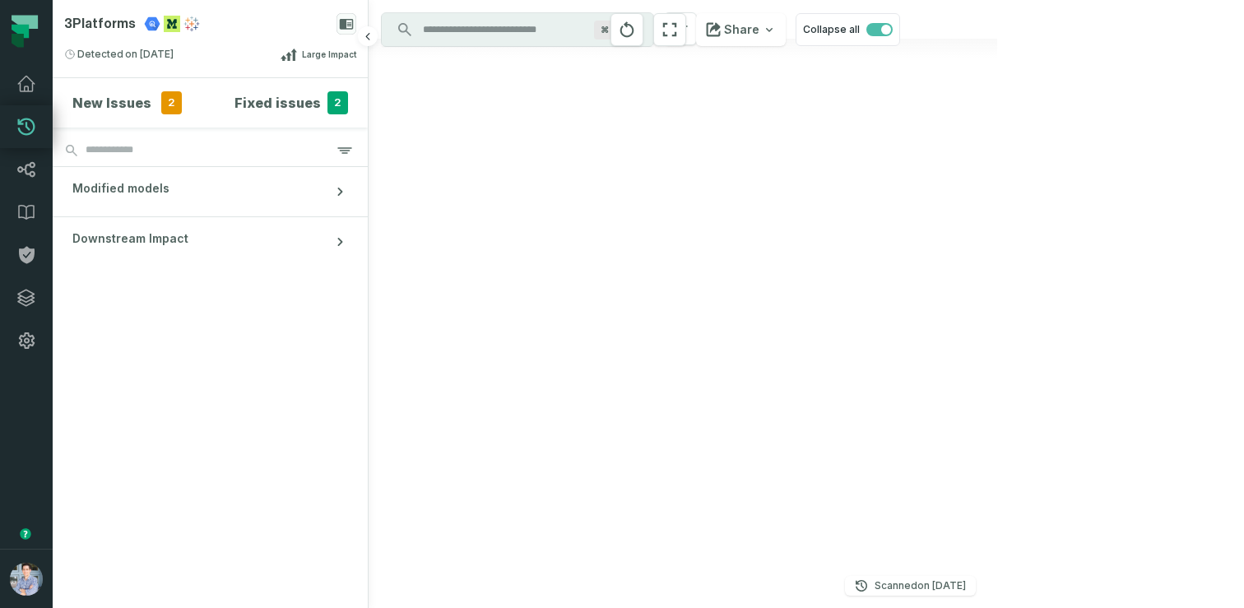
click at [267, 341] on section "New Issues 2 Fixed issues 2 Modified models Downstream Impact" at bounding box center [210, 343] width 315 height 530
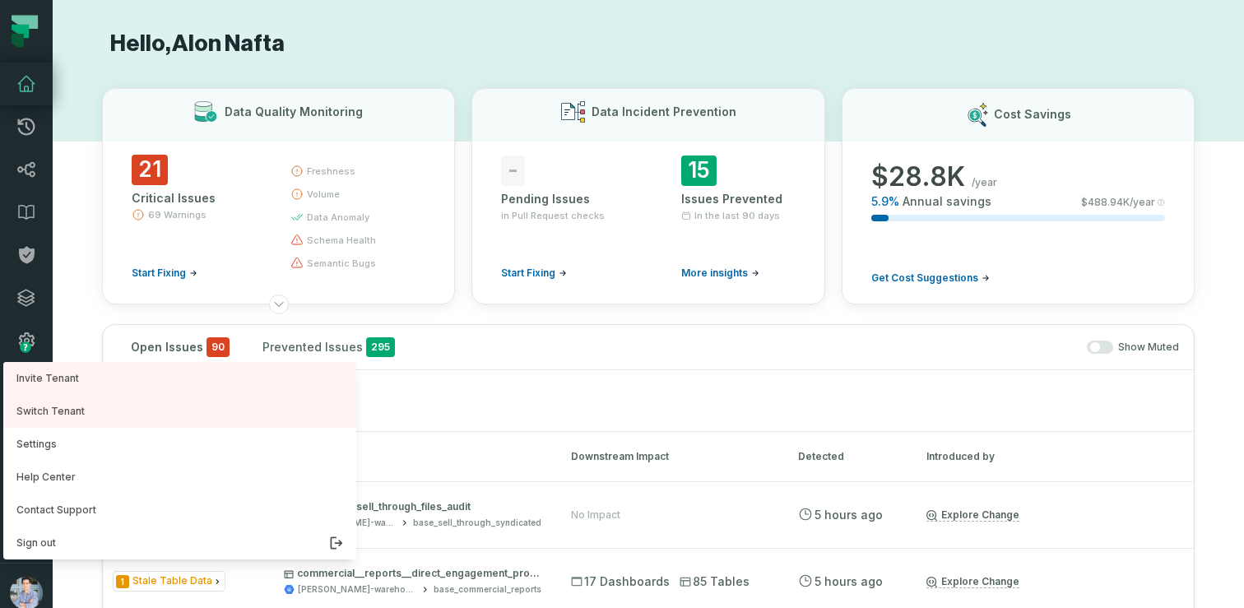
click at [30, 292] on nav "Pull Requests Dashboard Lineage Data Catalog Policies Integrations Settings Alo…" at bounding box center [26, 304] width 53 height 608
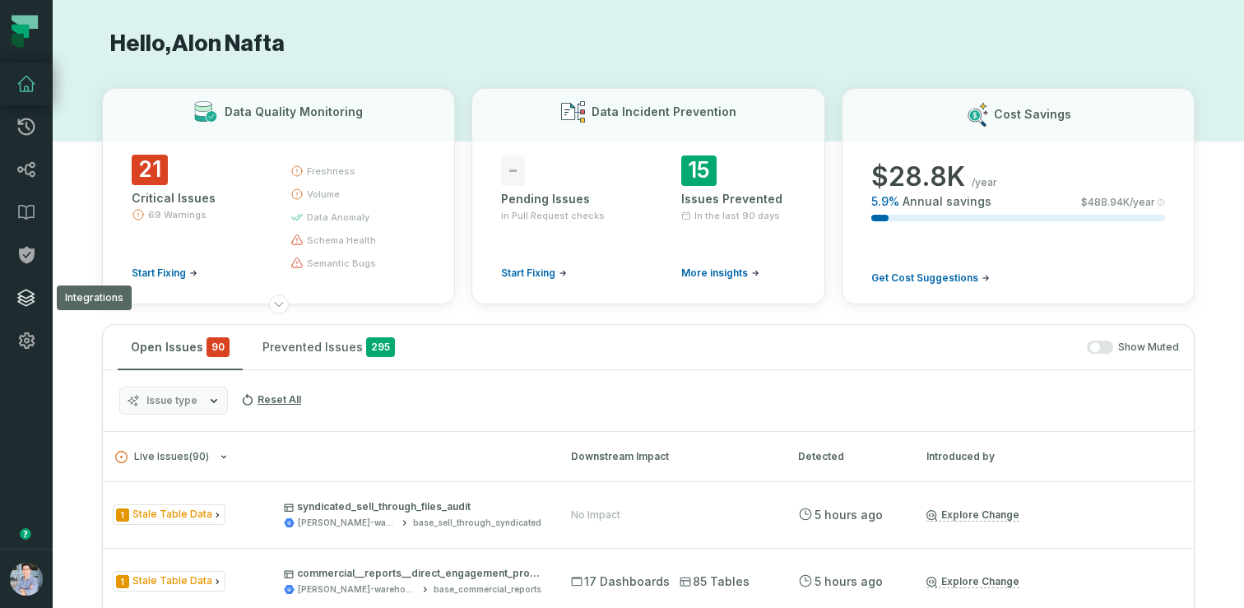
click at [27, 293] on icon at bounding box center [26, 298] width 20 height 20
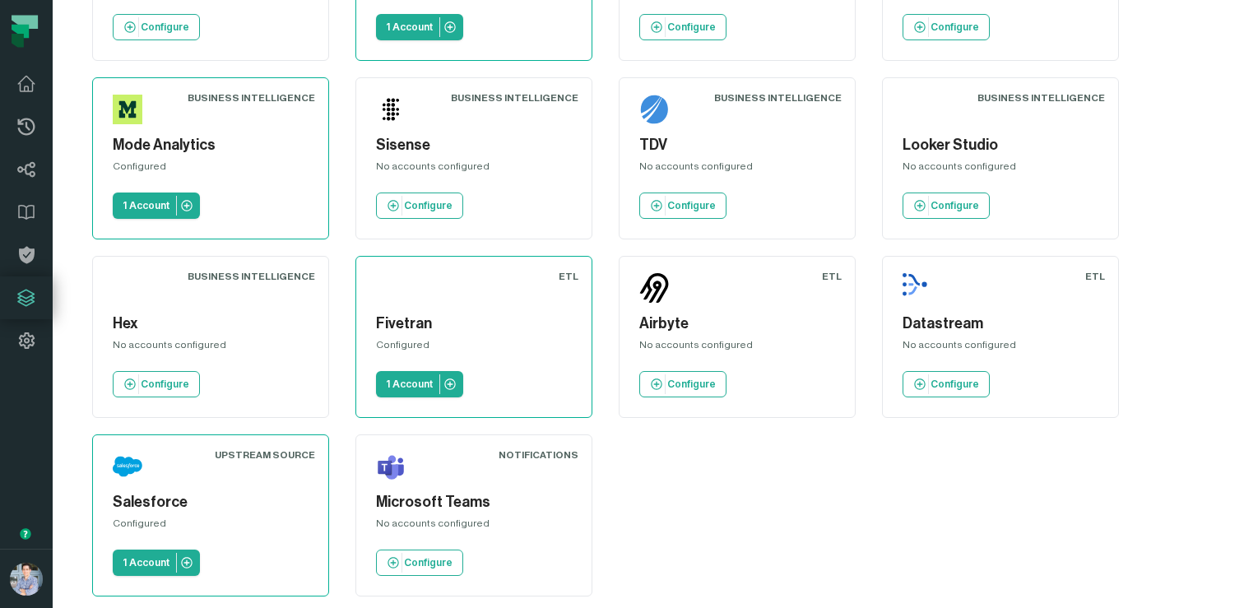
scroll to position [731, 0]
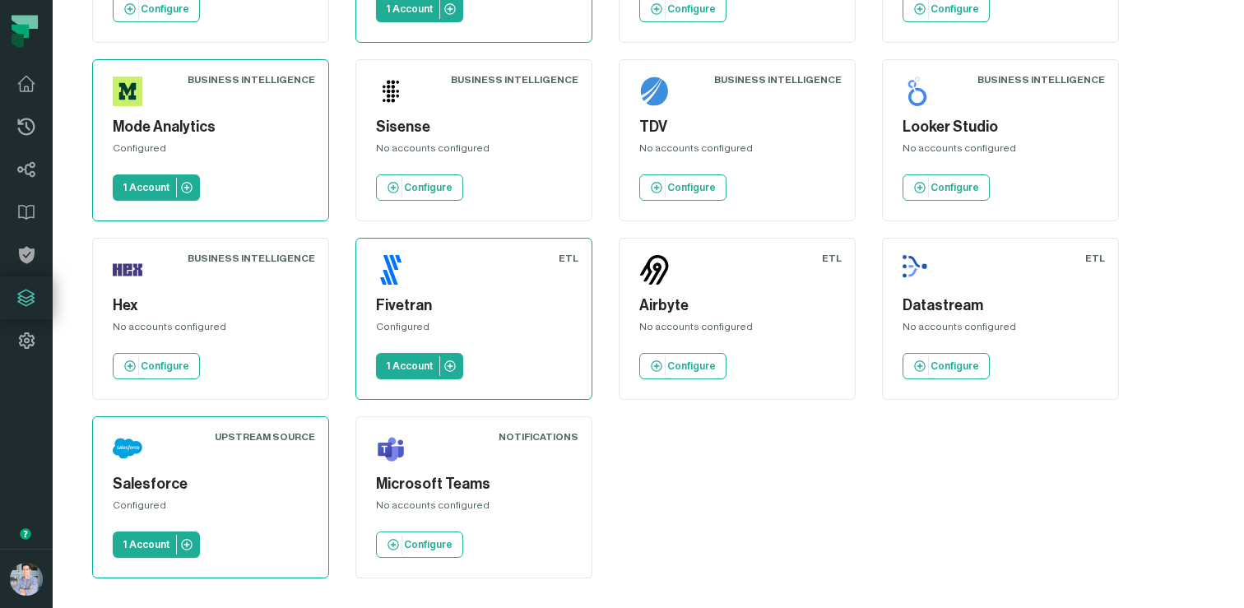
click at [153, 541] on p "1 Account" at bounding box center [146, 544] width 47 height 13
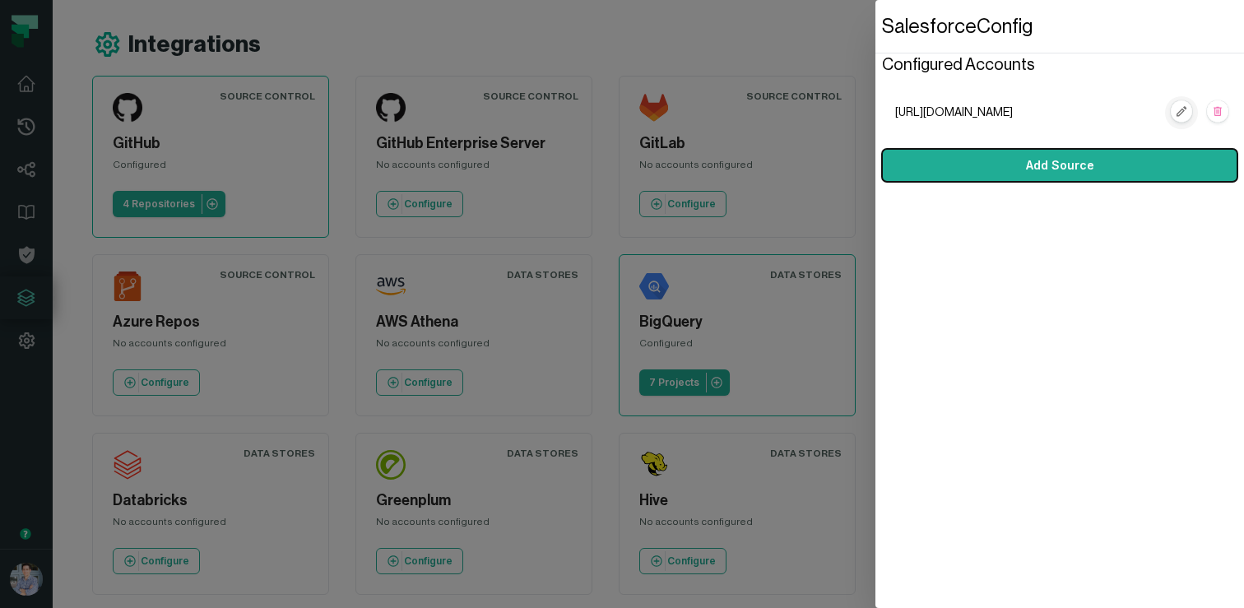
click at [1183, 111] on icon "button" at bounding box center [1181, 111] width 10 height 10
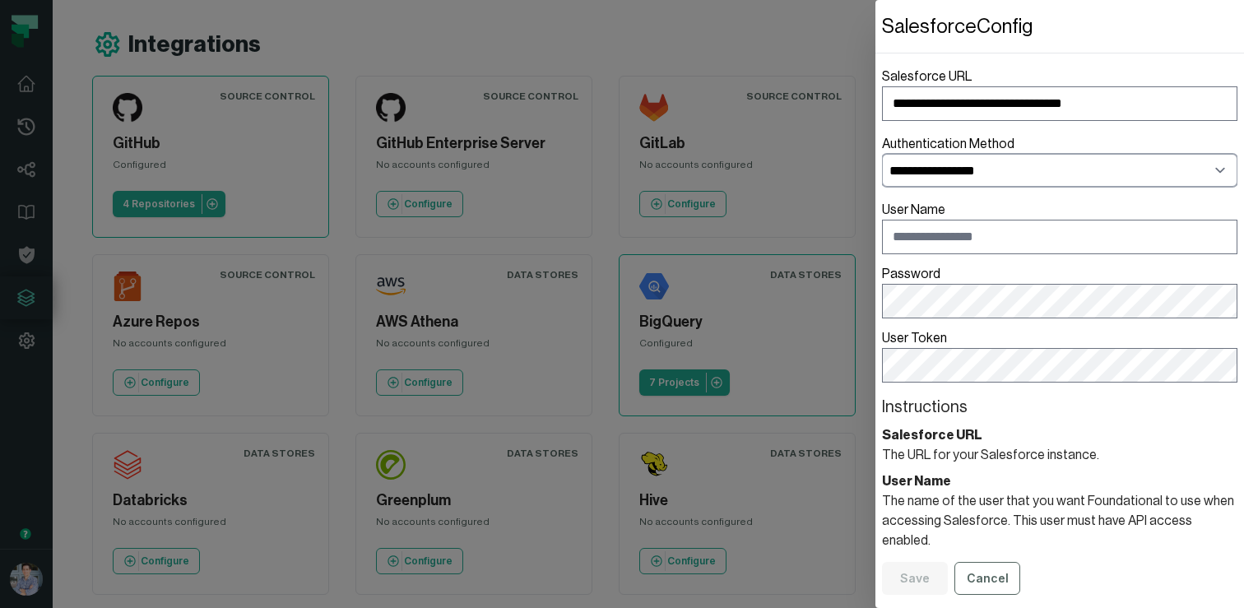
click at [1060, 169] on select "**********" at bounding box center [1059, 170] width 355 height 33
select select "**********"
click at [882, 154] on select "**********" at bounding box center [1059, 170] width 355 height 33
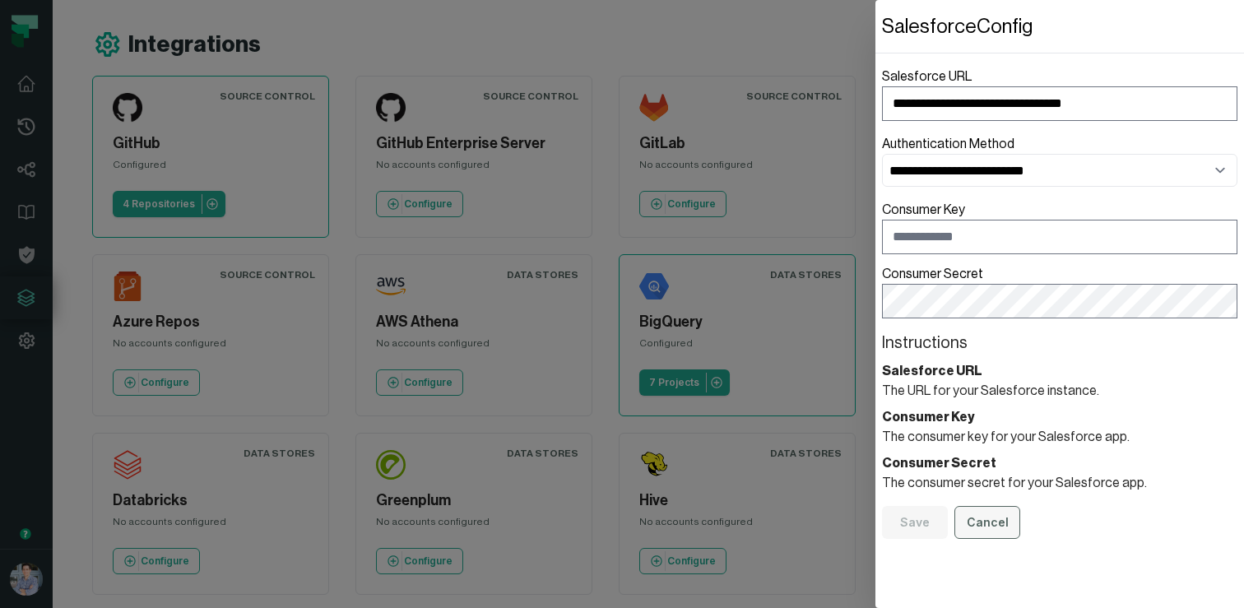
click at [982, 524] on button "Cancel" at bounding box center [987, 522] width 66 height 33
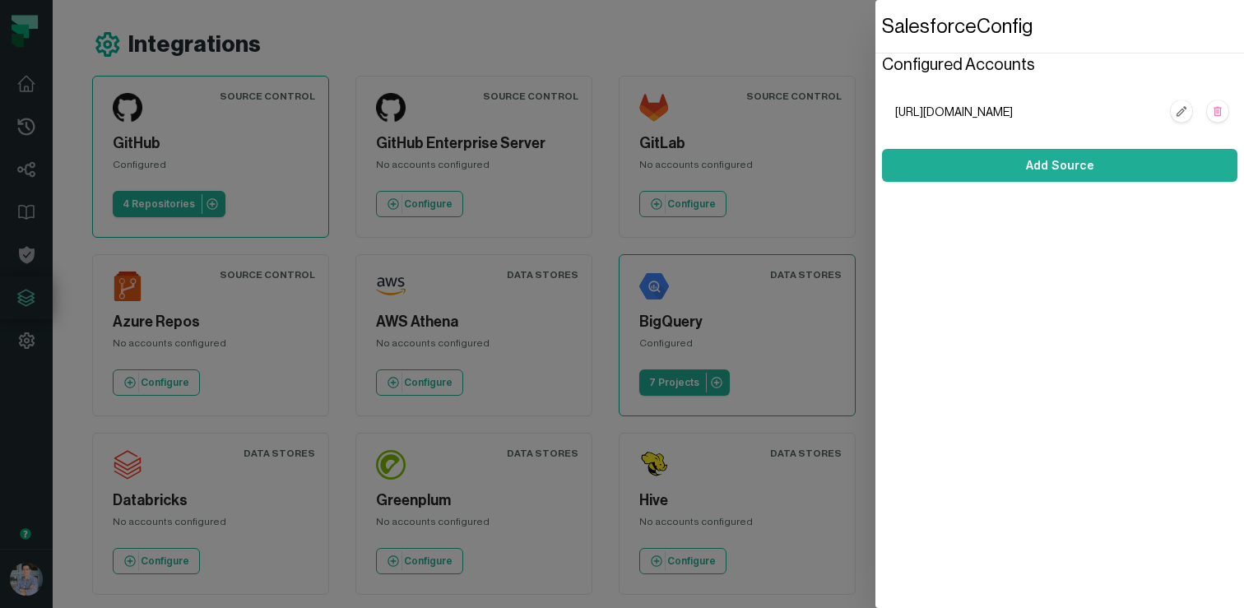
click at [875, 151] on dialog "Salesforce Config Configured Accounts https://juullabs.my.salesforce.com Add So…" at bounding box center [1059, 304] width 369 height 608
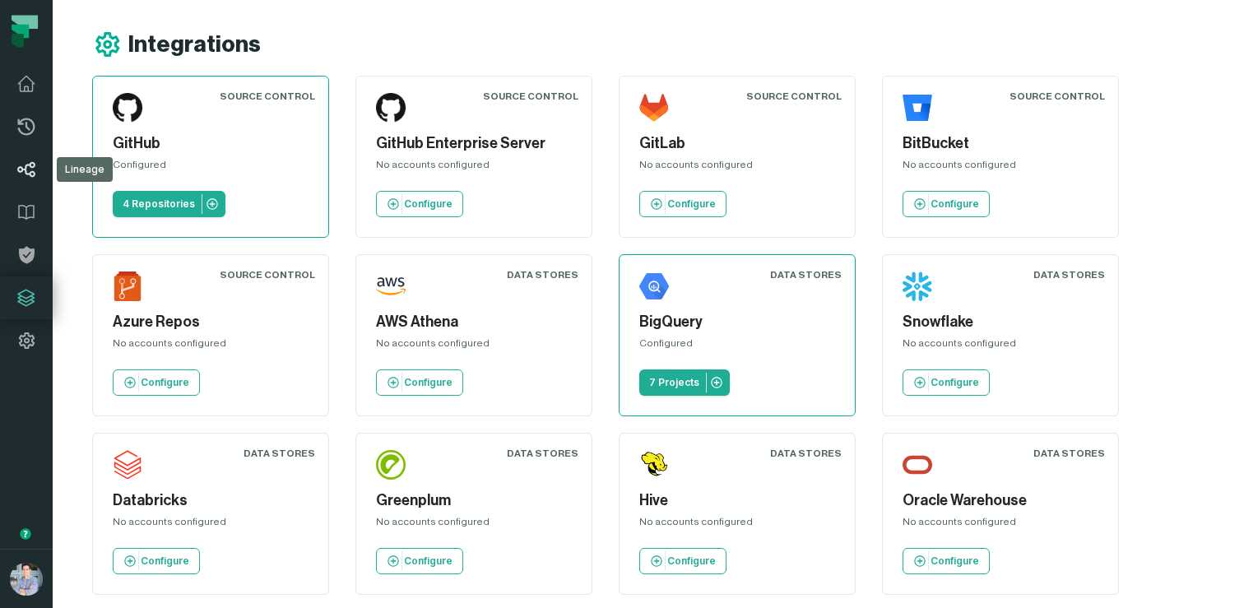
click at [3, 183] on link "Lineage" at bounding box center [26, 169] width 53 height 43
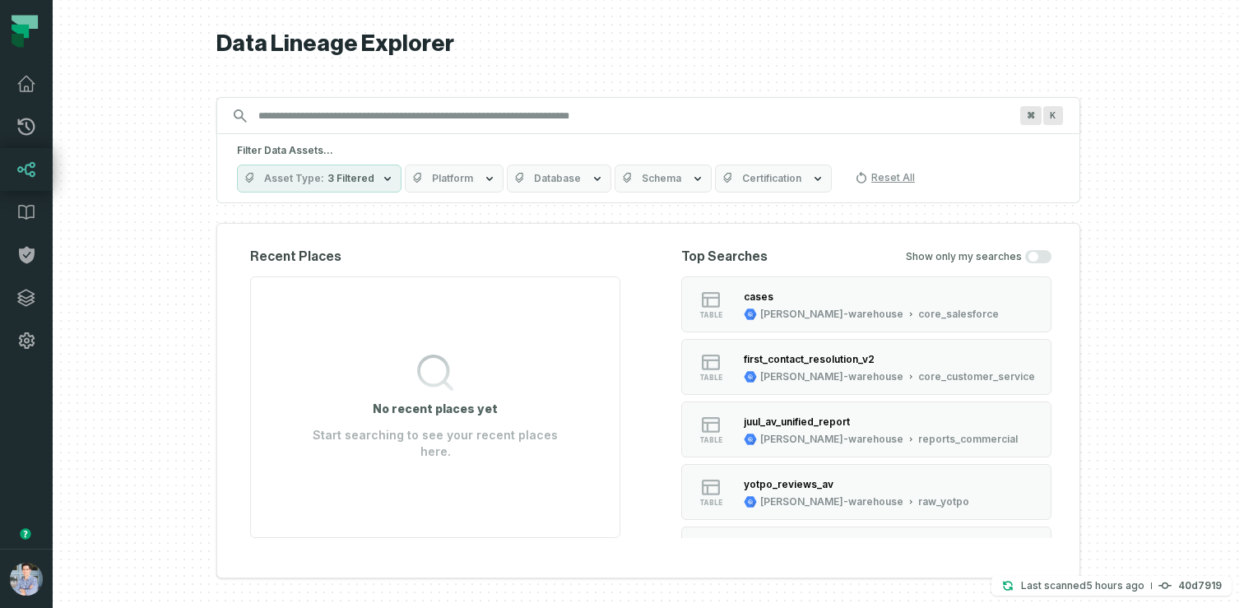
click at [459, 170] on button "Platform" at bounding box center [454, 179] width 99 height 28
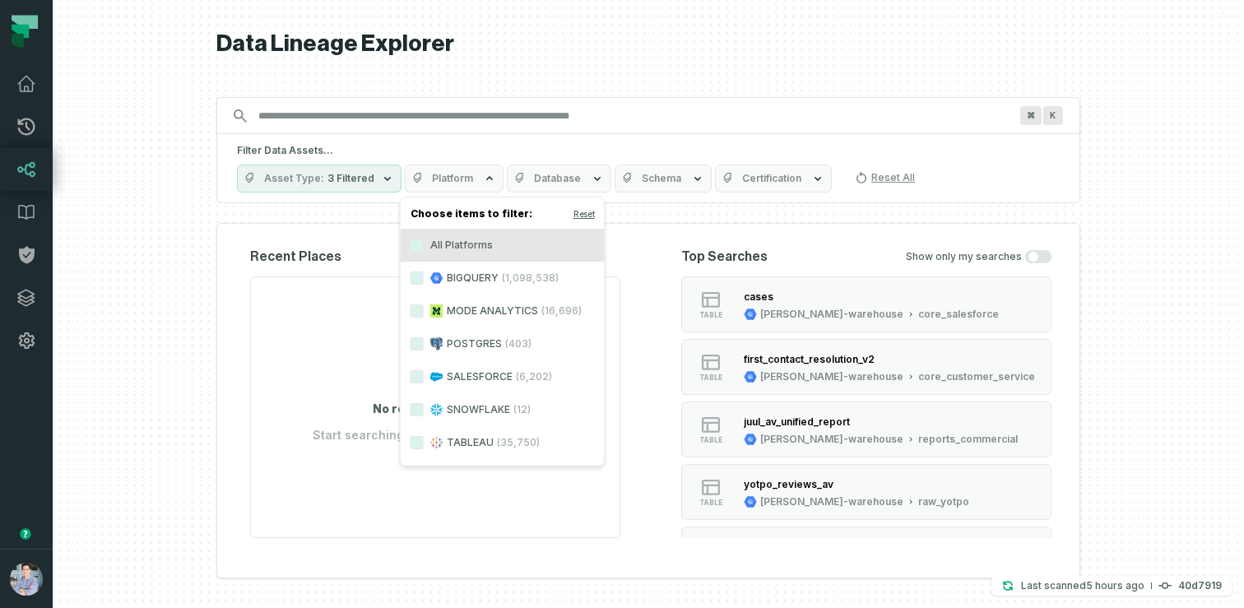
click at [457, 377] on label "SALESFORCE (6,202)" at bounding box center [503, 376] width 204 height 33
click at [424, 377] on button "SALESFORCE (6,202)" at bounding box center [417, 376] width 13 height 13
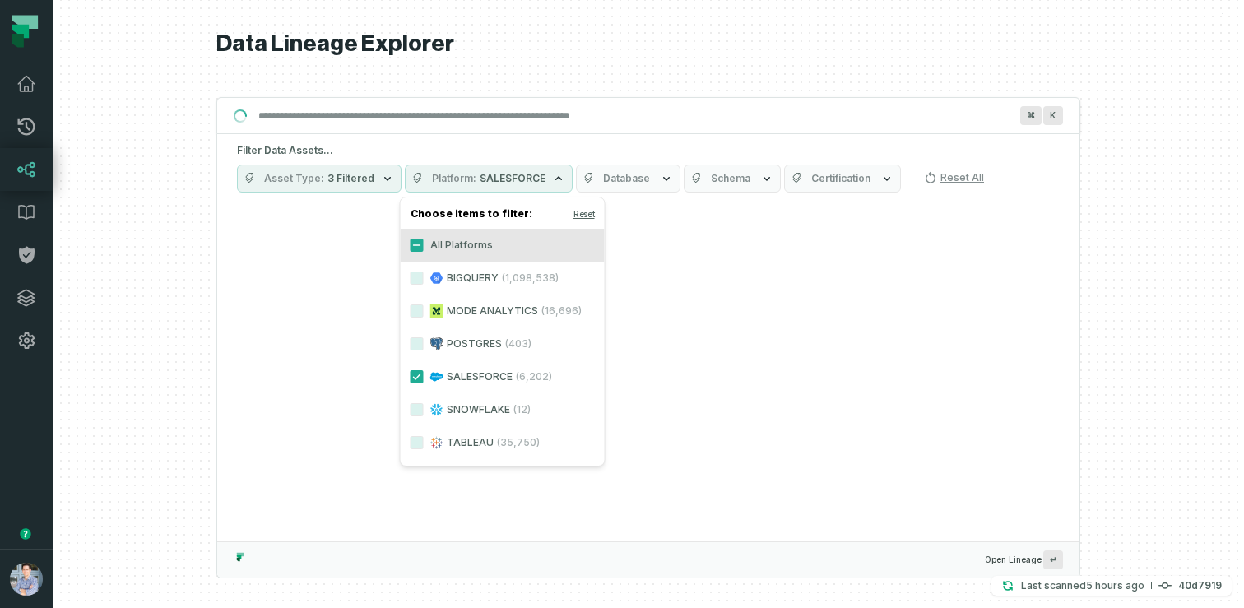
click at [188, 336] on div at bounding box center [648, 304] width 1191 height 608
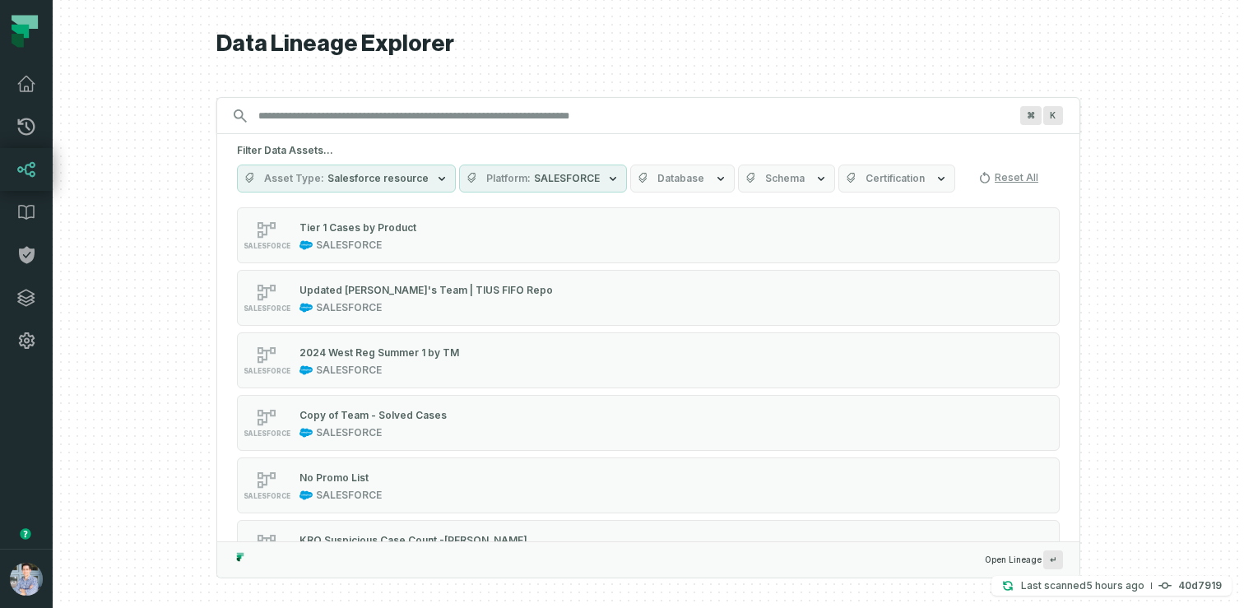
scroll to position [844, 0]
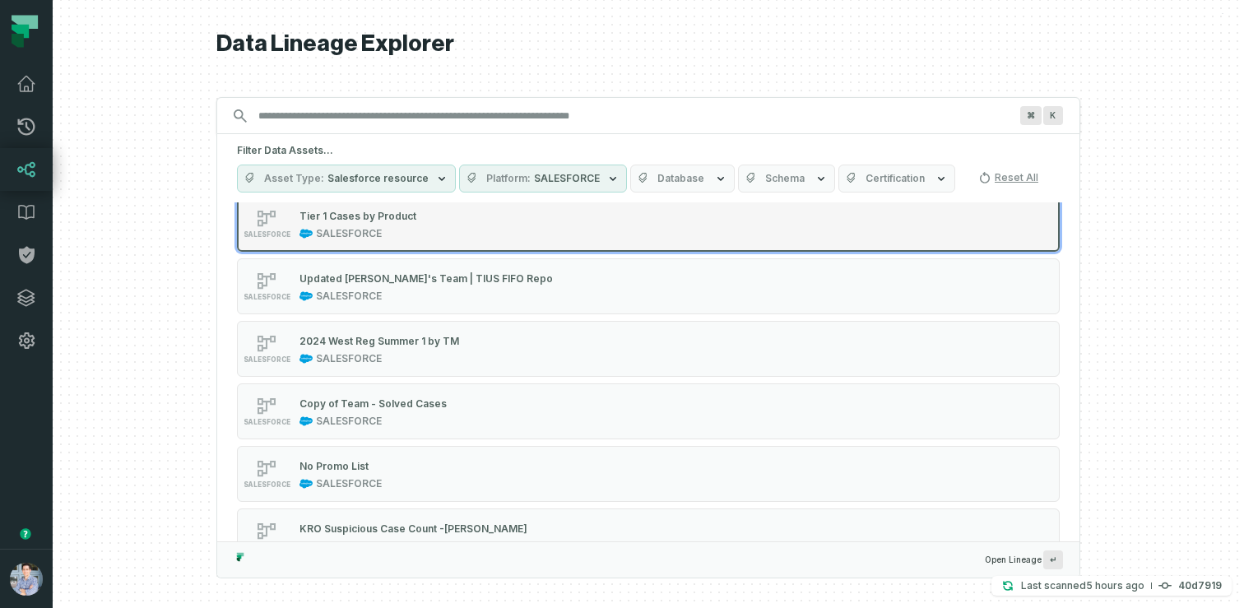
click at [381, 234] on div "SALESFORCE" at bounding box center [357, 233] width 117 height 13
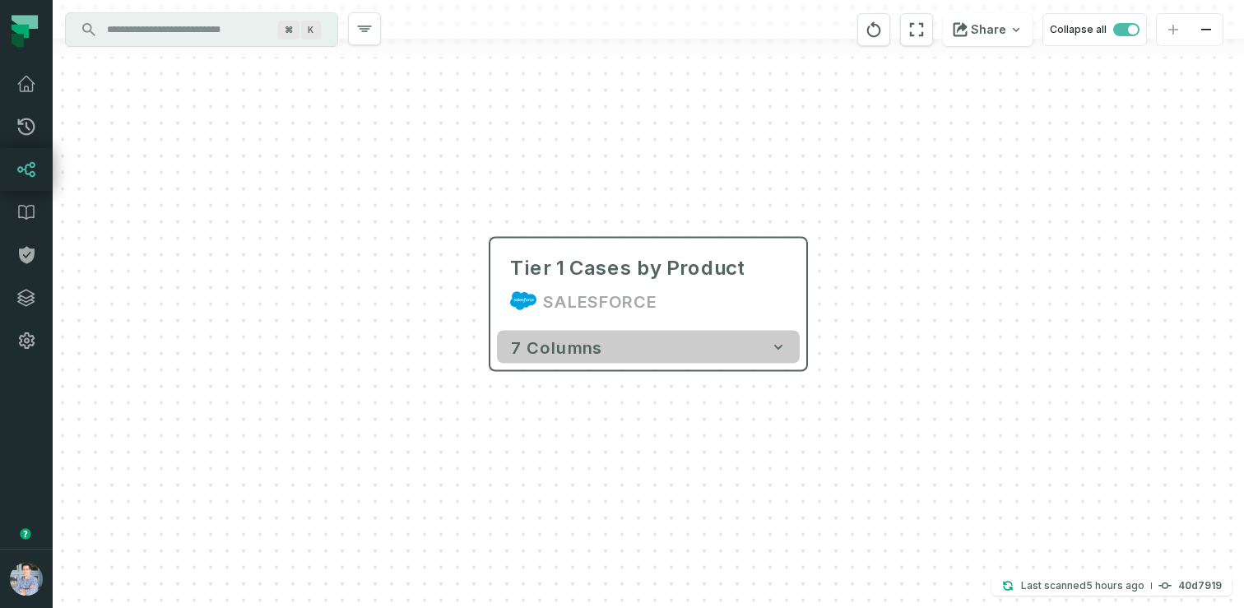
click at [537, 351] on span "7 columns" at bounding box center [556, 347] width 92 height 20
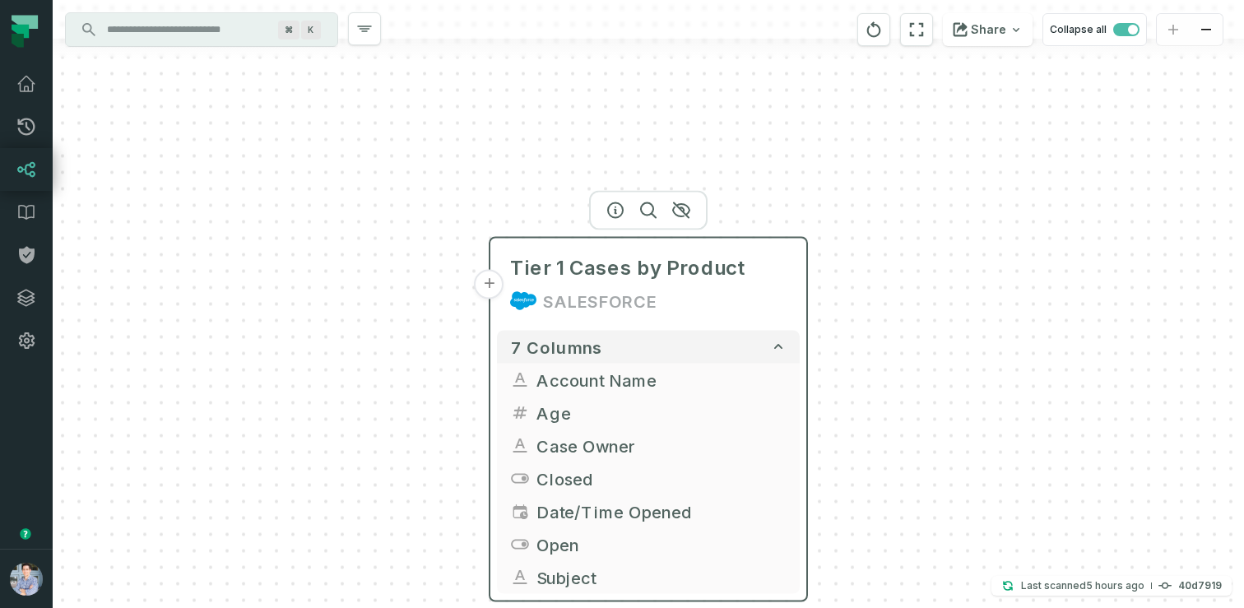
click at [490, 283] on button "+" at bounding box center [490, 285] width 30 height 30
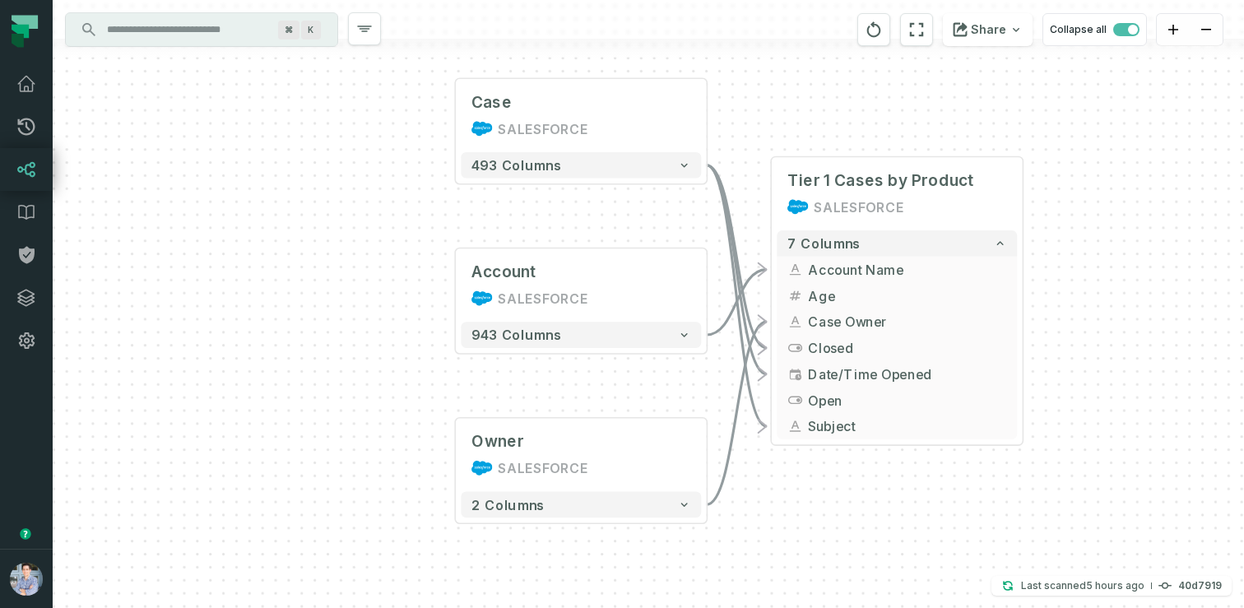
drag, startPoint x: 472, startPoint y: 361, endPoint x: 356, endPoint y: 310, distance: 126.7
click at [356, 310] on div "... Case SALESFORCE ... 493 columns ... Account SALESFORCE ... 943 columns ... …" at bounding box center [648, 304] width 1191 height 608
click at [529, 109] on div "Case" at bounding box center [581, 102] width 220 height 21
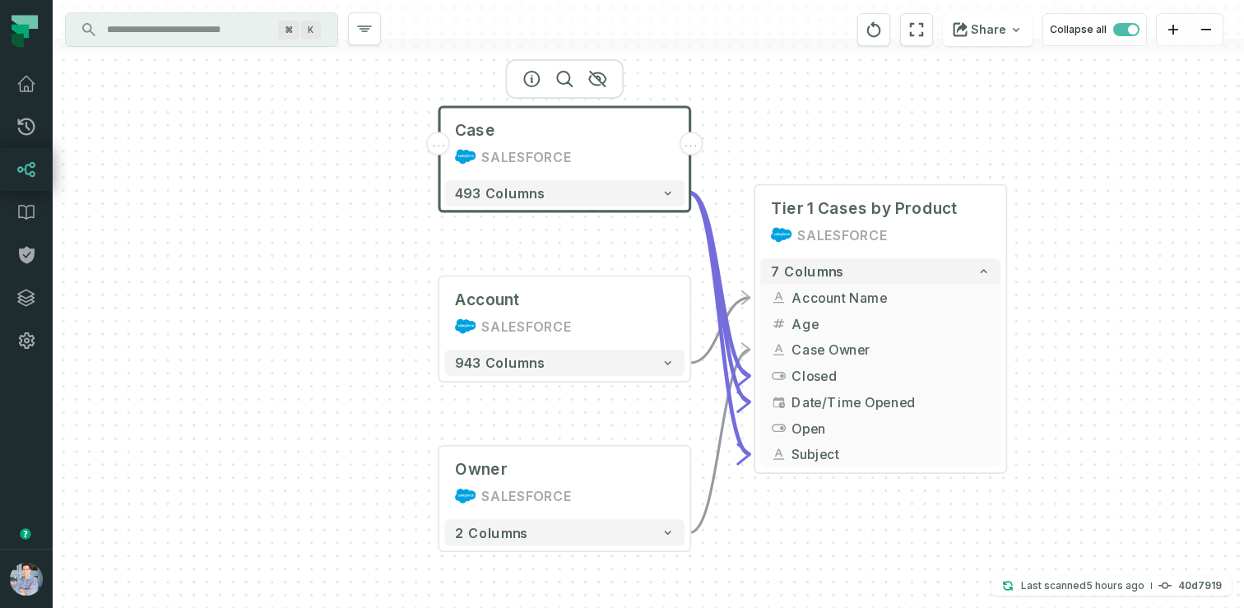
drag, startPoint x: 392, startPoint y: 159, endPoint x: 375, endPoint y: 188, distance: 33.2
click at [375, 188] on div "... Case SALESFORCE ... 493 columns ... Account SALESFORCE ... 943 columns ... …" at bounding box center [648, 304] width 1191 height 608
click at [535, 72] on icon "button" at bounding box center [532, 80] width 20 height 20
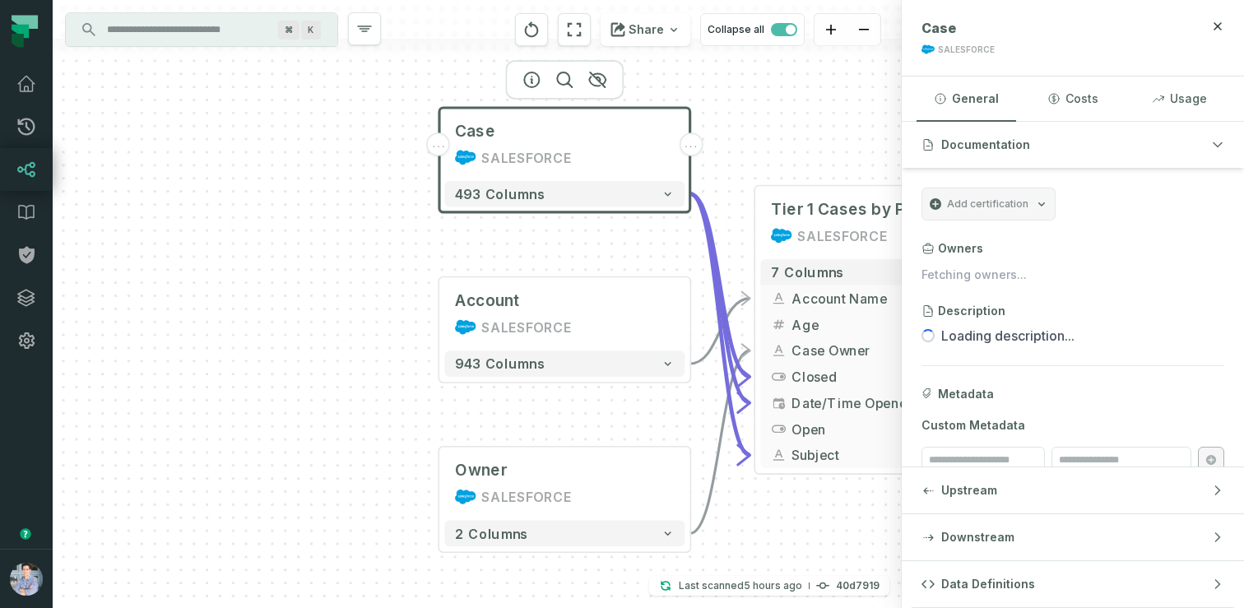
scroll to position [26, 0]
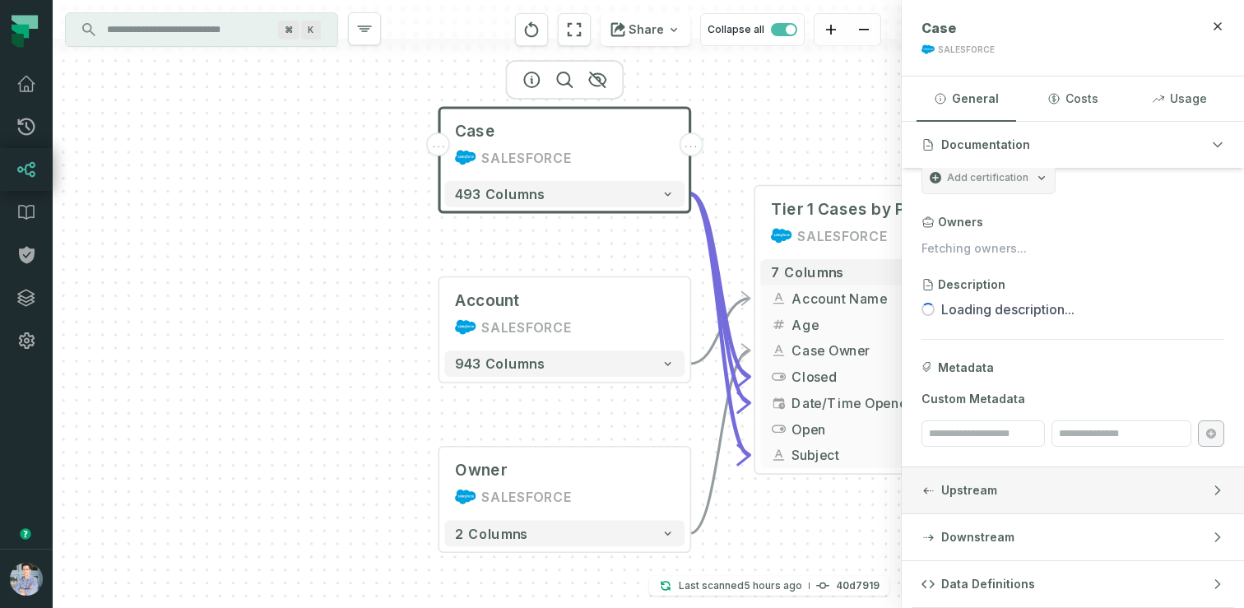
click at [1034, 490] on button "Upstream" at bounding box center [1073, 490] width 342 height 46
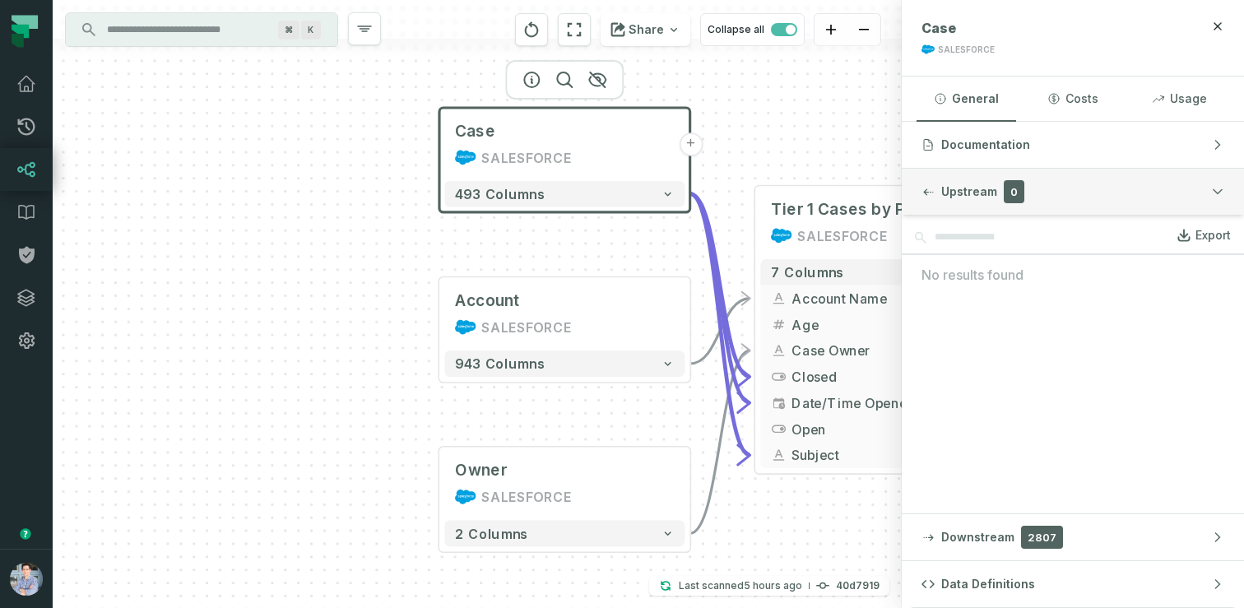
click at [963, 193] on span "Upstream" at bounding box center [969, 191] width 56 height 16
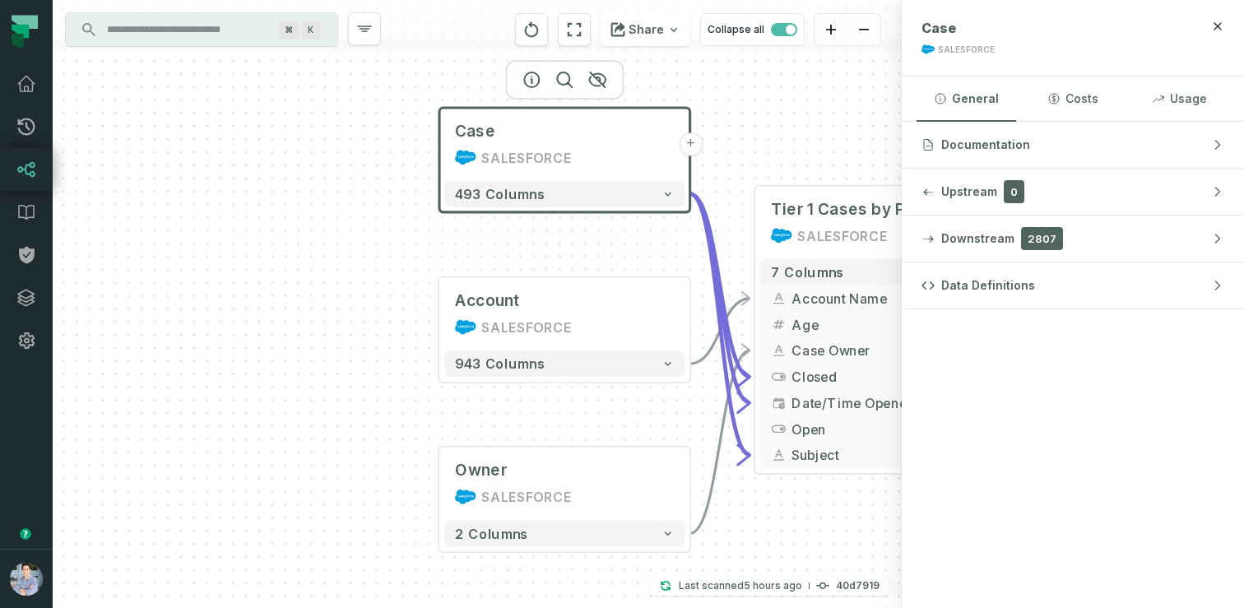
click at [306, 292] on div "Case SALESFORCE + 493 columns Account SALESFORCE + 943 columns Owner SALESFORCE…" at bounding box center [477, 304] width 849 height 608
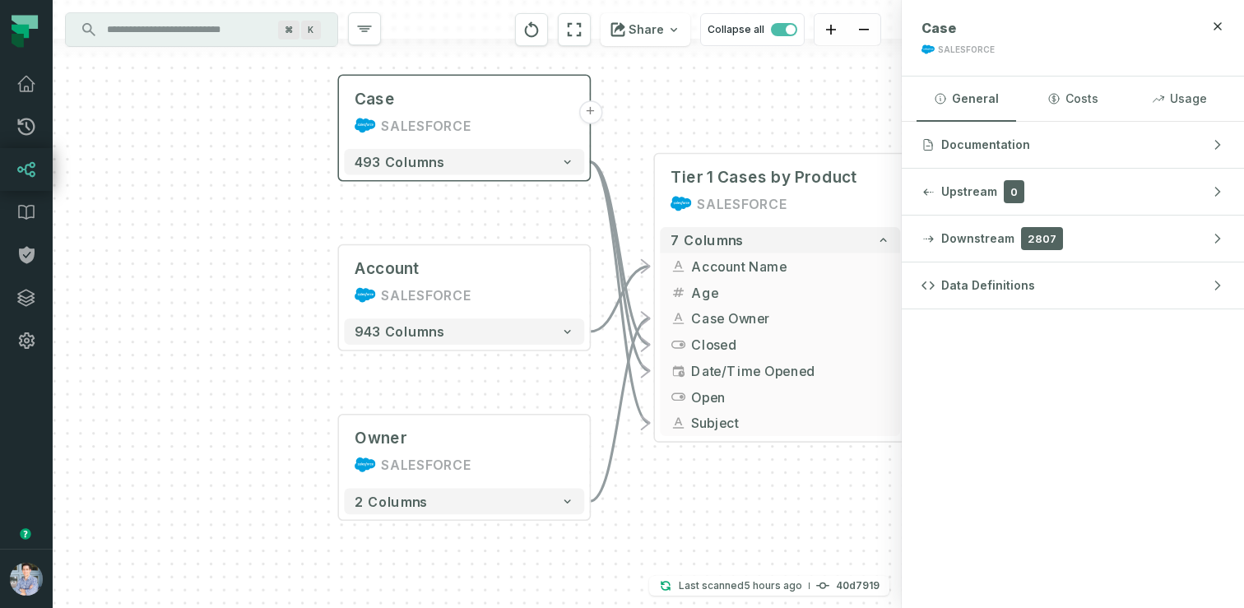
drag, startPoint x: 378, startPoint y: 272, endPoint x: 265, endPoint y: 239, distance: 117.4
click at [267, 239] on div "Case SALESFORCE + 493 columns Account SALESFORCE + 943 columns Owner SALESFORCE…" at bounding box center [477, 304] width 849 height 608
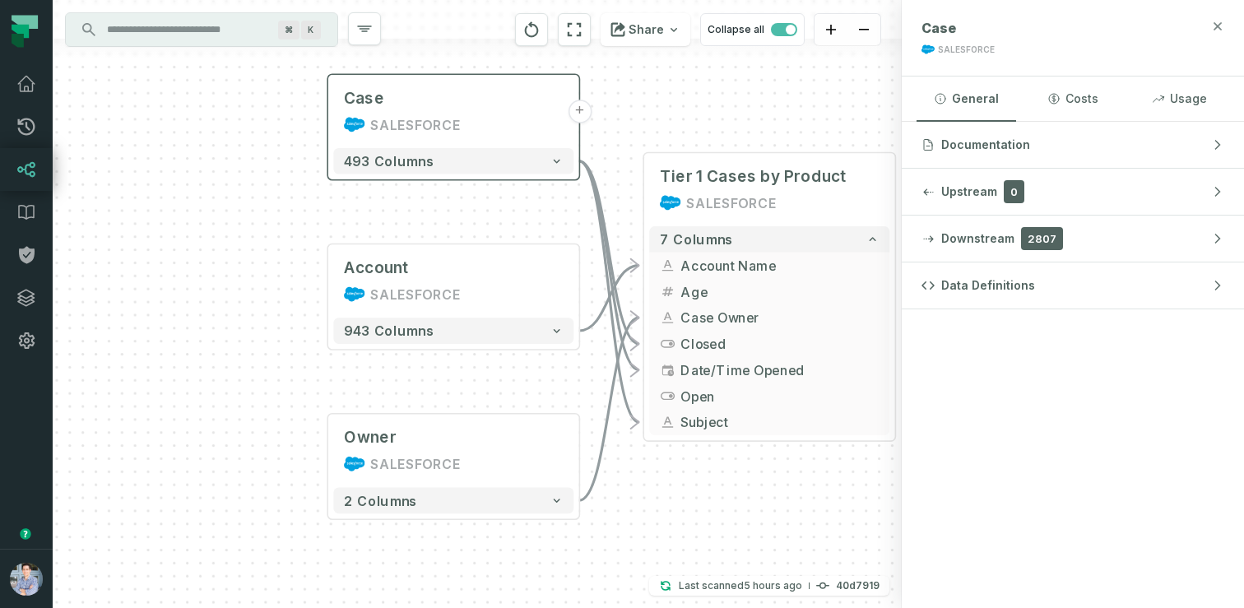
click at [1214, 29] on icon "button" at bounding box center [1217, 25] width 7 height 7
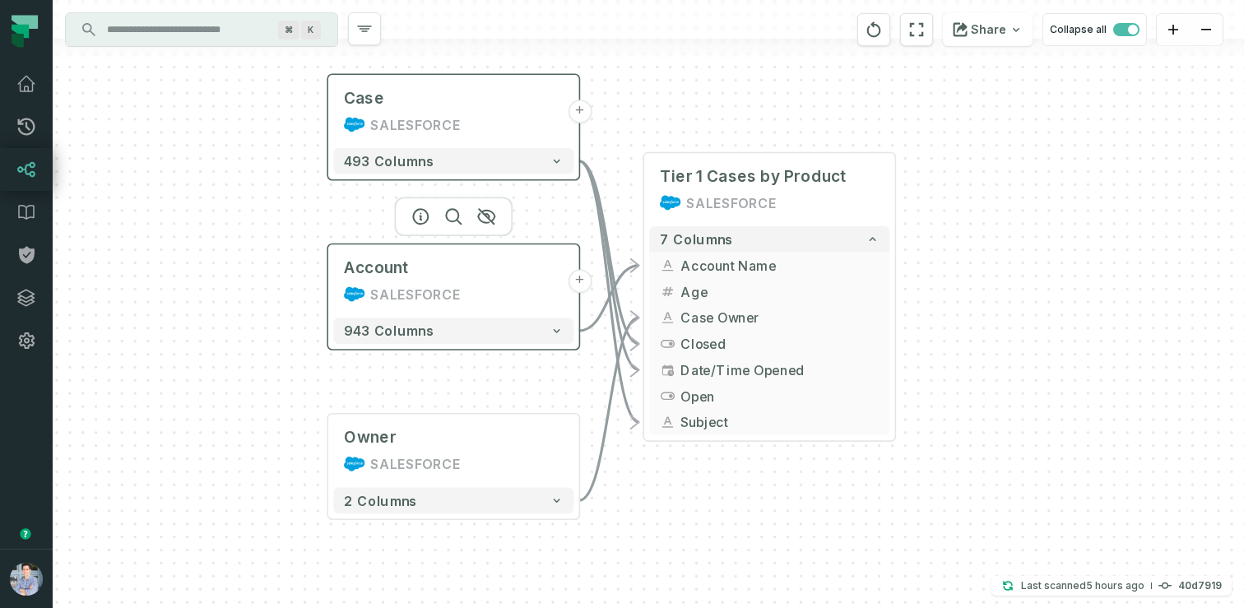
click at [462, 281] on div "Account SALESFORCE" at bounding box center [453, 281] width 240 height 63
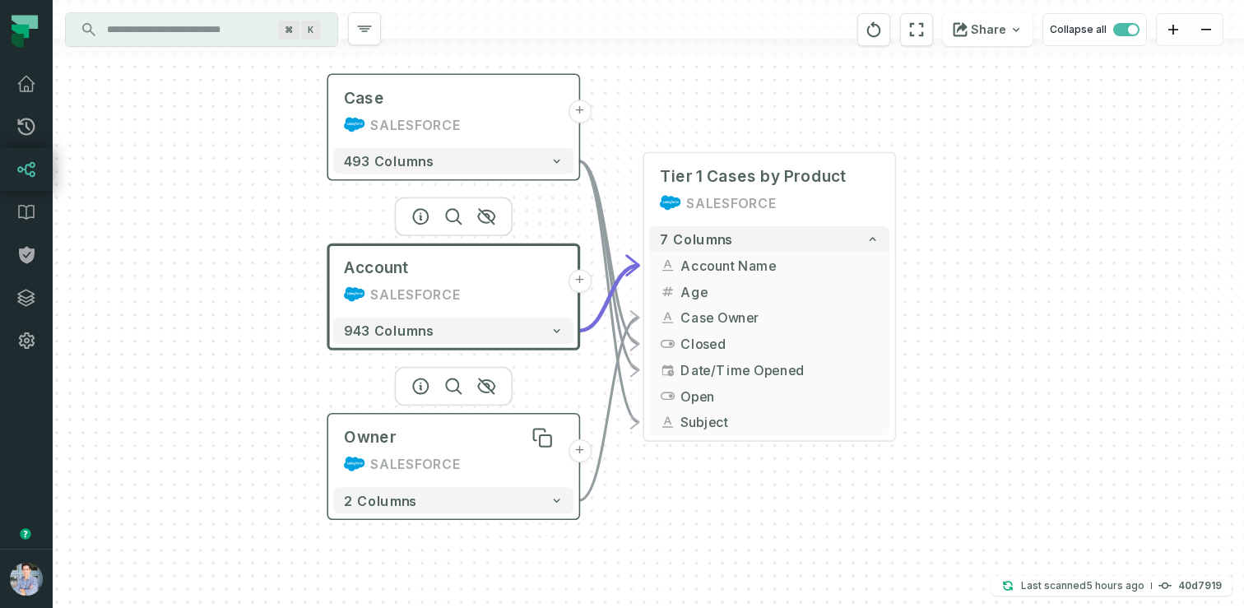
click at [417, 440] on div "Owner" at bounding box center [454, 437] width 220 height 21
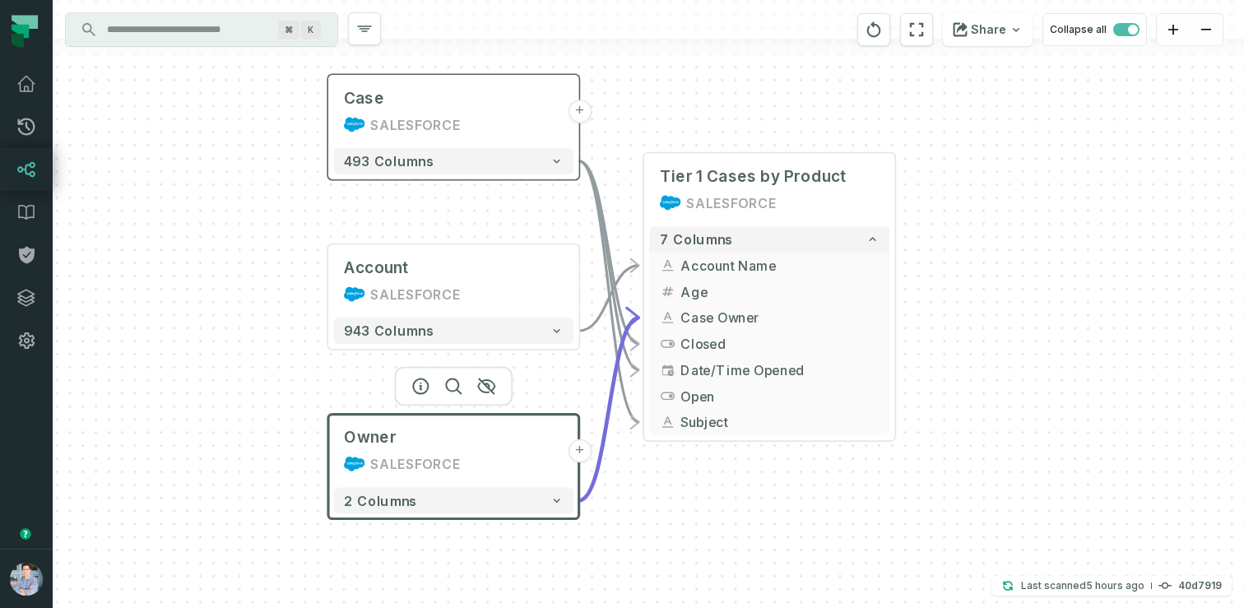
click at [247, 308] on div "Case SALESFORCE + 493 columns Account SALESFORCE + 943 columns Owner SALESFORCE…" at bounding box center [648, 304] width 1191 height 608
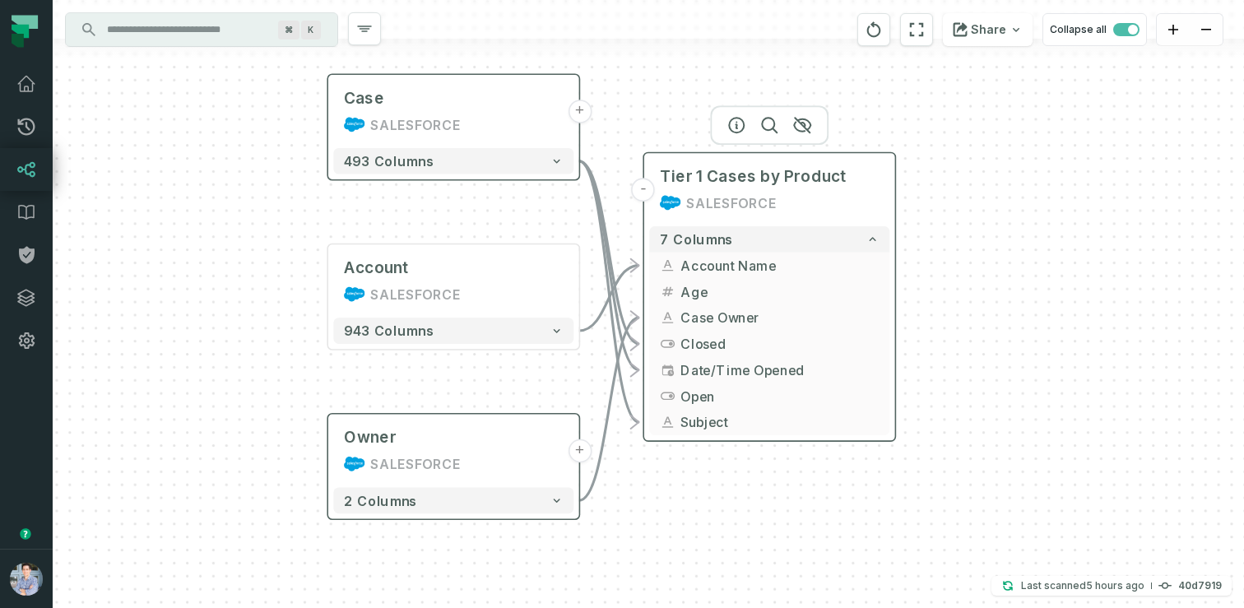
click at [802, 191] on div "Tier 1 Cases by Product SALESFORCE" at bounding box center [769, 190] width 240 height 63
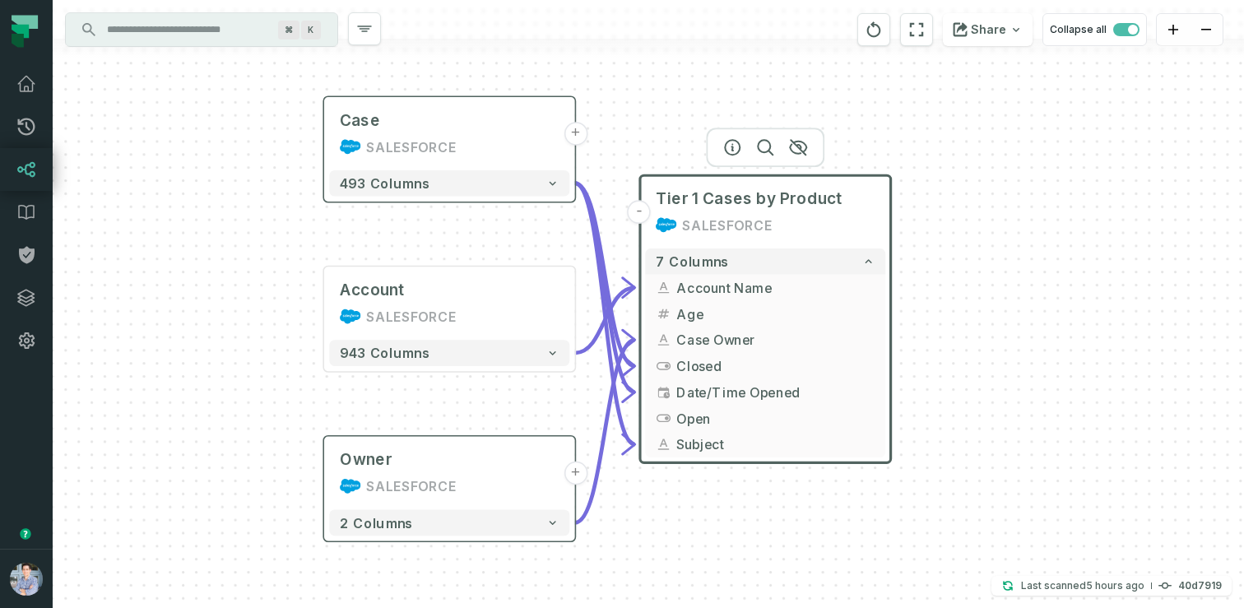
drag, startPoint x: 1047, startPoint y: 234, endPoint x: 1042, endPoint y: 261, distance: 26.9
click at [1042, 261] on div "Case SALESFORCE + 493 columns Account SALESFORCE + 943 columns Owner SALESFORCE…" at bounding box center [648, 304] width 1191 height 608
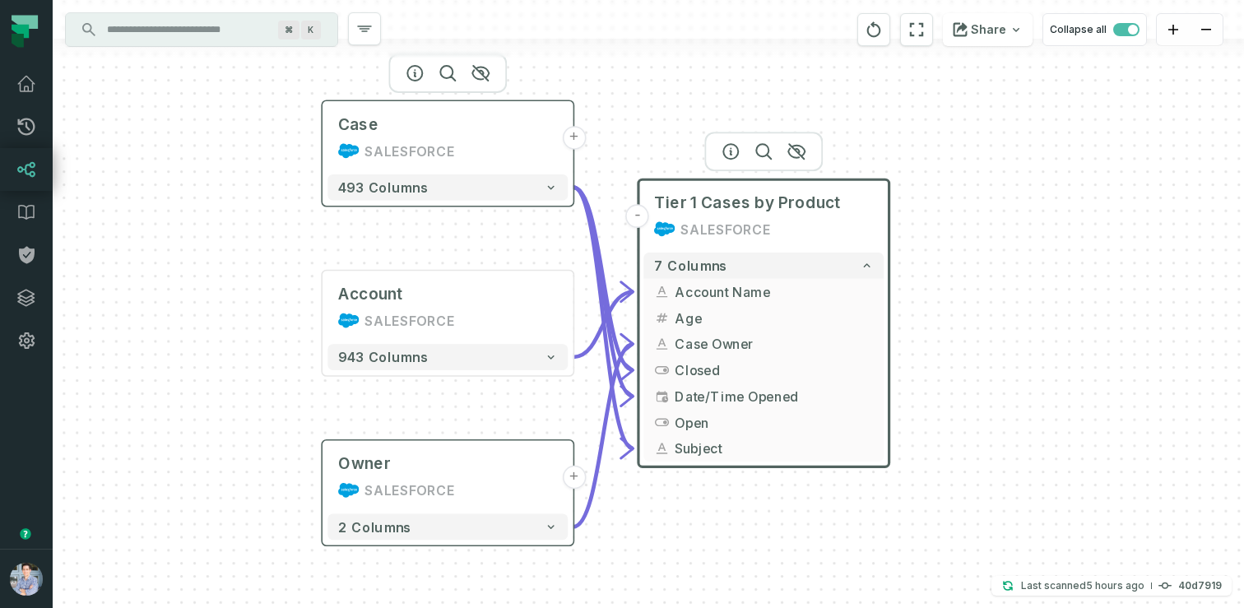
click at [573, 139] on button "+" at bounding box center [574, 138] width 24 height 24
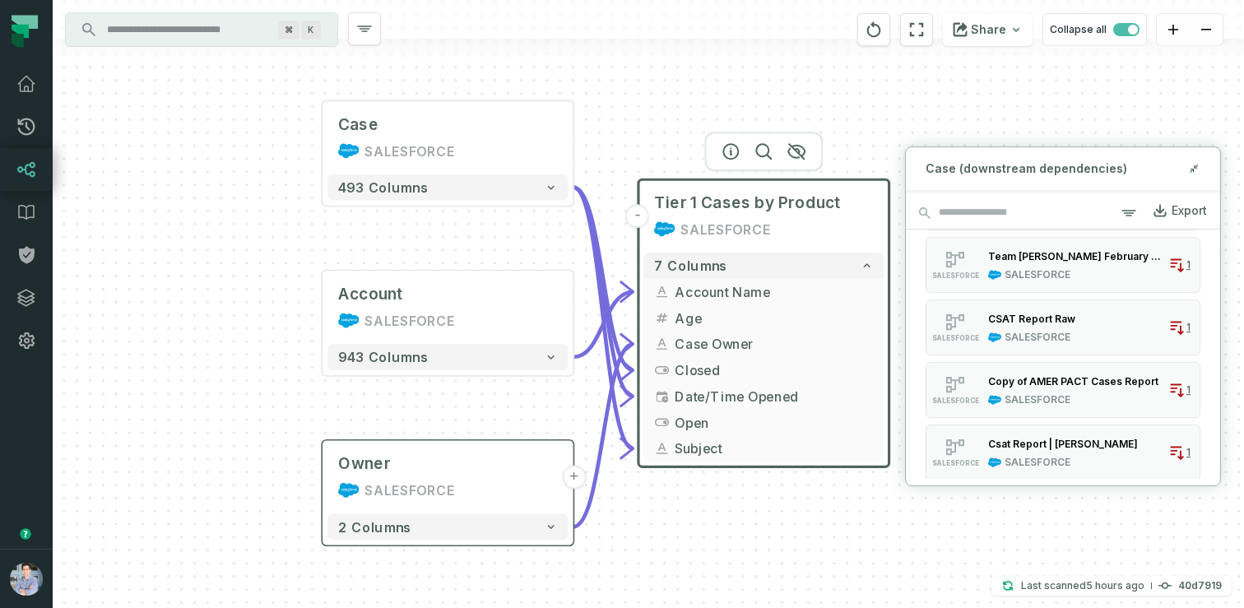
scroll to position [754, 0]
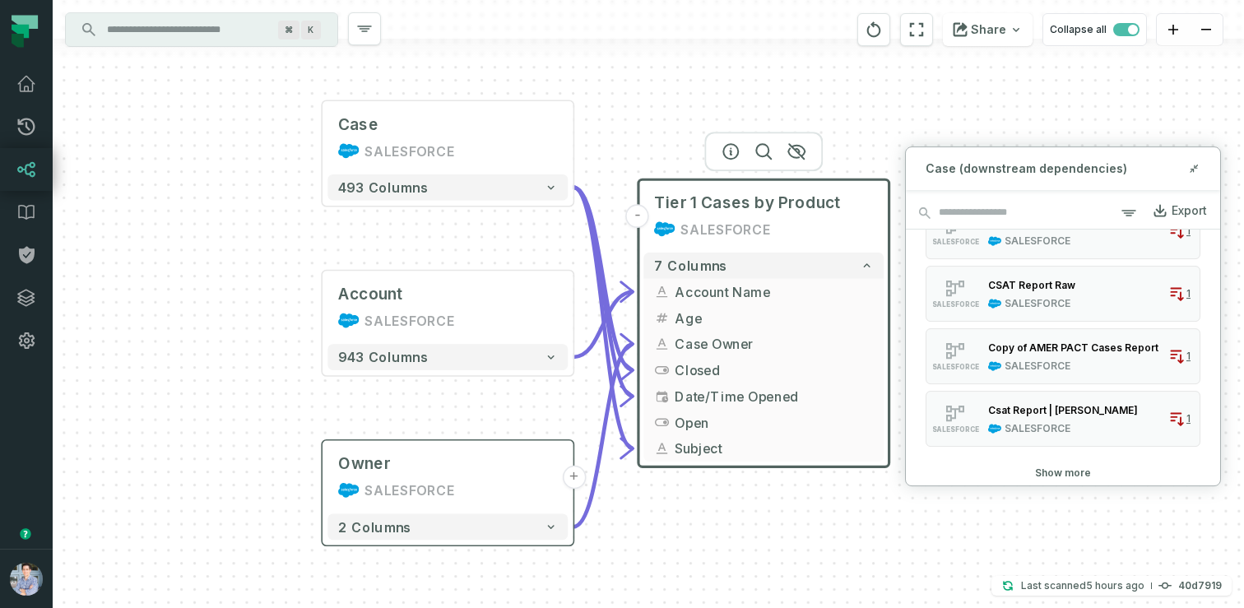
click at [1062, 471] on button "Show more" at bounding box center [1063, 472] width 56 height 13
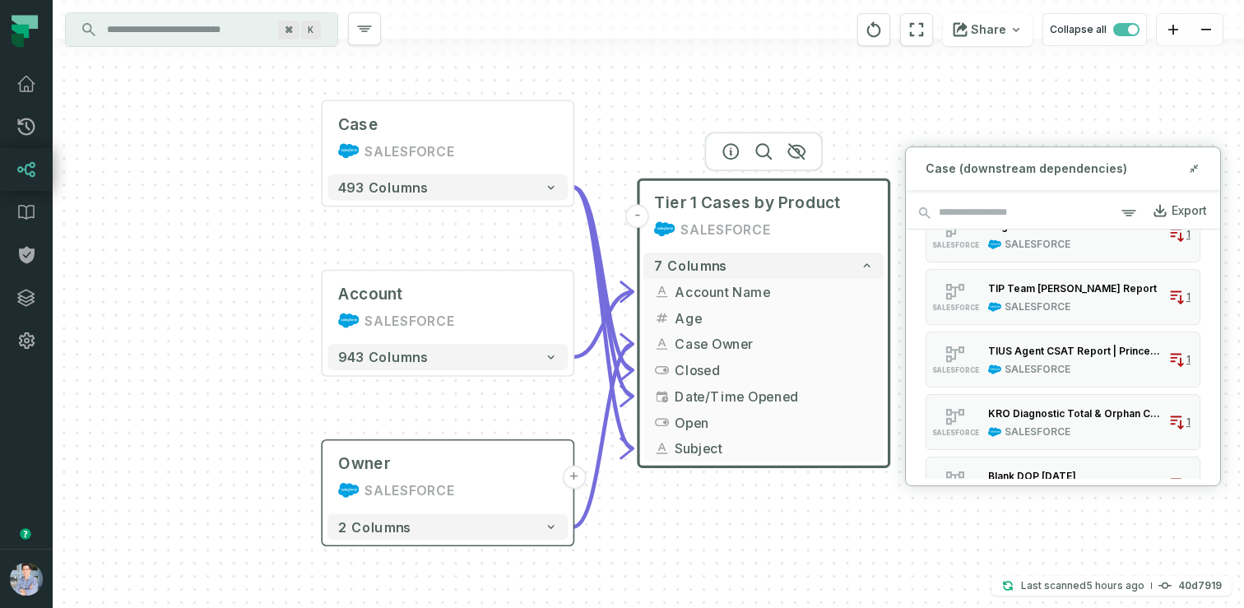
scroll to position [0, 0]
click at [1130, 211] on icon "button" at bounding box center [1128, 213] width 13 height 5
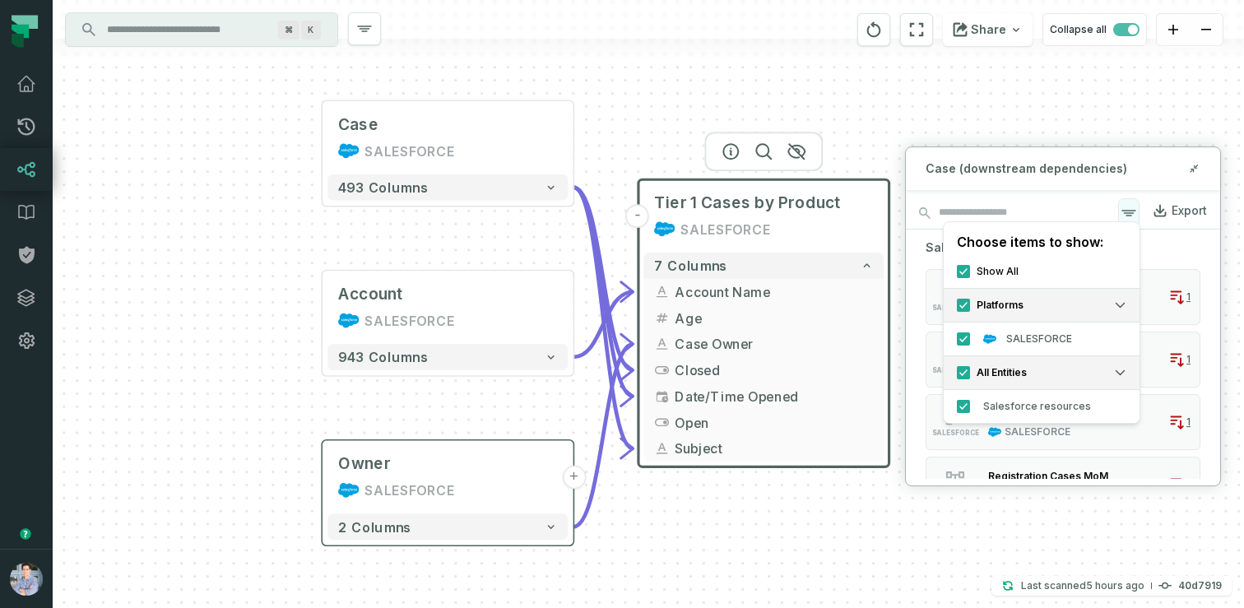
click at [1128, 205] on icon "button" at bounding box center [1129, 213] width 20 height 20
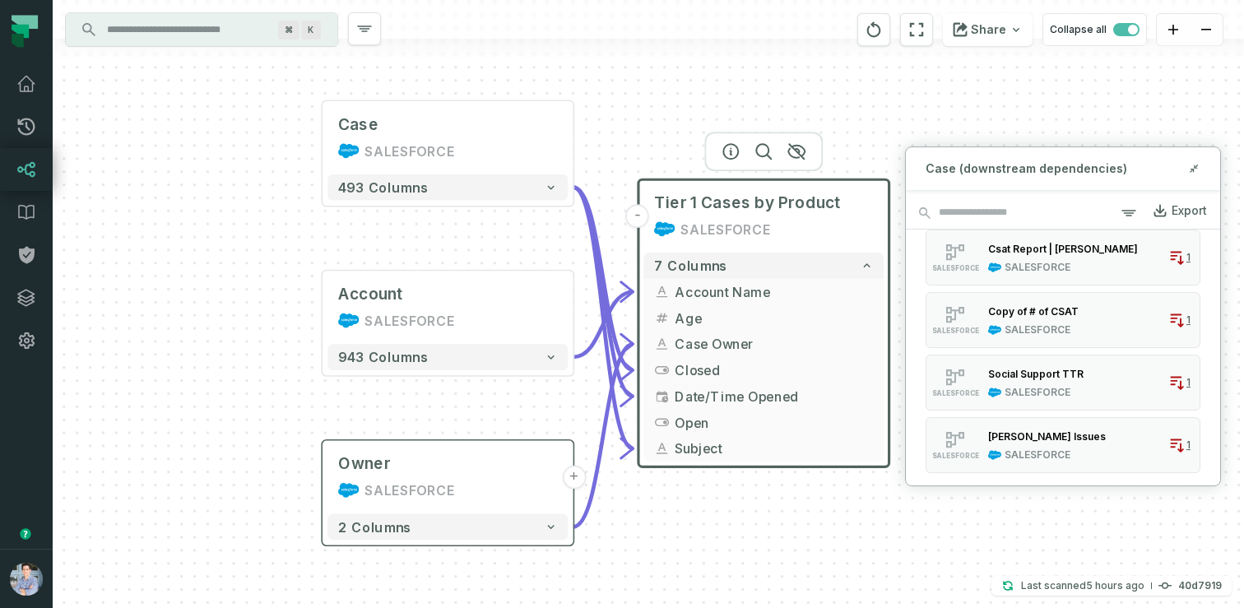
scroll to position [1691, 0]
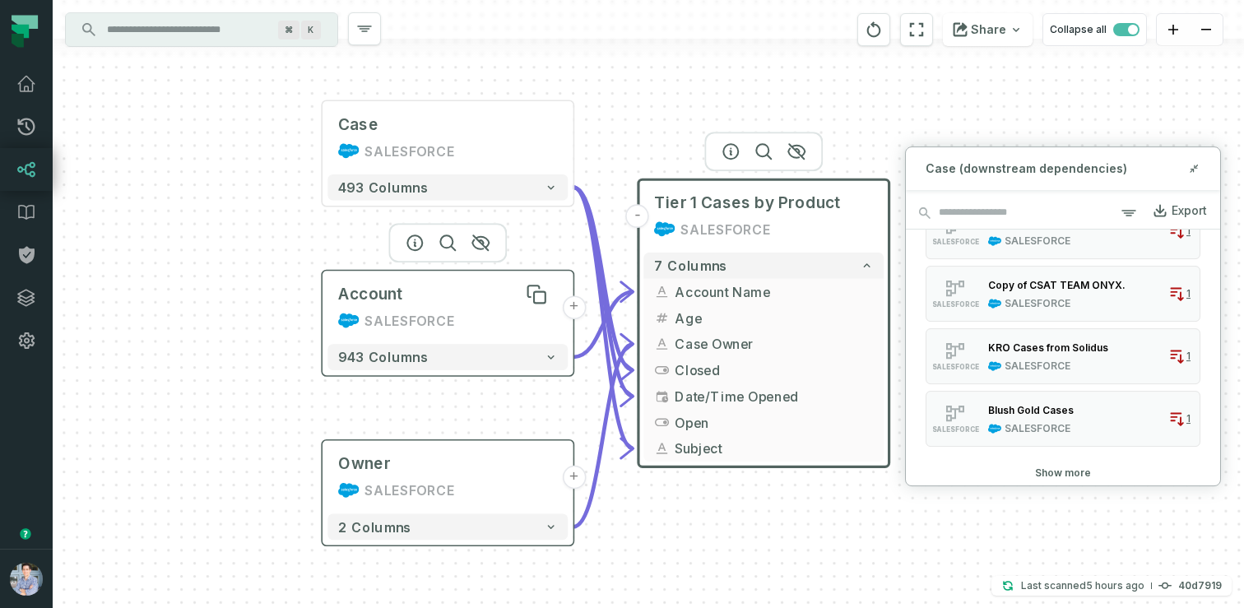
click at [457, 292] on div "Account" at bounding box center [448, 294] width 220 height 21
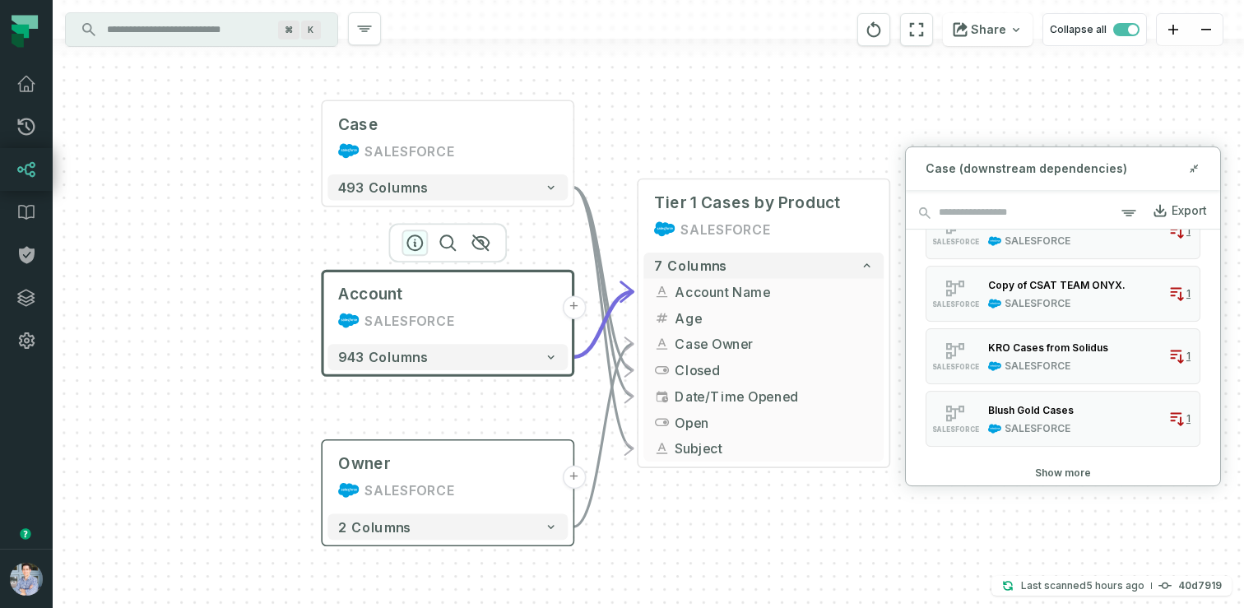
click at [415, 241] on icon "button" at bounding box center [415, 243] width 20 height 20
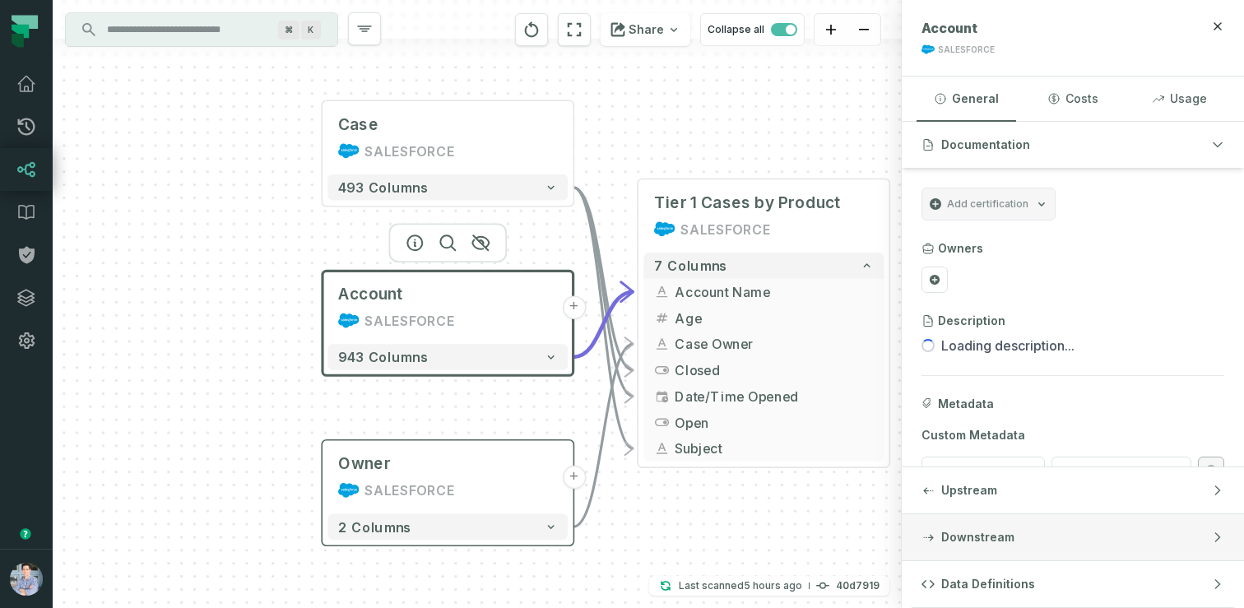
click at [1019, 517] on button "Downstream" at bounding box center [1073, 537] width 342 height 46
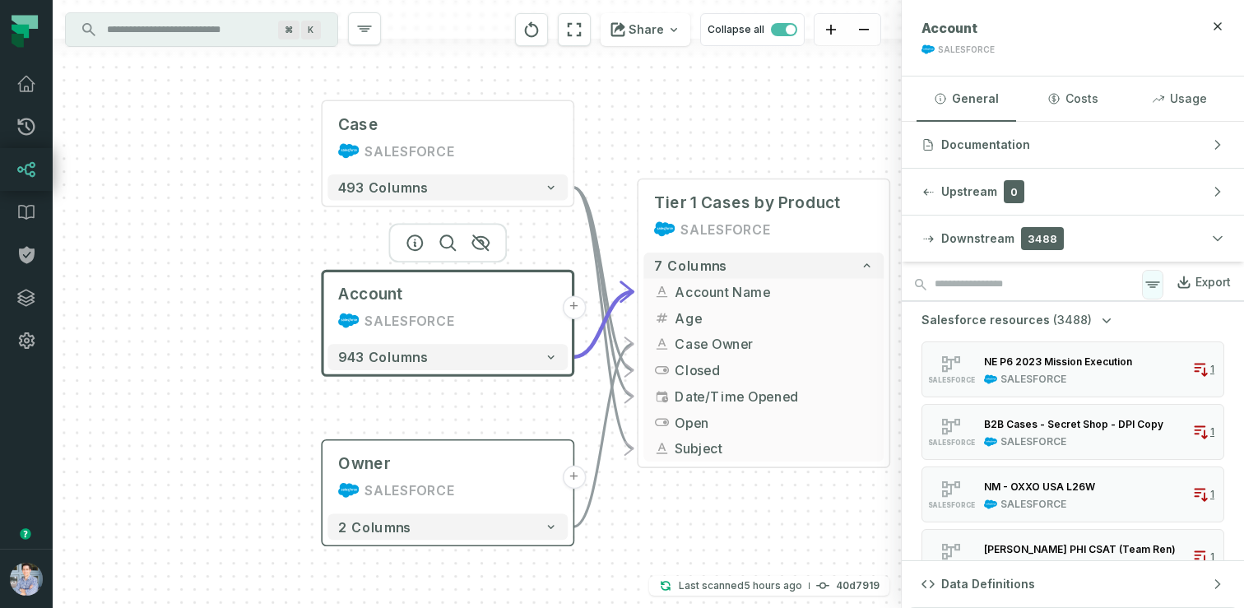
click at [1153, 277] on icon "button" at bounding box center [1153, 285] width 20 height 20
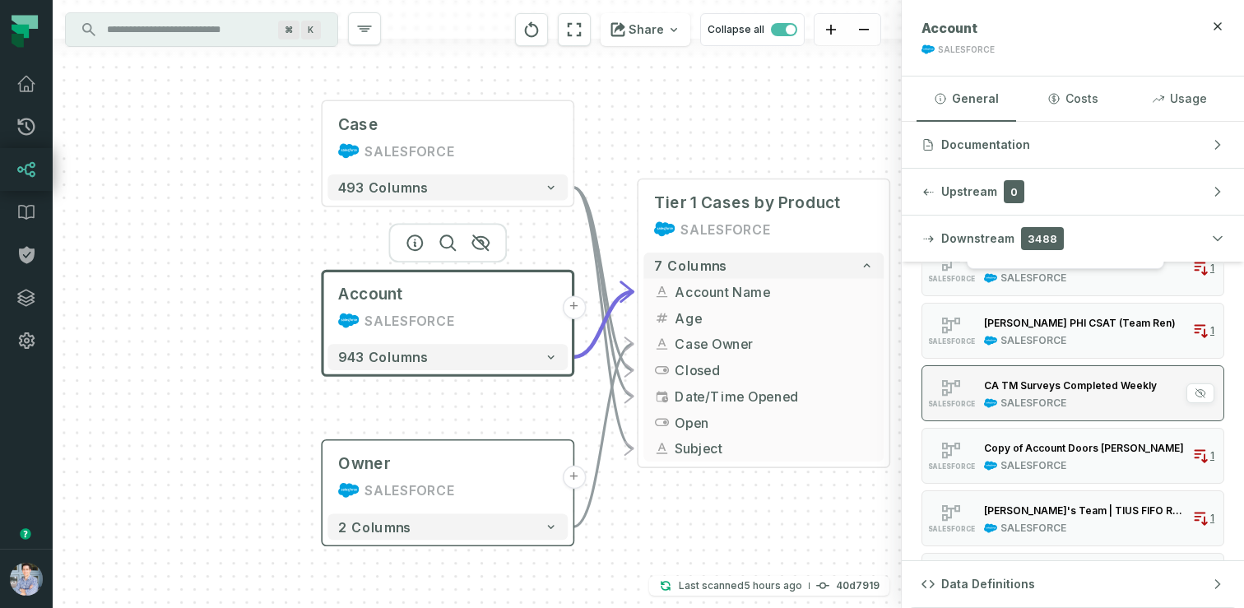
scroll to position [0, 0]
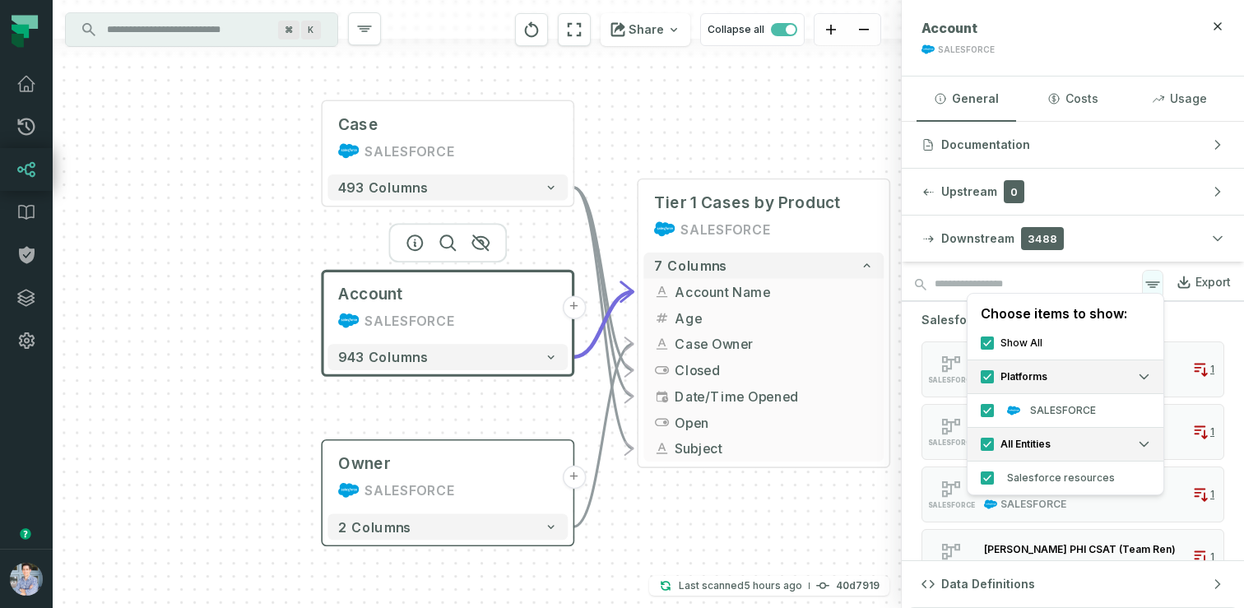
click at [1156, 282] on icon "button" at bounding box center [1152, 284] width 13 height 5
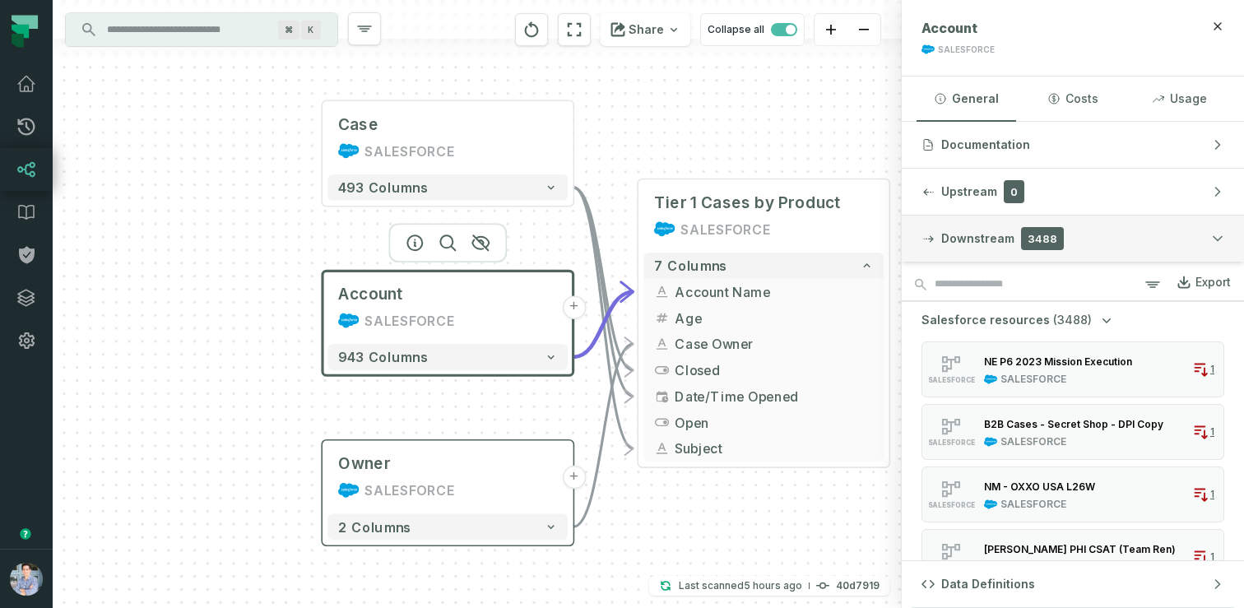
click at [1158, 234] on button "Downstream 3488" at bounding box center [1073, 239] width 342 height 46
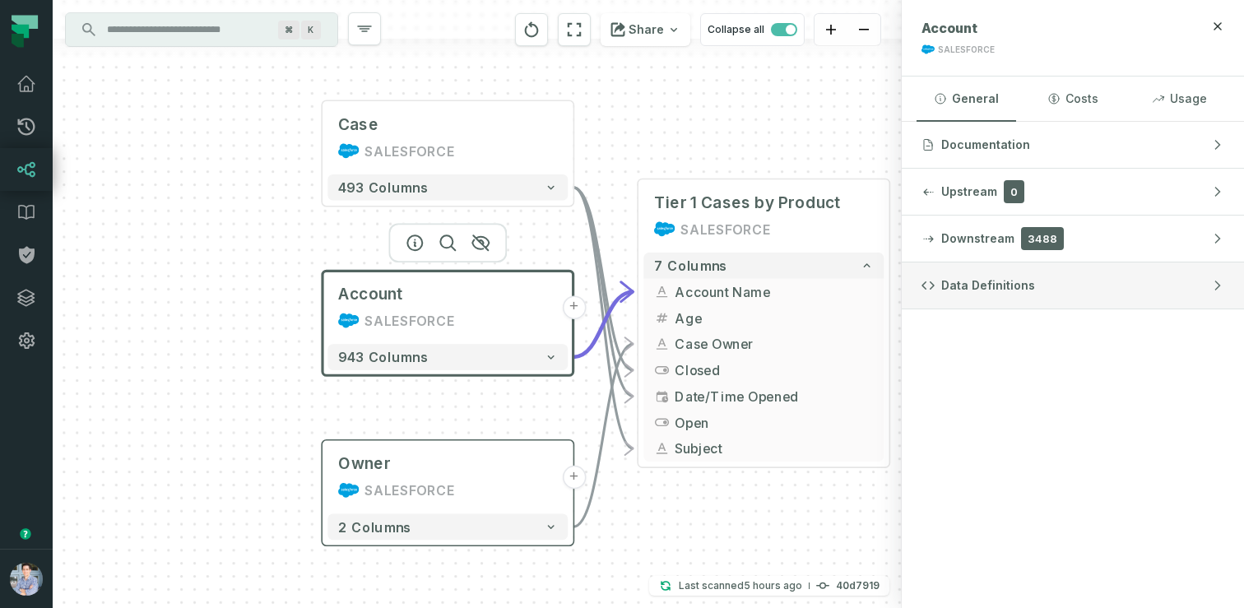
click at [1086, 295] on button "Data Definitions" at bounding box center [1073, 285] width 342 height 46
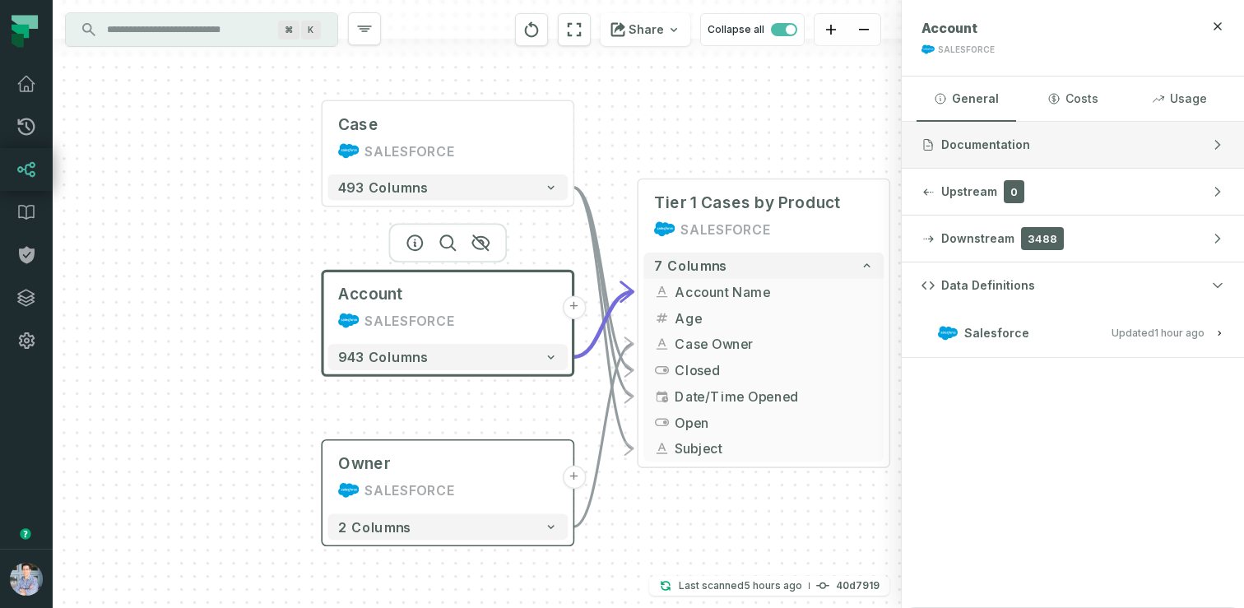
click at [972, 146] on span "Documentation" at bounding box center [985, 145] width 89 height 16
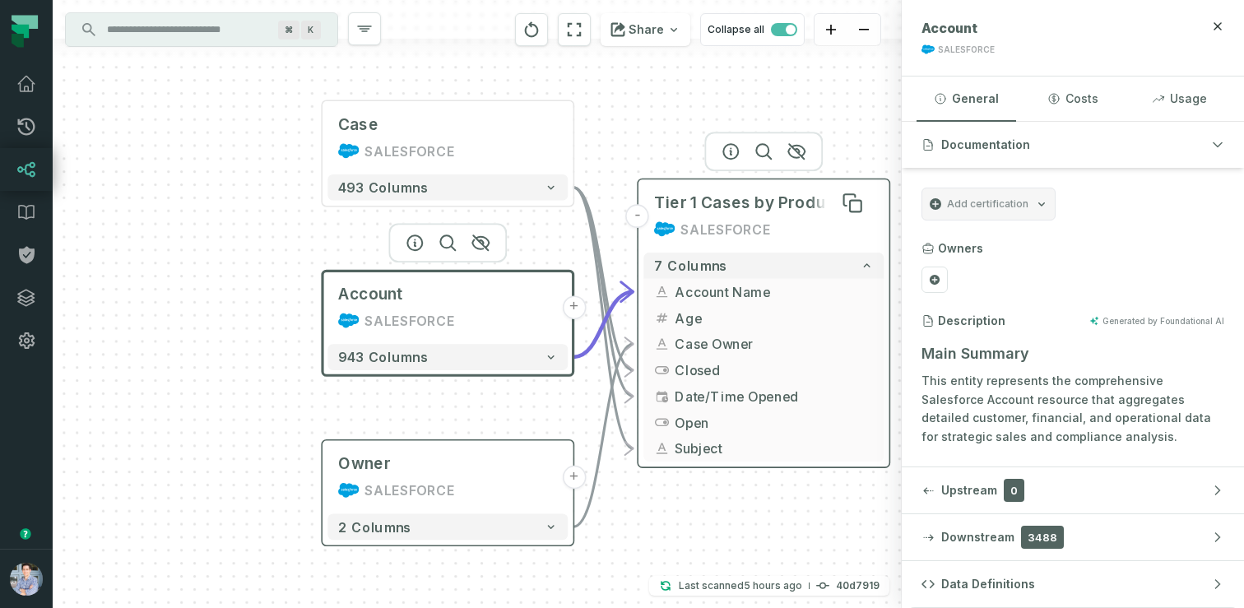
click at [782, 206] on span "Tier 1 Cases by Product" at bounding box center [746, 203] width 185 height 21
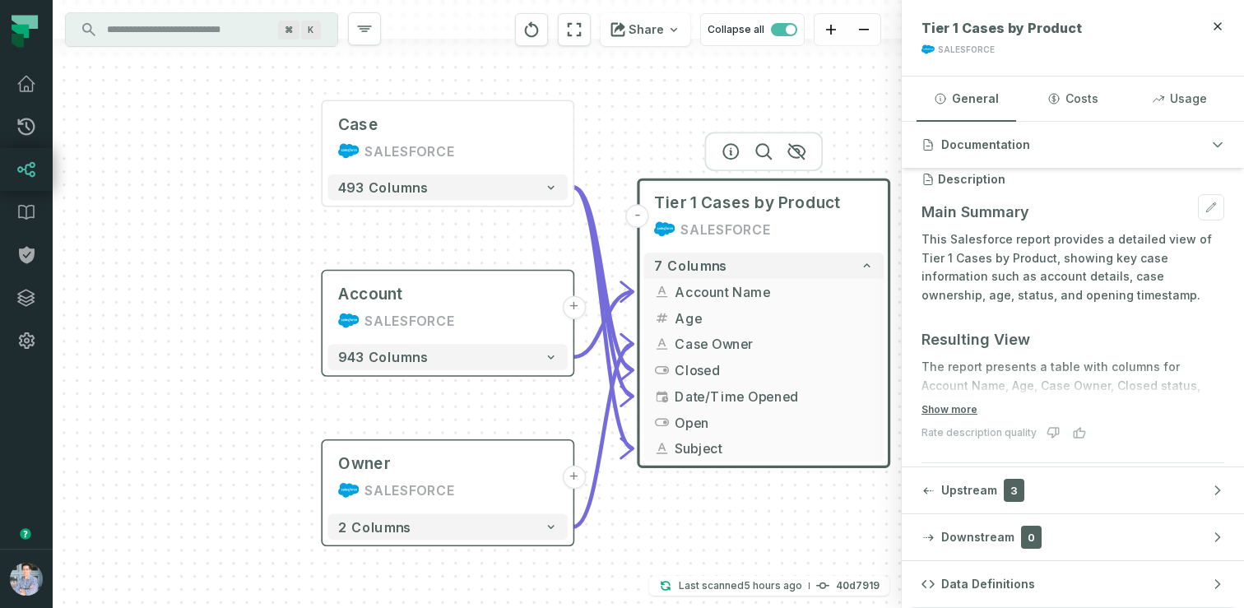
scroll to position [174, 0]
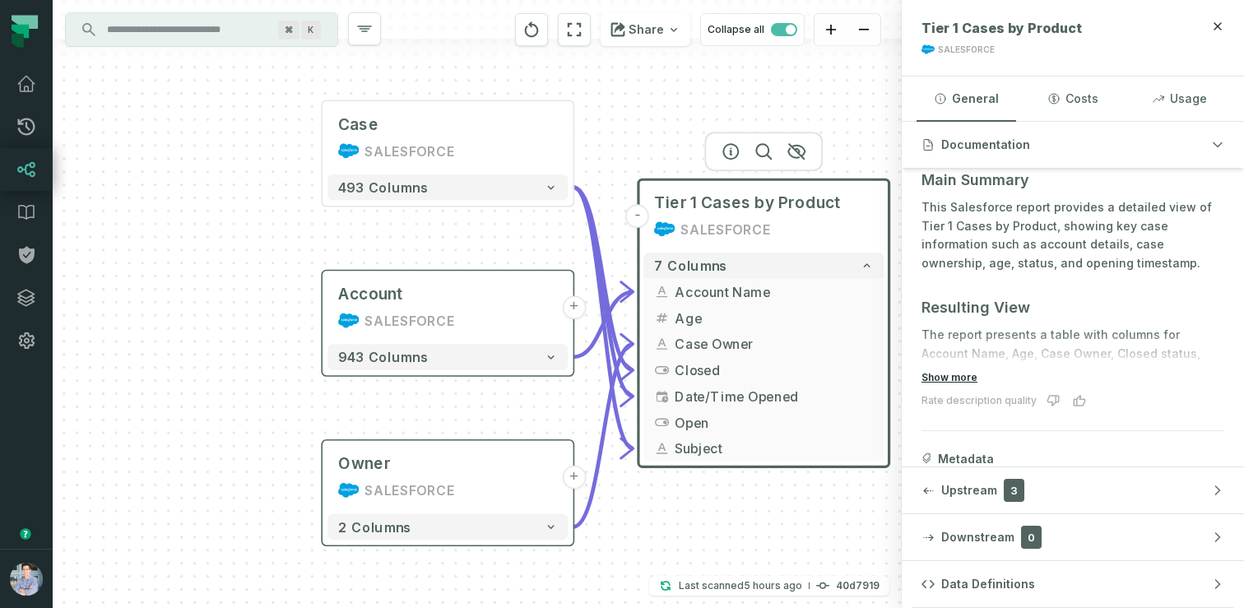
click at [968, 377] on button "Show more" at bounding box center [949, 377] width 56 height 13
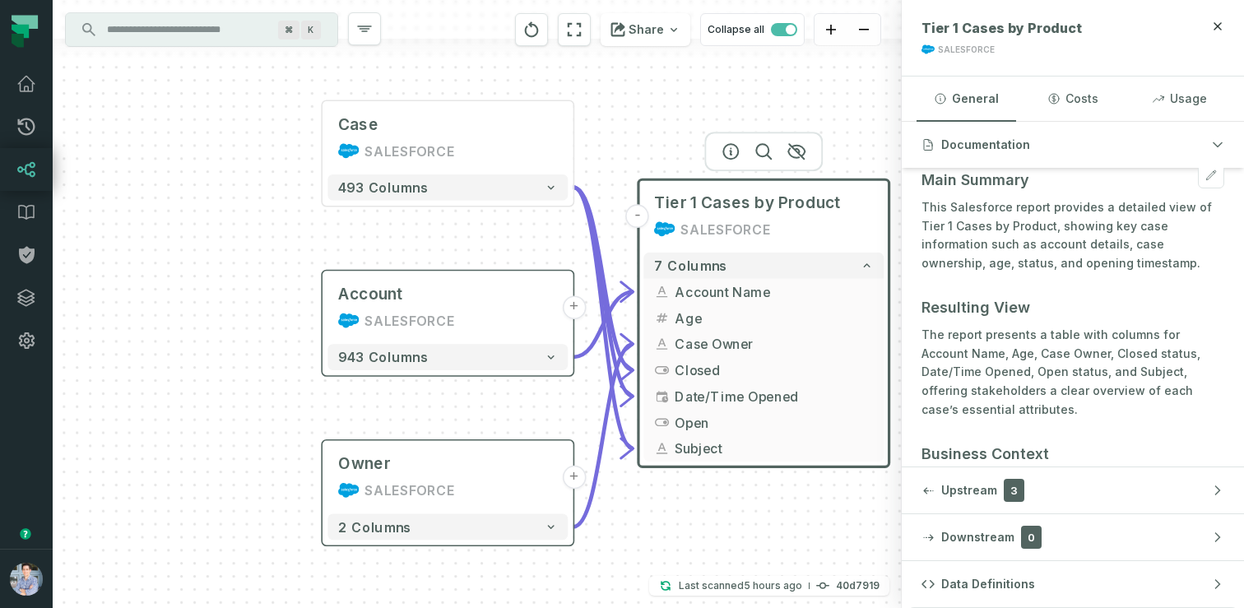
scroll to position [157, 0]
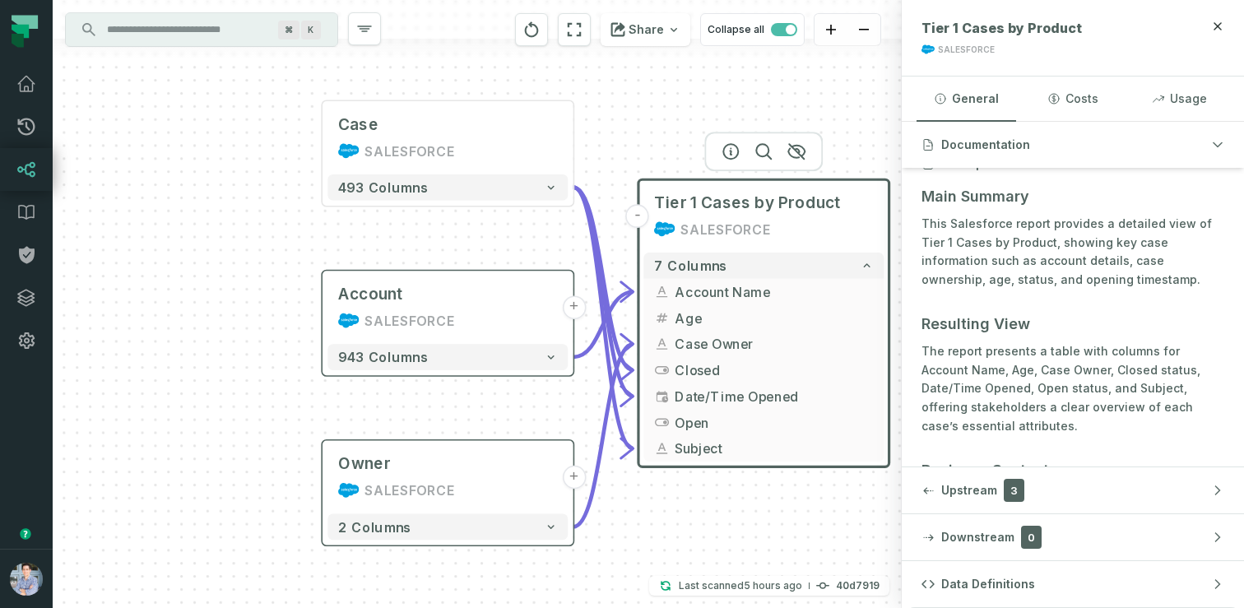
click at [673, 179] on header "- Tier 1 Cases by Product SALESFORCE" at bounding box center [763, 213] width 251 height 68
click at [616, 129] on div "Case SALESFORCE + 493 columns Account SALESFORCE + 943 columns Owner SALESFORCE…" at bounding box center [477, 304] width 849 height 608
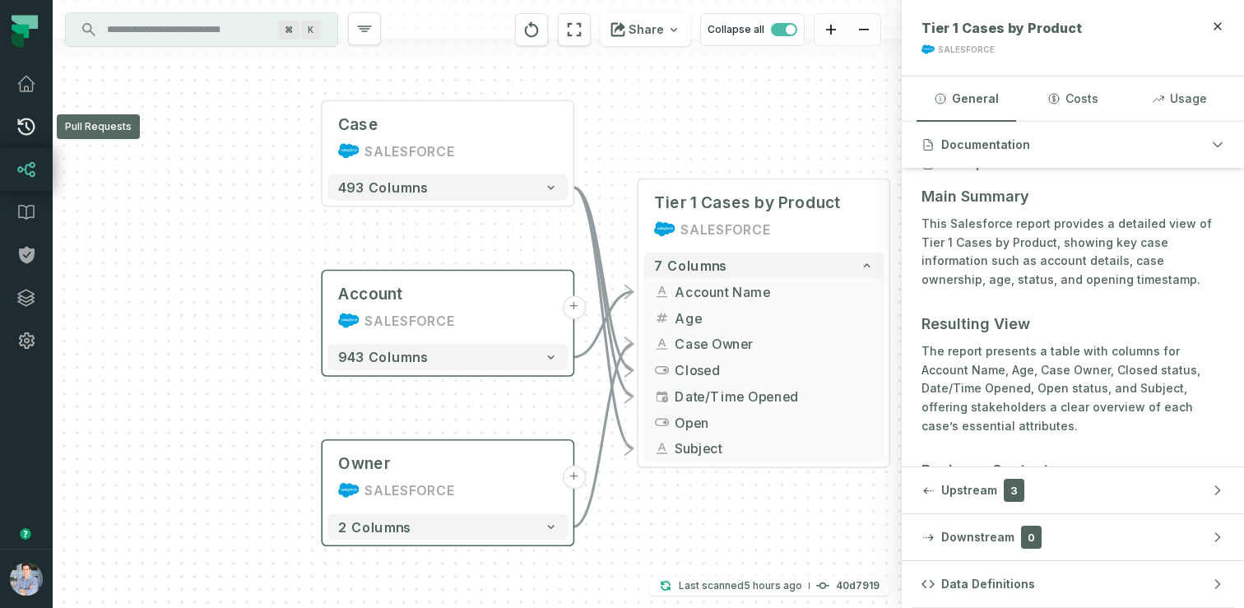
click at [29, 128] on icon at bounding box center [26, 126] width 17 height 17
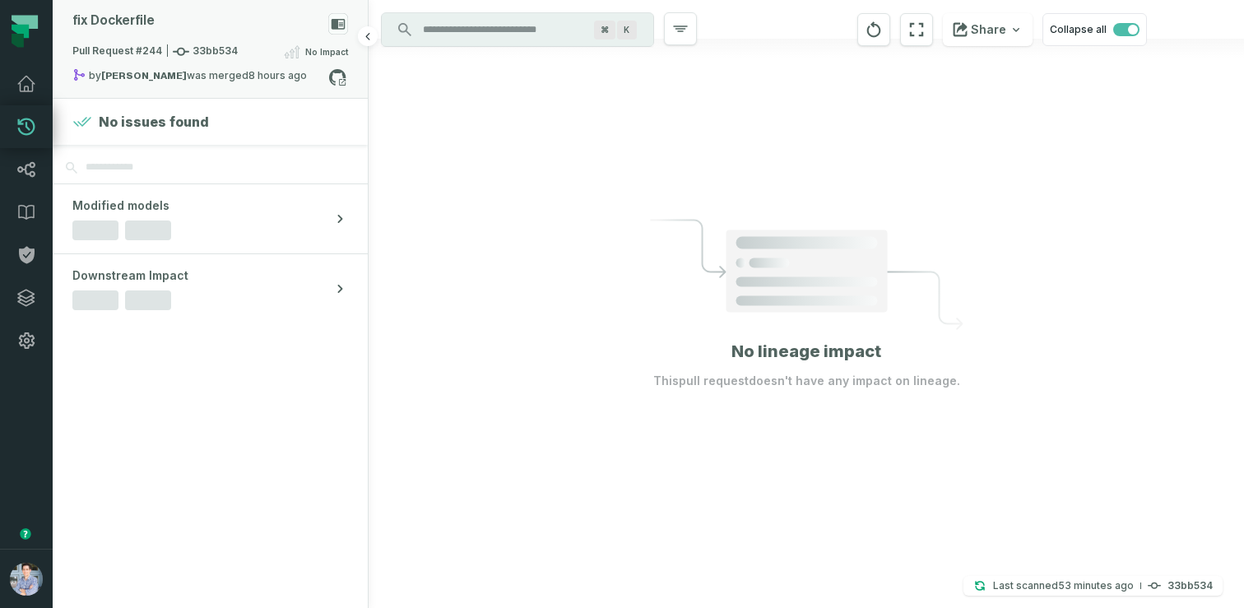
click at [279, 26] on div "fix Dockerfile" at bounding box center [210, 27] width 276 height 29
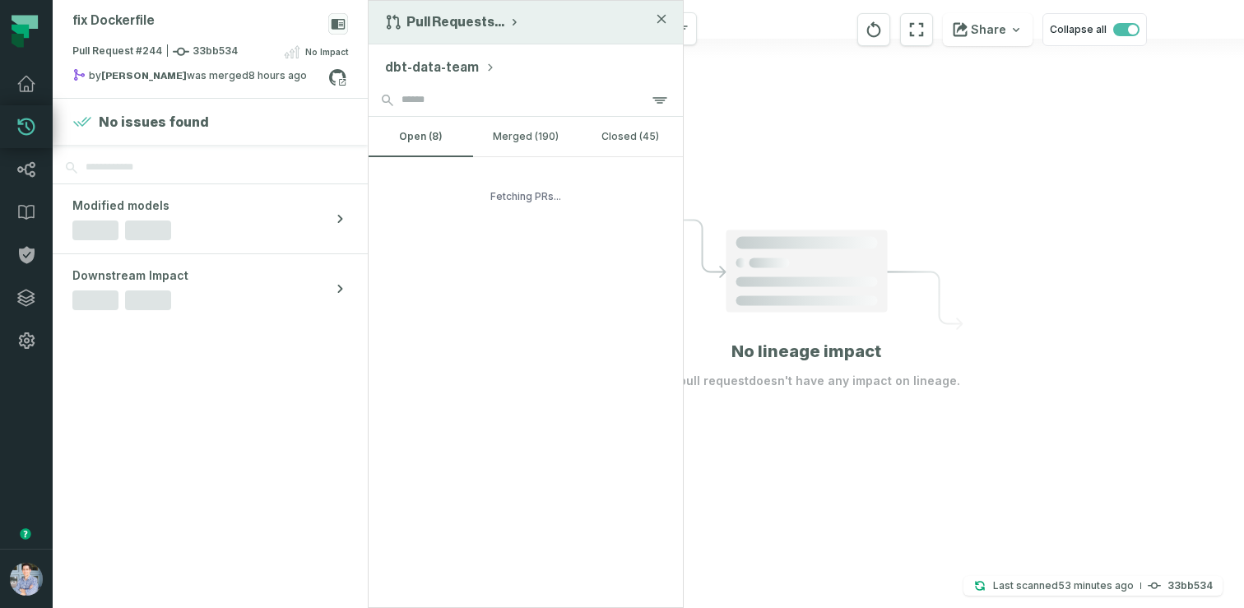
click at [443, 23] on button "Pull Requests ..." at bounding box center [453, 22] width 136 height 16
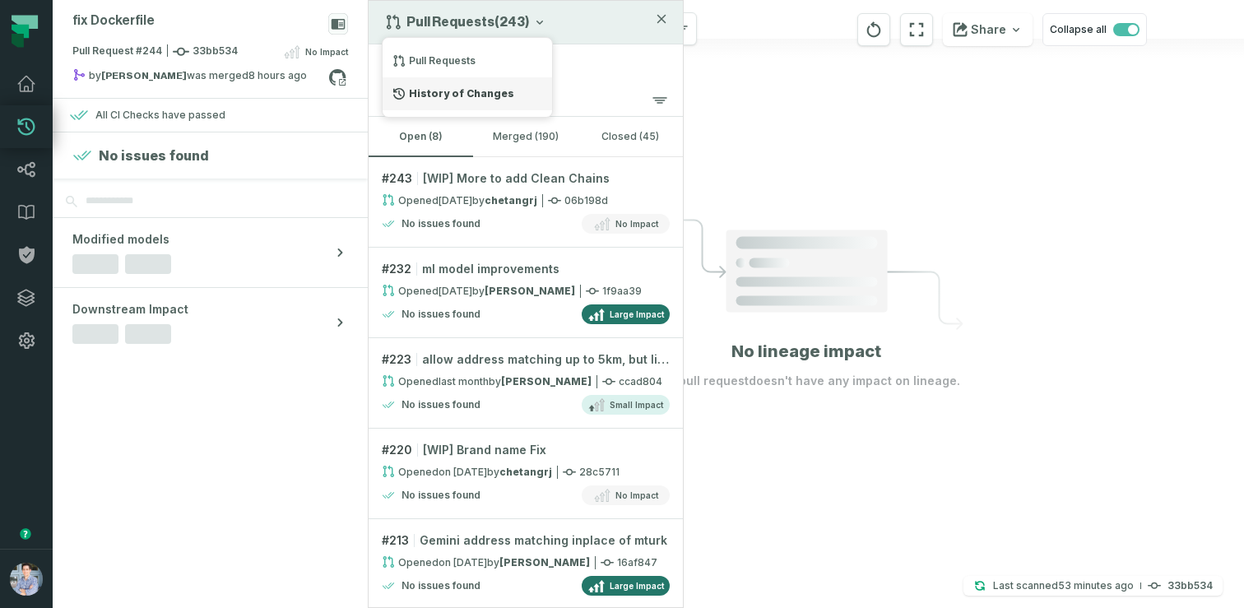
click at [442, 94] on div "History of Changes" at bounding box center [467, 93] width 169 height 33
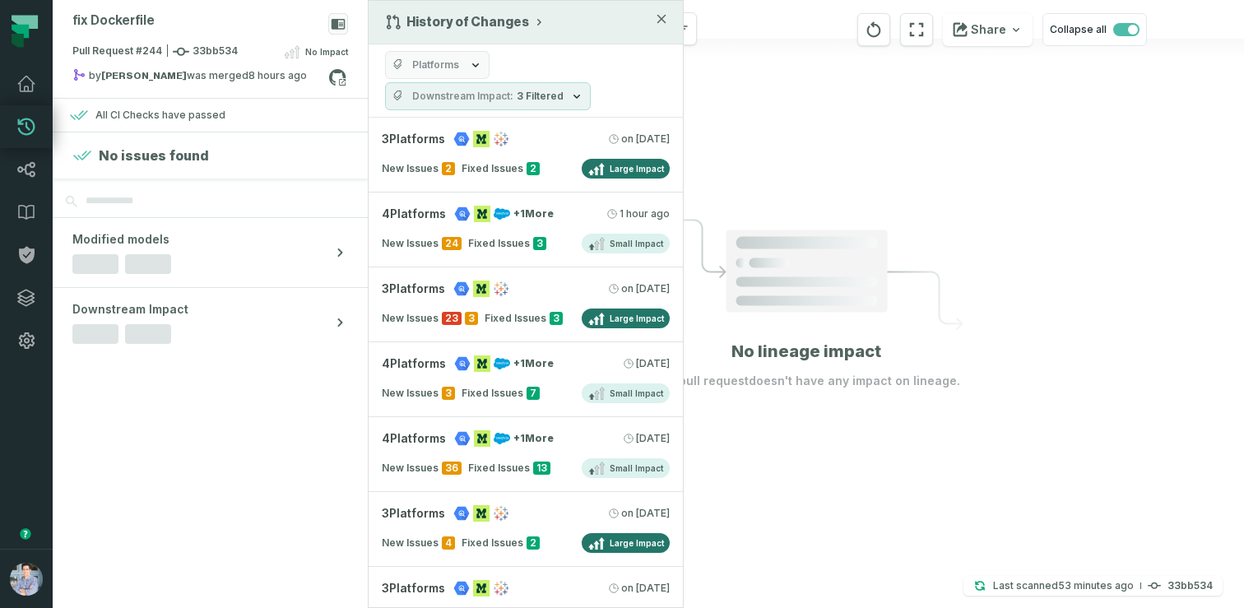
click at [454, 64] on span "Platforms" at bounding box center [435, 64] width 47 height 13
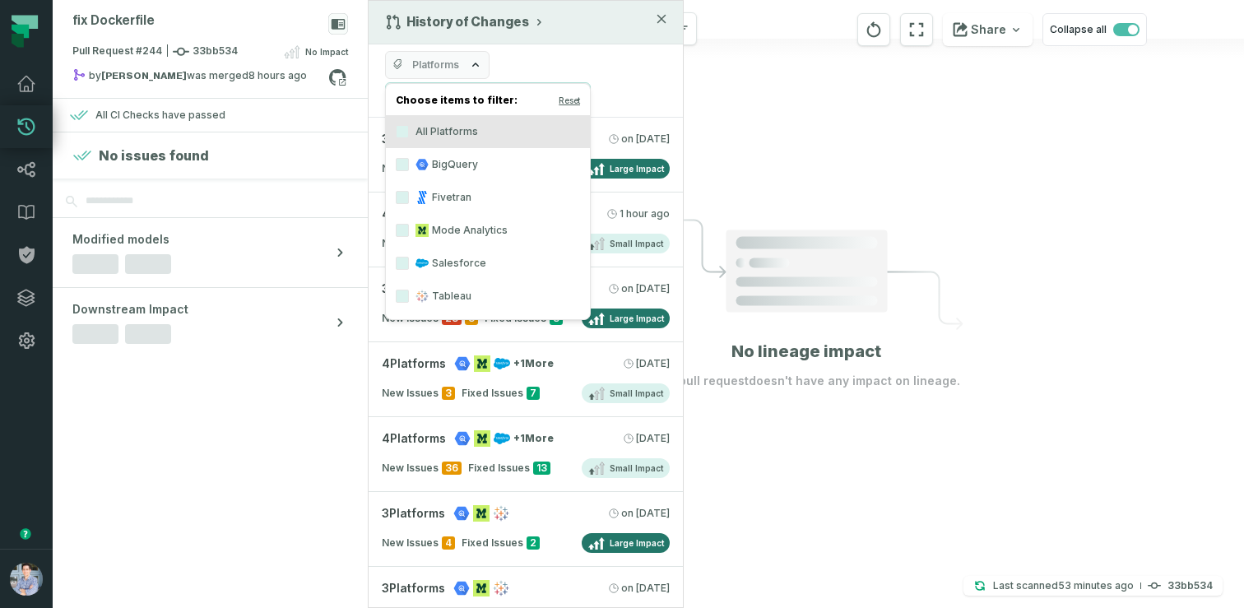
click at [458, 264] on label "Salesforce" at bounding box center [488, 263] width 204 height 33
click at [409, 264] on button "Salesforce" at bounding box center [402, 263] width 13 height 13
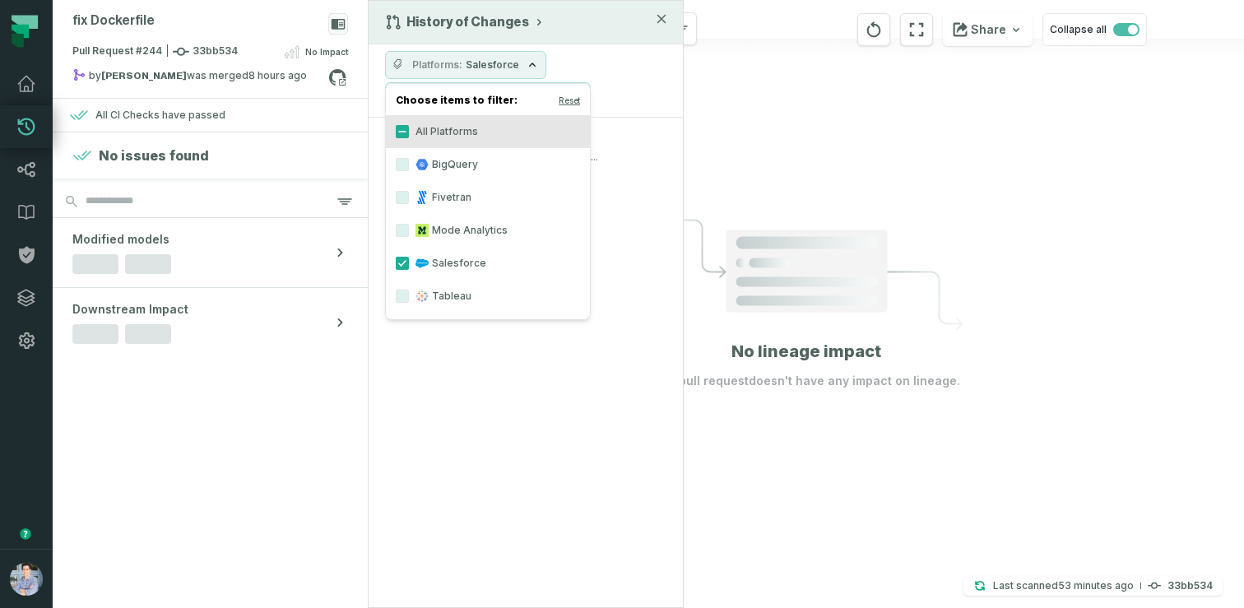
click at [615, 56] on div "Platforms Salesforce Downstream Impact 3 Filtered" at bounding box center [526, 80] width 314 height 73
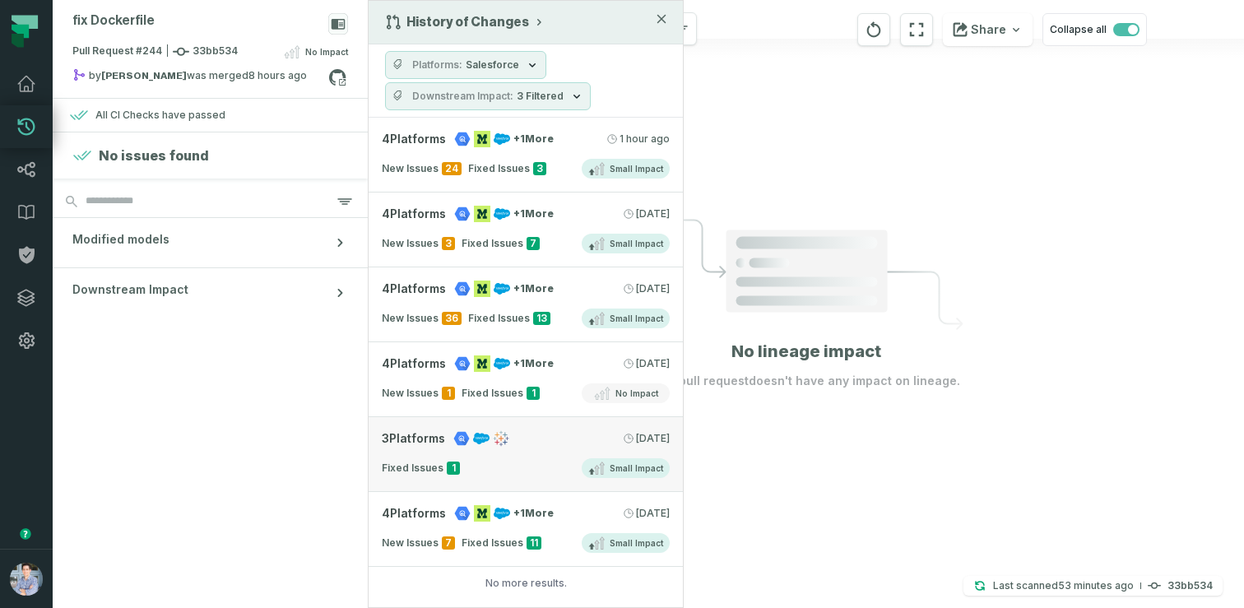
click at [527, 446] on div "3 Platforms 9/21/2025, 1:02:51 AM" at bounding box center [526, 438] width 288 height 16
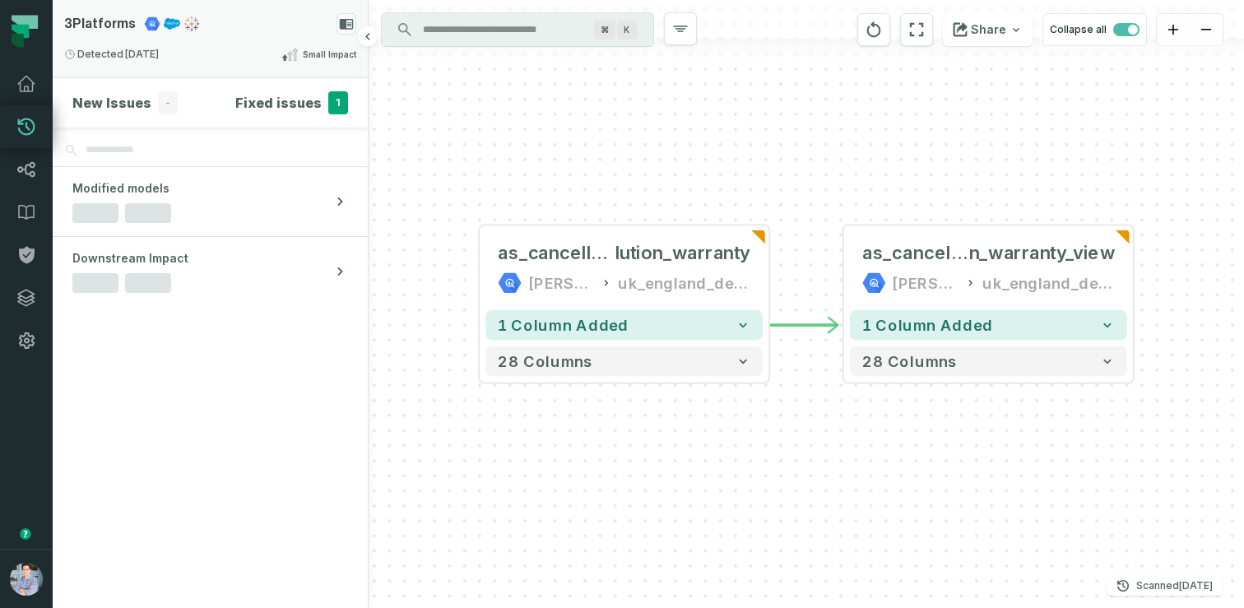
click at [250, 51] on div "Detected 9/21/2025, 1:02:51 AM Small Impact" at bounding box center [210, 54] width 292 height 20
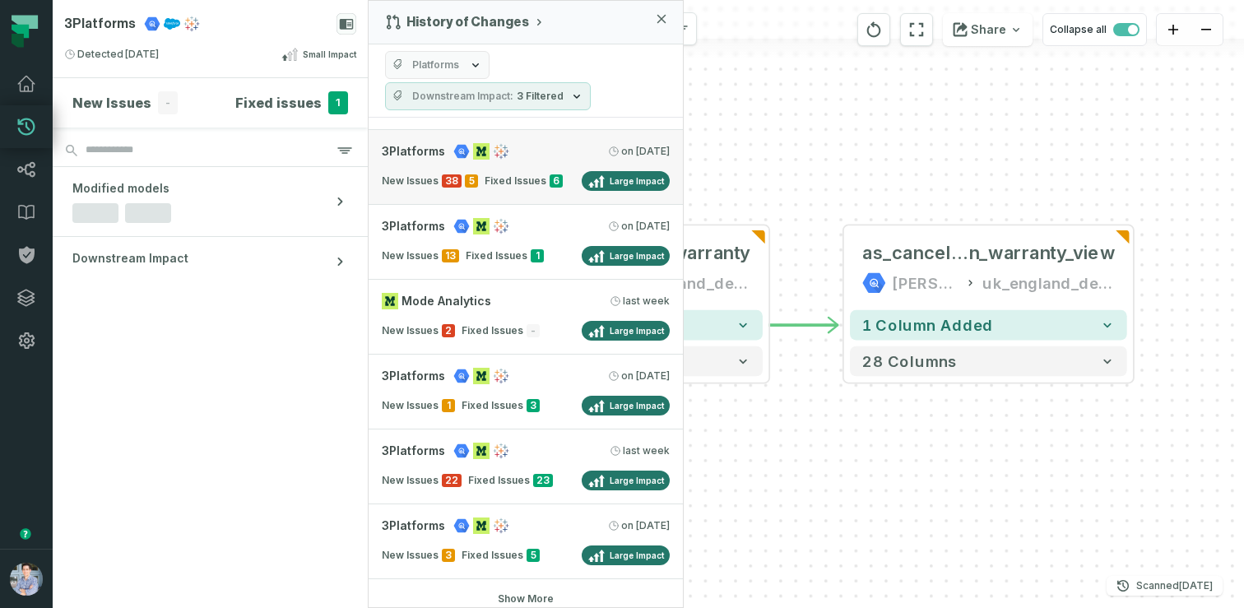
scroll to position [666, 0]
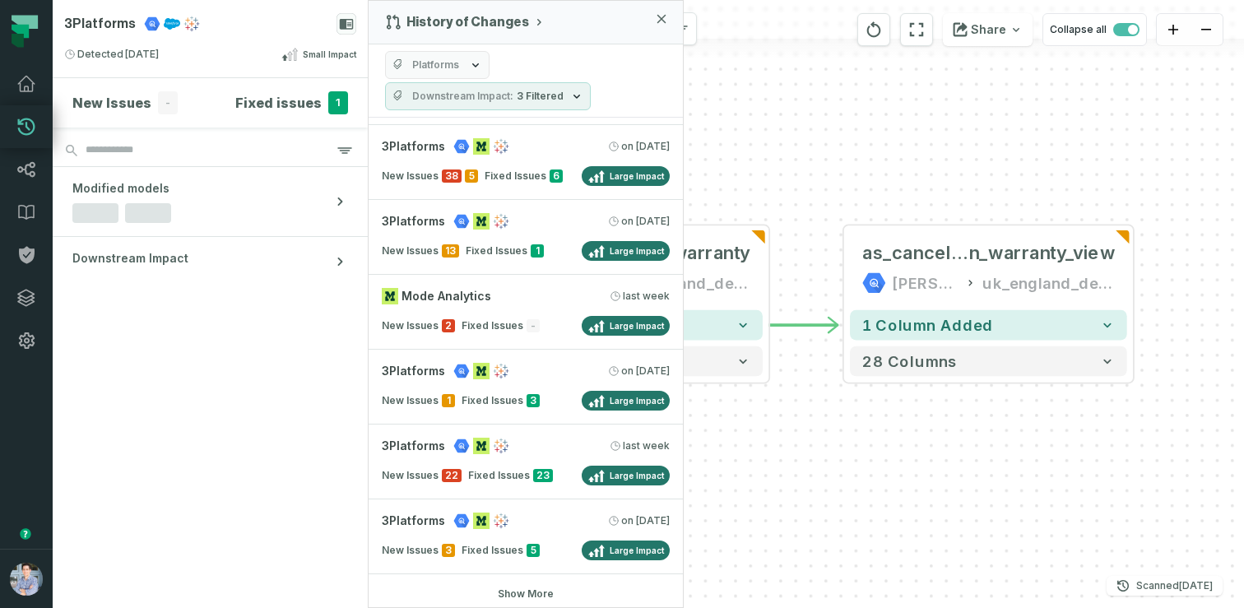
click at [448, 56] on button "Platforms" at bounding box center [437, 65] width 104 height 28
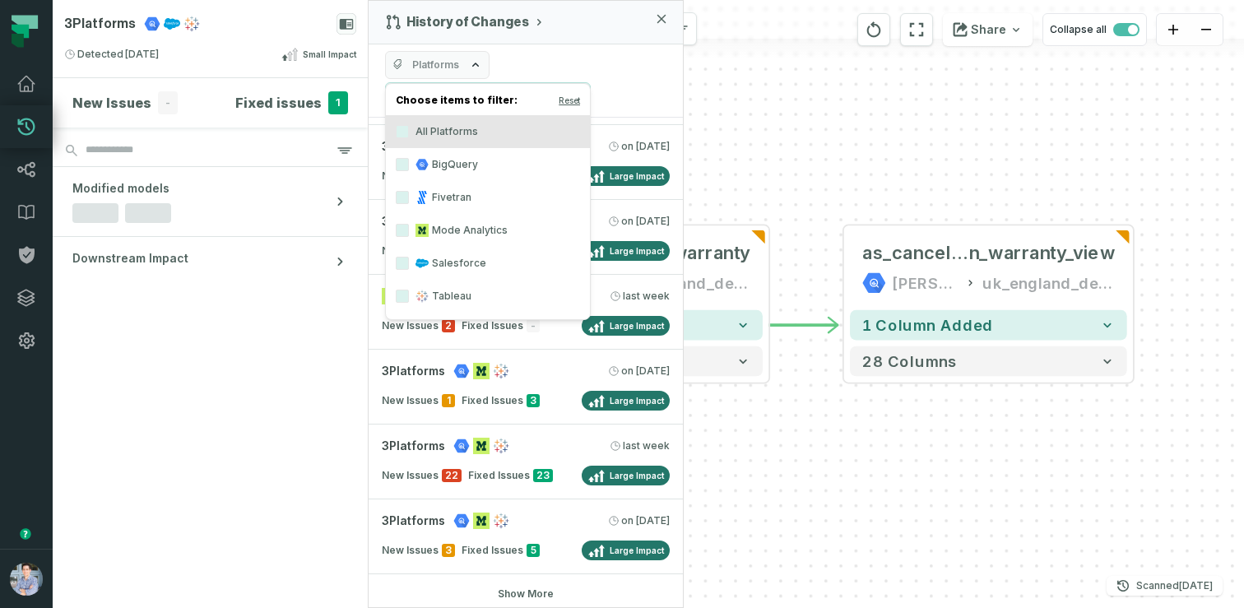
click at [449, 268] on label "Salesforce" at bounding box center [488, 263] width 204 height 33
click at [409, 268] on button "Salesforce" at bounding box center [402, 263] width 13 height 13
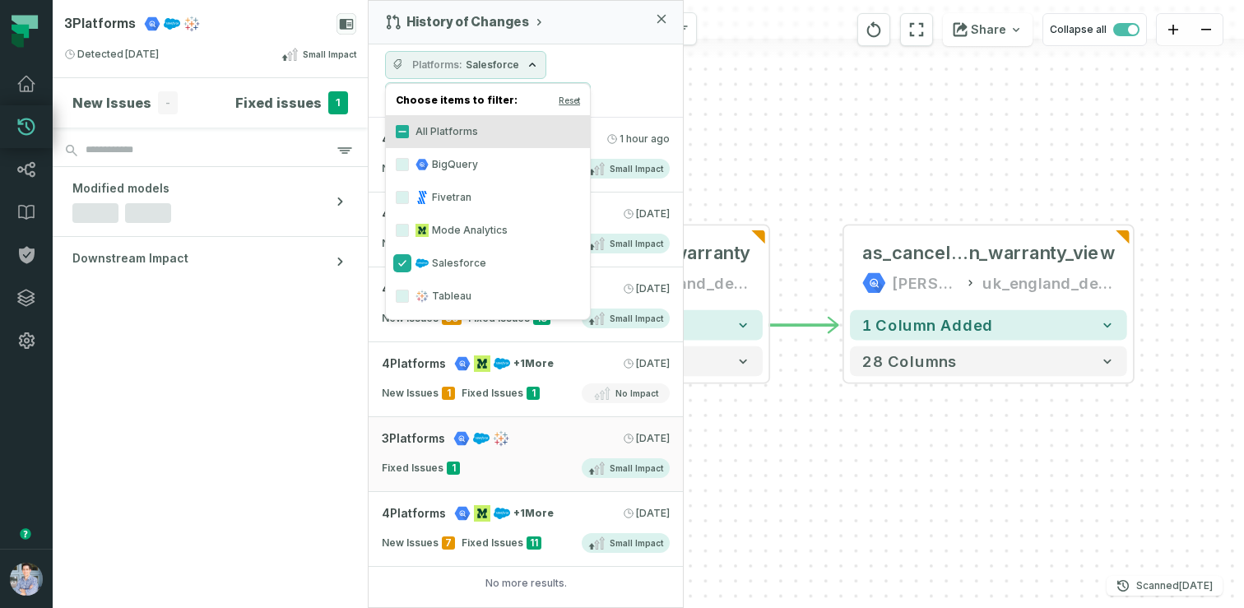
scroll to position [0, 0]
click at [609, 72] on div "Platforms Salesforce Downstream Impact 3 Filtered" at bounding box center [526, 80] width 314 height 73
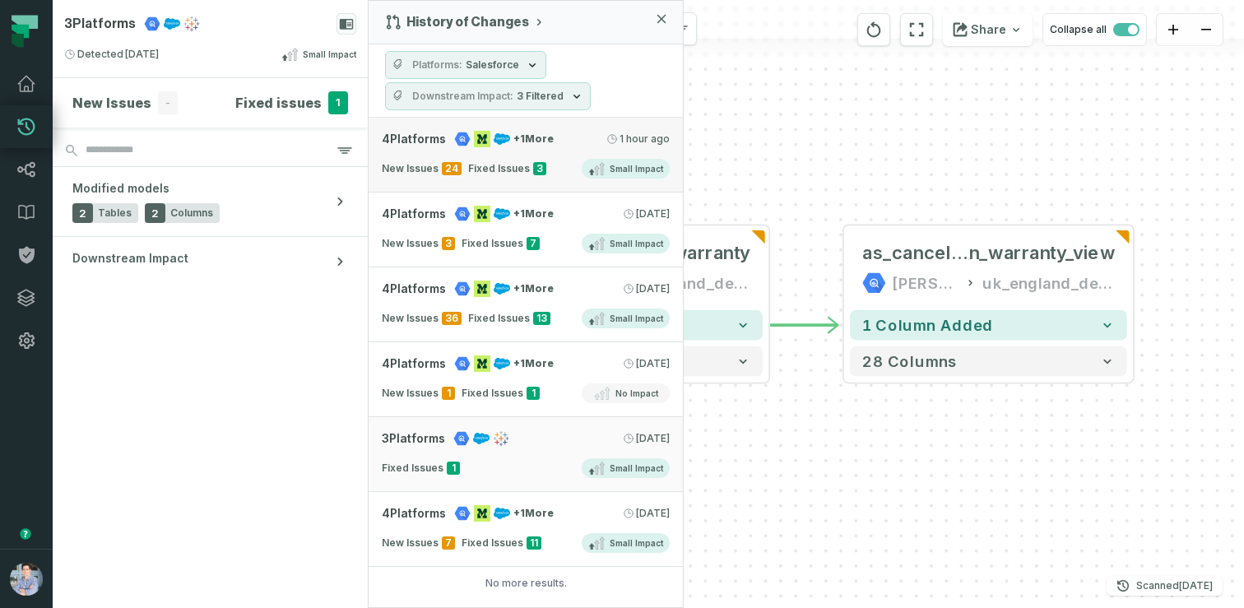
click at [561, 147] on link "4 Platforms + 1 More [DATE] 1:04:05 AM New Issues 24 Fixed Issues 3 Small Impact" at bounding box center [526, 155] width 314 height 75
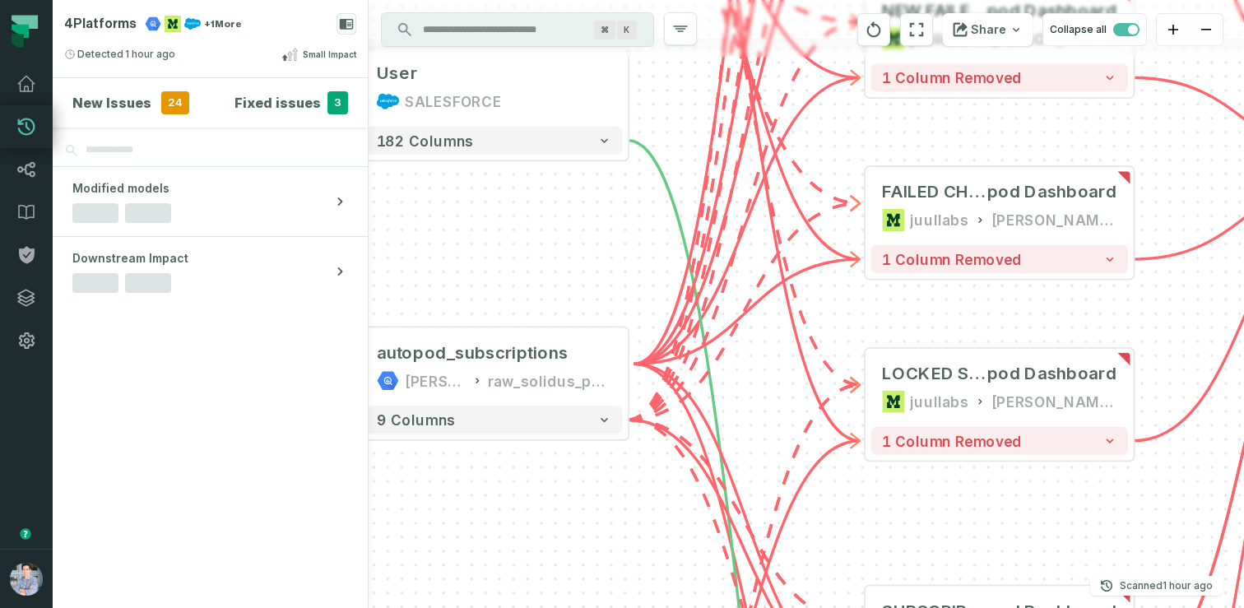
drag, startPoint x: 726, startPoint y: 434, endPoint x: 681, endPoint y: 109, distance: 328.0
click at [681, 109] on div "- Country Counts @ Non compliant Ecom orders (past 30 days) juullabs Digital Op…" at bounding box center [806, 304] width 875 height 608
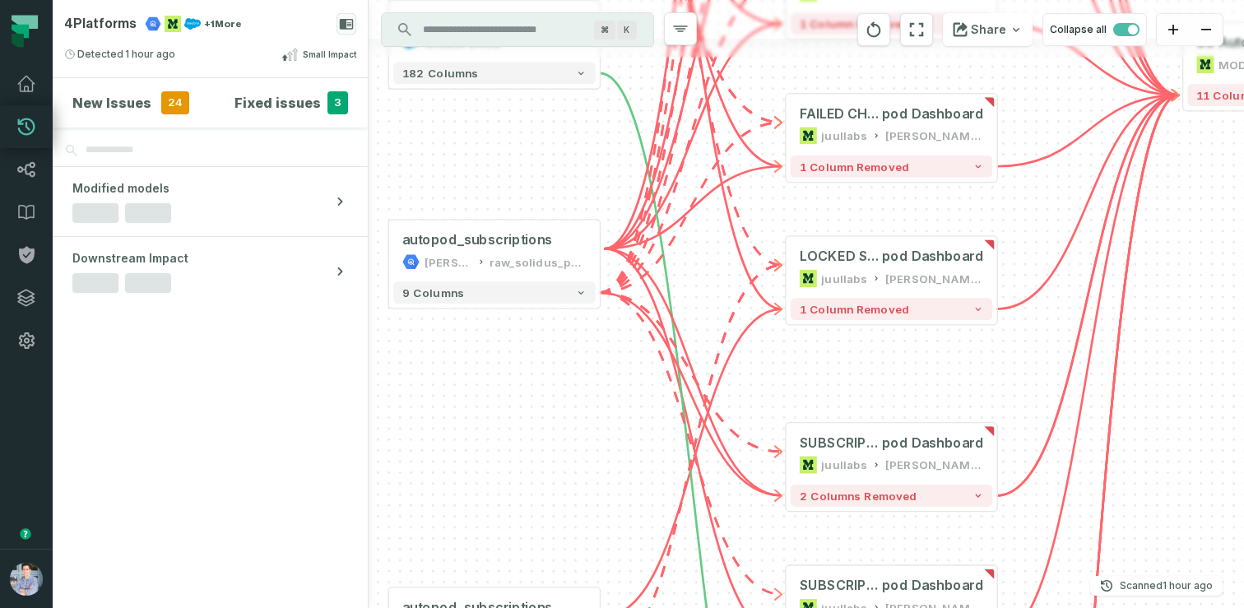
drag, startPoint x: 591, startPoint y: 254, endPoint x: 558, endPoint y: 152, distance: 107.2
click at [558, 152] on div "- Country Counts @ Non compliant Ecom orders (past 30 days) juullabs Digital Op…" at bounding box center [806, 304] width 875 height 608
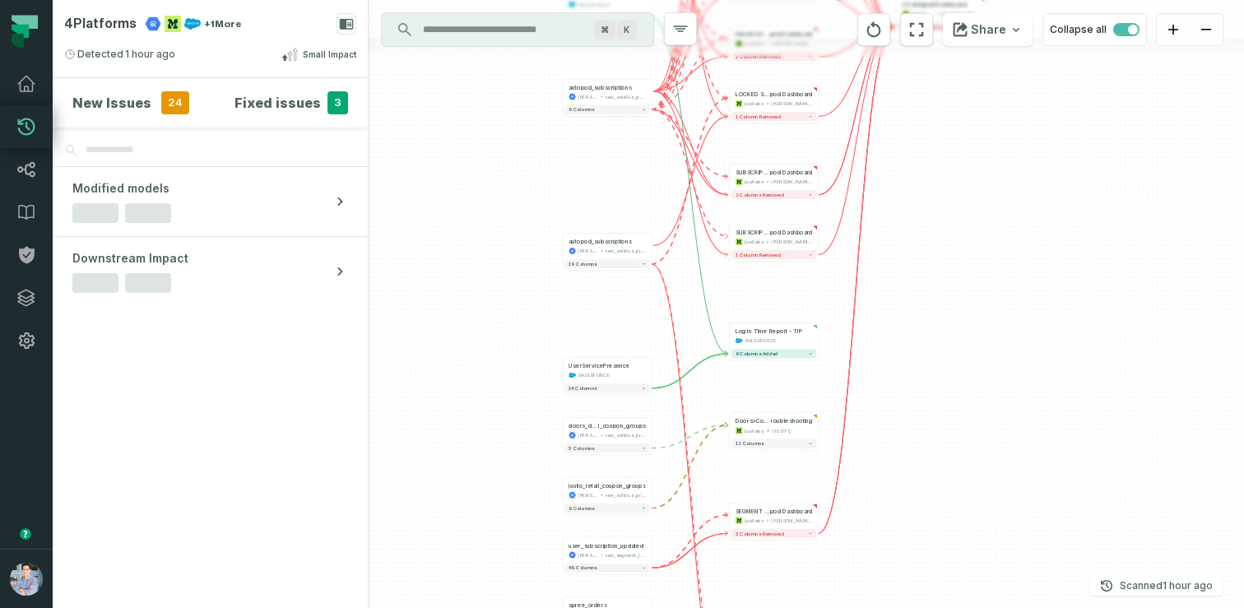
drag, startPoint x: 923, startPoint y: 552, endPoint x: 946, endPoint y: 307, distance: 246.2
click at [946, 307] on div "- Country Counts @ Non compliant Ecom orders (past 30 days) juullabs Digital Op…" at bounding box center [806, 304] width 875 height 608
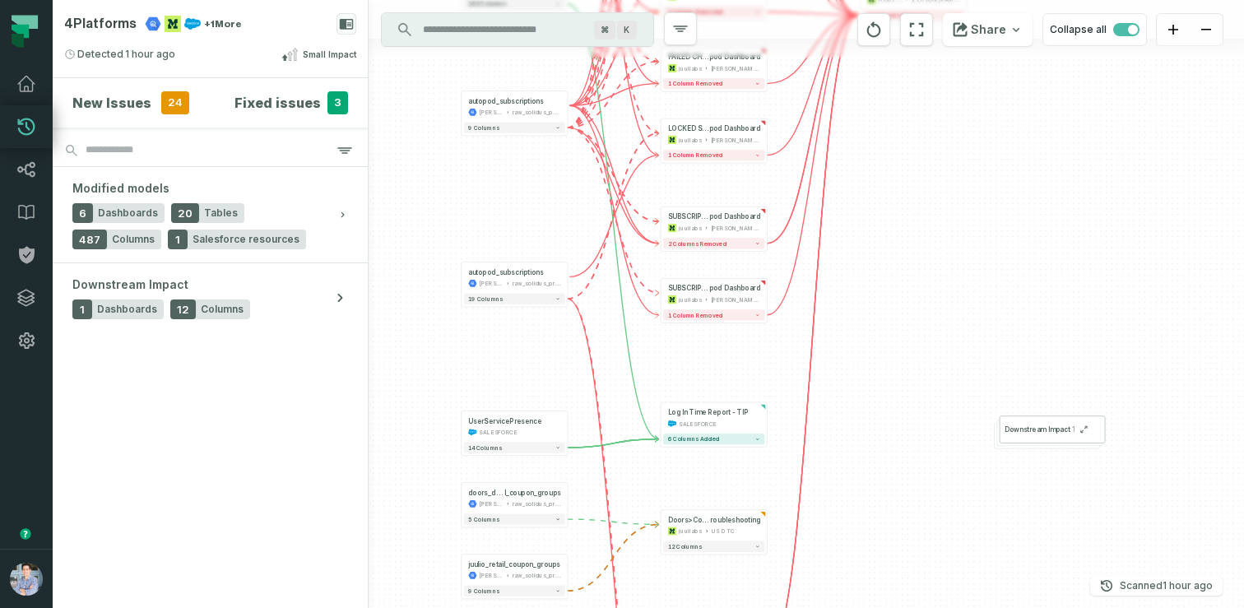
drag, startPoint x: 910, startPoint y: 226, endPoint x: 986, endPoint y: 271, distance: 87.8
click at [986, 271] on div "- Country Counts @ Non compliant Ecom orders (past 30 days) juullabs Digital Op…" at bounding box center [806, 304] width 875 height 608
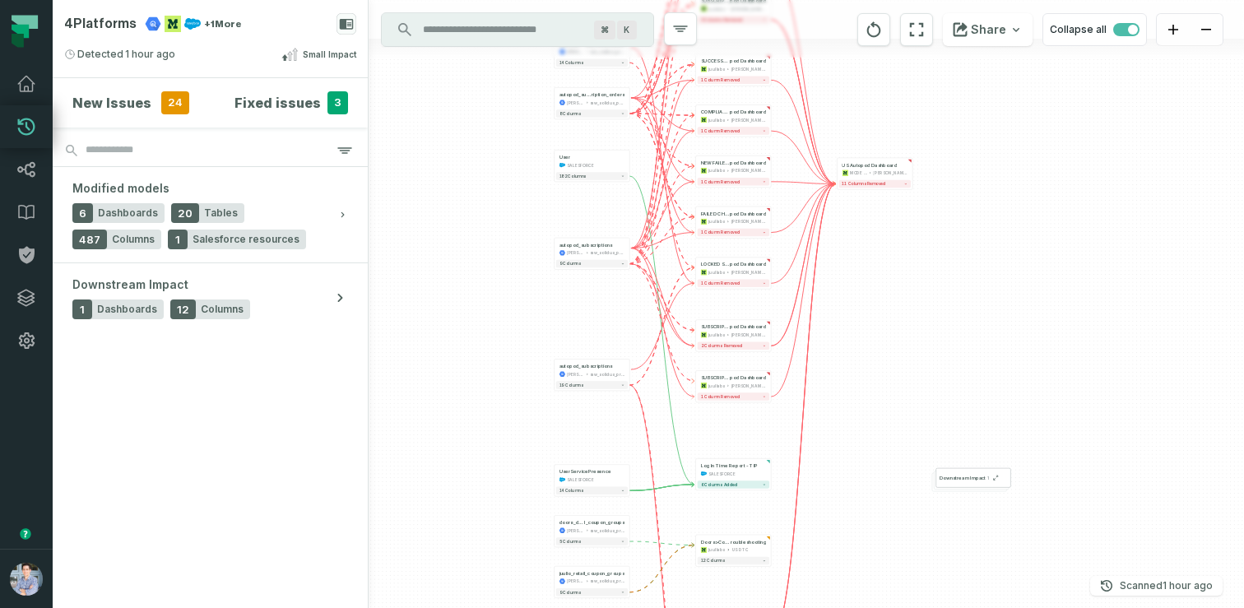
drag, startPoint x: 540, startPoint y: 281, endPoint x: 494, endPoint y: 377, distance: 105.6
click at [494, 377] on div "- Country Counts @ Non compliant Ecom orders (past 30 days) juullabs Digital Op…" at bounding box center [806, 304] width 875 height 608
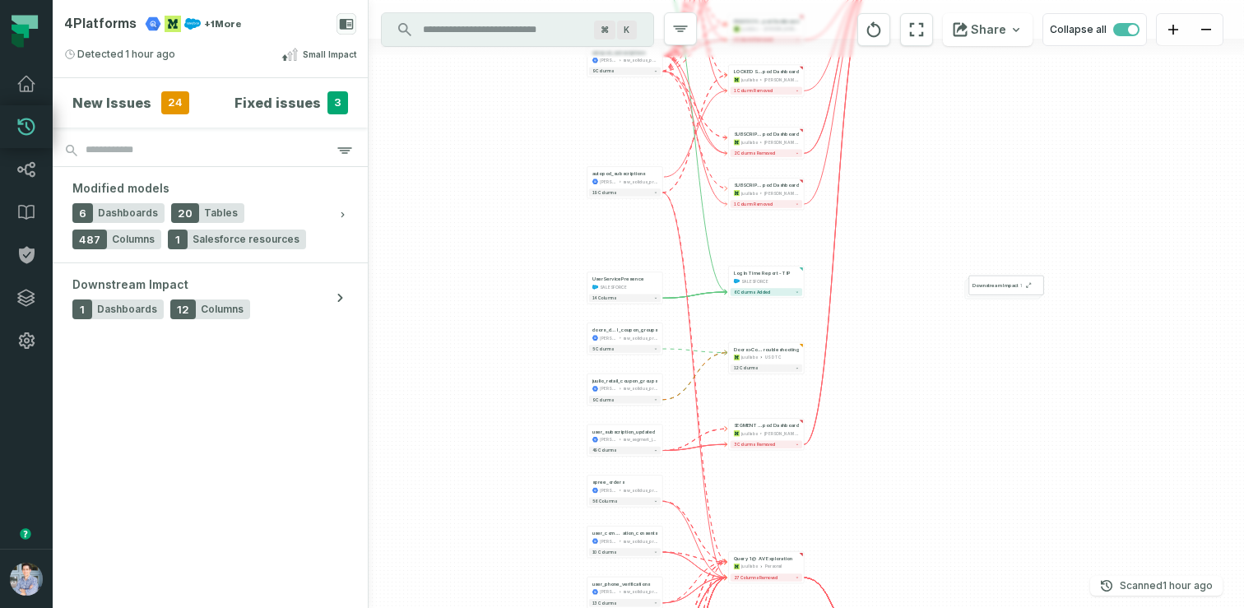
drag, startPoint x: 516, startPoint y: 445, endPoint x: 549, endPoint y: 253, distance: 195.3
click at [549, 253] on div "- Country Counts @ Non compliant Ecom orders (past 30 days) juullabs Digital Op…" at bounding box center [806, 304] width 875 height 608
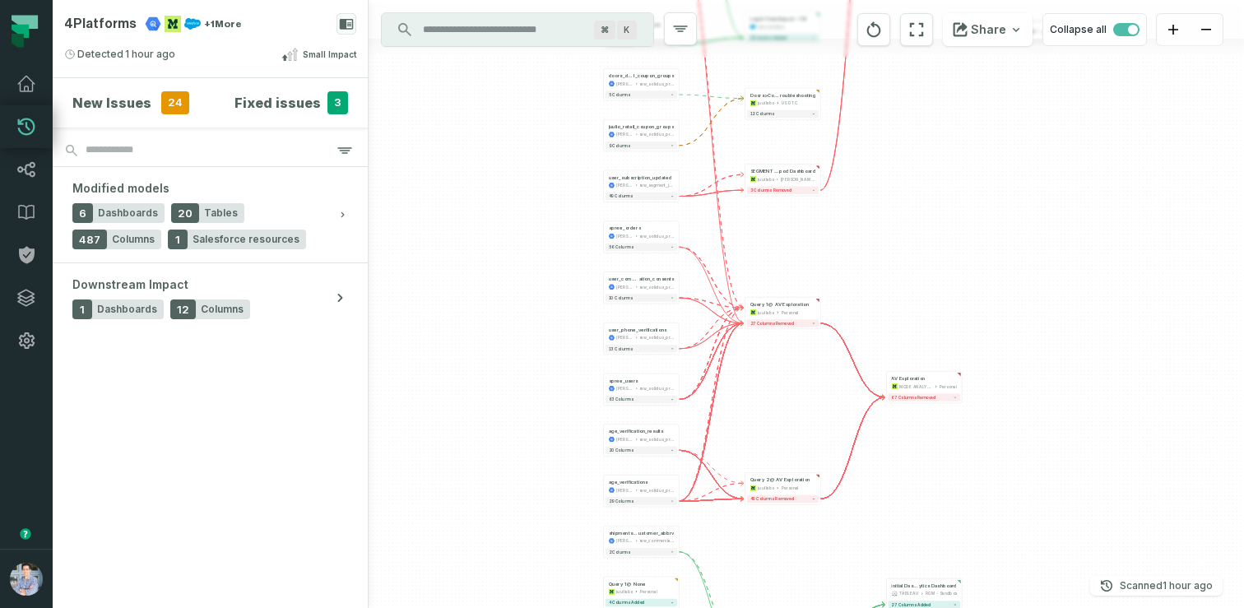
drag, startPoint x: 549, startPoint y: 253, endPoint x: 568, endPoint y: -18, distance: 271.4
click at [568, 0] on html "Pull Requests Dashboard Lineage Data Catalog Policies Integrations Settings Alo…" at bounding box center [622, 304] width 1244 height 608
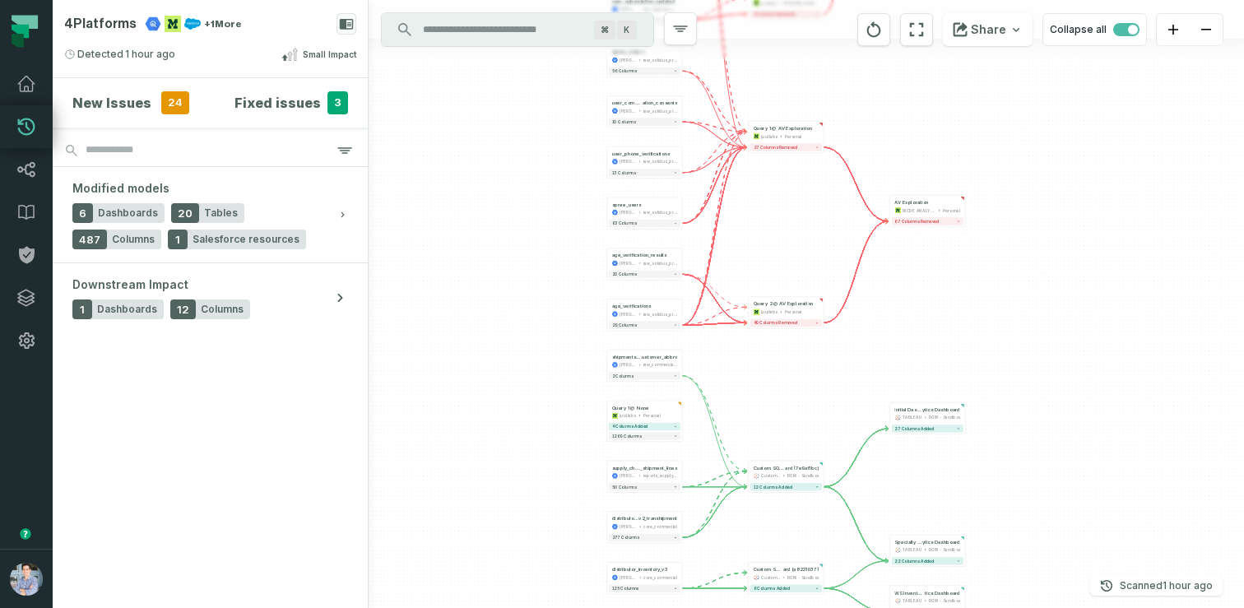
drag, startPoint x: 557, startPoint y: 142, endPoint x: 557, endPoint y: -66, distance: 208.1
click at [557, 0] on html "Pull Requests Dashboard Lineage Data Catalog Policies Integrations Settings Alo…" at bounding box center [622, 304] width 1244 height 608
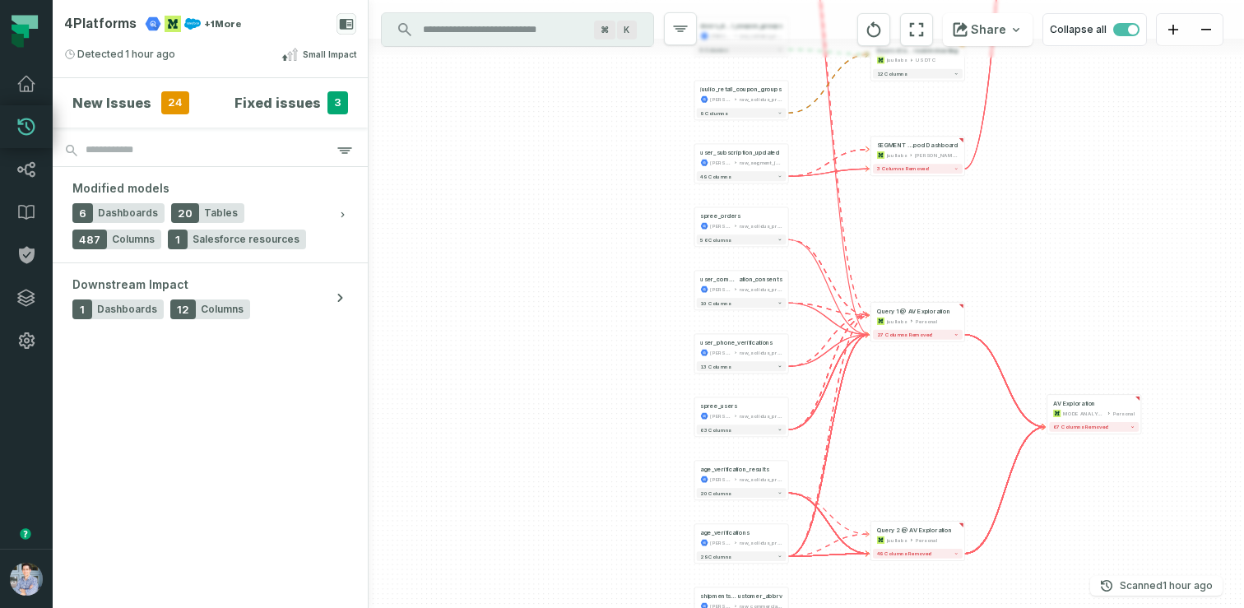
drag, startPoint x: 988, startPoint y: 326, endPoint x: 784, endPoint y: 592, distance: 335.7
click at [784, 592] on div "- Country Counts @ Non compliant Ecom orders (past 30 days) juullabs Digital Op…" at bounding box center [806, 304] width 875 height 608
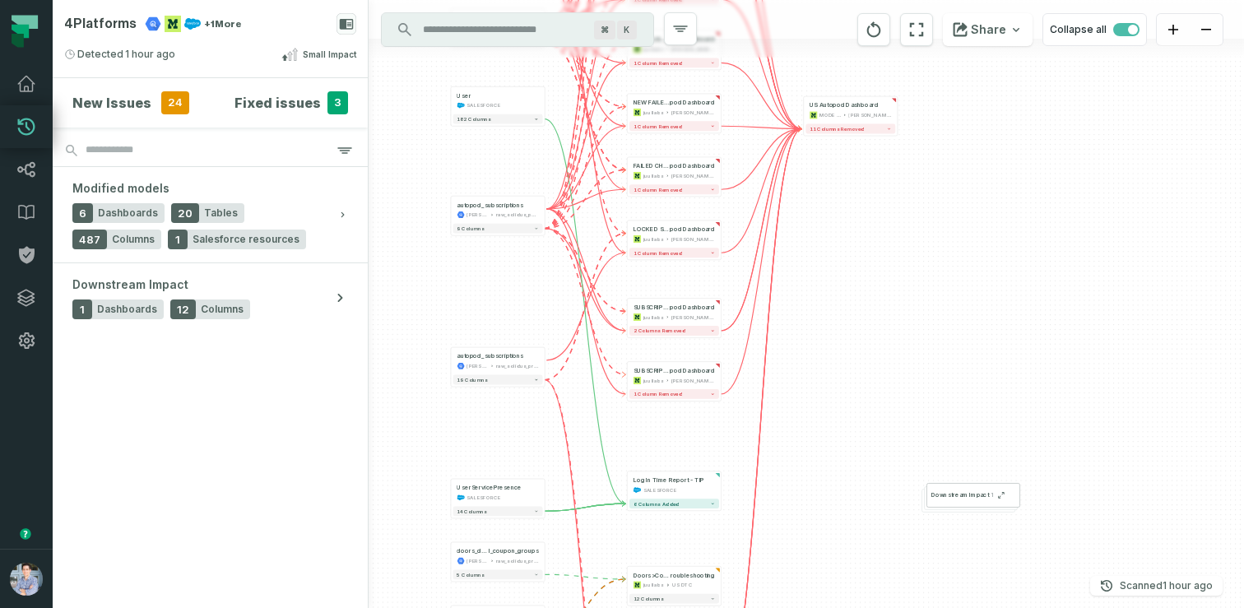
drag, startPoint x: 904, startPoint y: 235, endPoint x: 814, endPoint y: 561, distance: 337.9
click at [814, 561] on div "- Country Counts @ Non compliant Ecom orders (past 30 days) juullabs Digital Op…" at bounding box center [806, 304] width 875 height 608
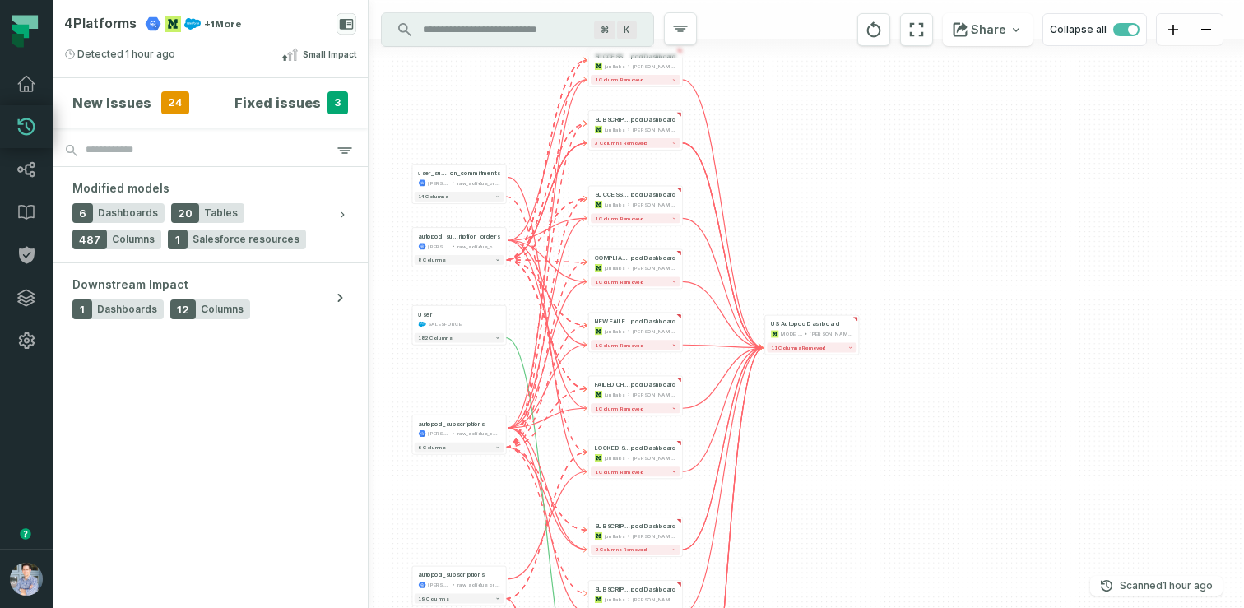
drag, startPoint x: 824, startPoint y: 381, endPoint x: 785, endPoint y: 644, distance: 266.1
click at [785, 607] on html "Pull Requests Dashboard Lineage Data Catalog Policies Integrations Settings Alo…" at bounding box center [622, 304] width 1244 height 608
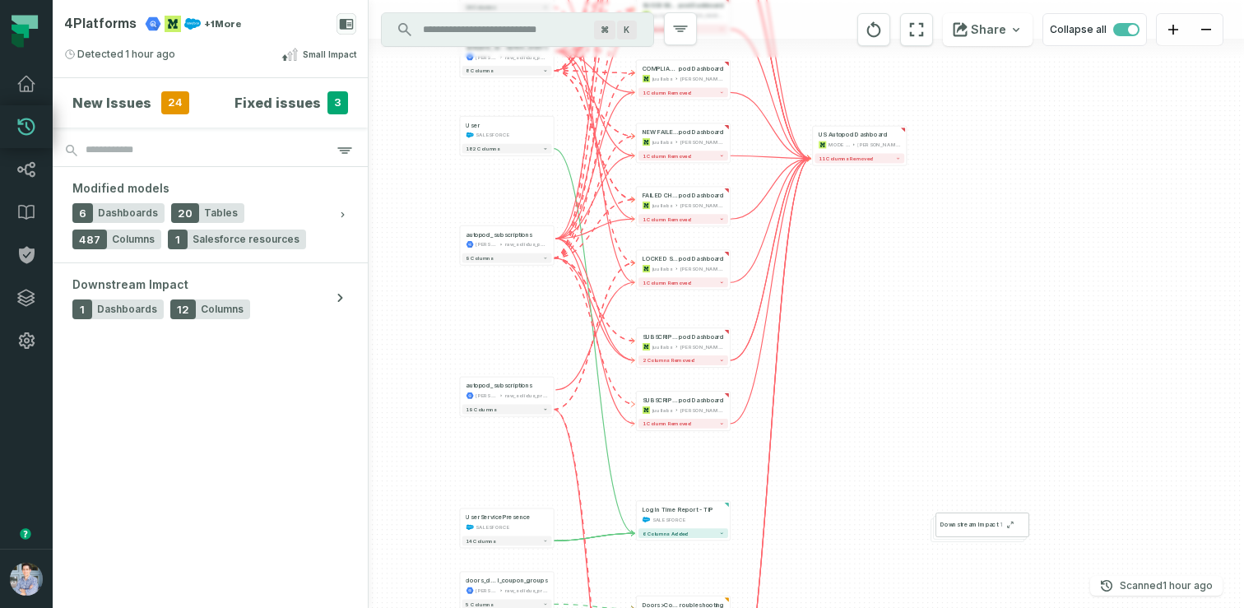
drag, startPoint x: 775, startPoint y: 545, endPoint x: 829, endPoint y: 274, distance: 276.1
click at [829, 274] on div "- Country Counts @ Non compliant Ecom orders (past 30 days) juullabs Digital Op…" at bounding box center [806, 304] width 875 height 608
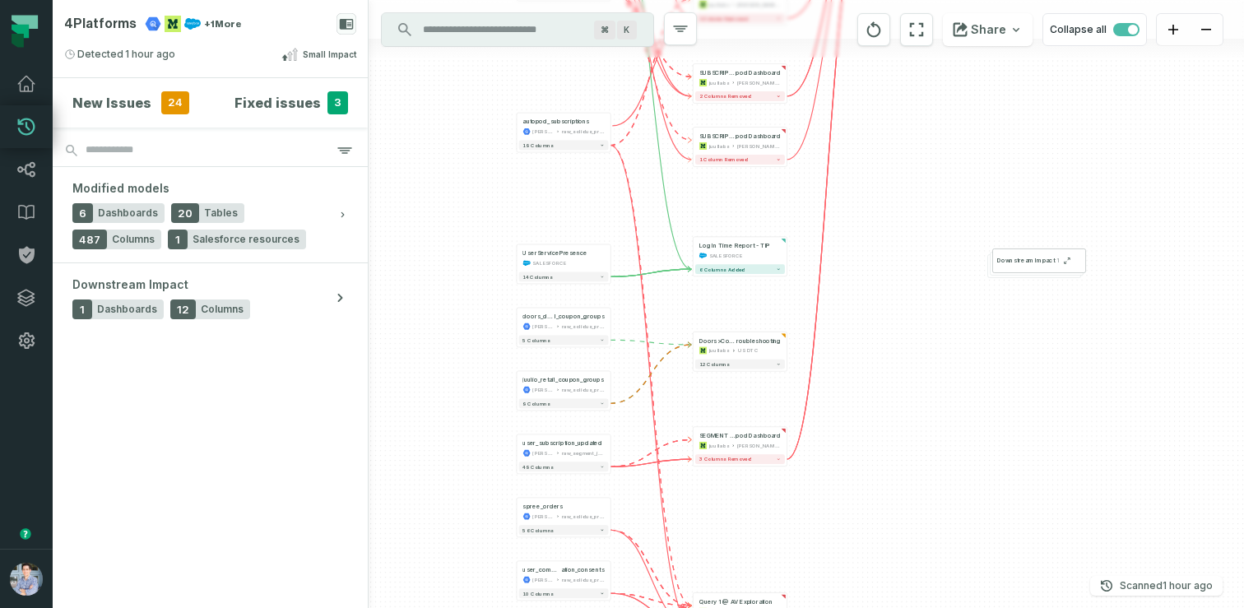
drag, startPoint x: 830, startPoint y: 425, endPoint x: 880, endPoint y: 198, distance: 232.5
click at [880, 198] on div "- Country Counts @ Non compliant Ecom orders (past 30 days) juullabs Digital Op…" at bounding box center [806, 304] width 875 height 608
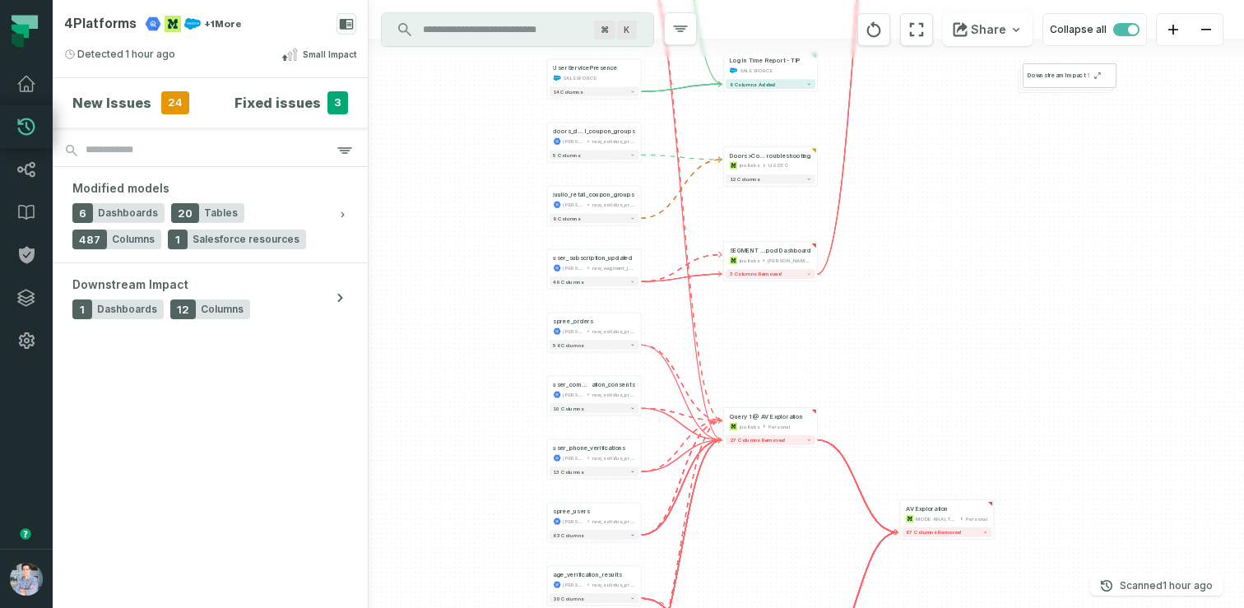
drag, startPoint x: 862, startPoint y: 391, endPoint x: 893, endPoint y: 169, distance: 223.5
click at [893, 169] on div "- Country Counts @ Non compliant Ecom orders (past 30 days) juullabs Digital Op…" at bounding box center [806, 304] width 875 height 608
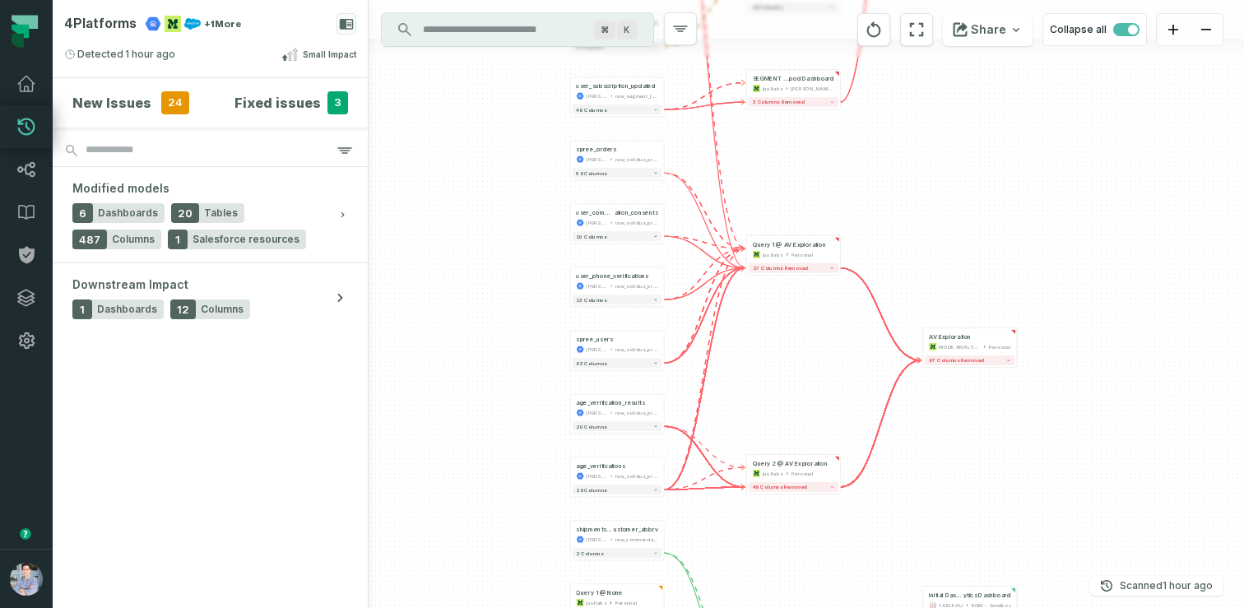
drag, startPoint x: 861, startPoint y: 327, endPoint x: 885, endPoint y: 165, distance: 163.8
click at [885, 165] on div "- Country Counts @ Non compliant Ecom orders (past 30 days) juullabs Digital Op…" at bounding box center [806, 304] width 875 height 608
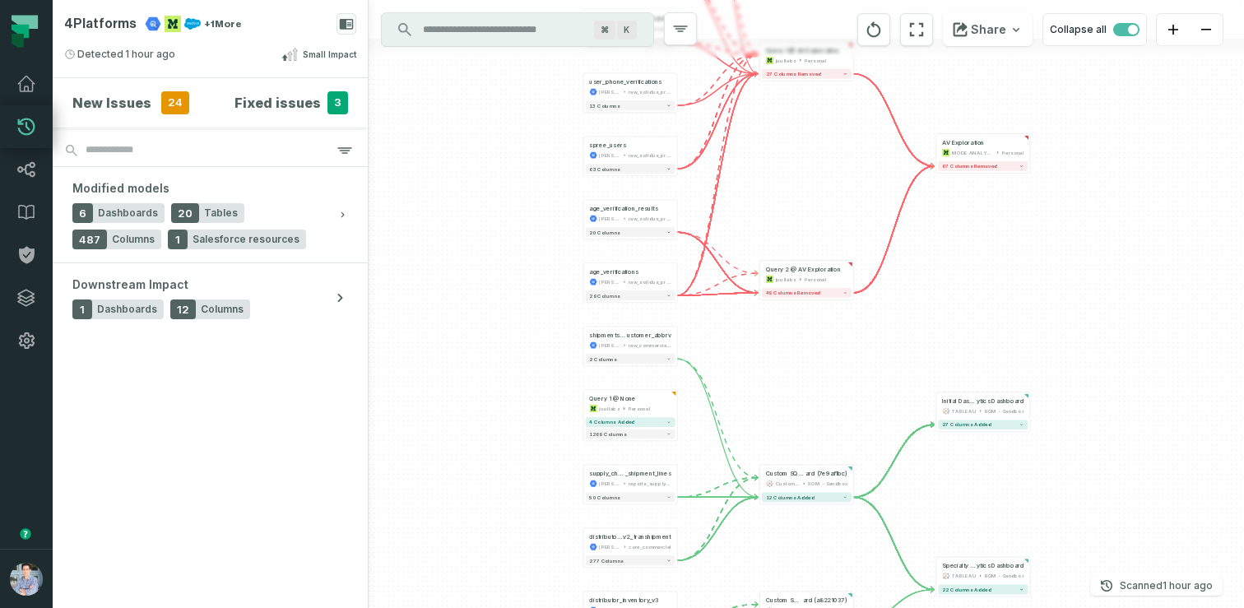
drag, startPoint x: 892, startPoint y: 554, endPoint x: 906, endPoint y: 358, distance: 197.1
click at [906, 358] on div "- Country Counts @ Non compliant Ecom orders (past 30 days) juullabs Digital Op…" at bounding box center [806, 304] width 875 height 608
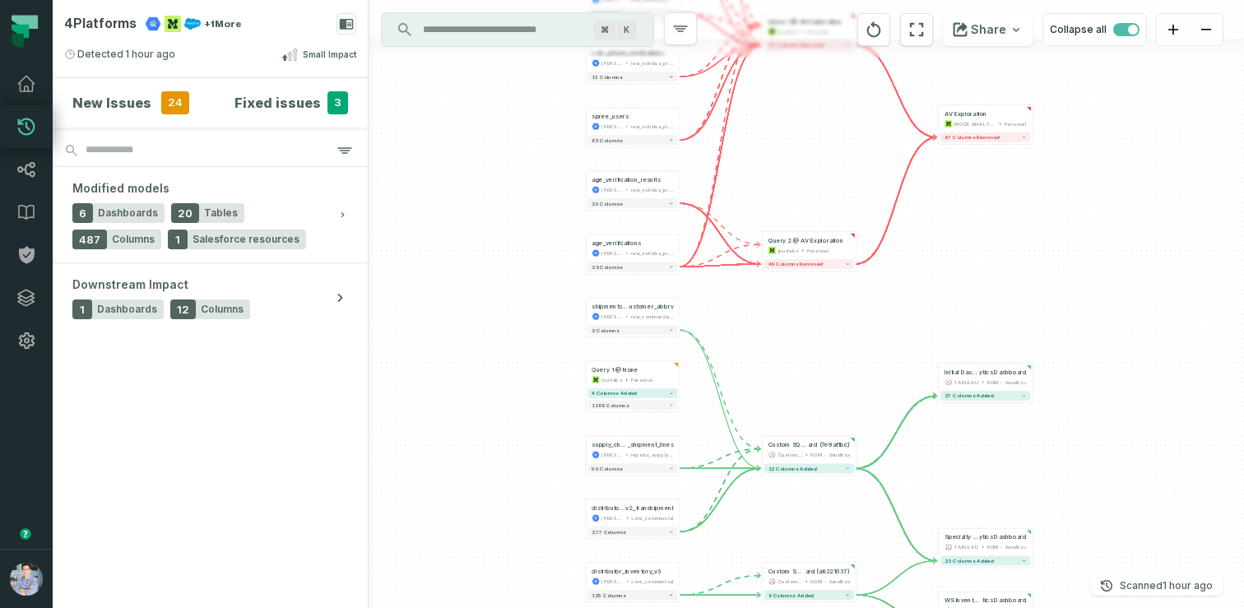
click at [443, 221] on div "- Country Counts @ Non compliant Ecom orders (past 30 days) juullabs Digital Op…" at bounding box center [806, 304] width 875 height 608
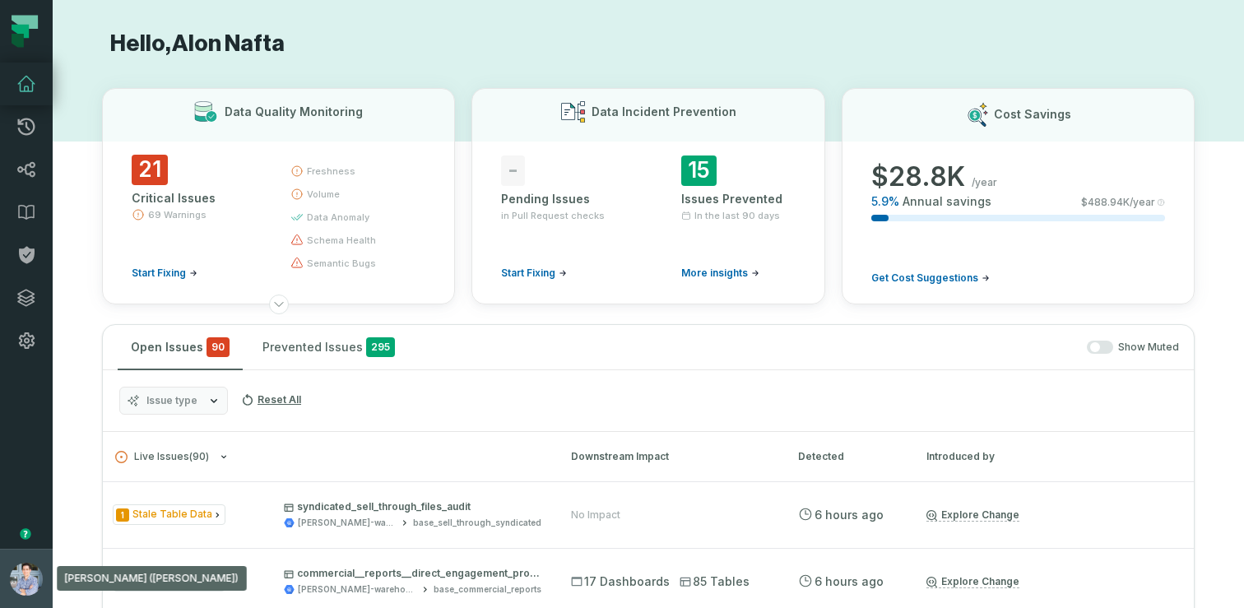
click at [13, 562] on button "[PERSON_NAME] ([PERSON_NAME]) [EMAIL_ADDRESS][DOMAIN_NAME]" at bounding box center [26, 578] width 53 height 59
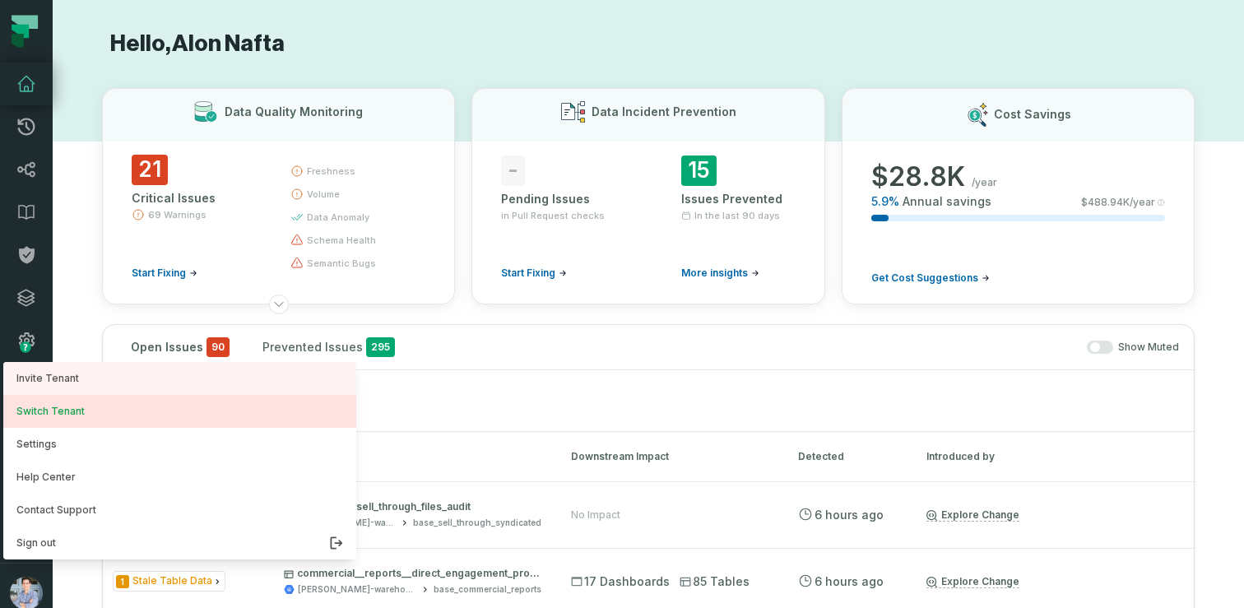
click at [39, 413] on button "Switch Tenant" at bounding box center [179, 411] width 353 height 33
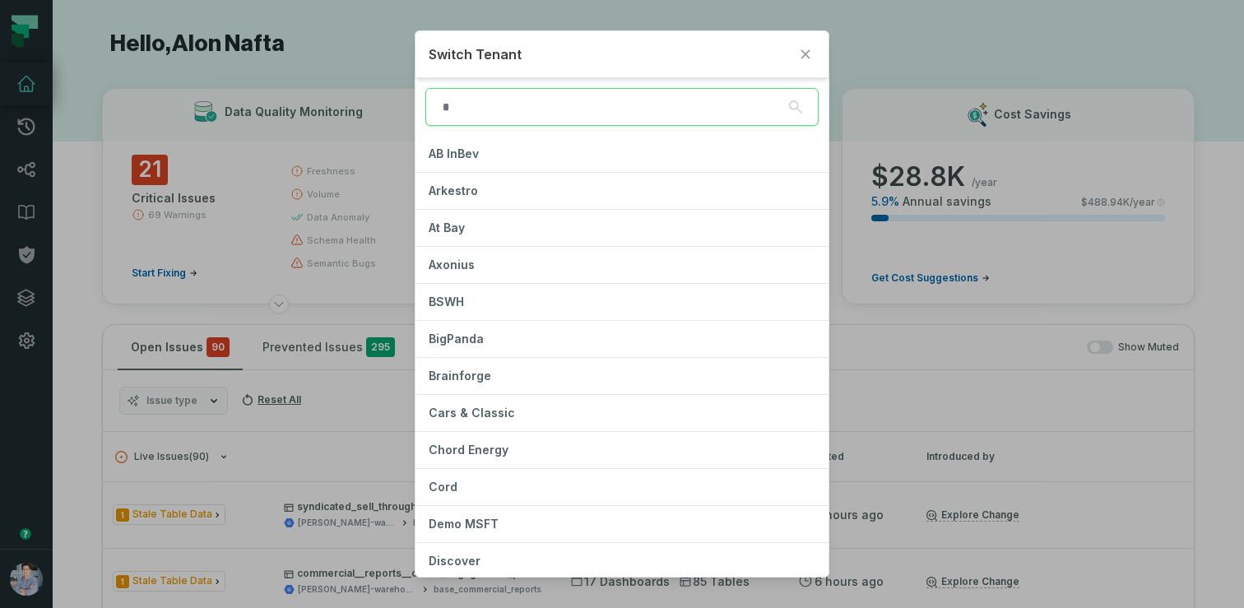
click at [535, 104] on input "search" at bounding box center [621, 107] width 393 height 38
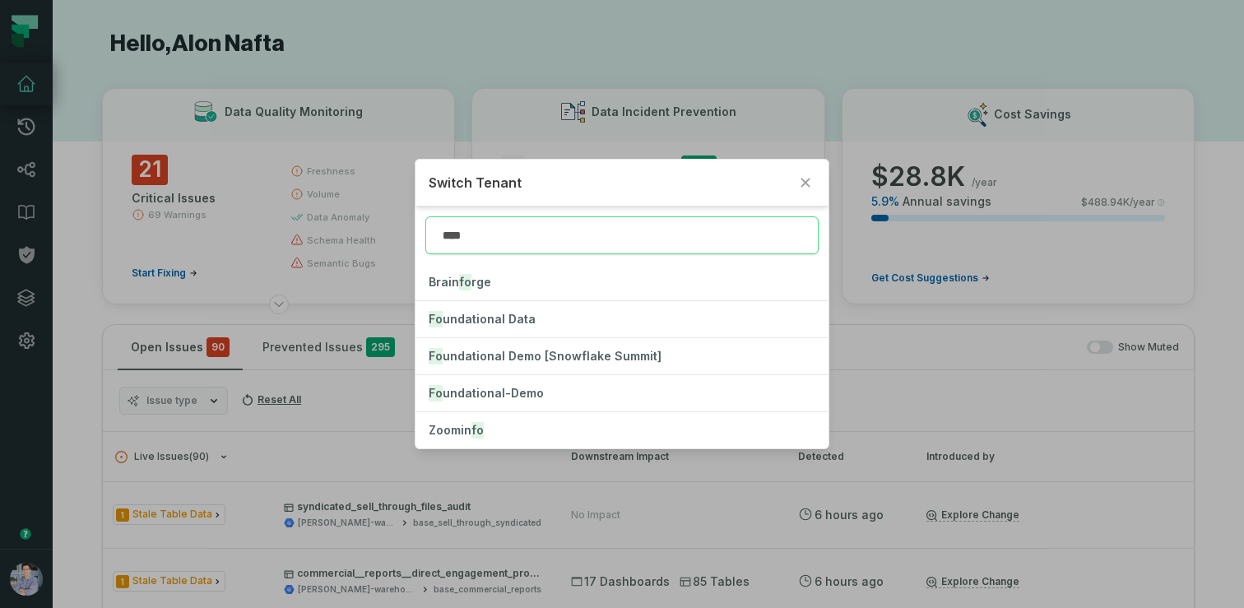
type input "*****"
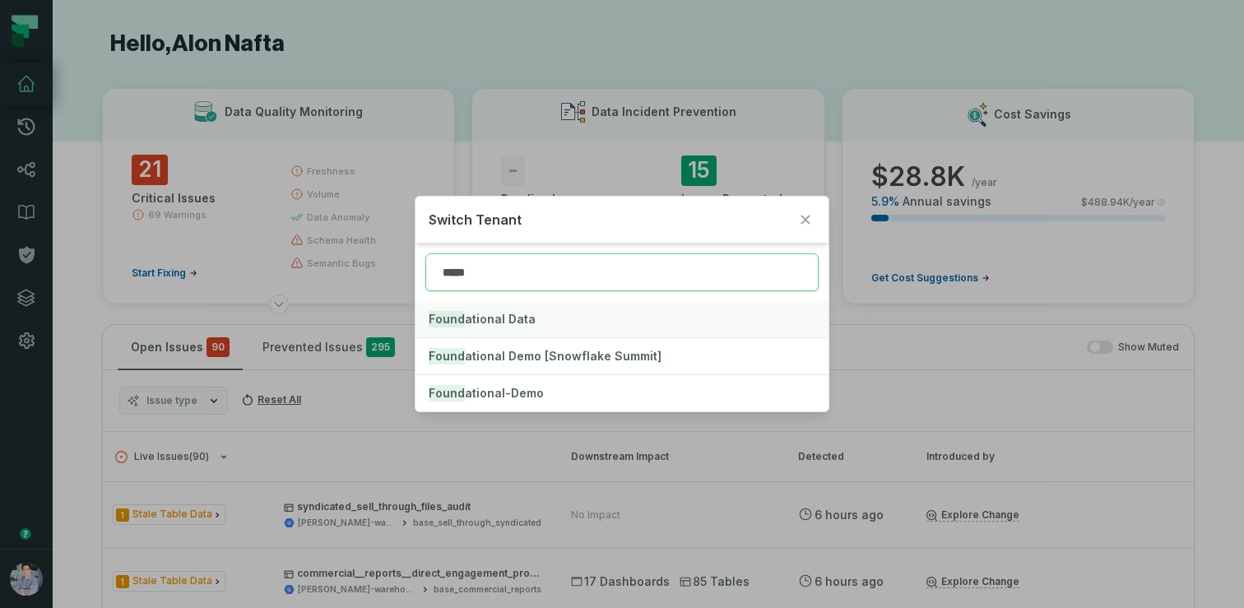
click at [506, 320] on span "Found ational Data" at bounding box center [482, 319] width 107 height 14
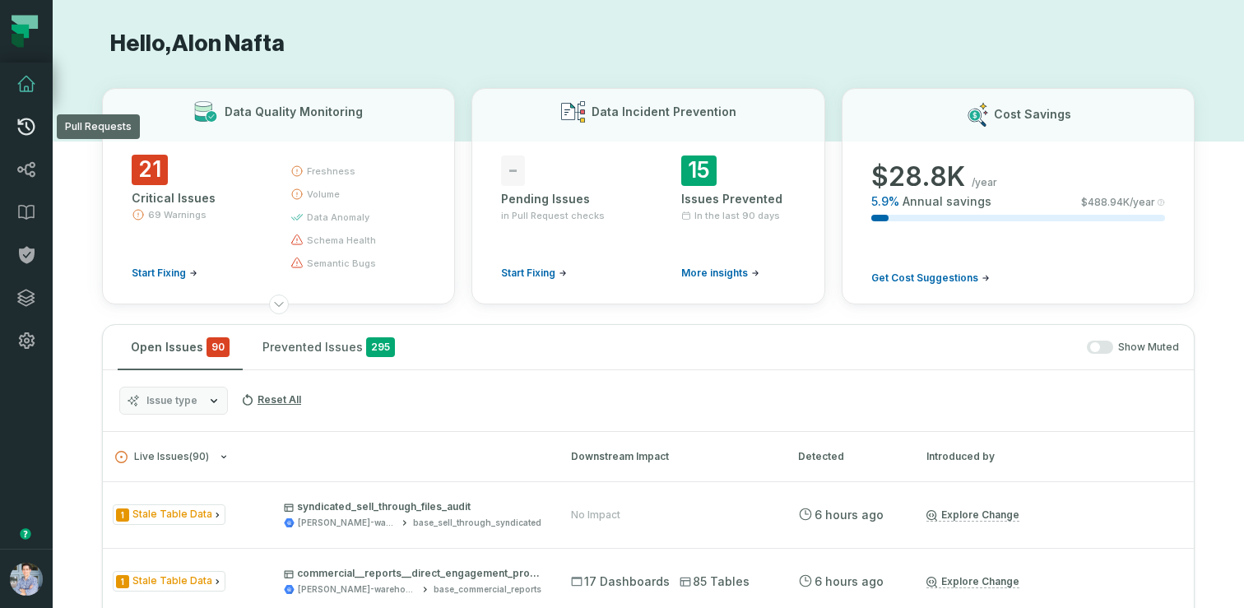
click at [34, 133] on icon at bounding box center [26, 127] width 20 height 20
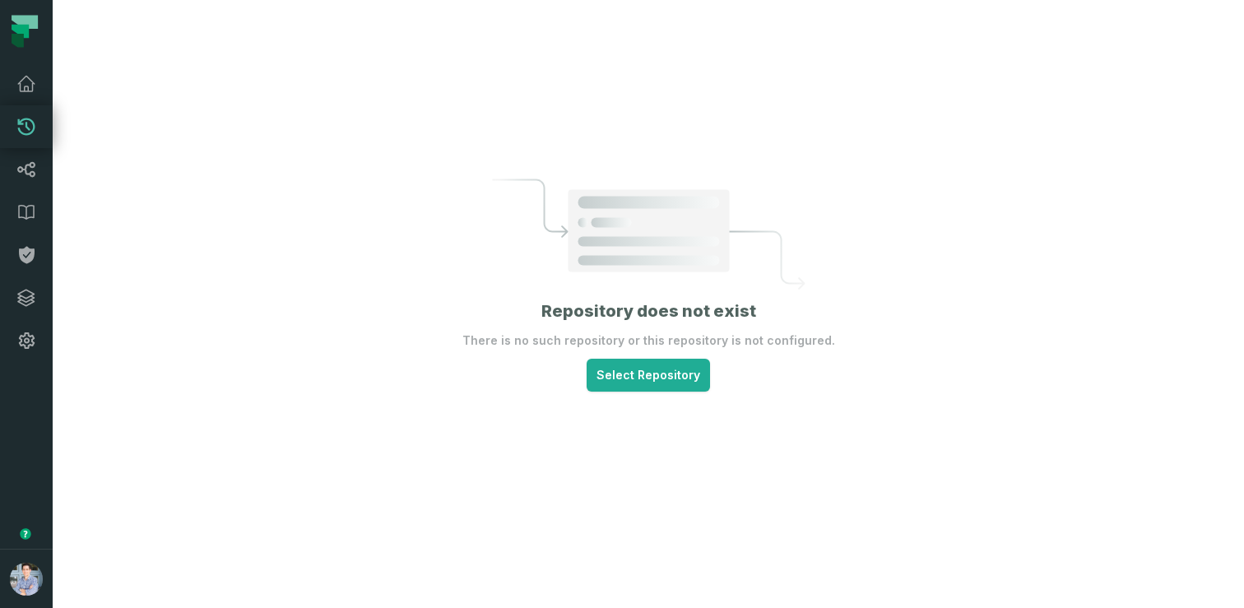
click at [34, 133] on icon at bounding box center [26, 127] width 20 height 20
click at [24, 175] on icon at bounding box center [26, 170] width 20 height 20
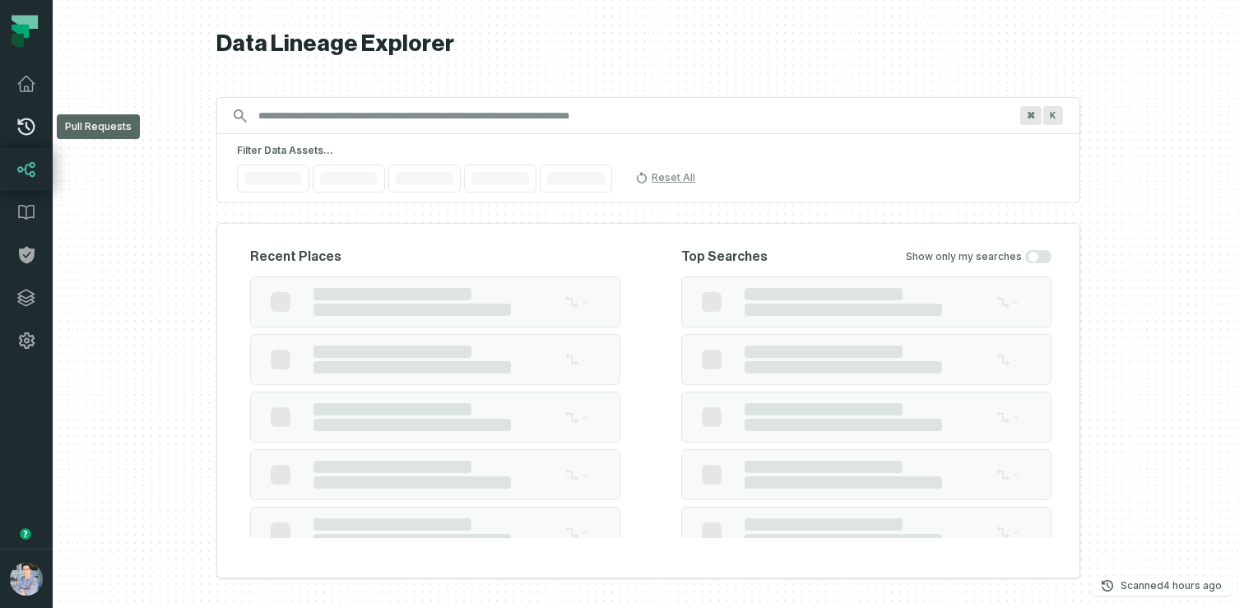
click at [21, 139] on link "Pull Requests" at bounding box center [26, 126] width 53 height 43
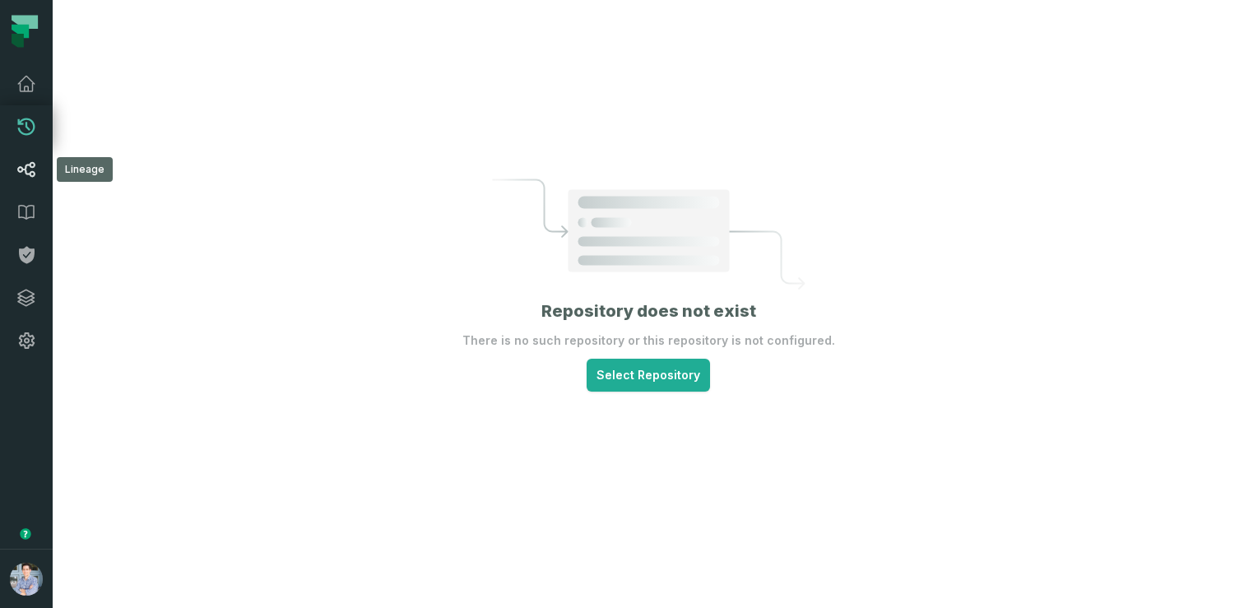
click at [21, 160] on icon at bounding box center [26, 170] width 20 height 20
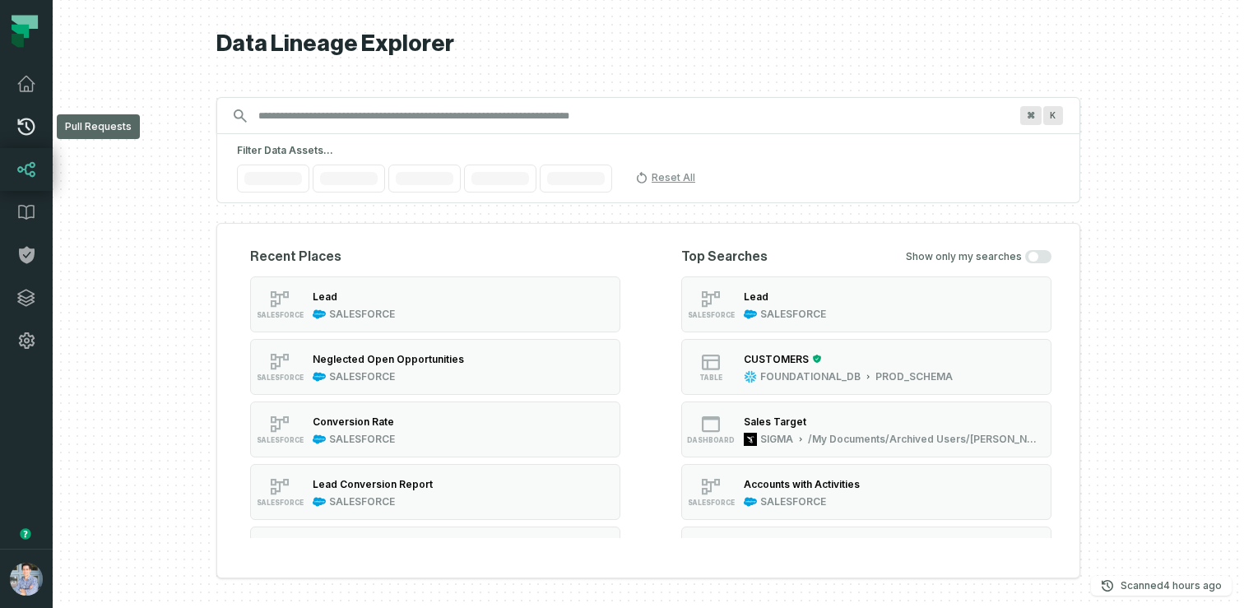
click at [16, 108] on link "Pull Requests" at bounding box center [26, 126] width 53 height 43
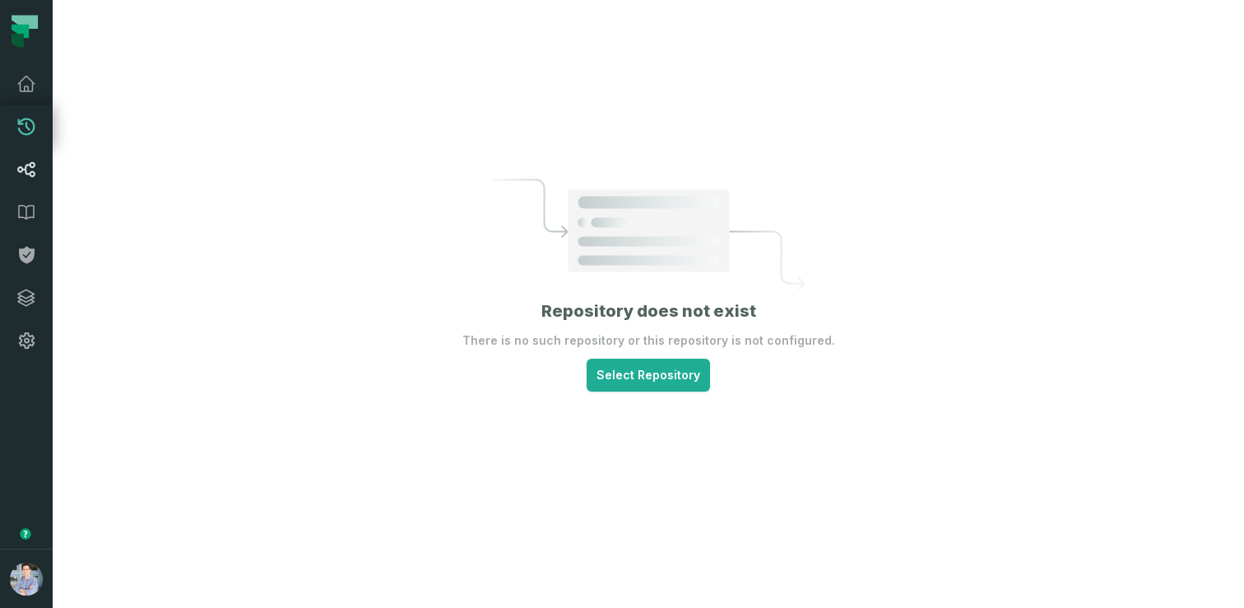
click at [28, 160] on icon at bounding box center [26, 170] width 20 height 20
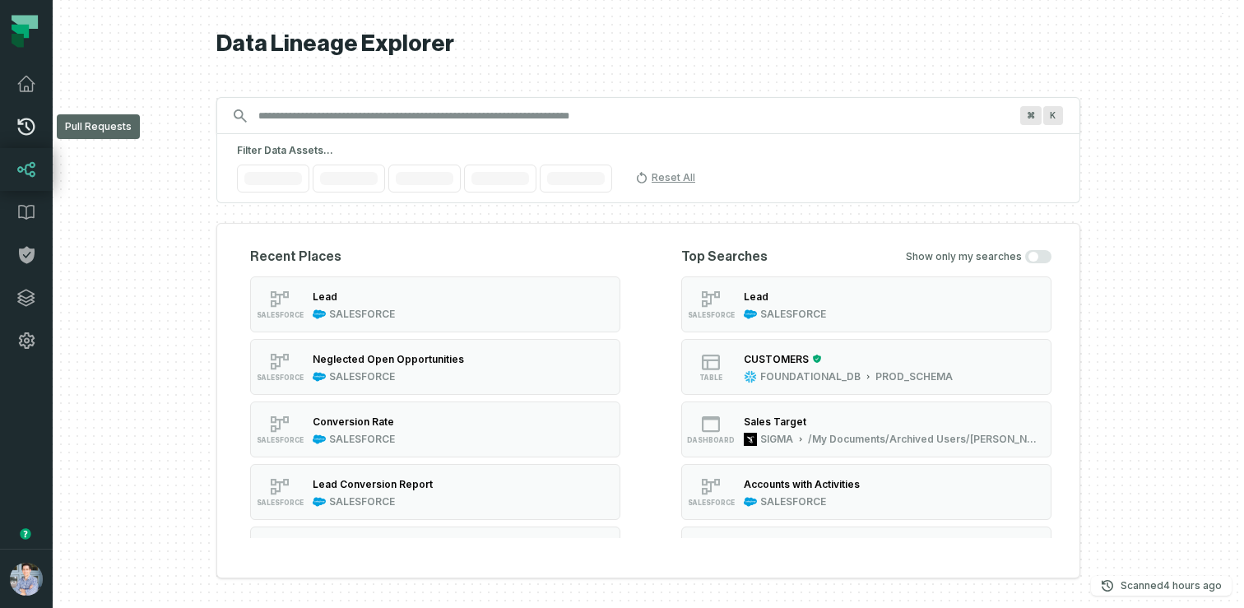
click at [27, 124] on icon at bounding box center [26, 127] width 20 height 20
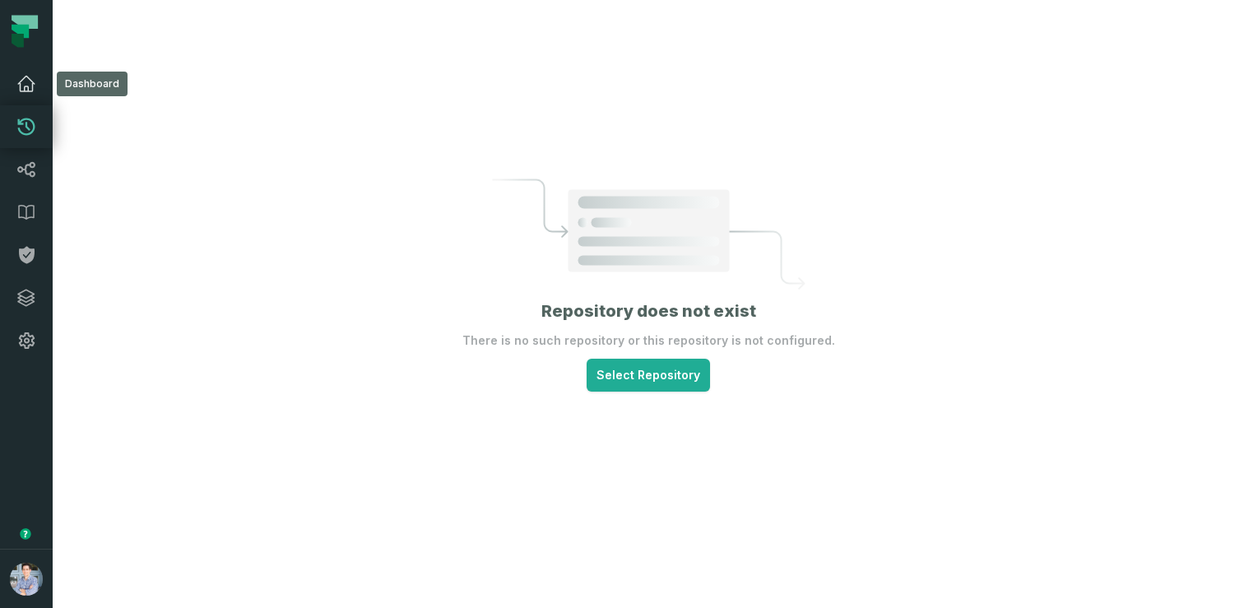
click at [25, 90] on icon at bounding box center [26, 84] width 16 height 15
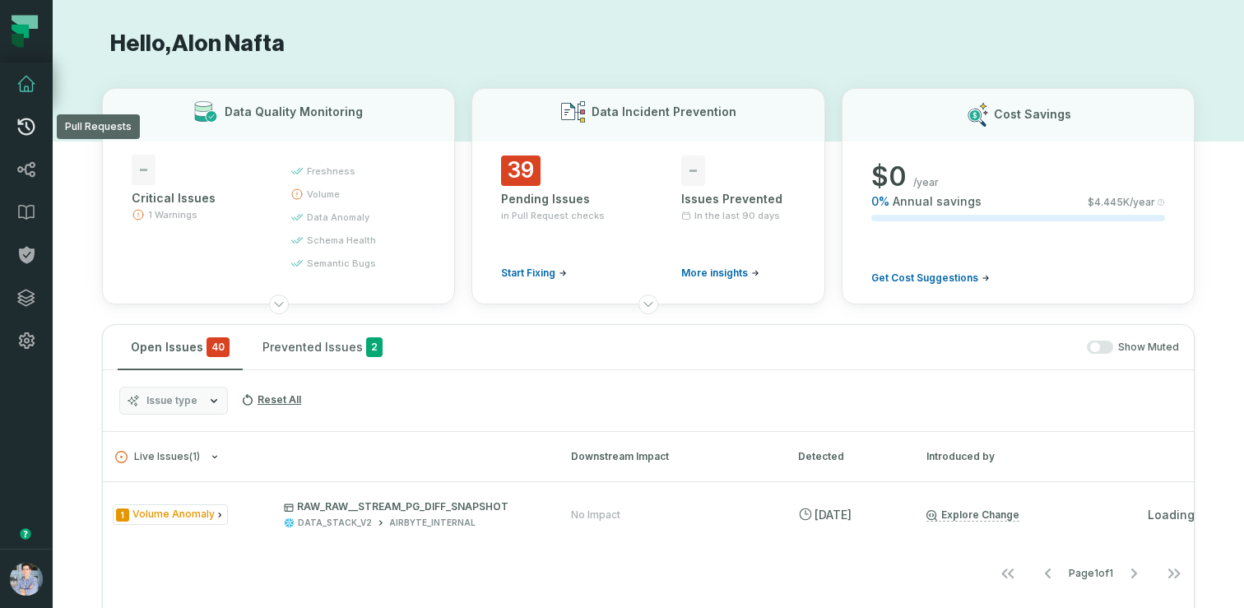
click at [25, 117] on icon at bounding box center [26, 127] width 20 height 20
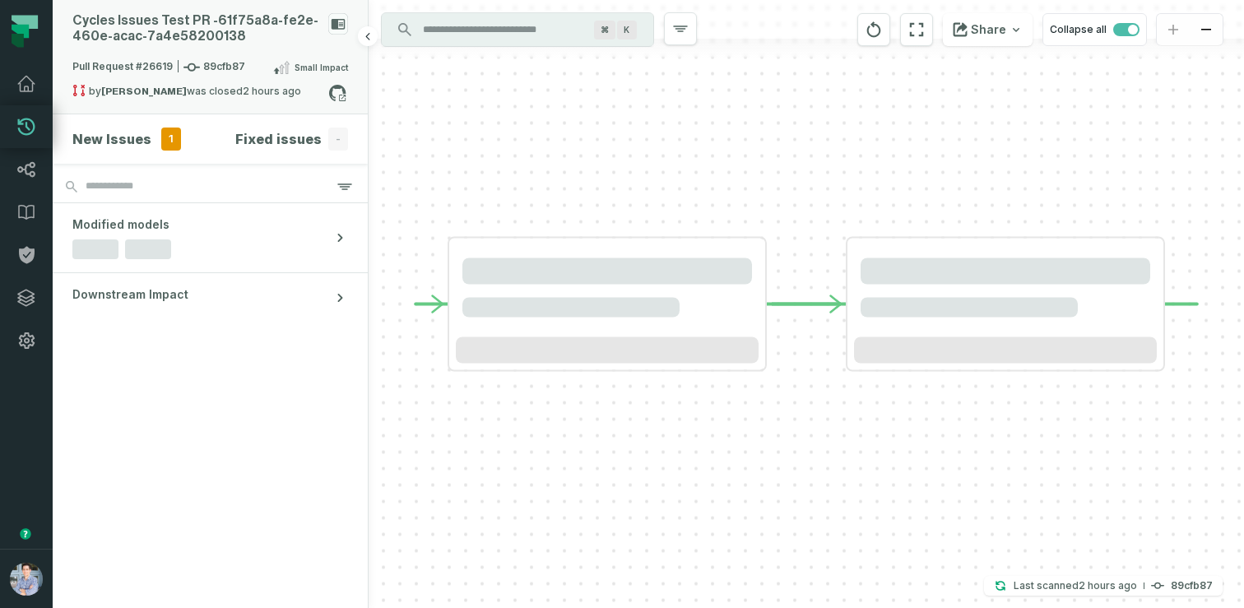
click at [256, 30] on div "Cycles Issues Test PR - 61f75a8a- fe2e- 460e- acac- 7a4e58200138" at bounding box center [196, 28] width 249 height 31
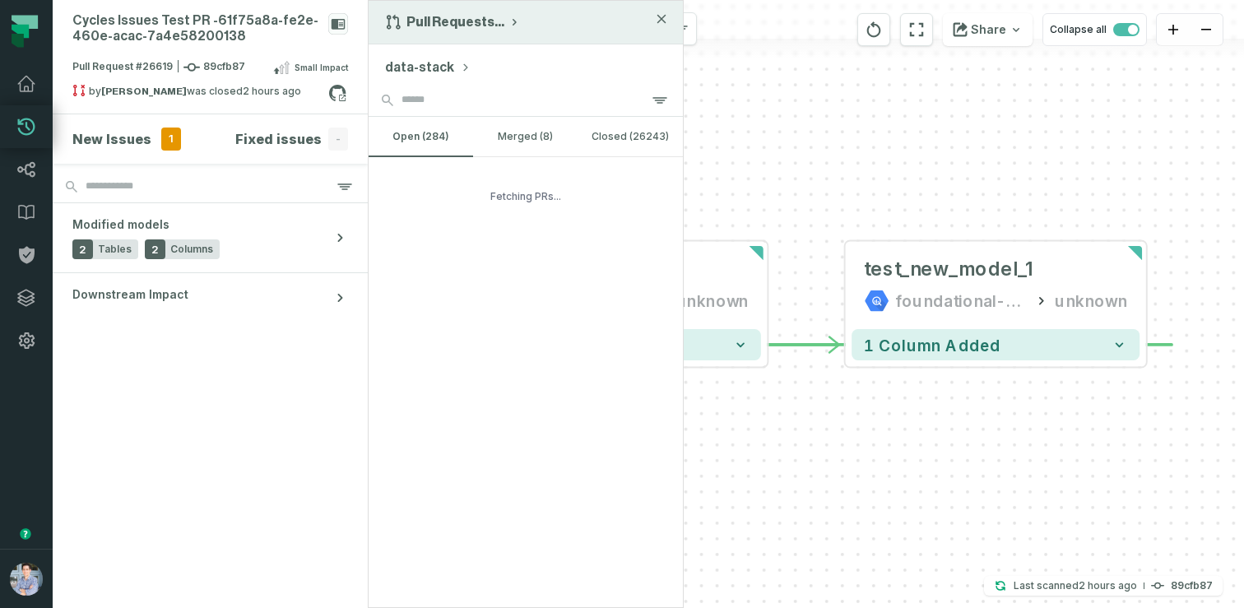
click at [420, 10] on div "Pull Requests ..." at bounding box center [526, 23] width 314 height 44
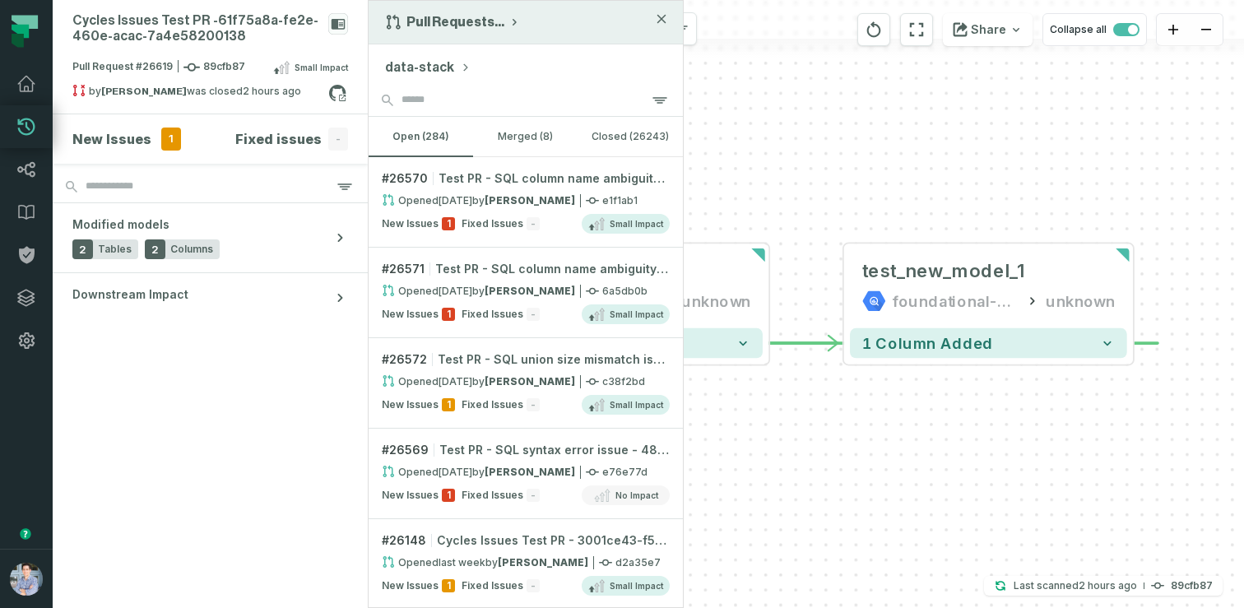
click at [439, 17] on button "Pull Requests ..." at bounding box center [453, 22] width 136 height 16
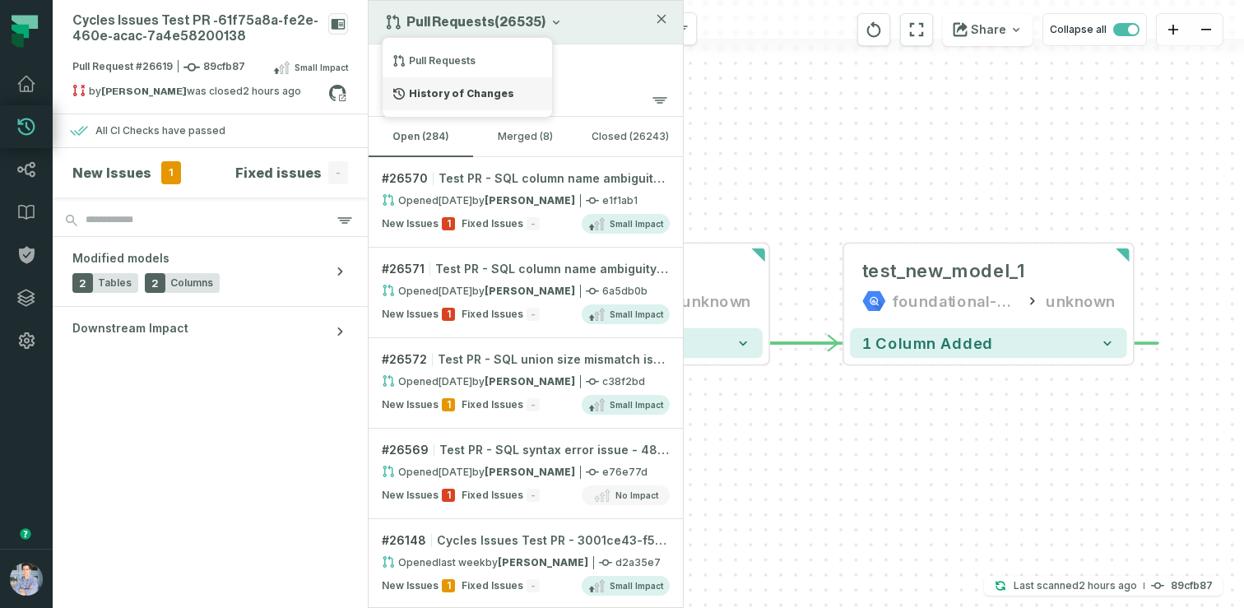
click at [437, 95] on div "History of Changes" at bounding box center [467, 93] width 169 height 33
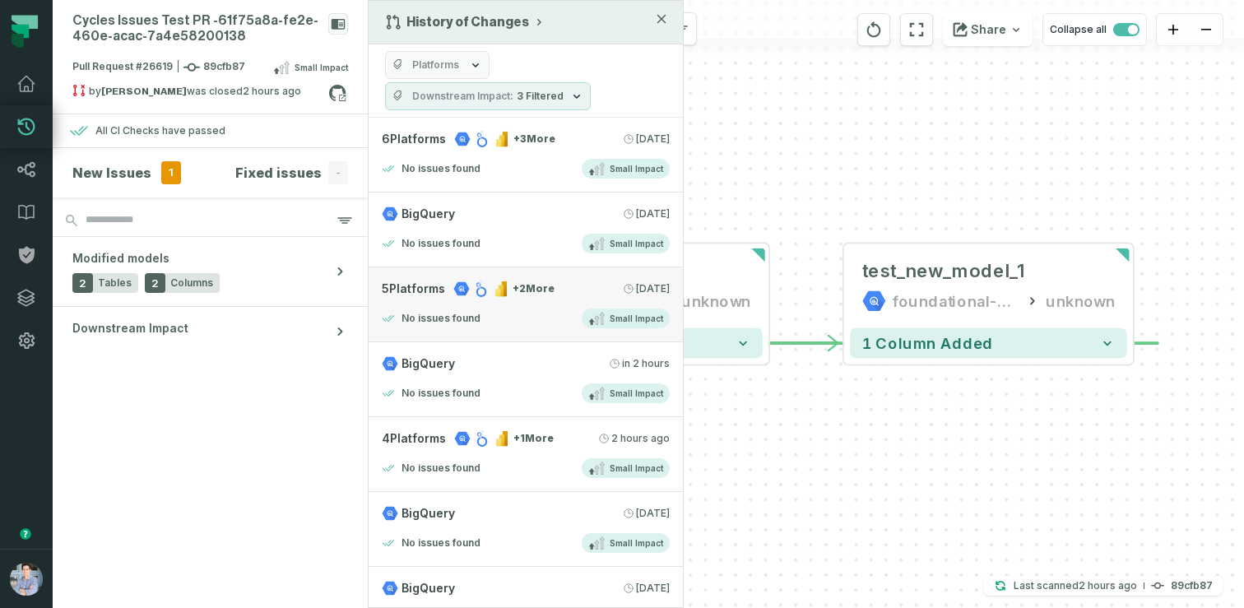
click at [515, 302] on link "5 Platforms + 2 More [DATE] 1:02:39 AM No issues found Small Impact" at bounding box center [526, 304] width 314 height 75
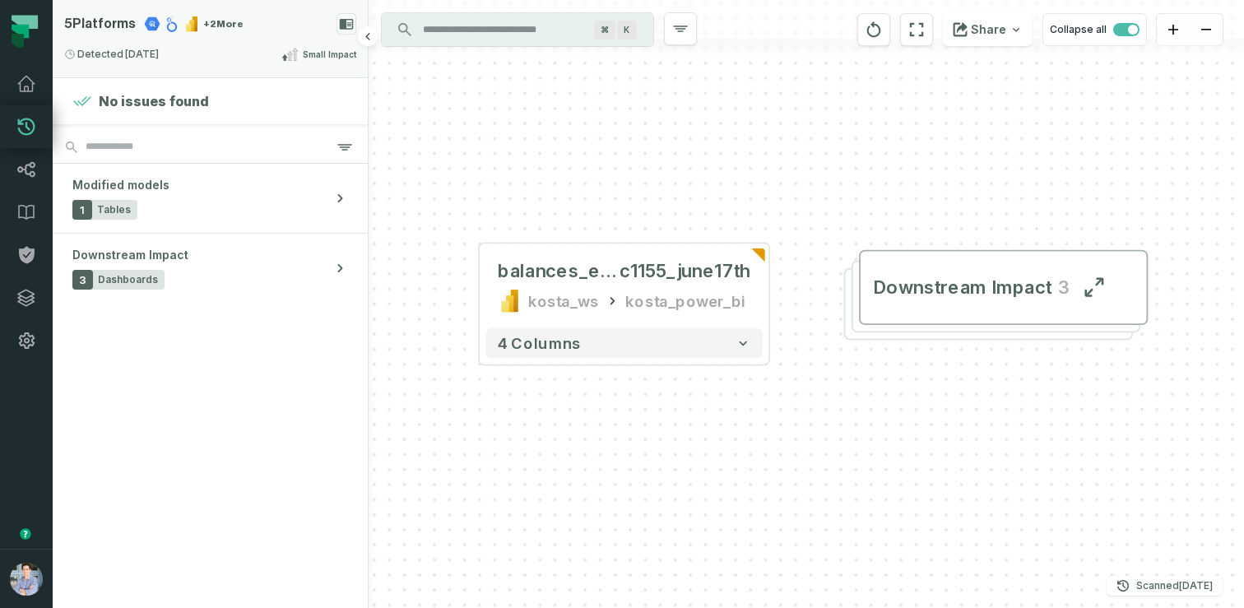
click at [267, 41] on div "5 Platforms + 2 More Detected [DATE] 1:02:39 AM Small Impact" at bounding box center [210, 38] width 315 height 77
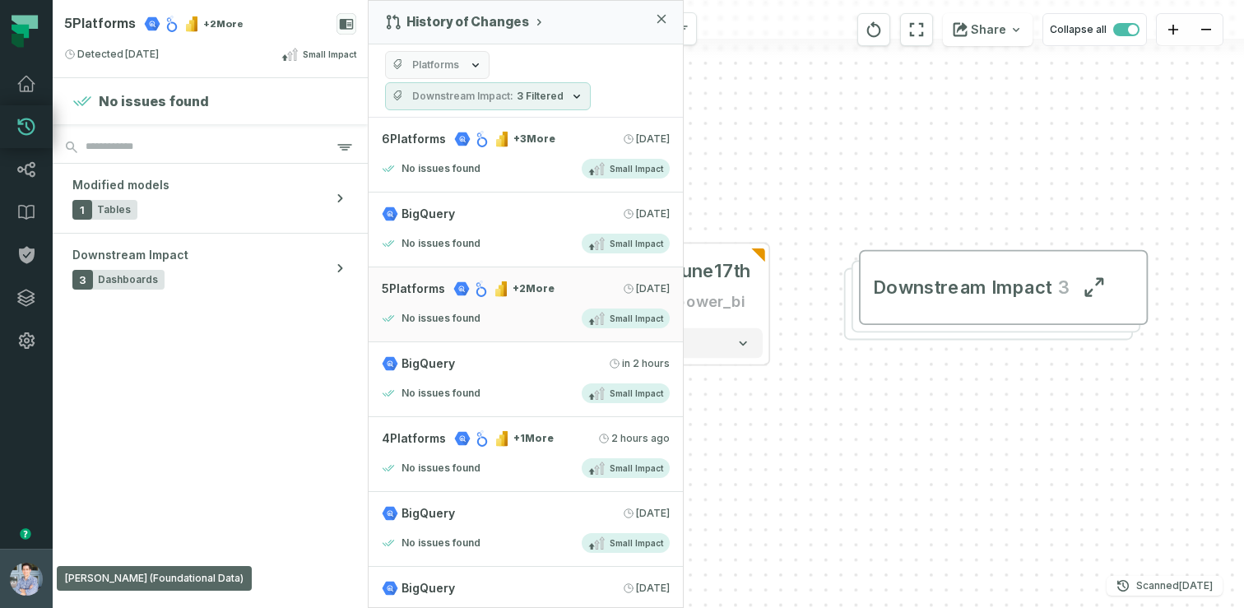
click at [9, 551] on button "[PERSON_NAME] (Foundational Data) [EMAIL_ADDRESS][DOMAIN_NAME]" at bounding box center [26, 578] width 53 height 59
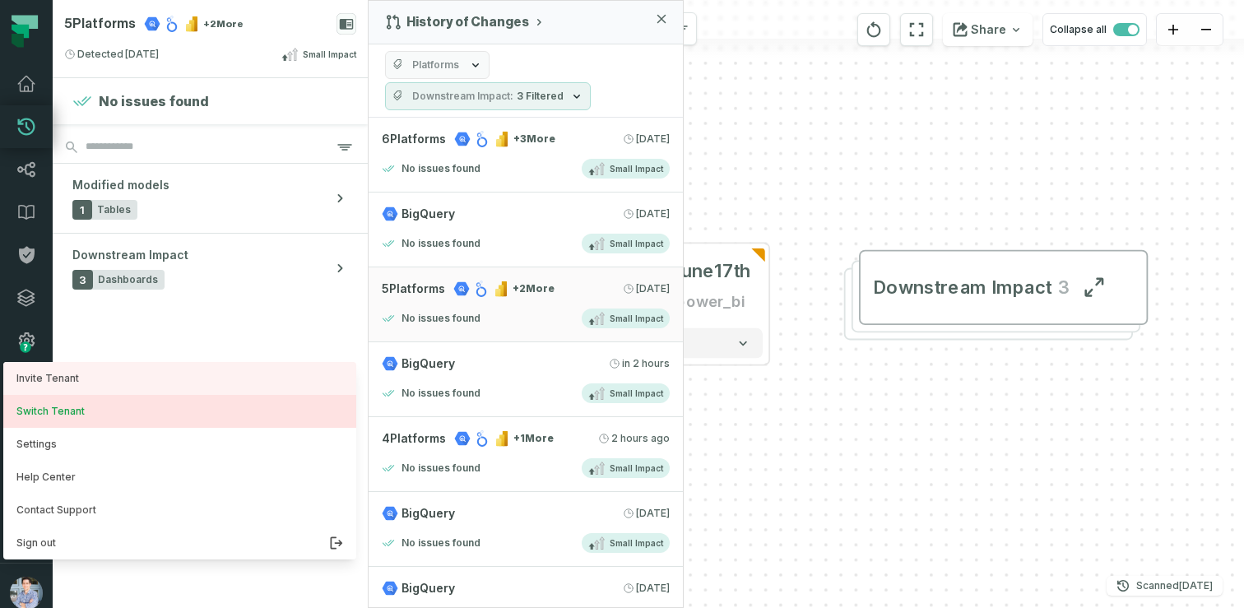
click at [70, 405] on button "Switch Tenant" at bounding box center [179, 411] width 353 height 33
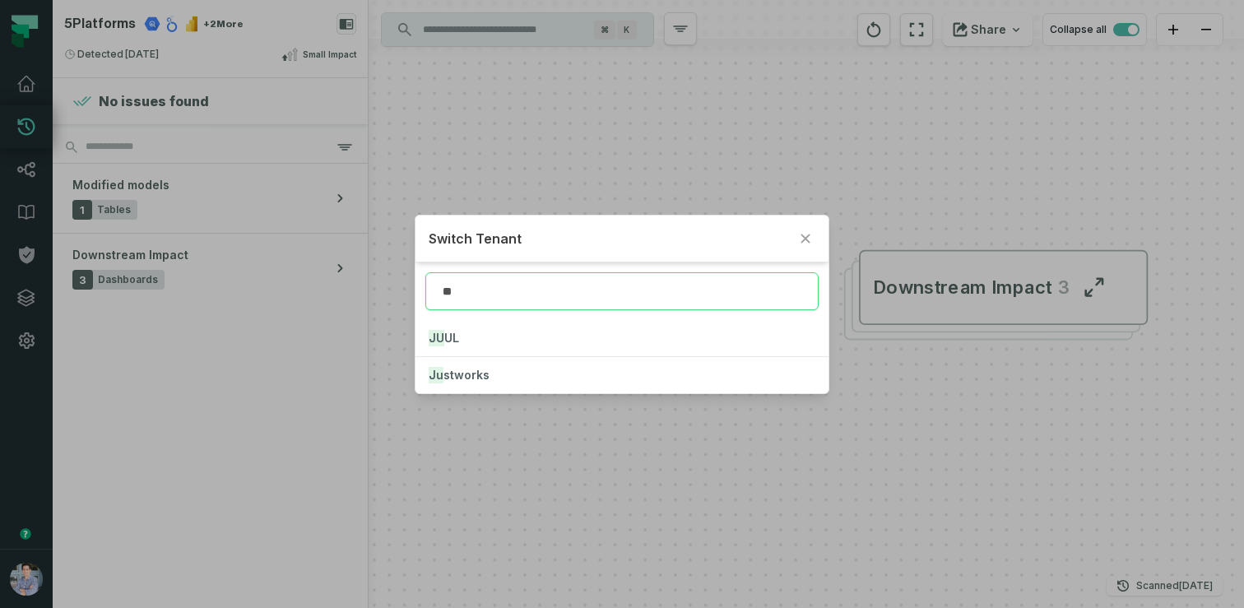
type input "***"
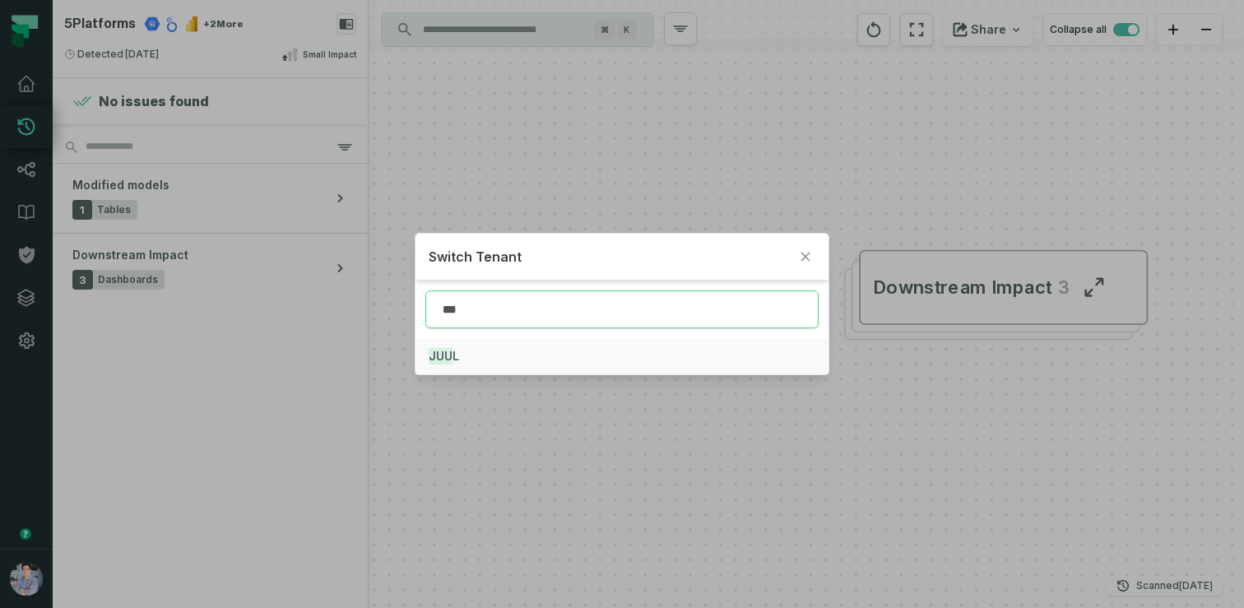
click at [435, 358] on mark "JUU" at bounding box center [441, 356] width 24 height 16
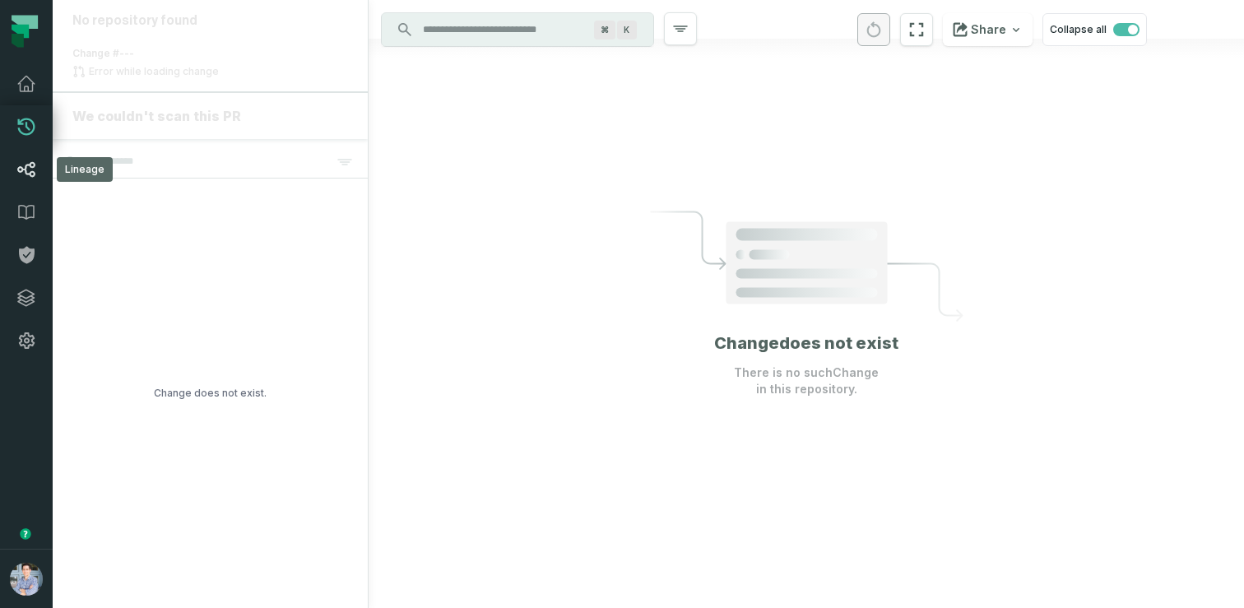
click at [33, 155] on link "Lineage" at bounding box center [26, 169] width 53 height 43
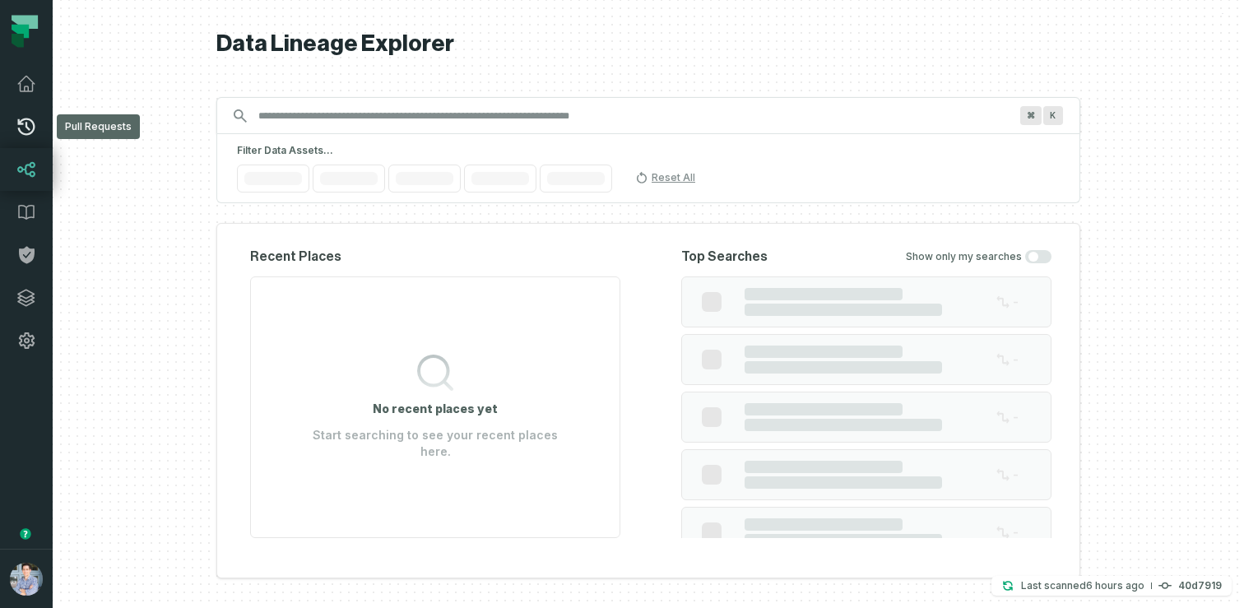
click at [25, 118] on icon at bounding box center [26, 127] width 20 height 20
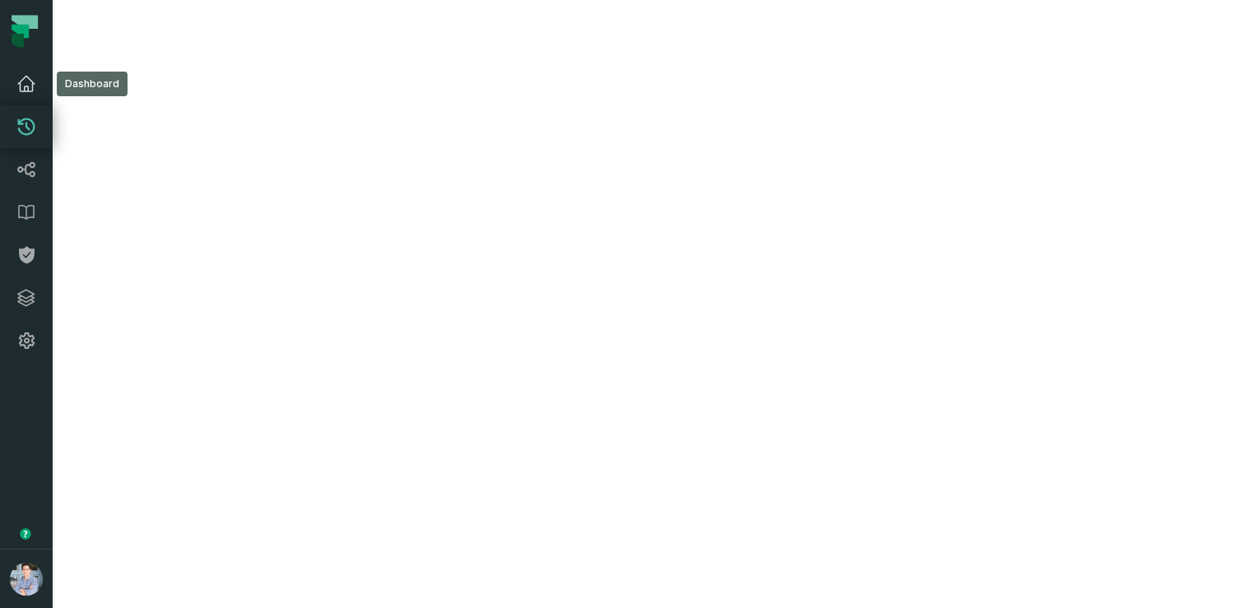
click at [24, 74] on icon at bounding box center [26, 84] width 20 height 20
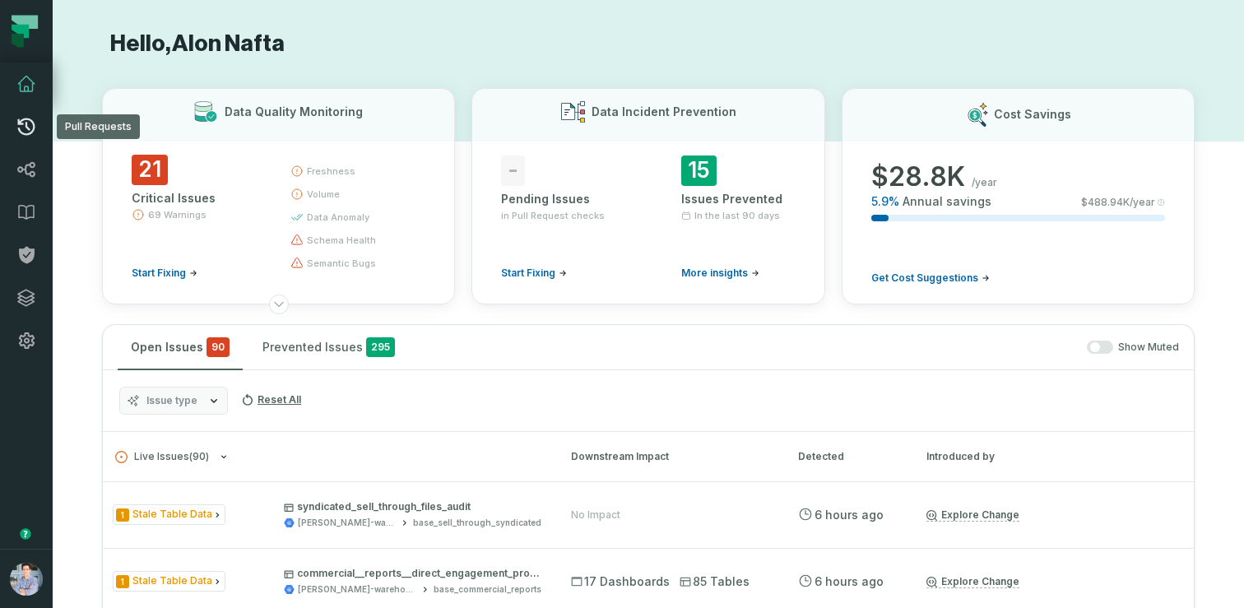
click at [19, 111] on link "Pull Requests" at bounding box center [26, 126] width 53 height 43
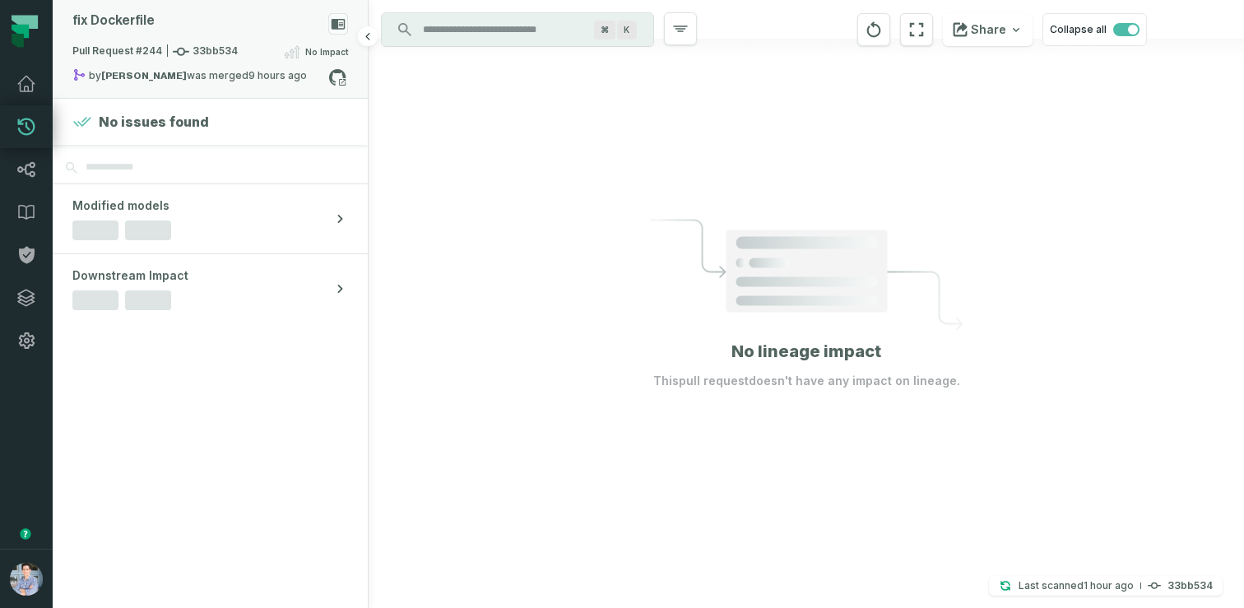
click at [193, 44] on span "Pull Request #244 33bb534" at bounding box center [154, 52] width 165 height 16
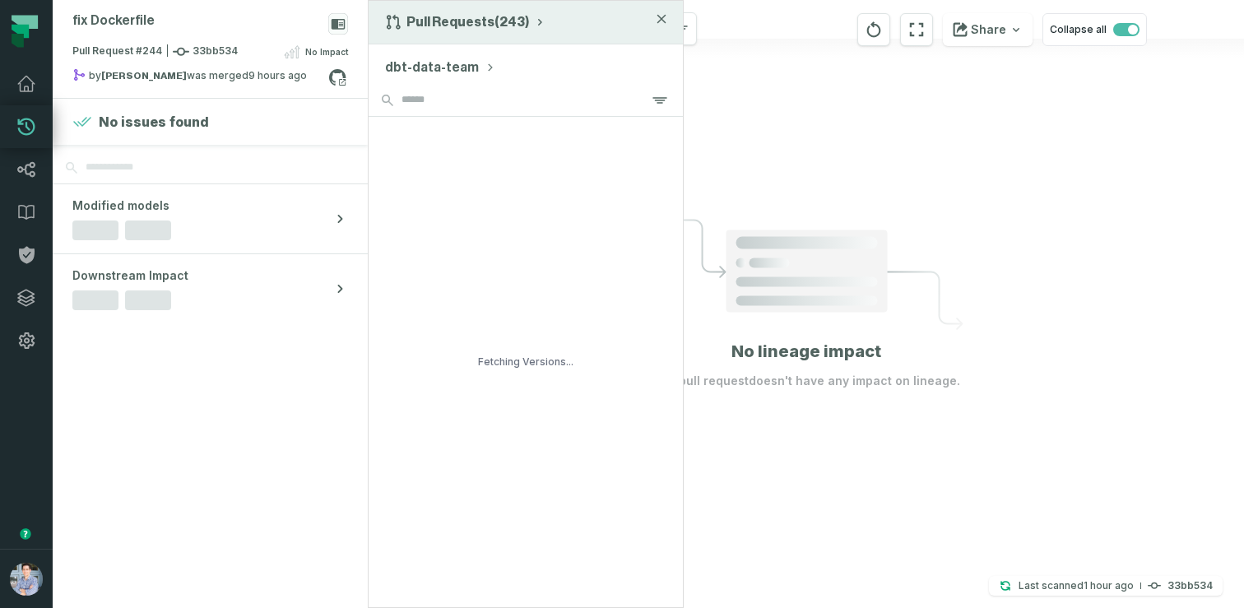
click at [429, 16] on button "Pull Requests (243)" at bounding box center [465, 22] width 161 height 16
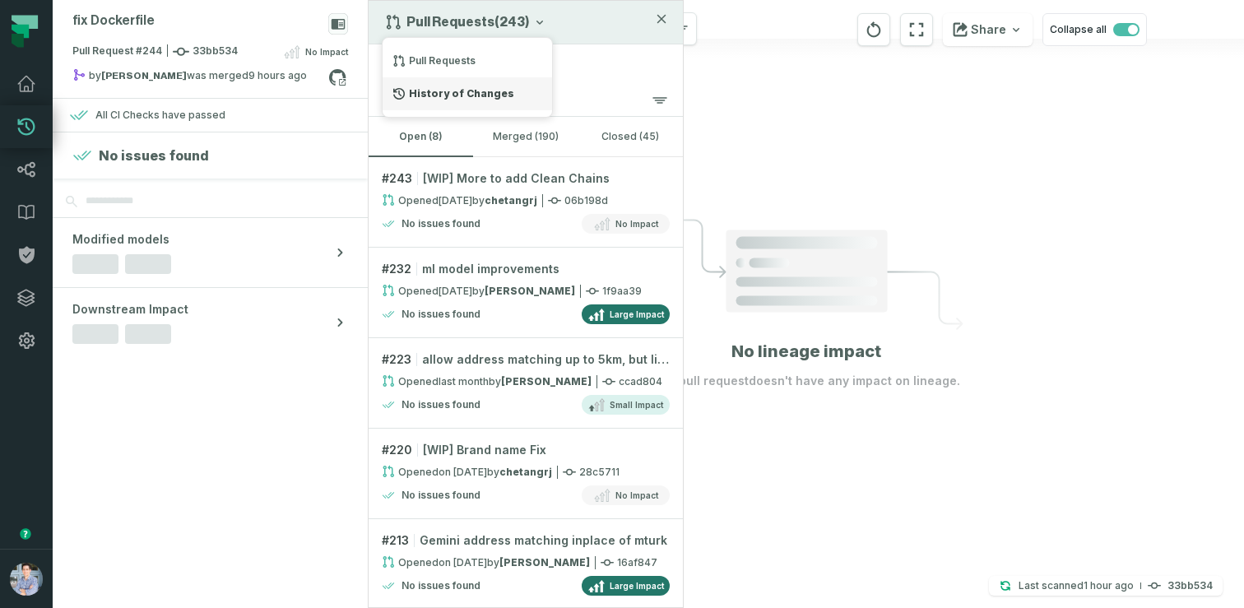
click at [449, 98] on div "History of Changes" at bounding box center [467, 93] width 169 height 33
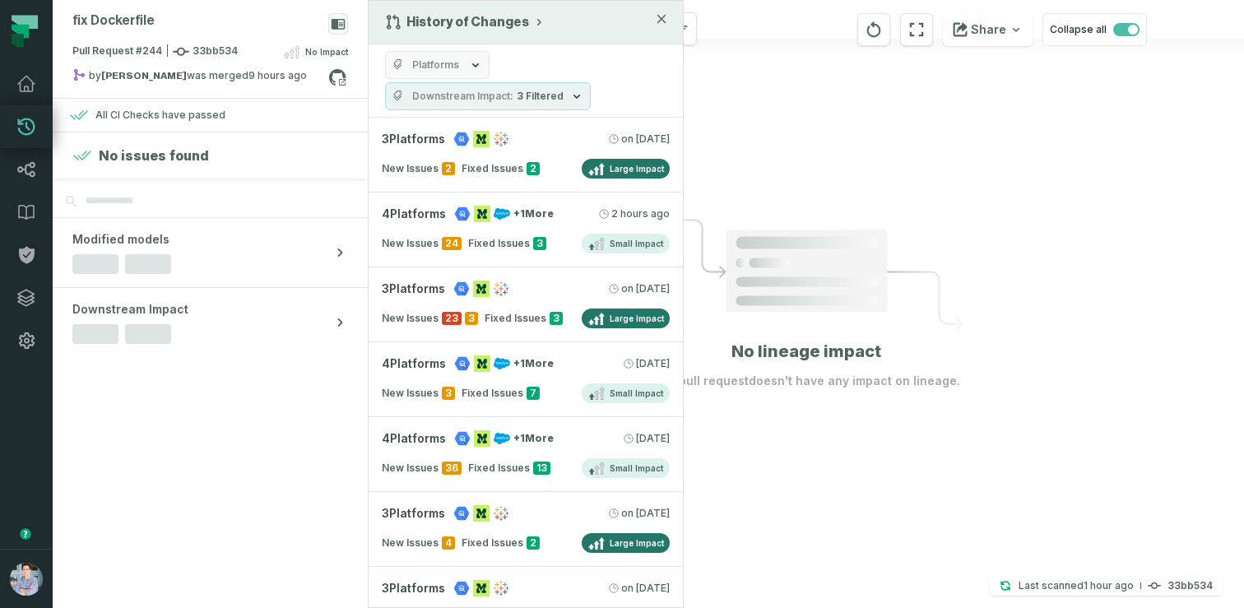
click at [443, 67] on span "Platforms" at bounding box center [435, 64] width 47 height 13
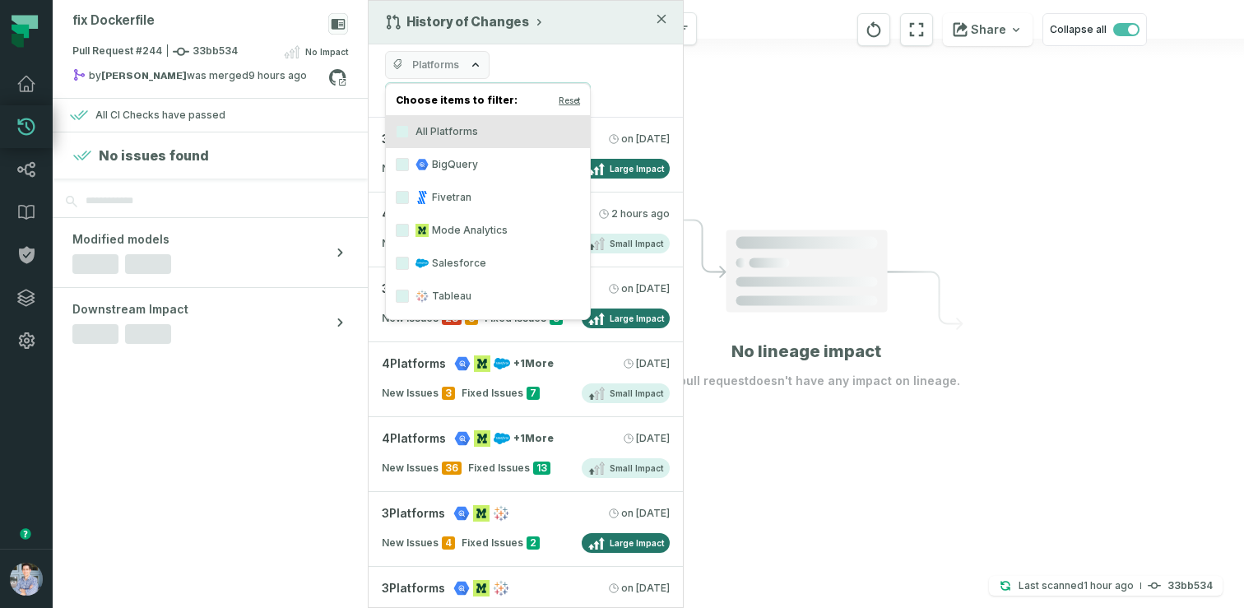
click at [449, 266] on label "Salesforce" at bounding box center [488, 263] width 204 height 33
click at [409, 266] on button "Salesforce" at bounding box center [402, 263] width 13 height 13
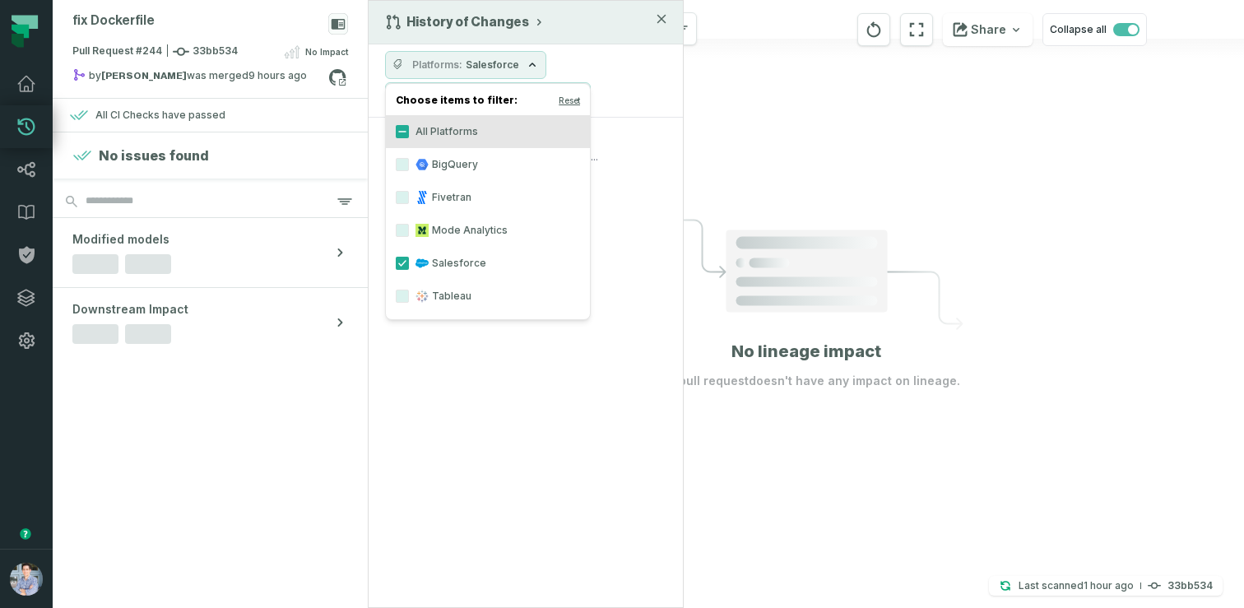
click at [576, 67] on div "Platforms Salesforce Downstream Impact 3 Filtered" at bounding box center [526, 80] width 314 height 73
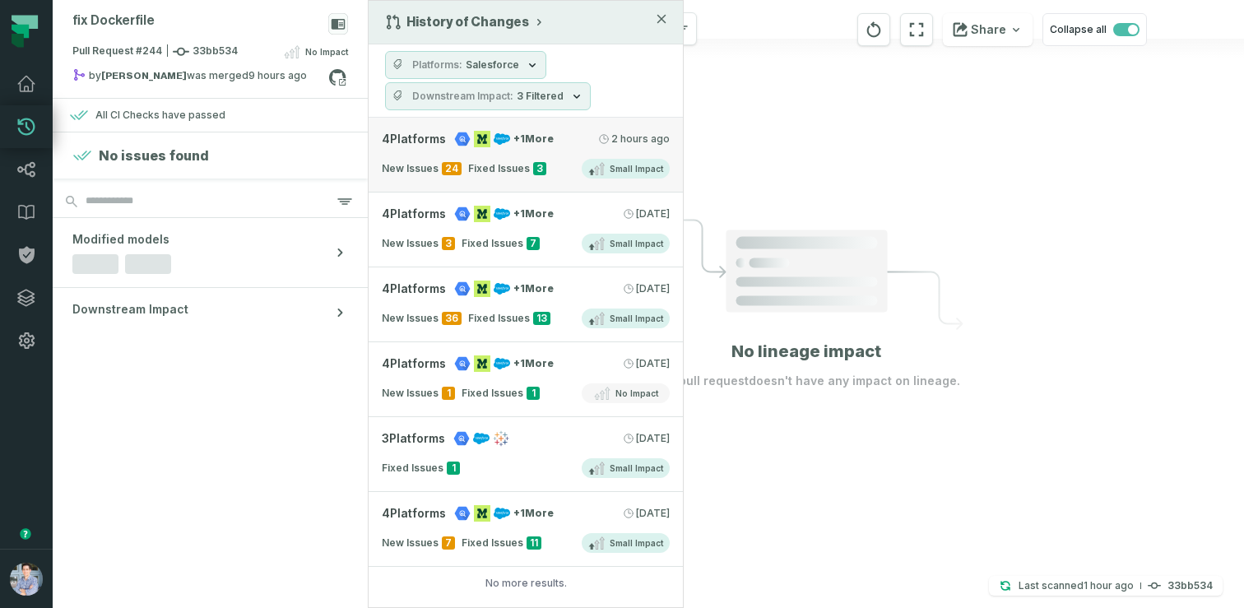
click at [572, 155] on link "4 Platforms + 1 More [DATE] 1:04:05 AM New Issues 24 Fixed Issues 3 Small Impact" at bounding box center [526, 155] width 314 height 75
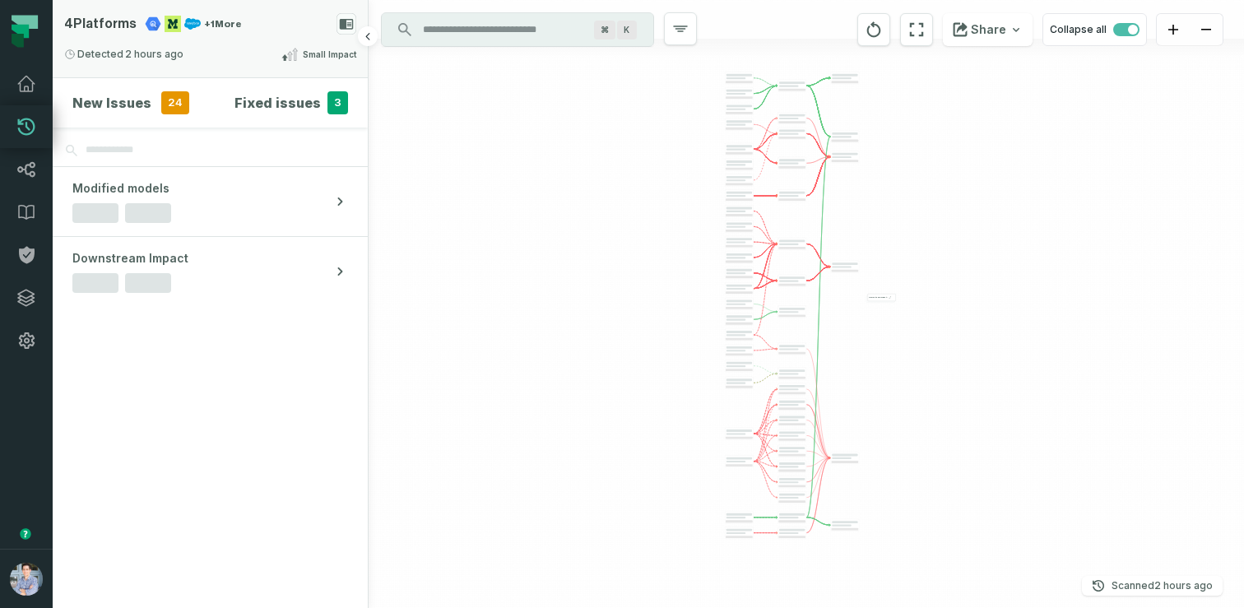
click at [234, 41] on div "4 Platforms + 1 More Detected [DATE] 1:04:05 AM Small Impact" at bounding box center [210, 38] width 315 height 77
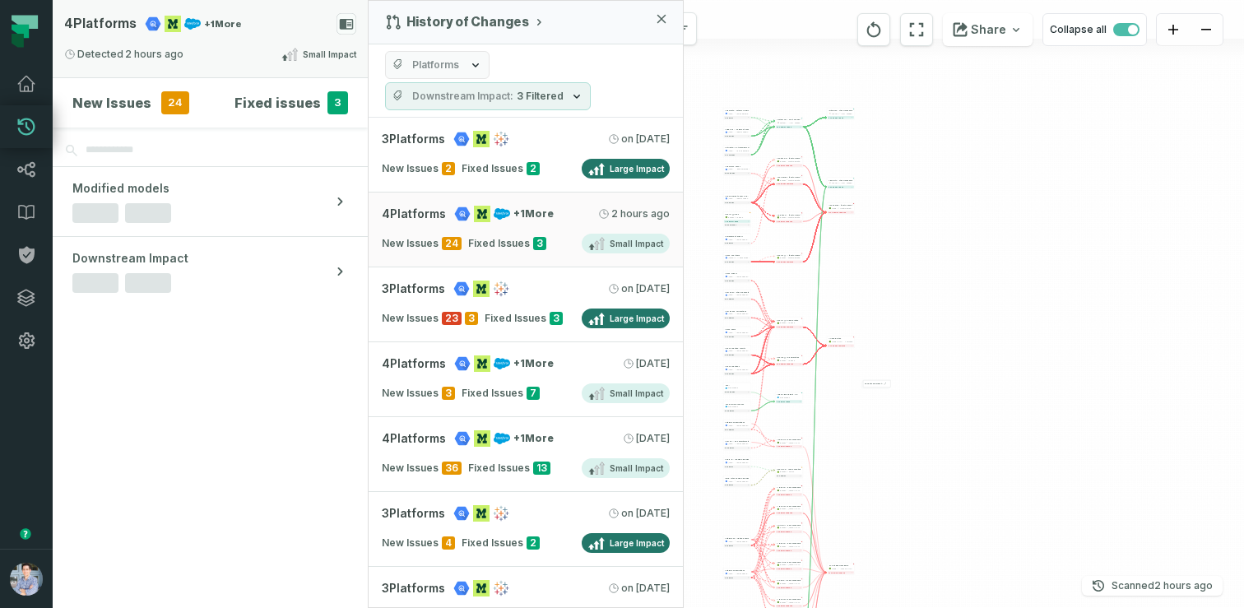
click at [271, 26] on div "4 Platforms + 1 More" at bounding box center [210, 23] width 292 height 21
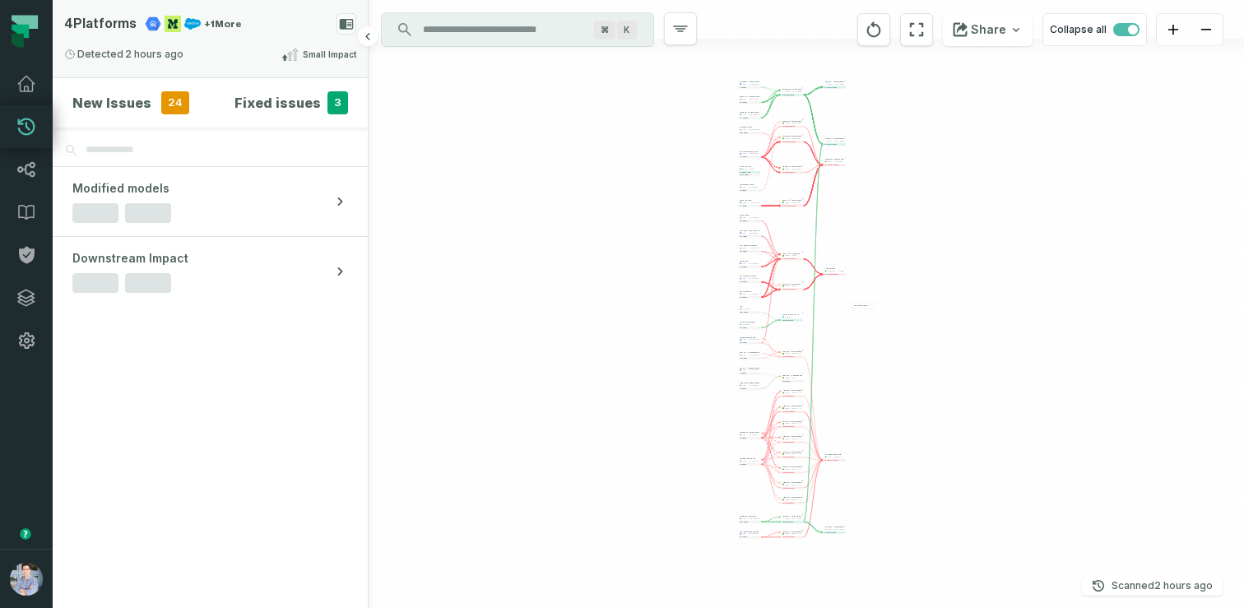
click at [271, 26] on div "4 Platforms + 1 More" at bounding box center [210, 23] width 292 height 21
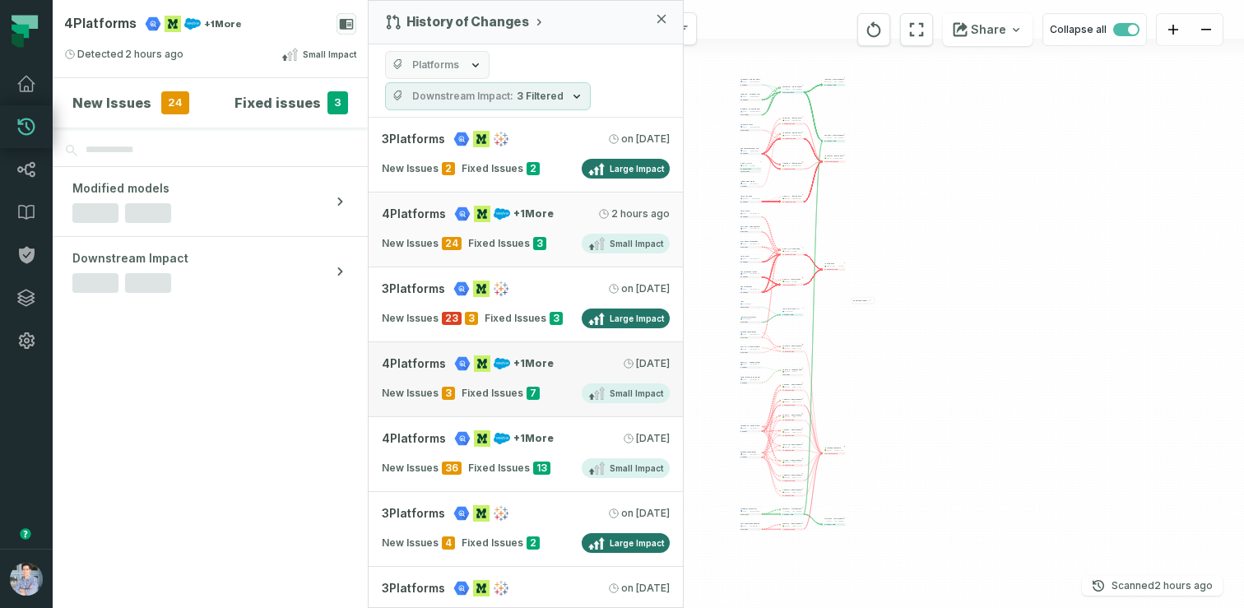
click at [562, 361] on div "4 Platforms + 1 More [DATE] 1:02:18 AM" at bounding box center [526, 363] width 288 height 16
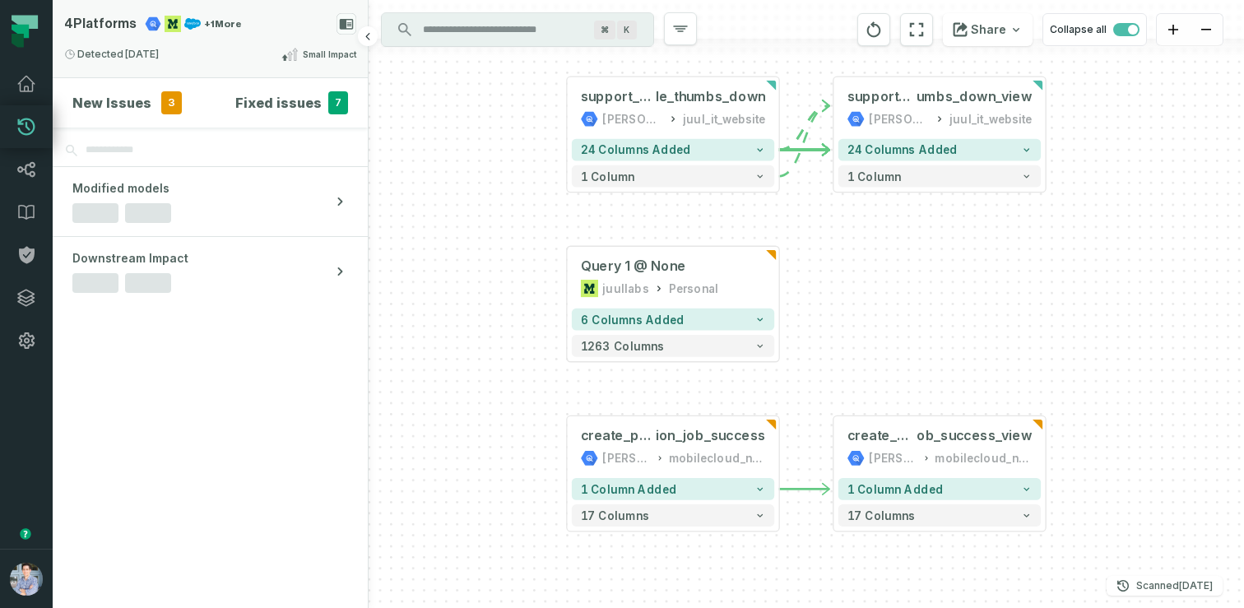
click at [234, 37] on div "4 Platforms + 1 More Detected [DATE] 1:02:18 AM Small Impact" at bounding box center [210, 38] width 315 height 77
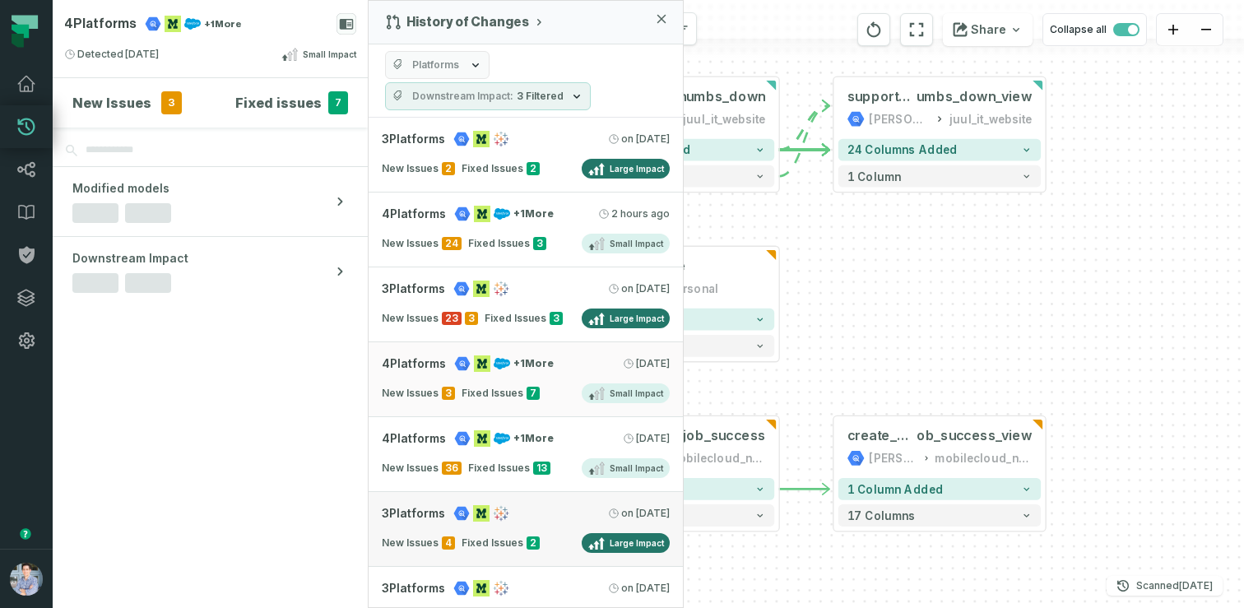
click at [517, 516] on div "3 Platforms [DATE] 1:03:11 AM" at bounding box center [526, 513] width 288 height 16
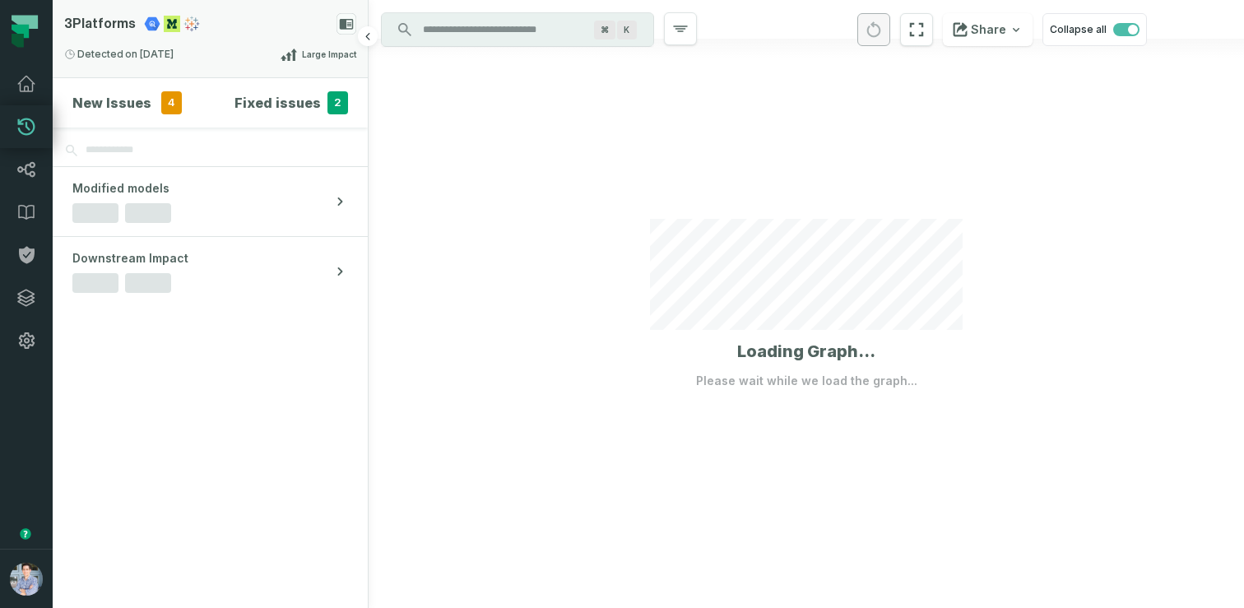
click at [206, 49] on div "Detected [DATE] 1:03:11 AM Large Impact" at bounding box center [210, 54] width 292 height 20
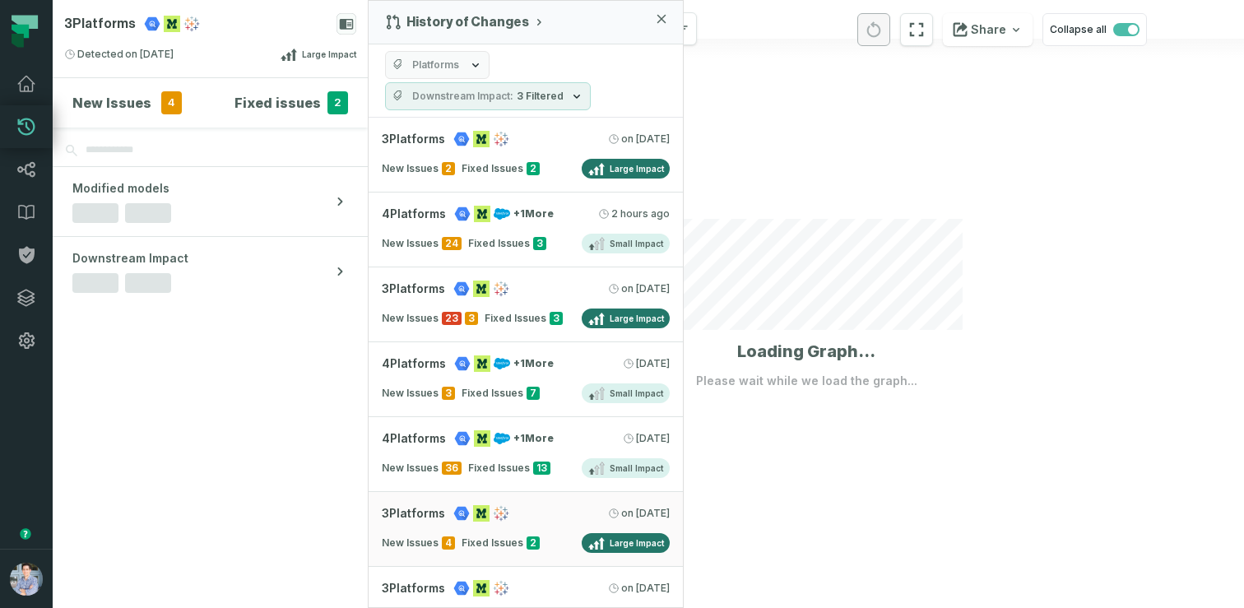
click at [474, 62] on icon "button" at bounding box center [475, 64] width 13 height 13
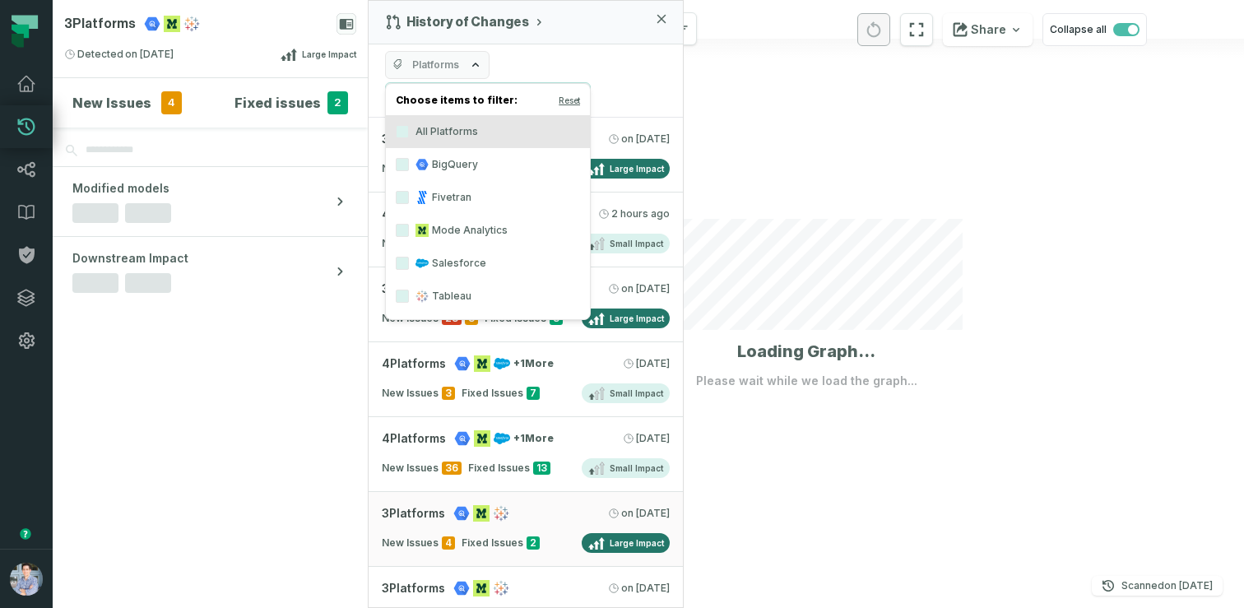
click at [452, 263] on label "Salesforce" at bounding box center [488, 263] width 204 height 33
click at [409, 263] on button "Salesforce" at bounding box center [402, 263] width 13 height 13
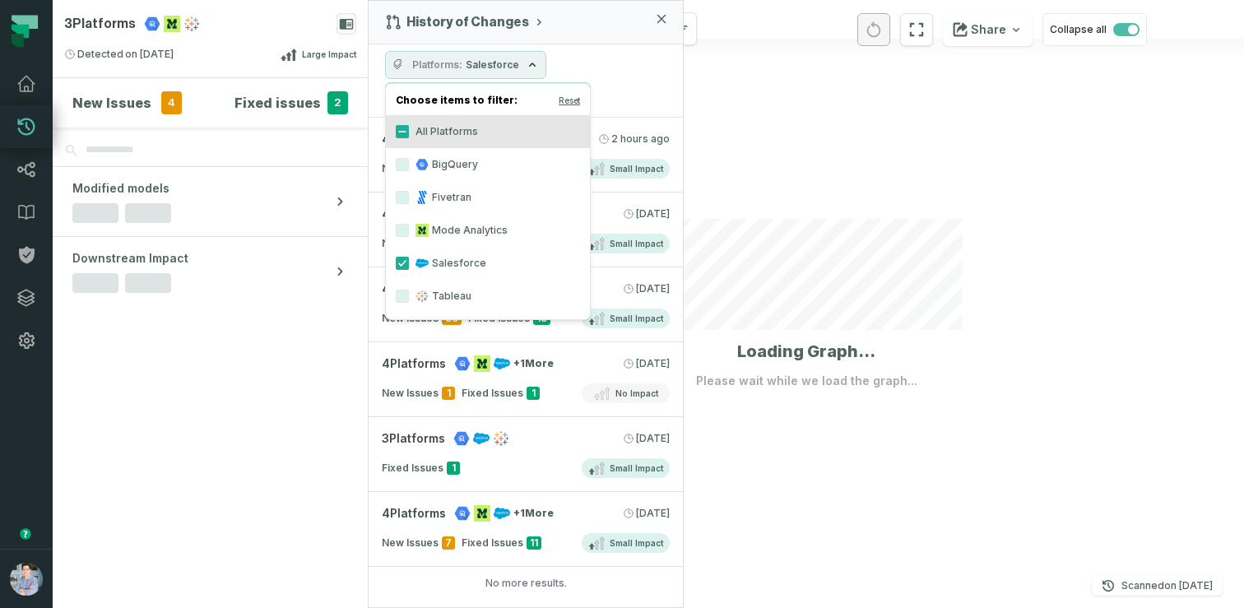
click at [454, 58] on span "Platforms" at bounding box center [437, 64] width 50 height 13
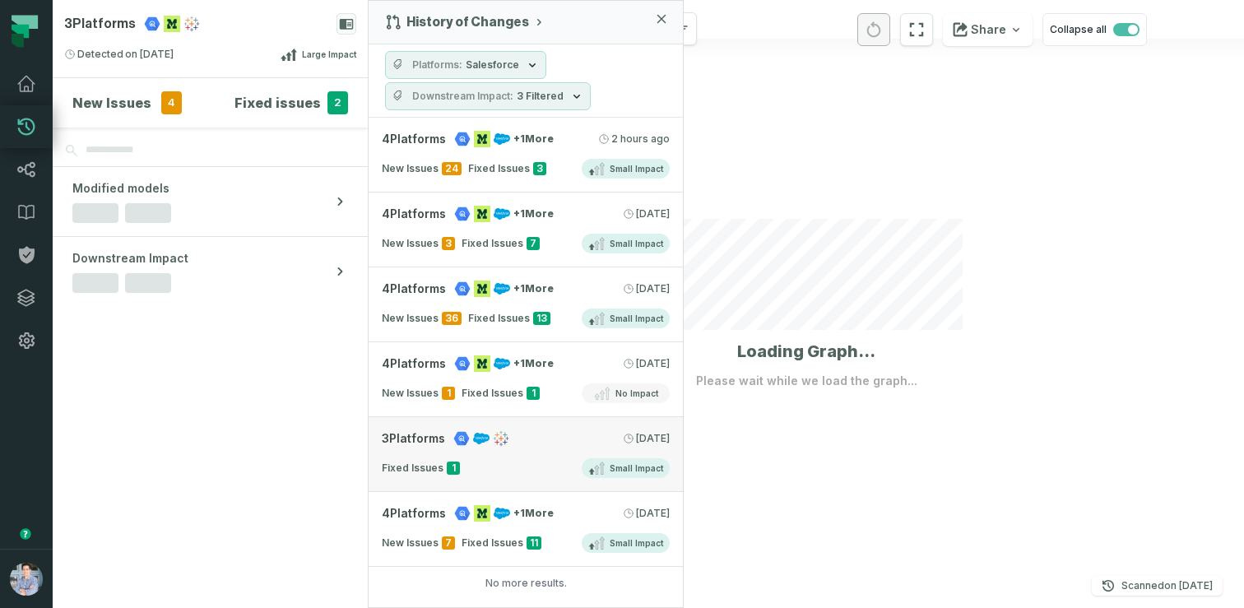
click at [535, 453] on link "3 Platforms [DATE] 1:02:51 AM Fixed Issues 1 Small Impact" at bounding box center [526, 454] width 314 height 75
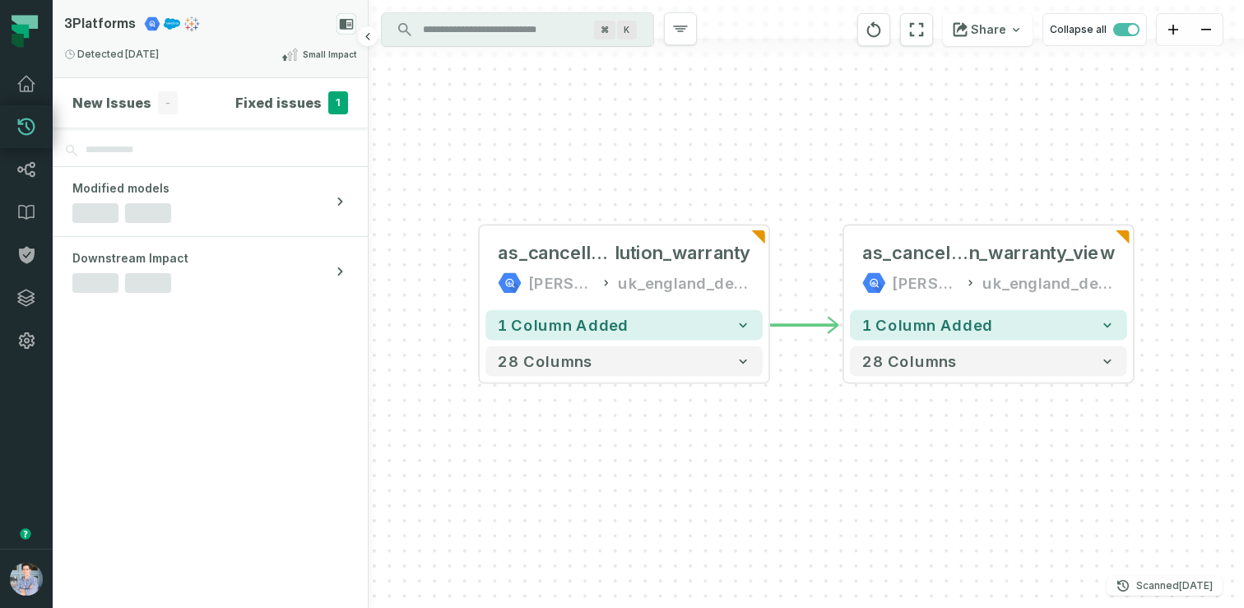
click at [221, 35] on div "3 Platforms Detected [DATE] 1:02:51 AM Small Impact" at bounding box center [210, 38] width 315 height 77
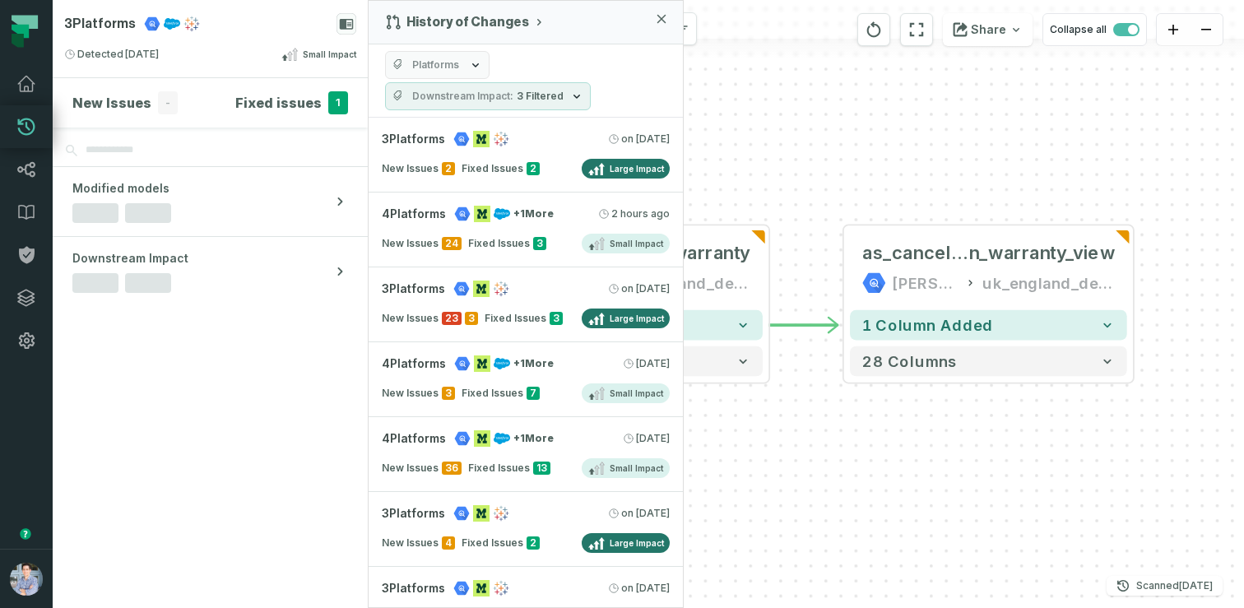
click at [450, 75] on button "Platforms" at bounding box center [437, 65] width 104 height 28
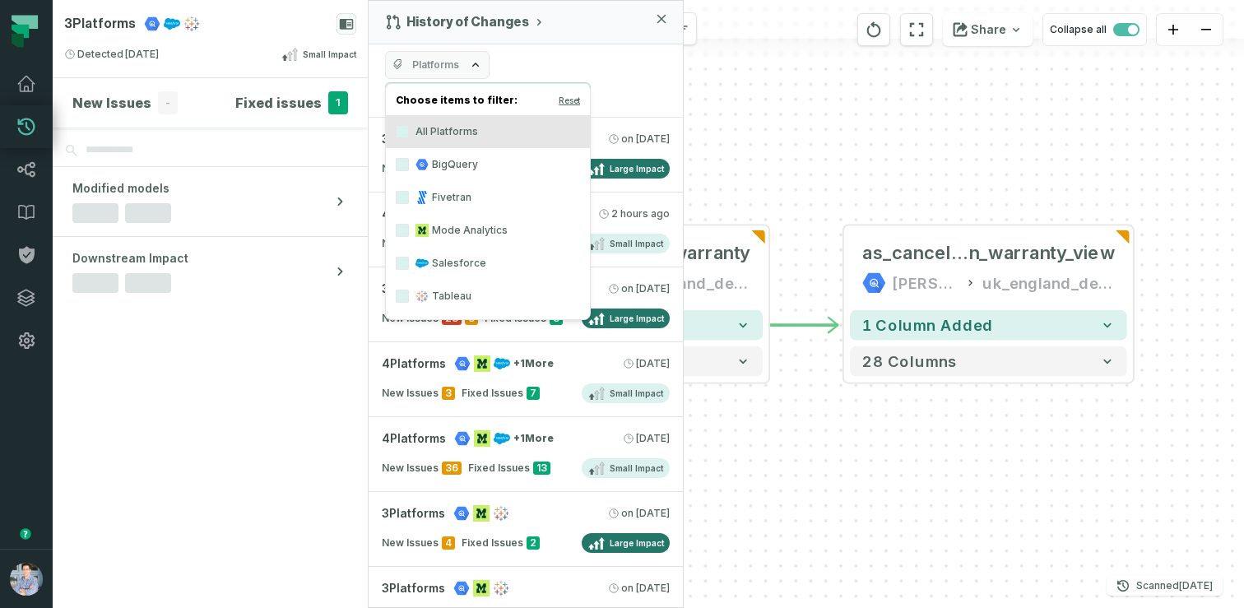
click at [444, 262] on label "Salesforce" at bounding box center [488, 263] width 204 height 33
click at [409, 262] on button "Salesforce" at bounding box center [402, 263] width 13 height 13
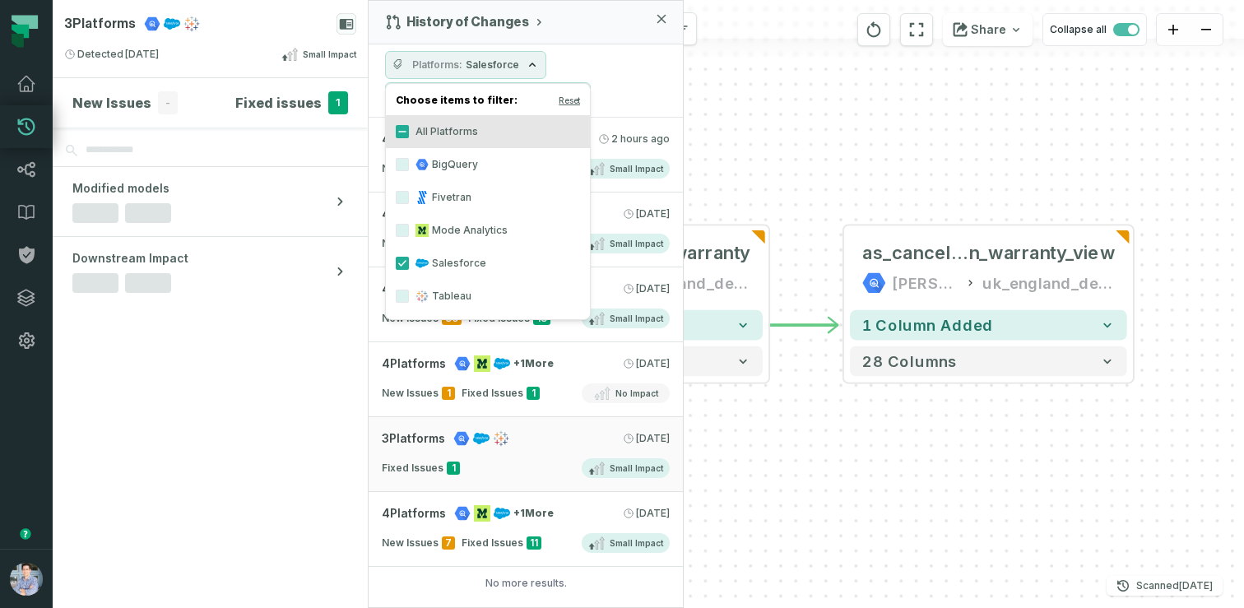
click at [479, 61] on span "Salesforce" at bounding box center [492, 64] width 53 height 13
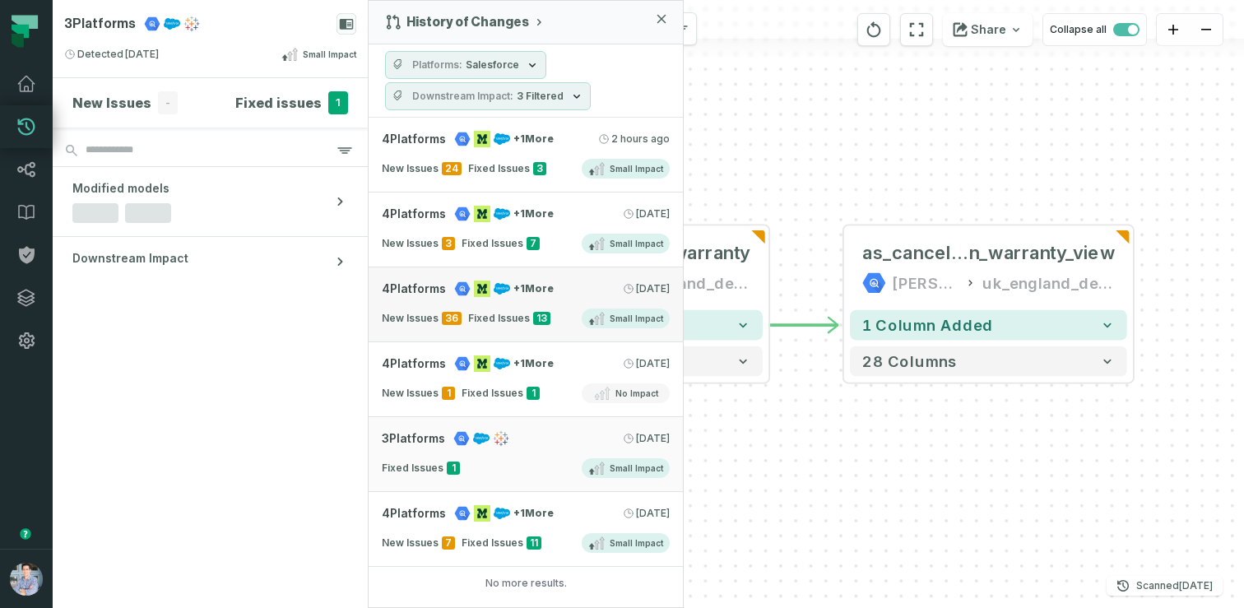
click at [510, 309] on div "New Issues 36 Fixed Issues 13 Small Impact" at bounding box center [526, 319] width 288 height 20
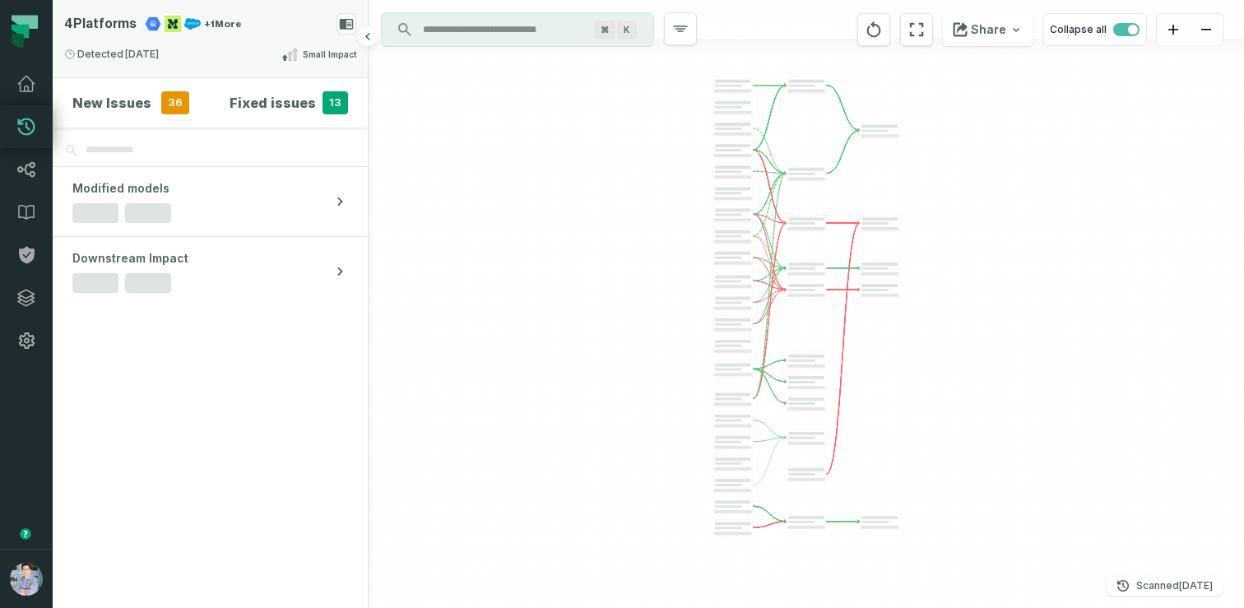
click at [257, 35] on div "4 Platforms + 1 More Detected [DATE] 1:01:35 AM Small Impact" at bounding box center [210, 38] width 315 height 77
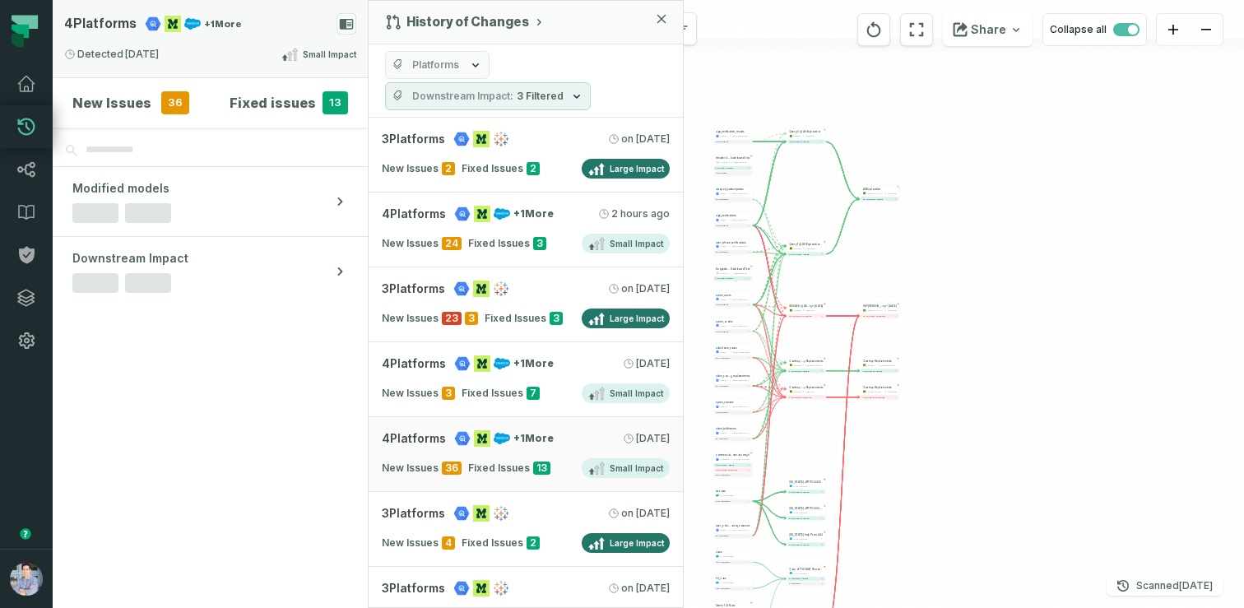
click at [227, 34] on div "4 Platforms + 1 More" at bounding box center [153, 23] width 178 height 21
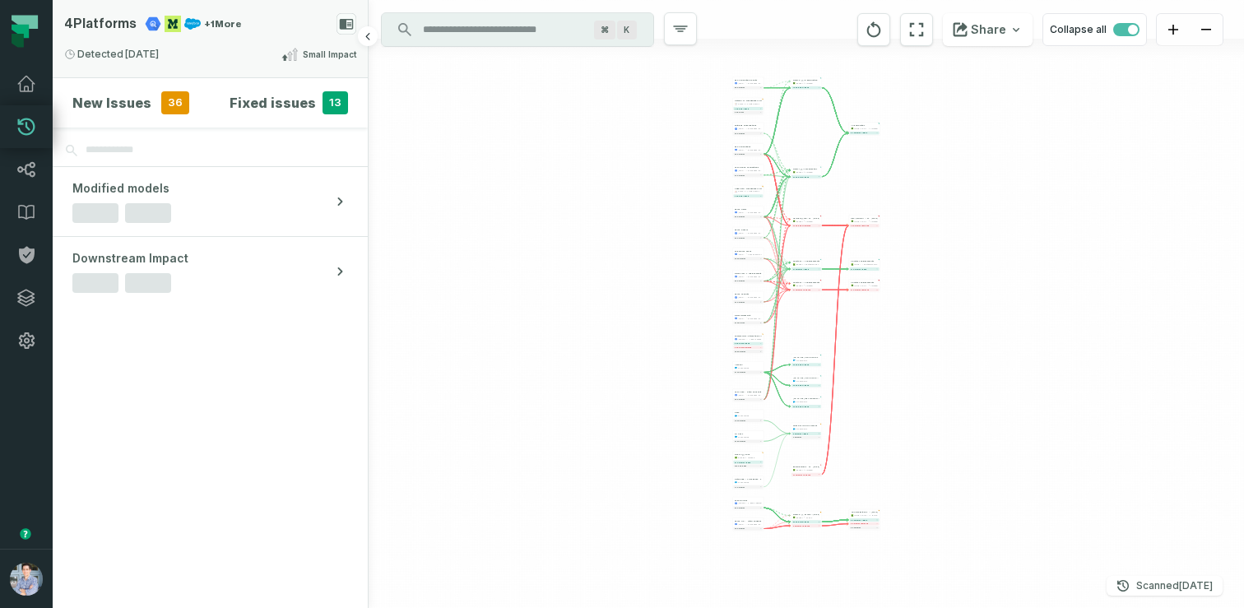
click at [215, 53] on div "Detected [DATE] 1:01:35 AM Small Impact" at bounding box center [210, 54] width 292 height 20
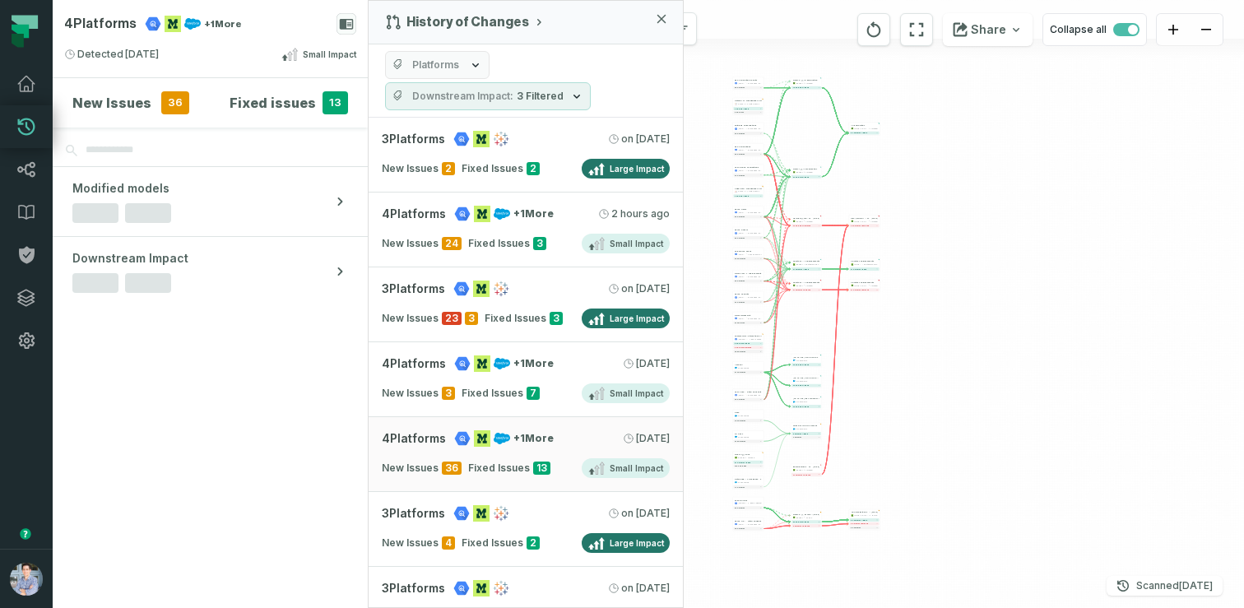
click at [429, 63] on span "Platforms" at bounding box center [435, 64] width 47 height 13
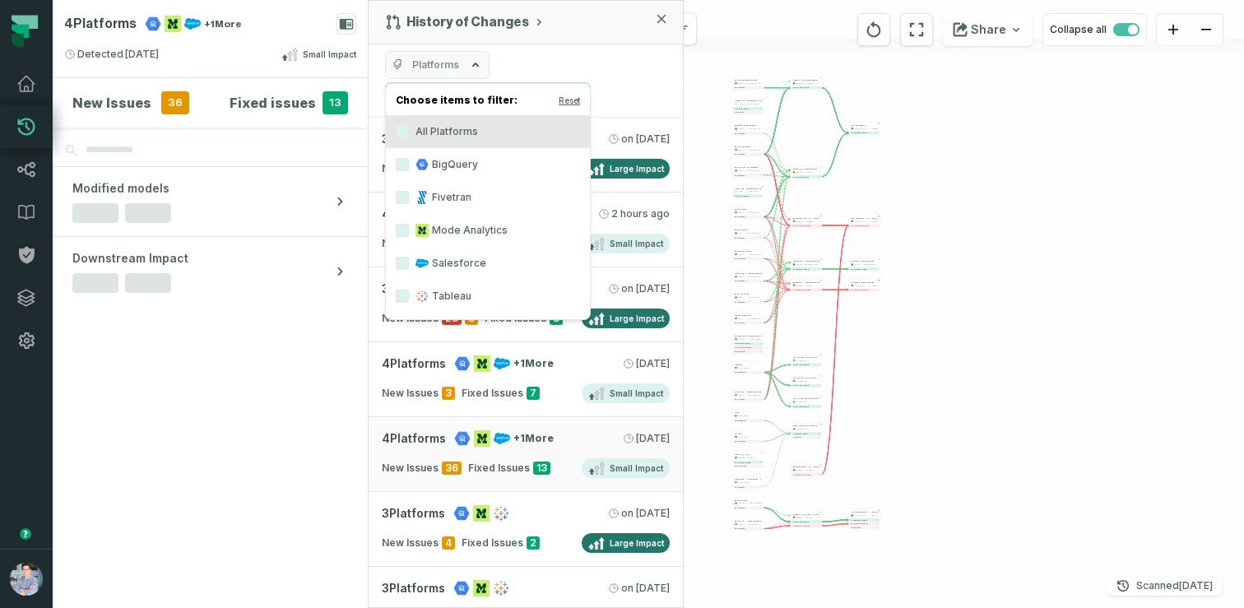
click at [438, 259] on label "Salesforce" at bounding box center [488, 263] width 204 height 33
click at [409, 259] on button "Salesforce" at bounding box center [402, 263] width 13 height 13
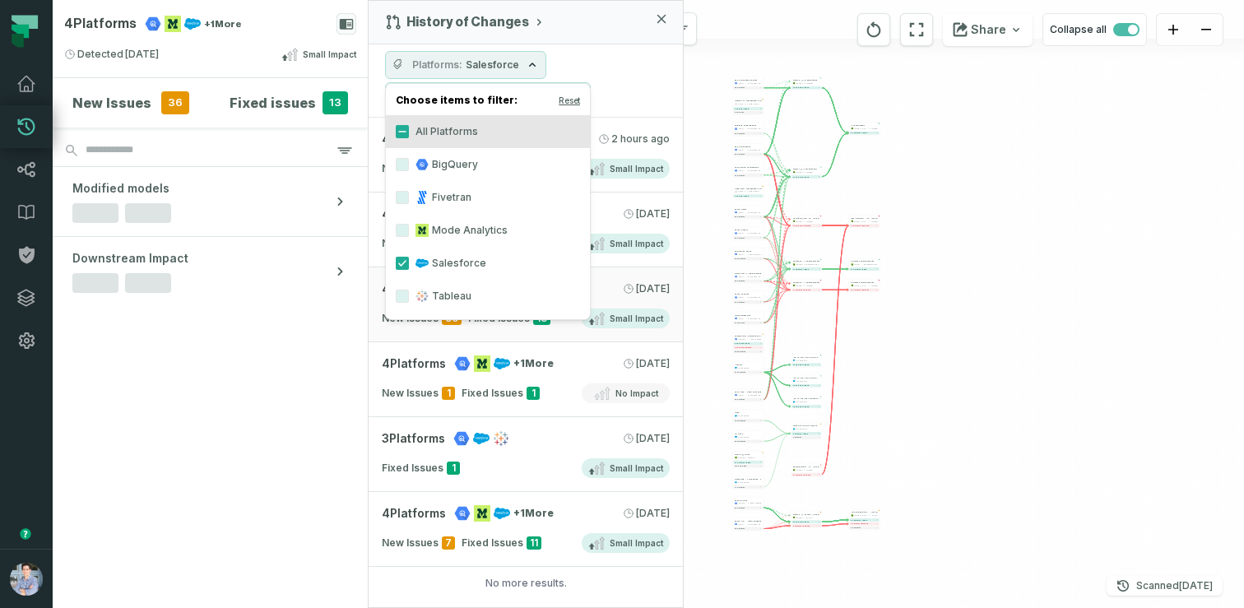
click at [448, 66] on span "Platforms" at bounding box center [437, 64] width 50 height 13
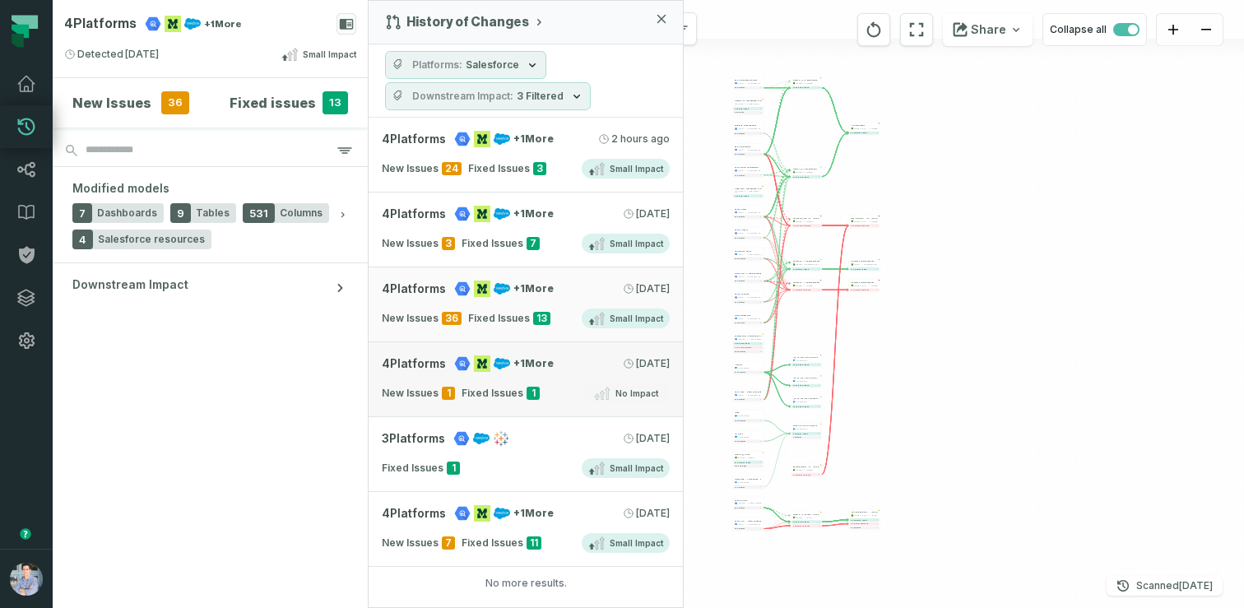
click at [404, 387] on span "New Issues" at bounding box center [410, 393] width 57 height 13
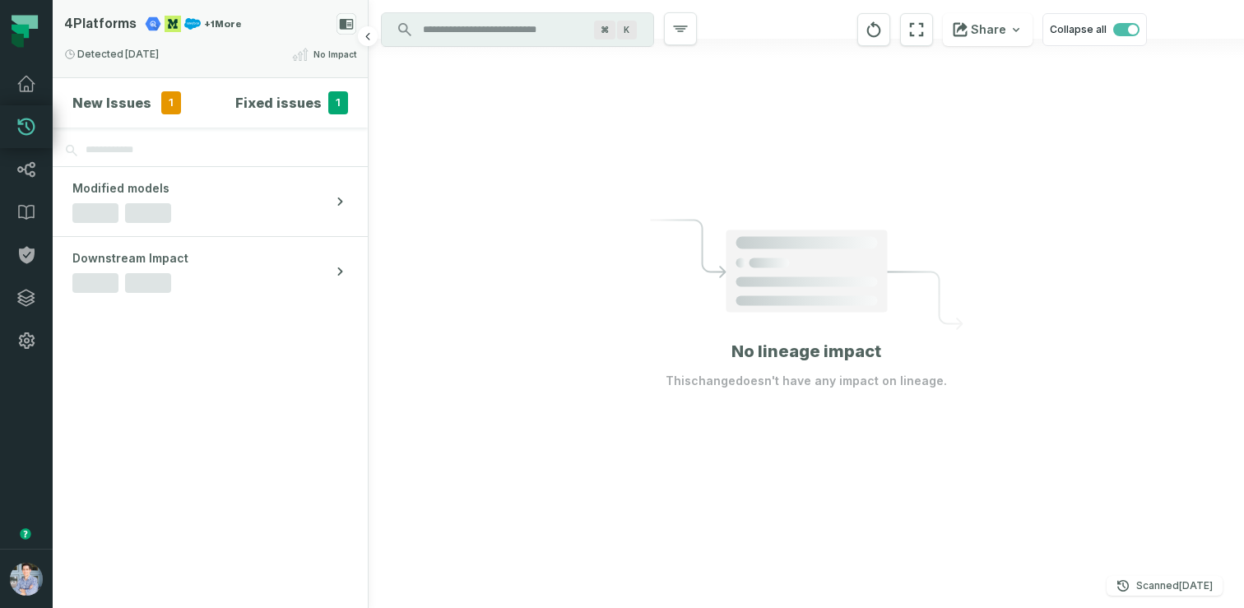
click at [239, 44] on div "Detected [DATE] 1:03:03 AM No Impact" at bounding box center [210, 54] width 292 height 20
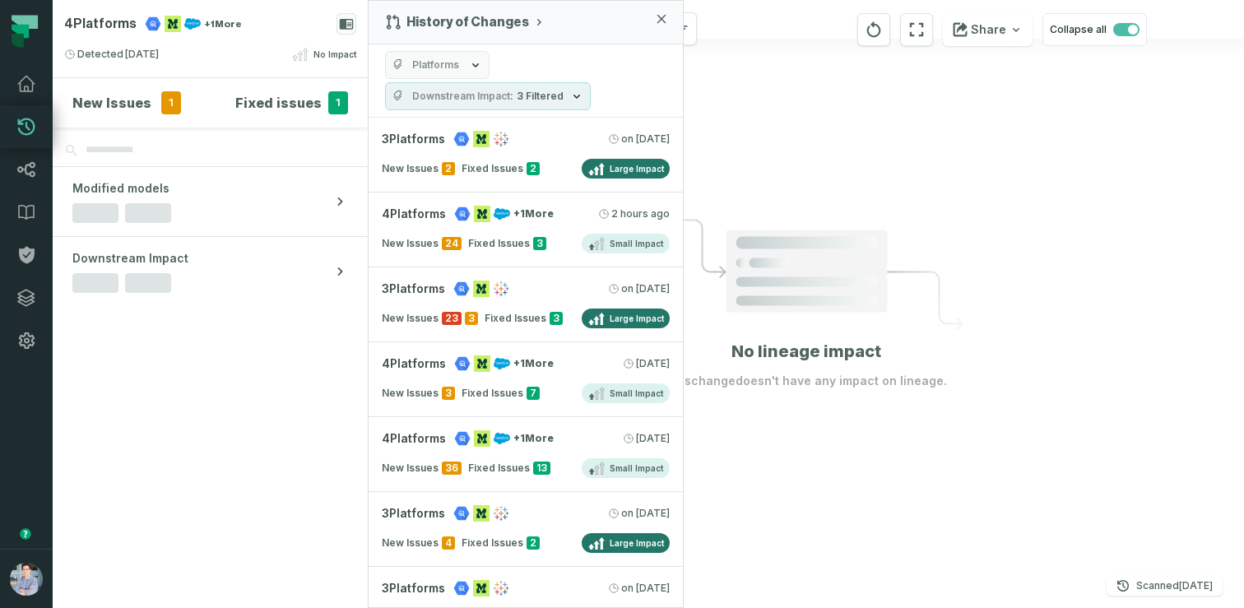
click at [409, 57] on button "Platforms" at bounding box center [437, 65] width 104 height 28
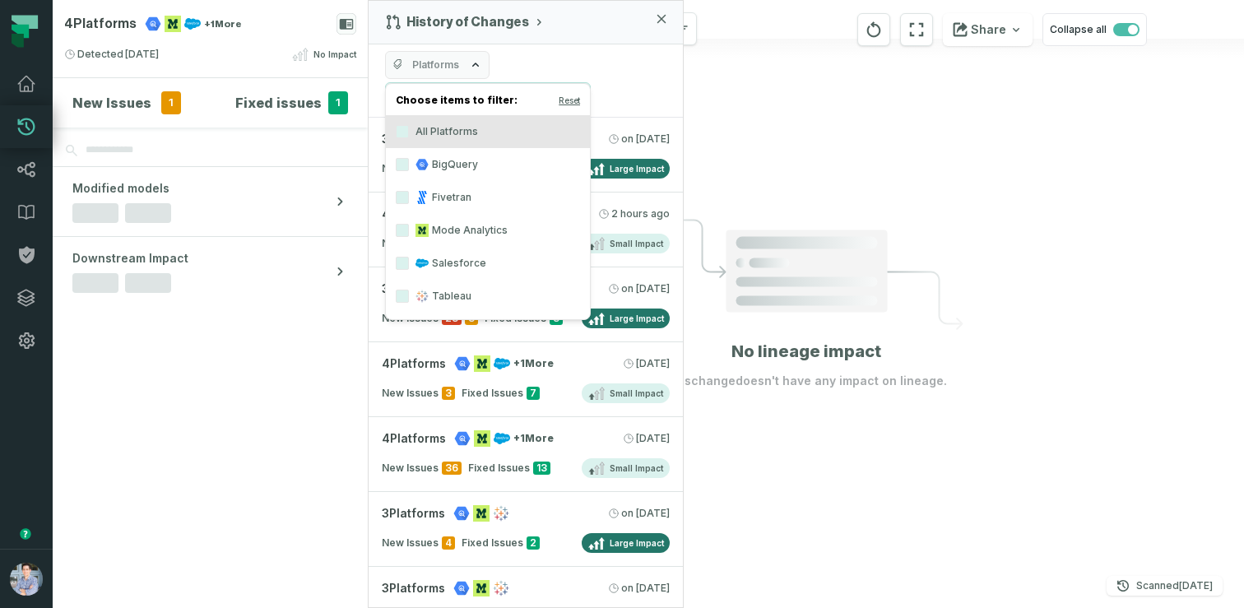
click at [448, 262] on label "Salesforce" at bounding box center [488, 263] width 204 height 33
click at [409, 262] on button "Salesforce" at bounding box center [402, 263] width 13 height 13
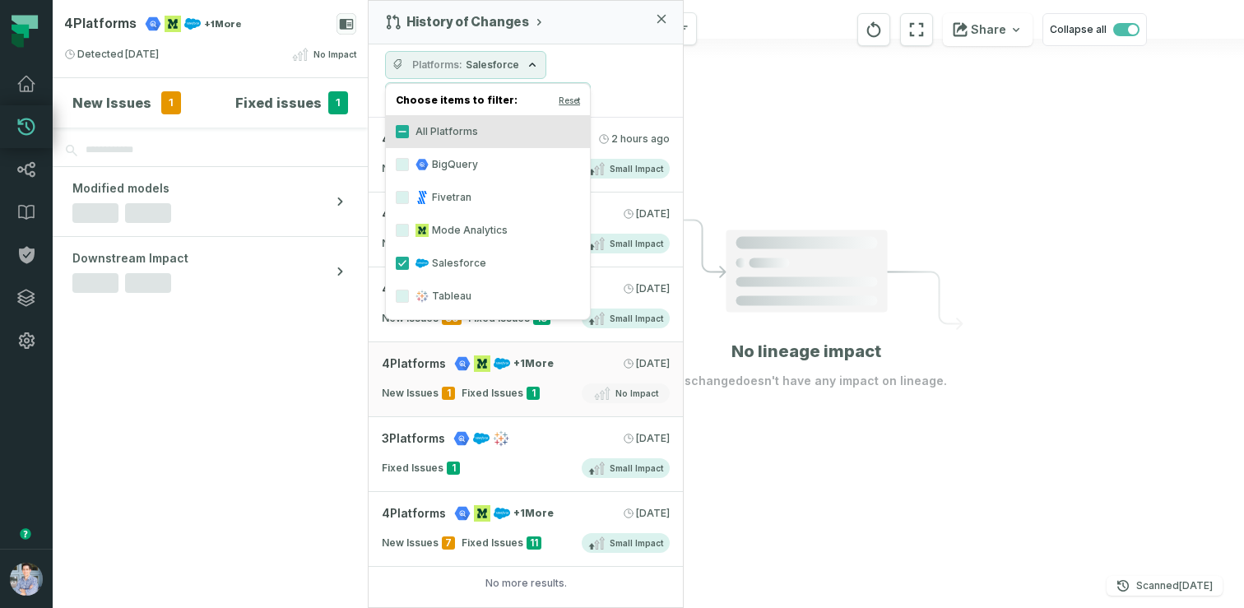
click at [611, 90] on div "Platforms Salesforce Downstream Impact 3 Filtered" at bounding box center [526, 80] width 314 height 73
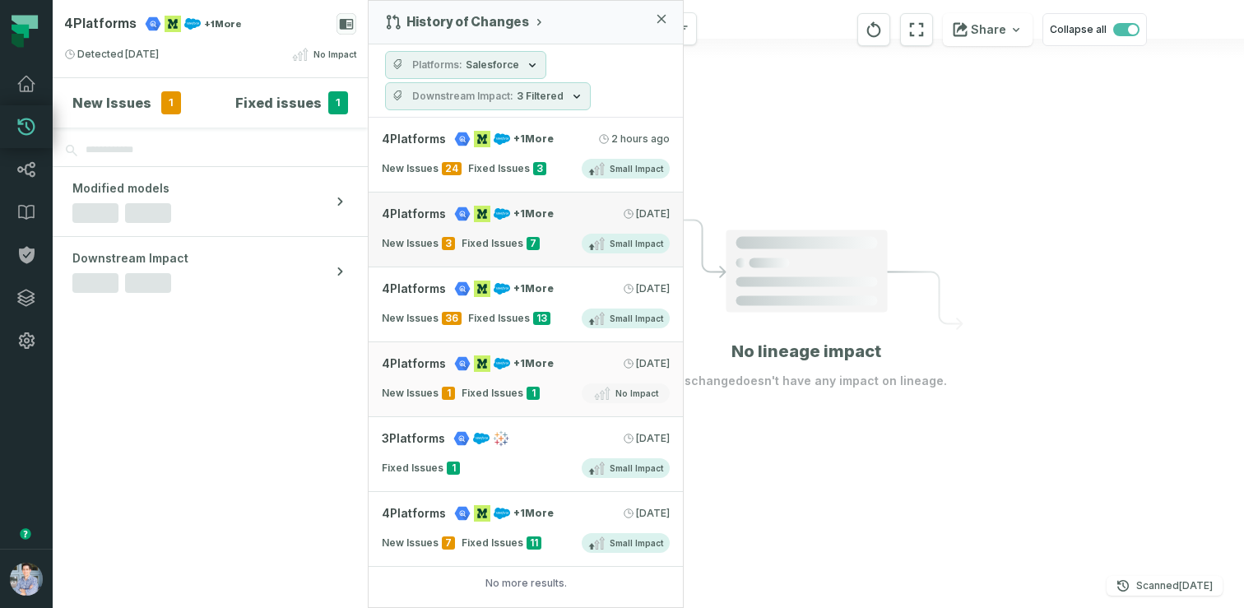
click at [407, 219] on span "4 Platforms" at bounding box center [414, 214] width 64 height 16
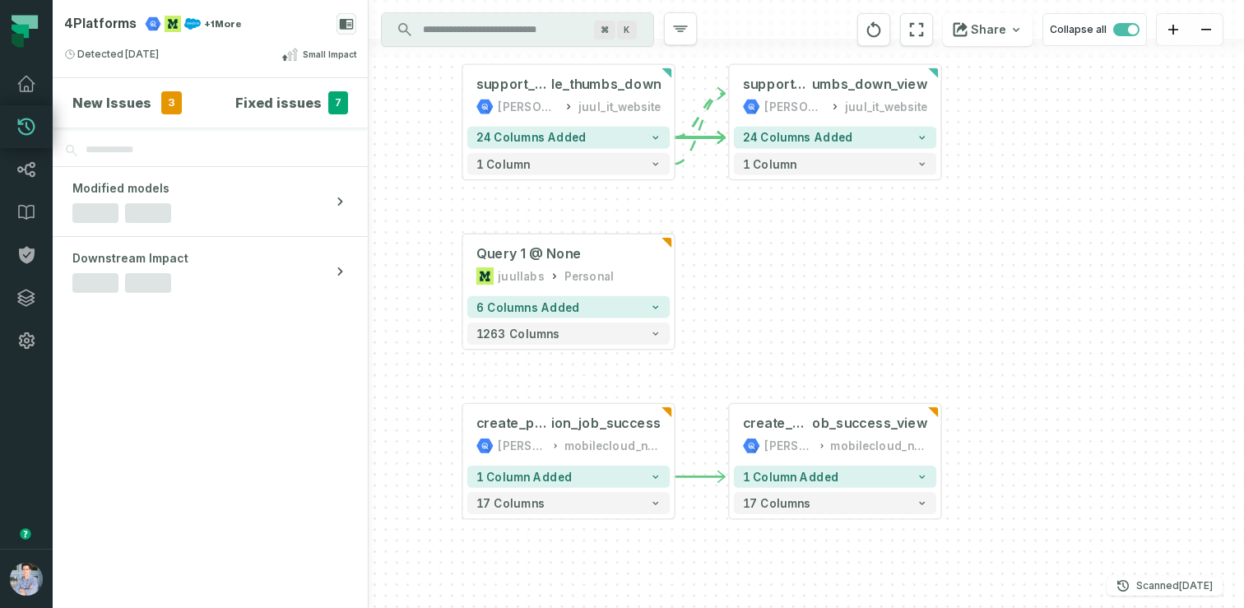
drag, startPoint x: 902, startPoint y: 380, endPoint x: 798, endPoint y: 368, distance: 105.2
click at [798, 368] on div "support_artic le_thumbs_down [PERSON_NAME]-segment juul_it_website + 24 columns…" at bounding box center [806, 304] width 875 height 608
click at [237, 66] on div "4 Platforms + 1 More Detected [DATE] 1:02:18 AM Small Impact" at bounding box center [210, 38] width 315 height 77
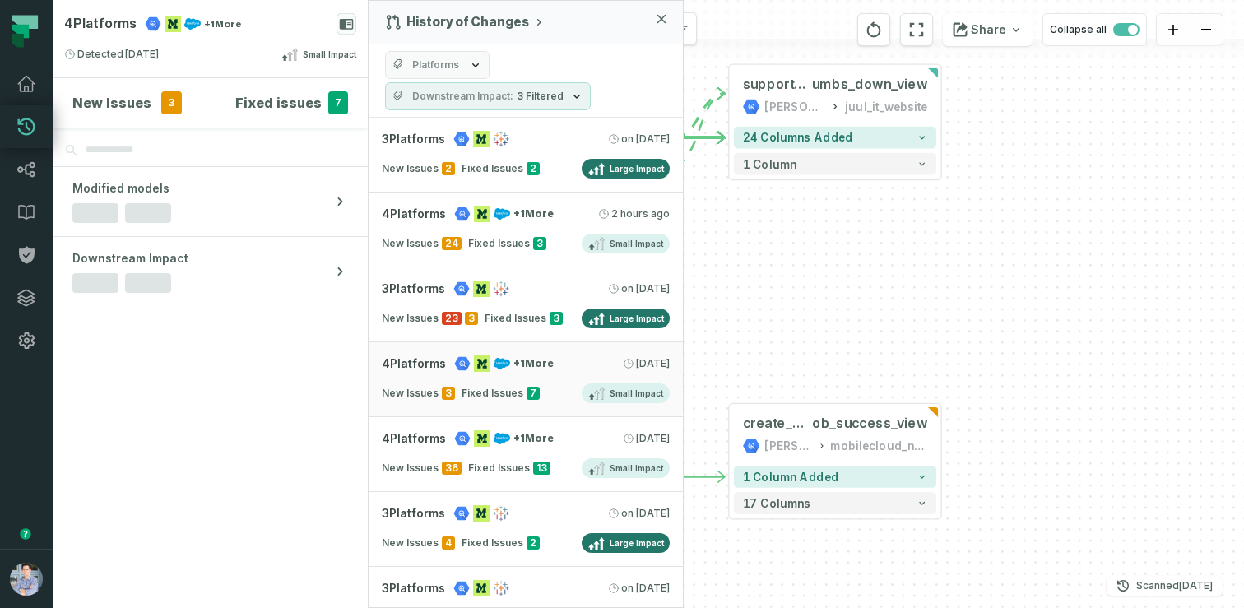
click at [445, 65] on span "Platforms" at bounding box center [435, 64] width 47 height 13
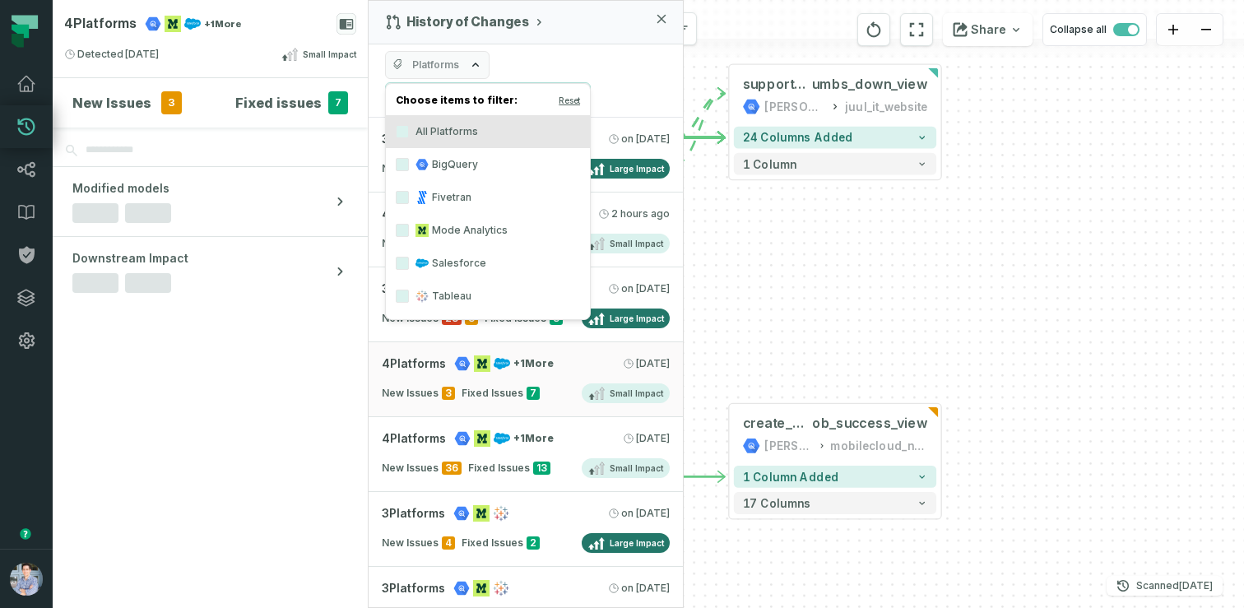
click at [451, 252] on label "Salesforce" at bounding box center [488, 263] width 204 height 33
click at [409, 257] on button "Salesforce" at bounding box center [402, 263] width 13 height 13
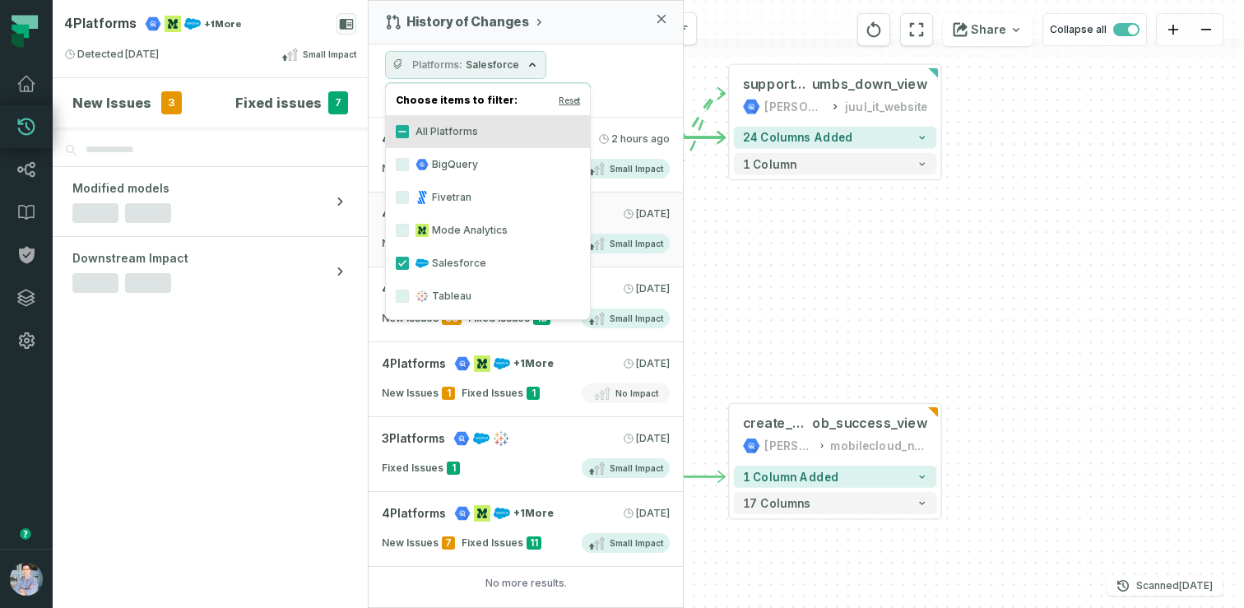
click at [610, 71] on div "Platforms Salesforce Downstream Impact 3 Filtered" at bounding box center [526, 80] width 314 height 73
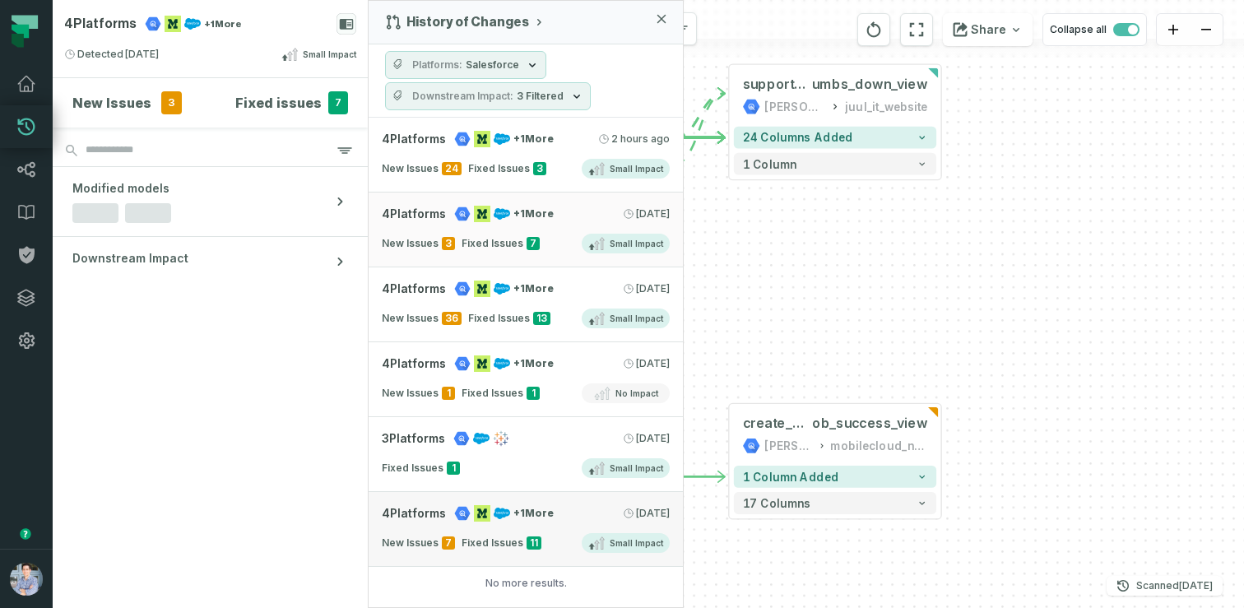
click at [560, 517] on div "4 Platforms + 1 More [DATE] 1:02:29 AM" at bounding box center [526, 513] width 288 height 16
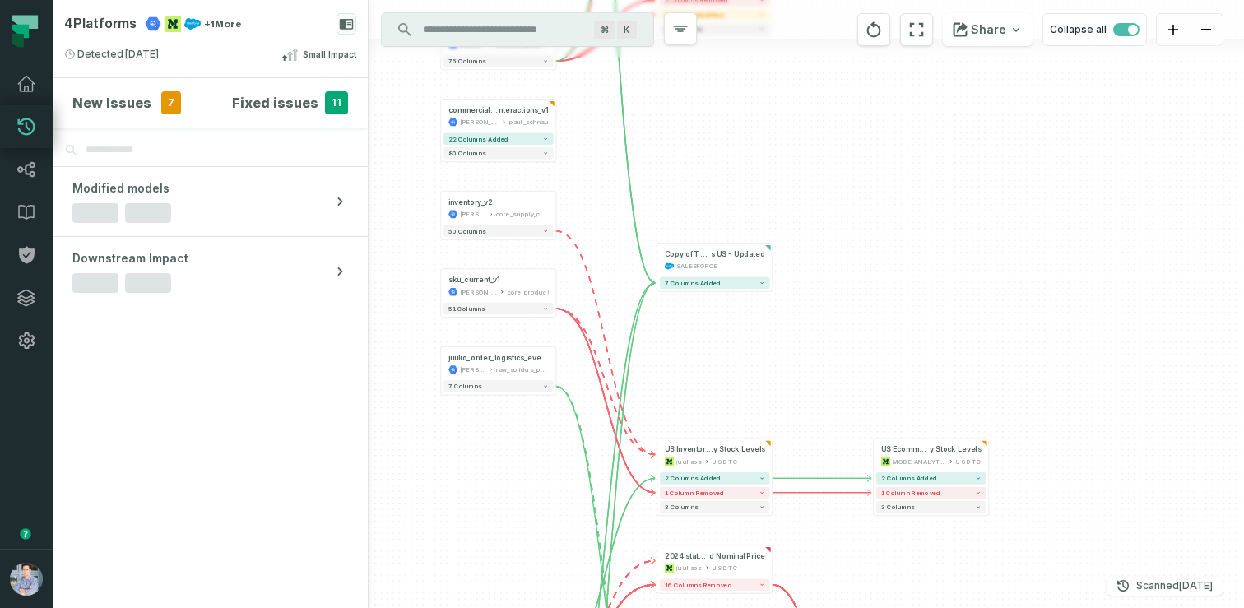
drag, startPoint x: 680, startPoint y: 452, endPoint x: 899, endPoint y: 385, distance: 229.5
click at [899, 385] on div "... as_builder_prod uct_added_view [PERSON_NAME]-segment ca_canada_destination …" at bounding box center [806, 304] width 875 height 608
click at [532, 236] on icon "button" at bounding box center [532, 240] width 20 height 20
click at [533, 161] on icon "button" at bounding box center [531, 162] width 16 height 15
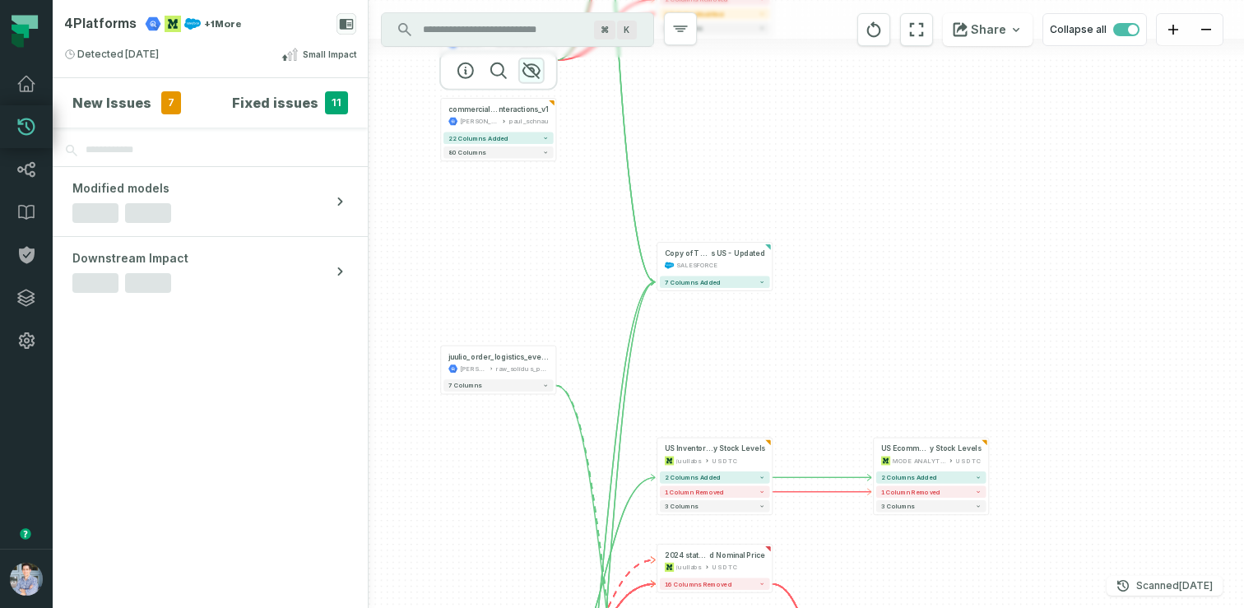
click at [535, 77] on icon "button" at bounding box center [532, 71] width 20 height 20
click at [533, 324] on div at bounding box center [498, 318] width 118 height 39
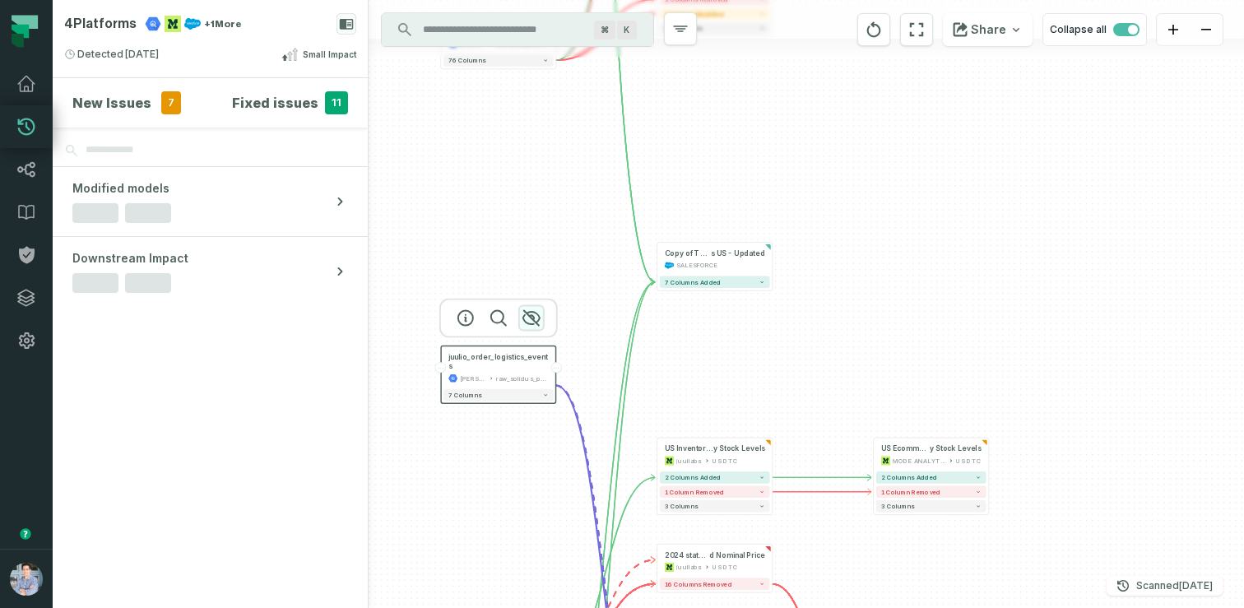
click at [534, 315] on icon "button" at bounding box center [532, 319] width 20 height 20
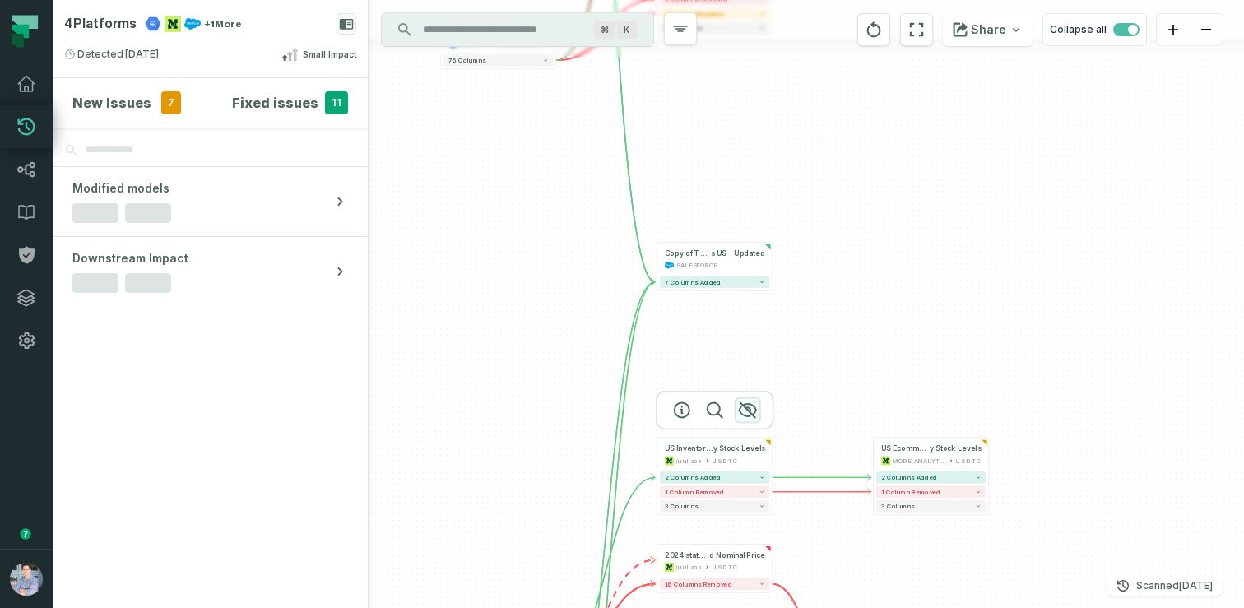
click at [748, 406] on icon "button" at bounding box center [748, 409] width 16 height 15
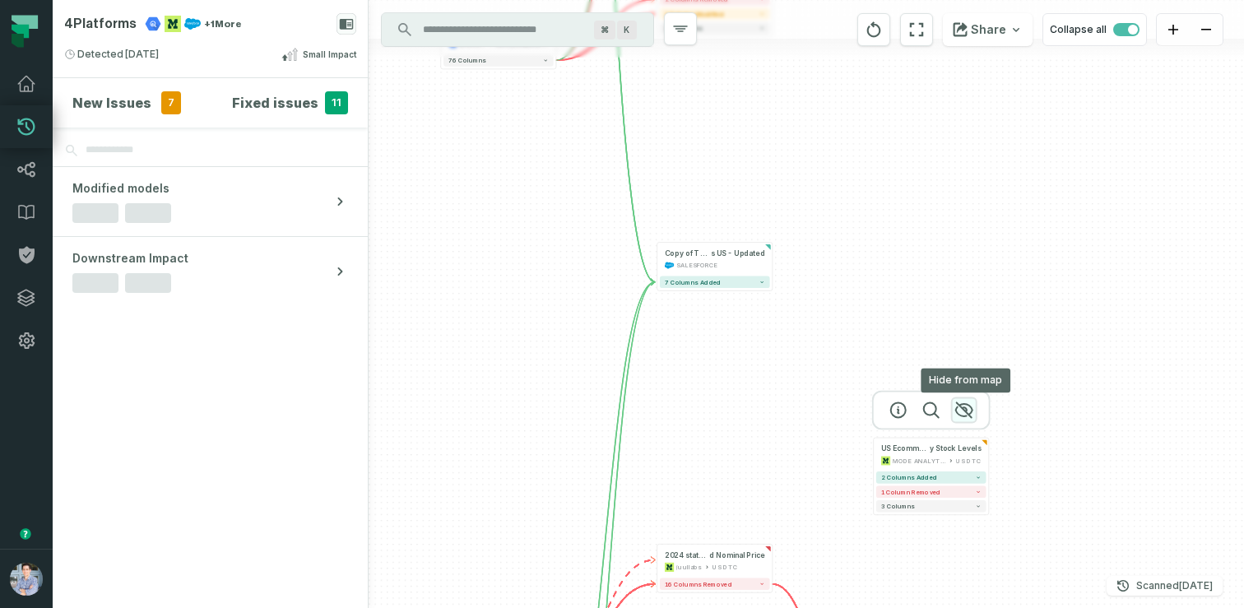
click at [968, 411] on icon "button" at bounding box center [964, 410] width 20 height 20
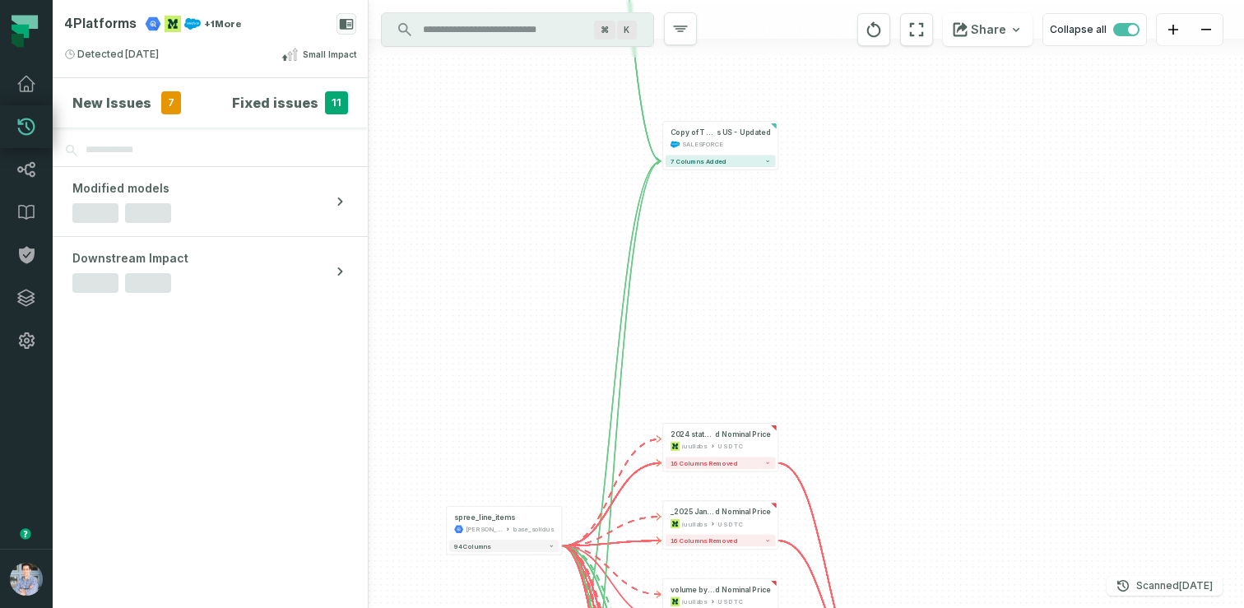
drag, startPoint x: 749, startPoint y: 455, endPoint x: 754, endPoint y: 279, distance: 176.1
click at [754, 279] on div "... as_builder_prod uct_added_view [PERSON_NAME]-segment ca_canada_destination …" at bounding box center [806, 304] width 875 height 608
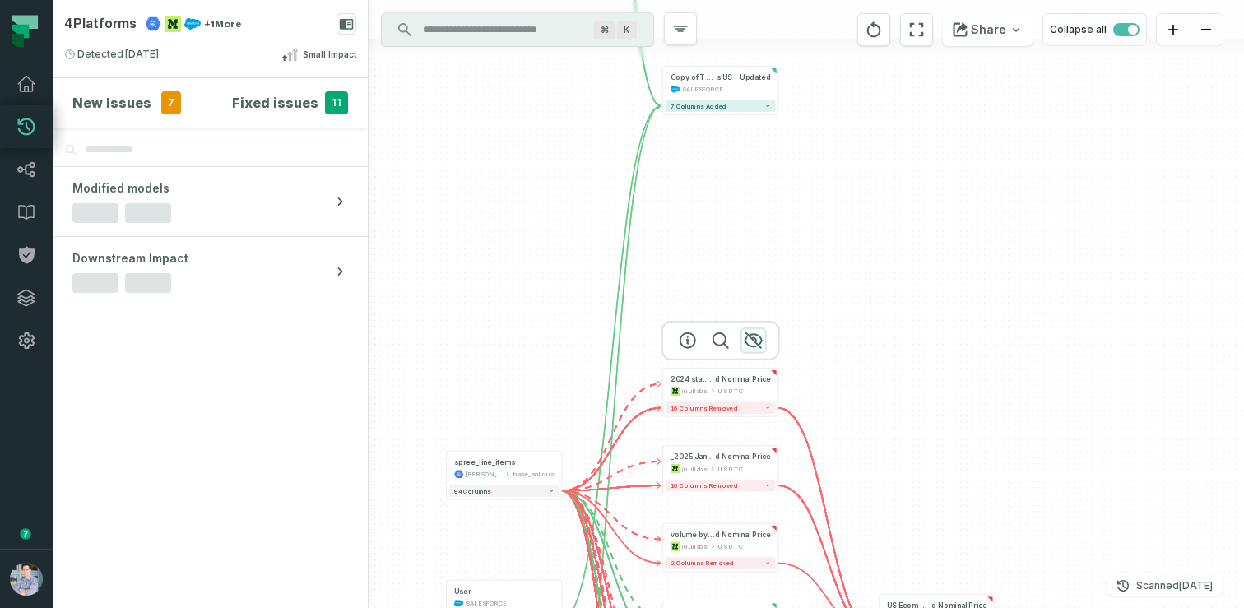
click at [759, 342] on icon "button" at bounding box center [753, 340] width 16 height 15
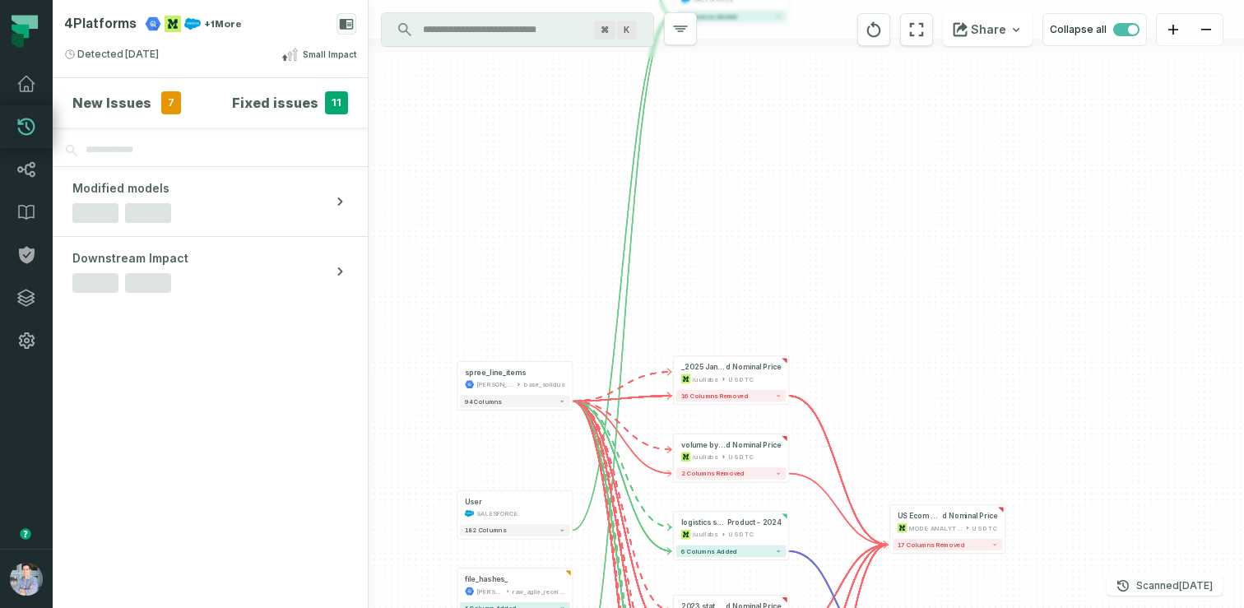
drag, startPoint x: 532, startPoint y: 509, endPoint x: 562, endPoint y: 336, distance: 175.3
click at [562, 336] on div "... as_builder_prod uct_added_view [PERSON_NAME]-segment ca_canada_destination …" at bounding box center [806, 304] width 875 height 608
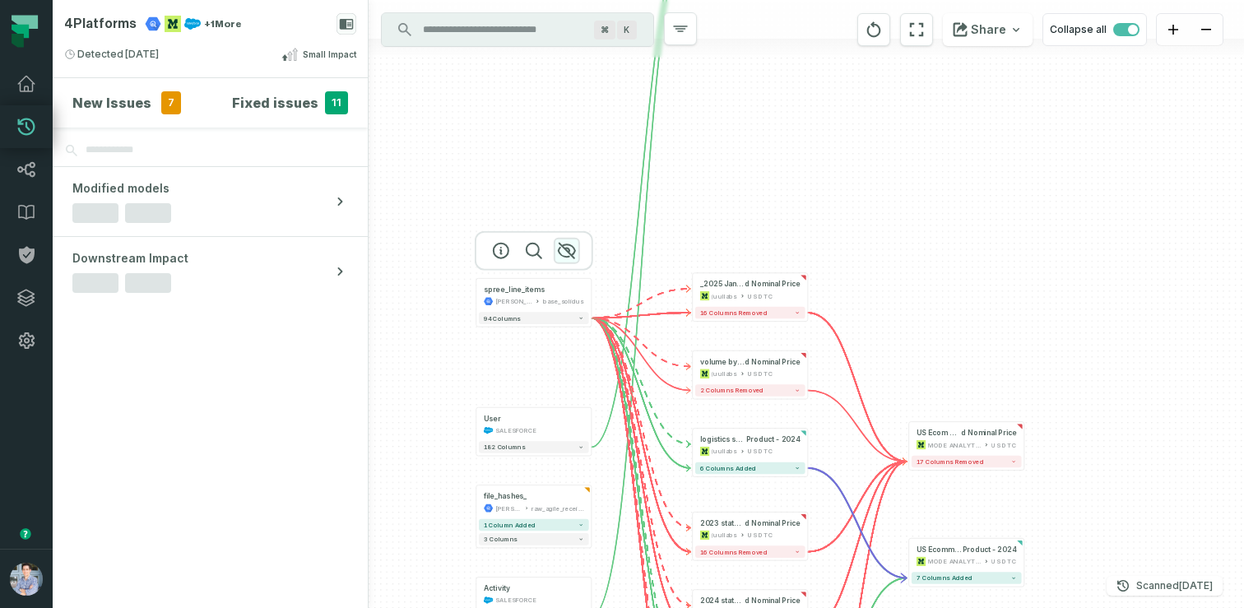
click at [571, 253] on icon "button" at bounding box center [567, 251] width 20 height 20
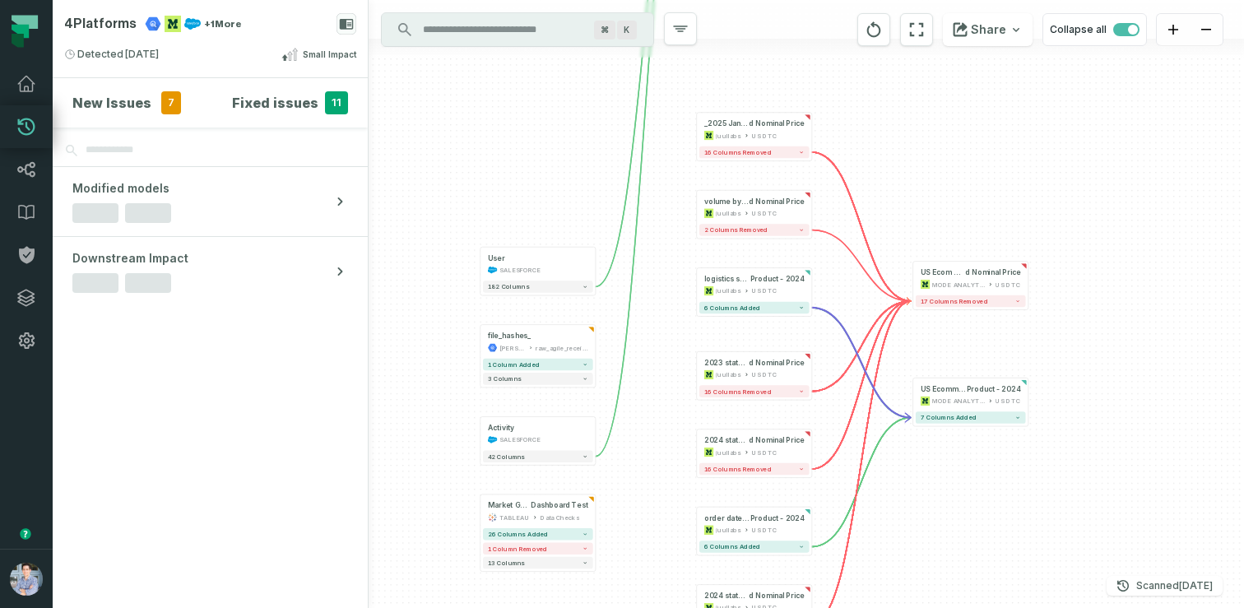
drag, startPoint x: 519, startPoint y: 371, endPoint x: 523, endPoint y: 211, distance: 160.5
click at [523, 211] on div "... as_builder_prod uct_added_view [PERSON_NAME]-segment ca_canada_destination …" at bounding box center [806, 304] width 875 height 608
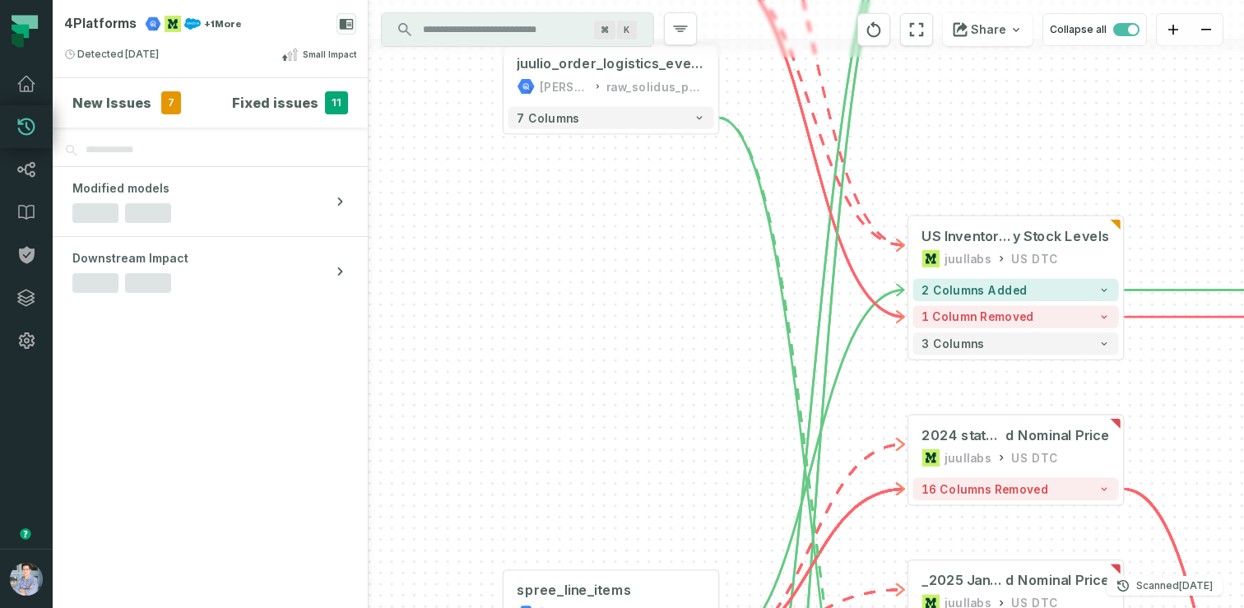
drag, startPoint x: 674, startPoint y: 401, endPoint x: 826, endPoint y: 317, distance: 174.2
click at [826, 317] on div "+ as_builder_prod uct_added_view [PERSON_NAME]-segment ca_canada_destination 1 …" at bounding box center [806, 304] width 875 height 608
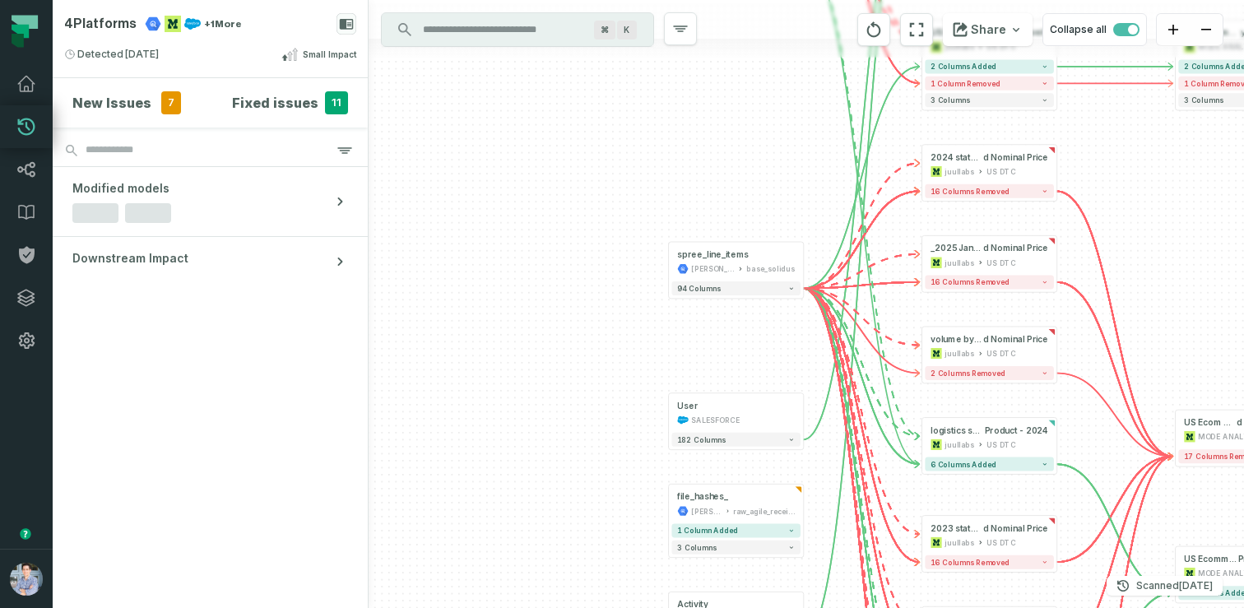
drag, startPoint x: 754, startPoint y: 421, endPoint x: 638, endPoint y: 106, distance: 335.8
click at [639, 106] on div "+ as_builder_prod uct_added_view [PERSON_NAME]-segment ca_canada_destination 1 …" at bounding box center [806, 304] width 875 height 608
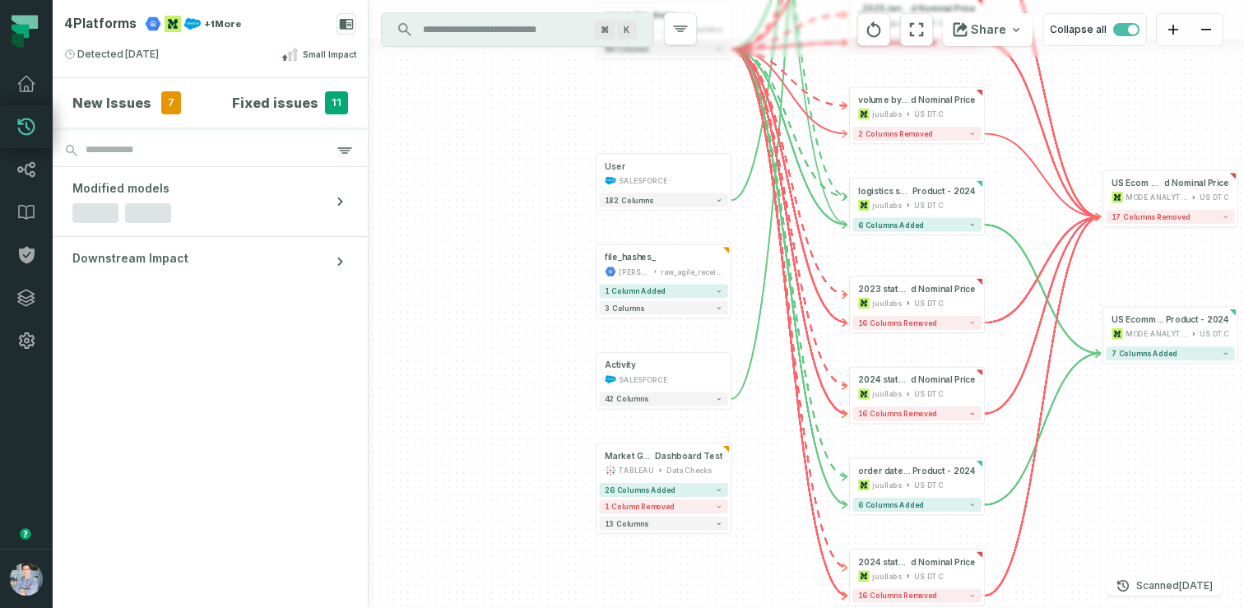
drag, startPoint x: 609, startPoint y: 483, endPoint x: 538, endPoint y: 244, distance: 248.8
click at [538, 244] on div "+ as_builder_prod uct_added_view [PERSON_NAME]-segment ca_canada_destination 1 …" at bounding box center [806, 304] width 875 height 608
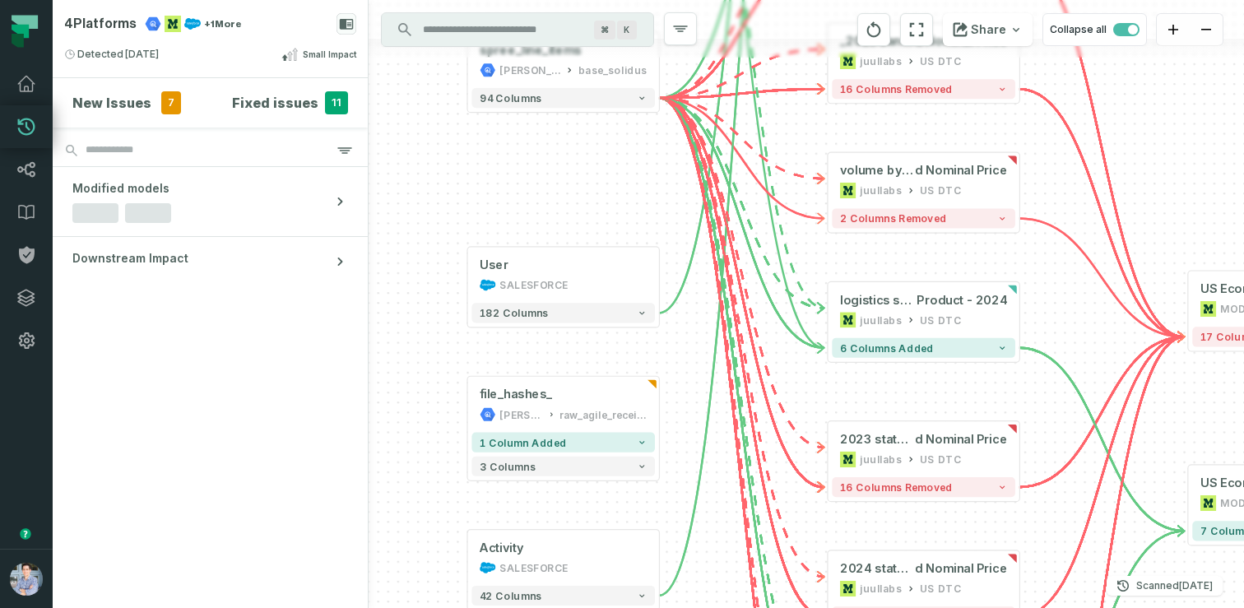
drag, startPoint x: 514, startPoint y: 216, endPoint x: 425, endPoint y: 343, distance: 155.9
click at [425, 343] on div "+ as_builder_prod uct_added_view [PERSON_NAME]-segment ca_canada_destination 1 …" at bounding box center [806, 304] width 875 height 608
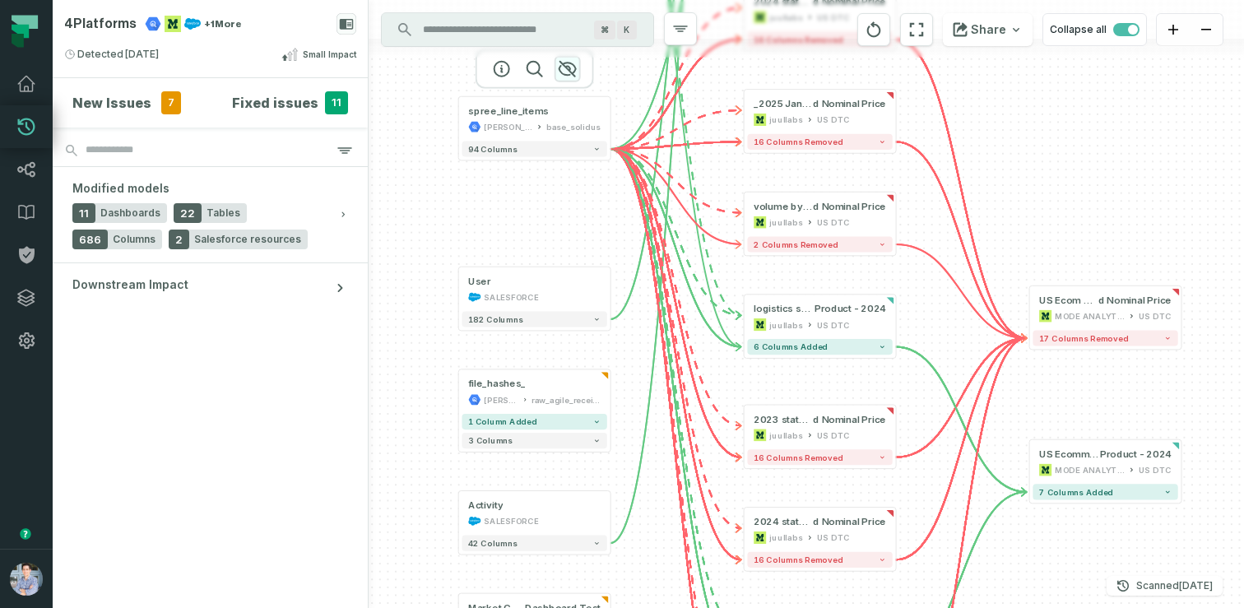
click at [573, 72] on icon "button" at bounding box center [567, 69] width 16 height 15
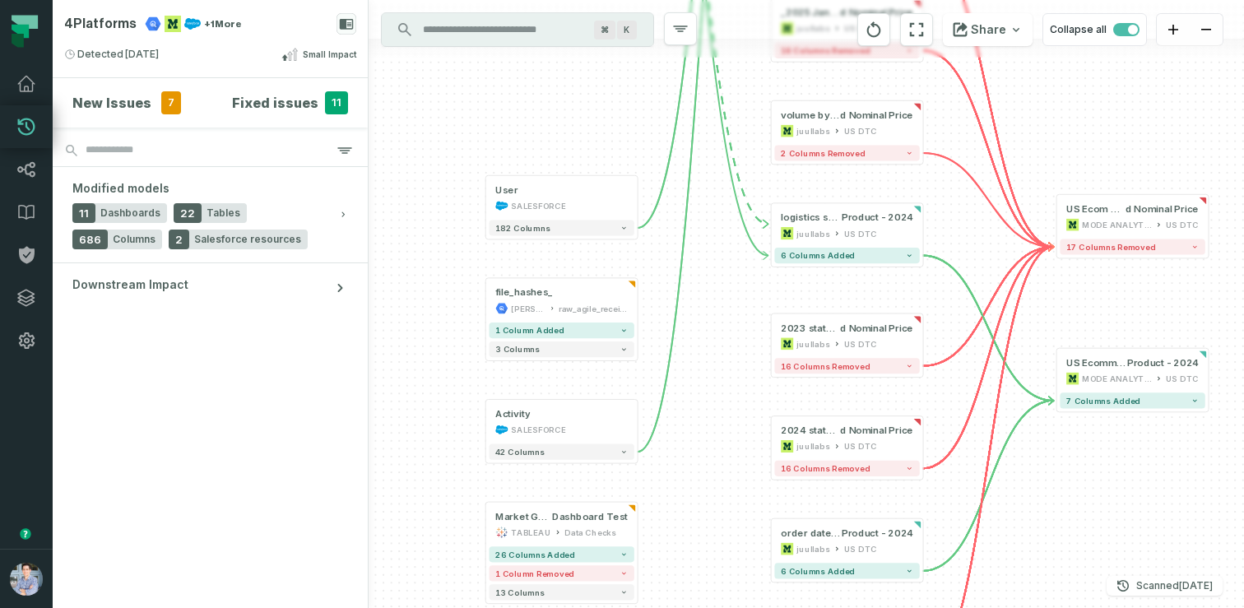
drag, startPoint x: 445, startPoint y: 403, endPoint x: 480, endPoint y: 297, distance: 111.6
click at [480, 297] on div "+ as_builder_prod uct_added_view [PERSON_NAME]-segment ca_canada_destination 1 …" at bounding box center [806, 304] width 875 height 608
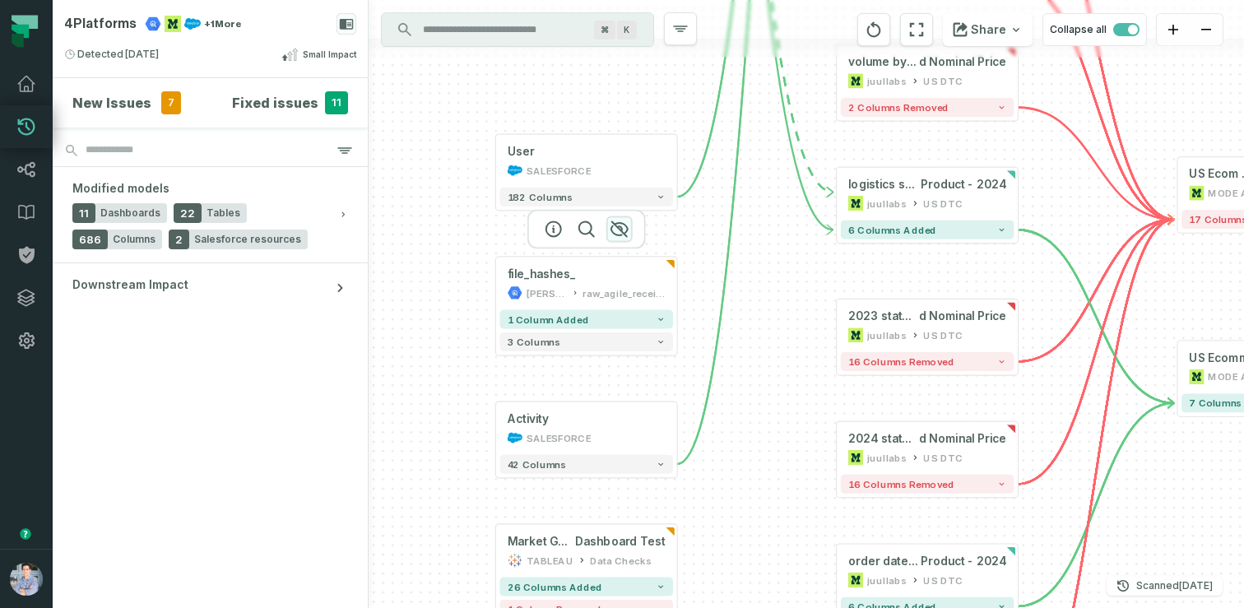
click at [622, 227] on icon "button" at bounding box center [620, 229] width 20 height 20
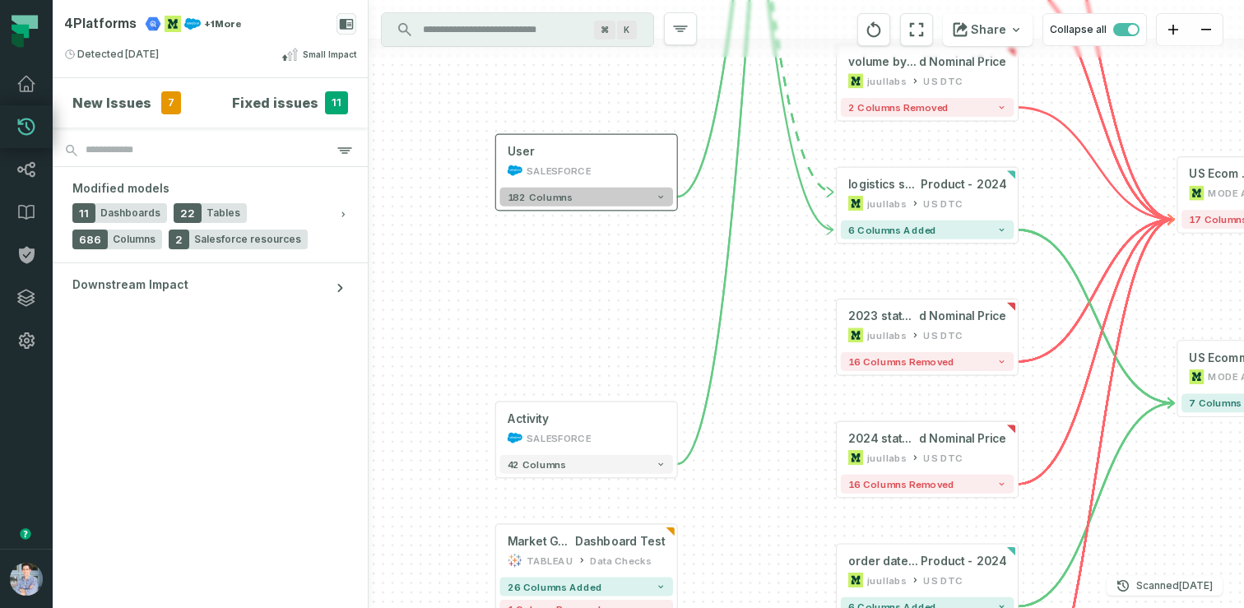
click at [624, 199] on button "182 columns" at bounding box center [586, 197] width 174 height 19
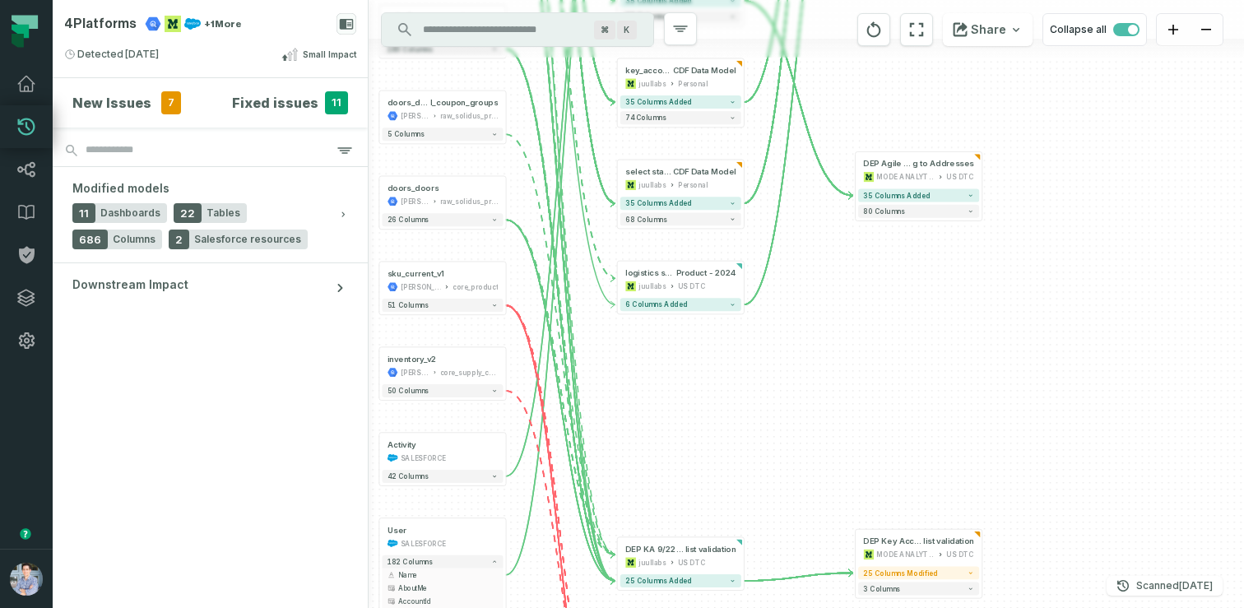
drag, startPoint x: 805, startPoint y: 184, endPoint x: 714, endPoint y: 484, distance: 312.8
click at [714, 484] on div "+ as_builder_prod uct_added_view [PERSON_NAME]-segment ca_canada_destination 1 …" at bounding box center [806, 304] width 875 height 608
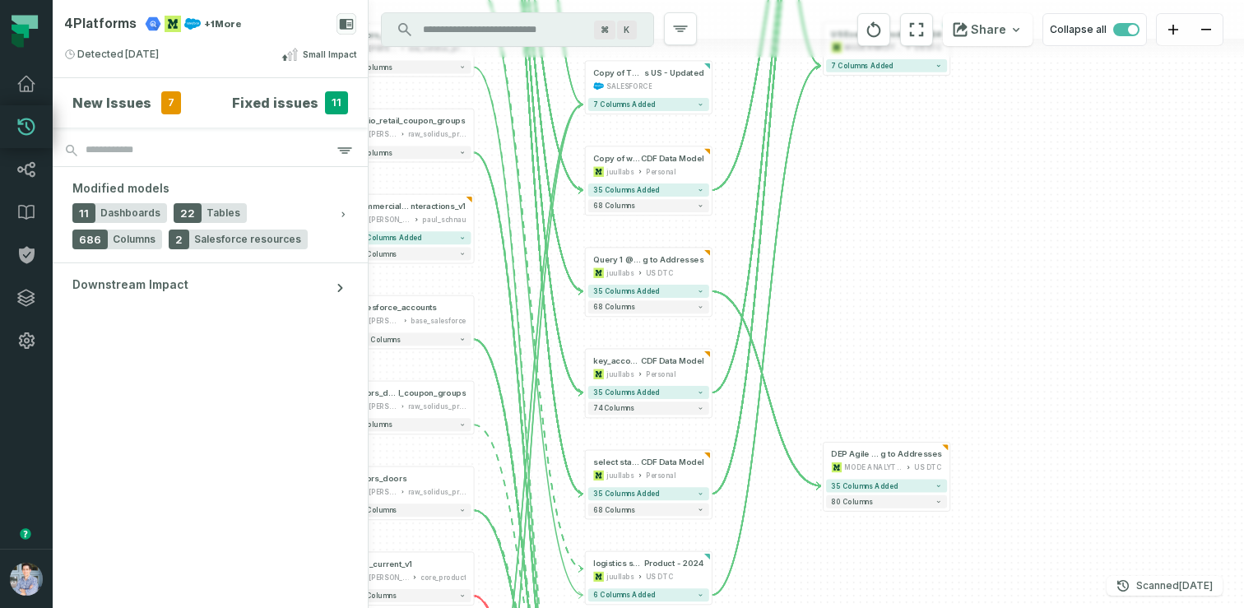
drag, startPoint x: 796, startPoint y: 332, endPoint x: 764, endPoint y: 623, distance: 292.2
click at [764, 607] on html "Pull Requests Dashboard Lineage Data Catalog Policies Integrations Settings Alo…" at bounding box center [622, 304] width 1244 height 608
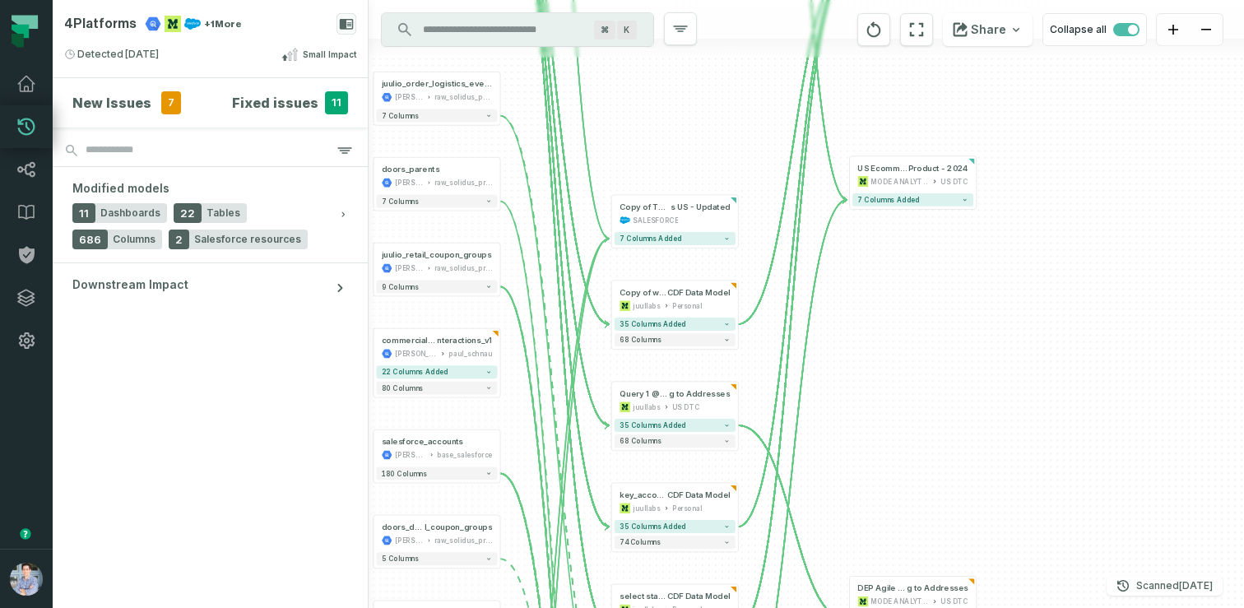
drag, startPoint x: 892, startPoint y: 200, endPoint x: 919, endPoint y: 337, distance: 140.0
click at [919, 337] on div "+ as_builder_prod uct_added_view [PERSON_NAME]-segment ca_canada_destination 1 …" at bounding box center [806, 304] width 875 height 608
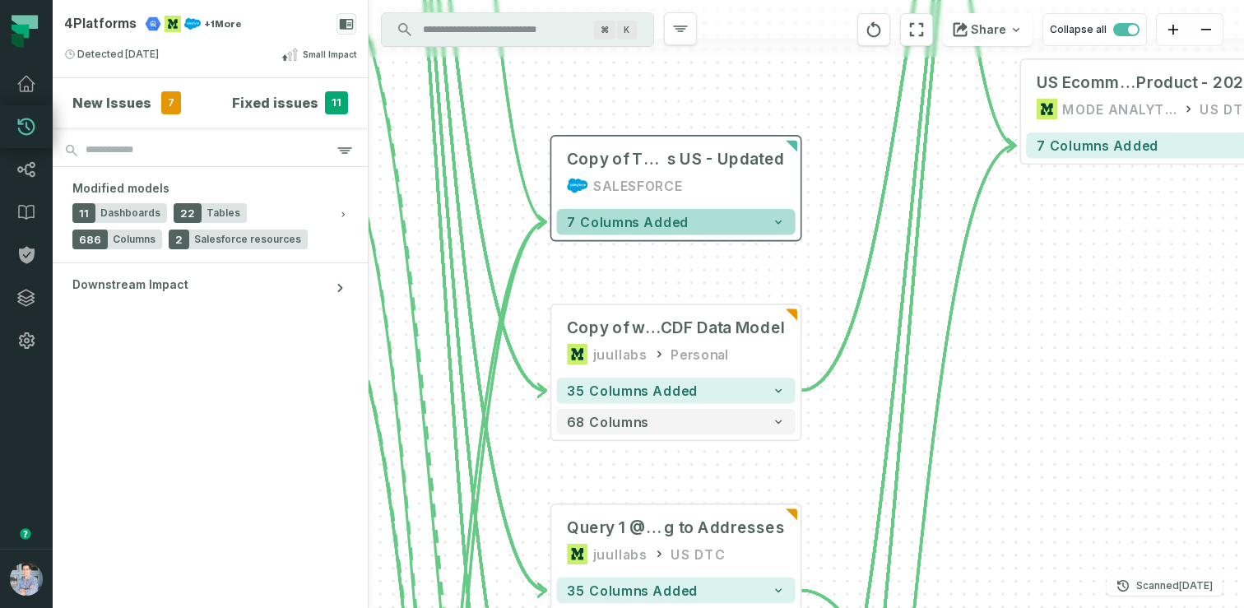
click at [719, 224] on button "7 columns added" at bounding box center [676, 222] width 239 height 26
